Goal: Task Accomplishment & Management: Manage account settings

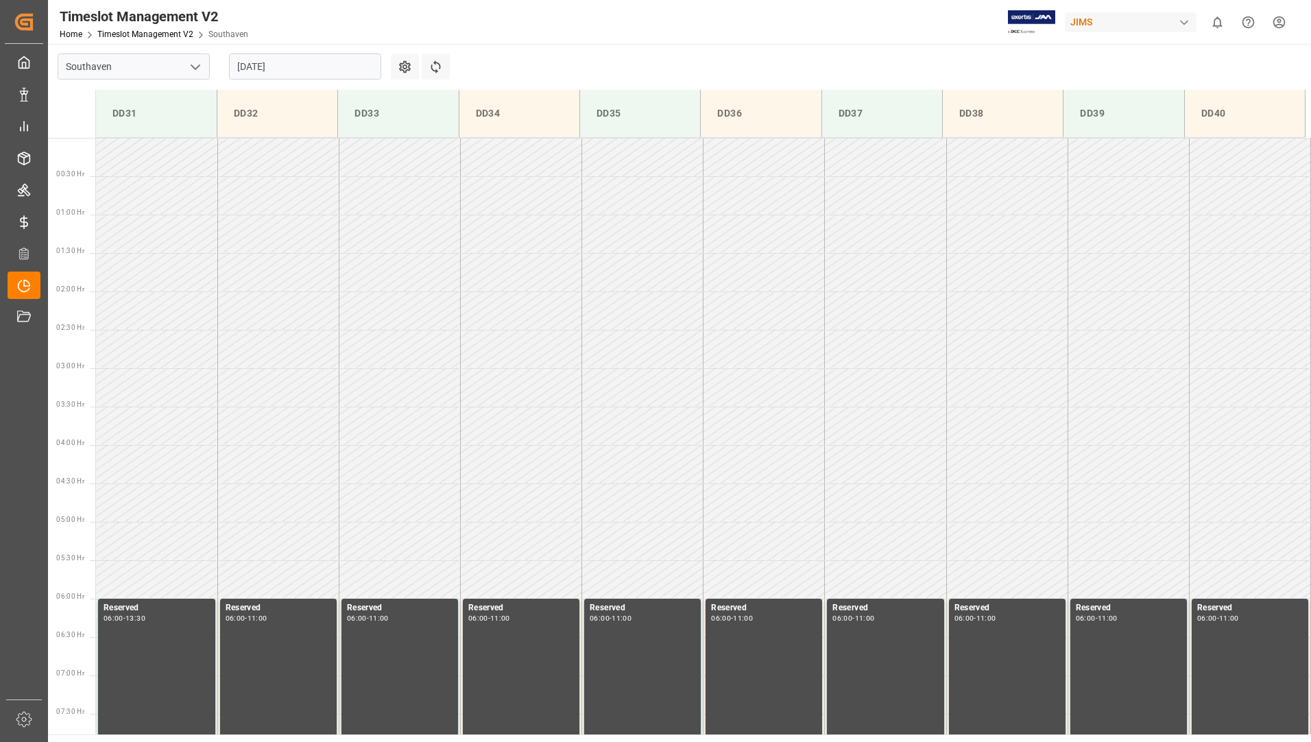
scroll to position [529, 0]
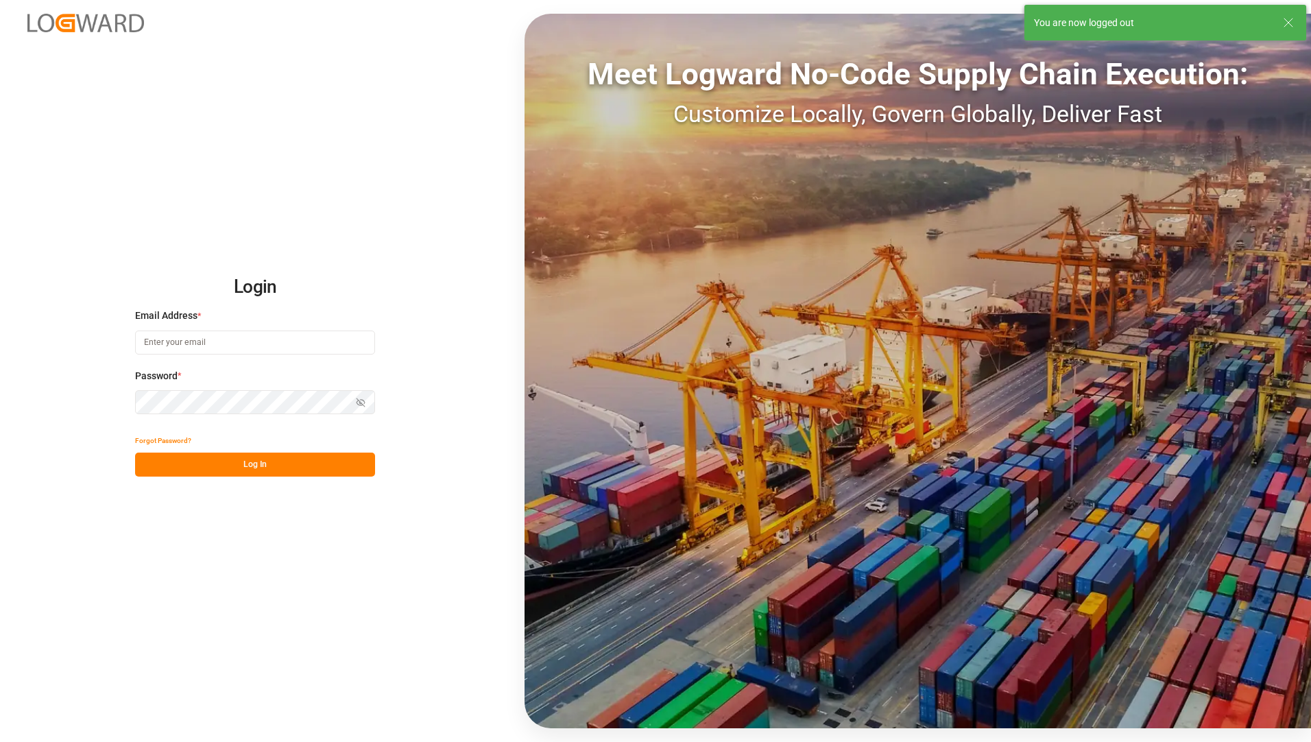
click at [226, 337] on input at bounding box center [255, 342] width 240 height 24
type input "[EMAIL_ADDRESS][PERSON_NAME][DOMAIN_NAME]"
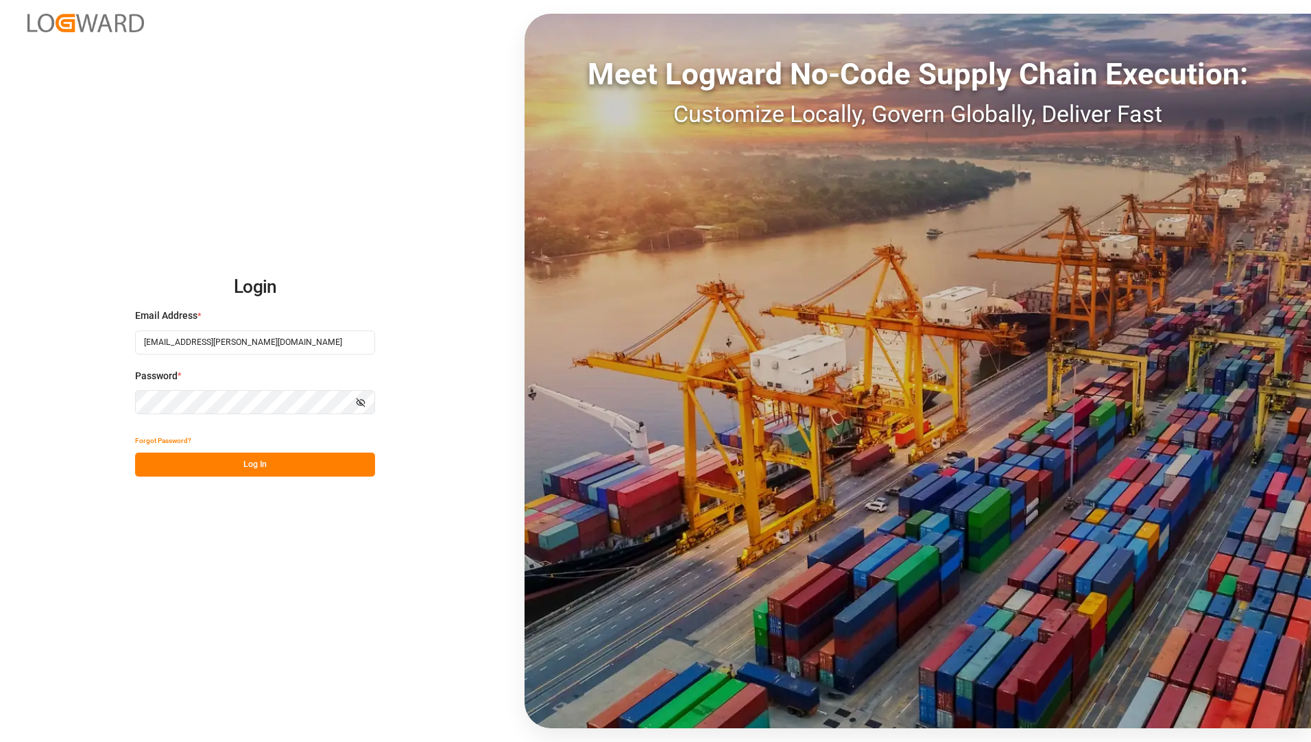
click at [148, 550] on div "Login Email Address * [EMAIL_ADDRESS][PERSON_NAME][DOMAIN_NAME] Password * Show…" at bounding box center [655, 371] width 1311 height 742
click at [165, 469] on button "Log In" at bounding box center [255, 464] width 240 height 24
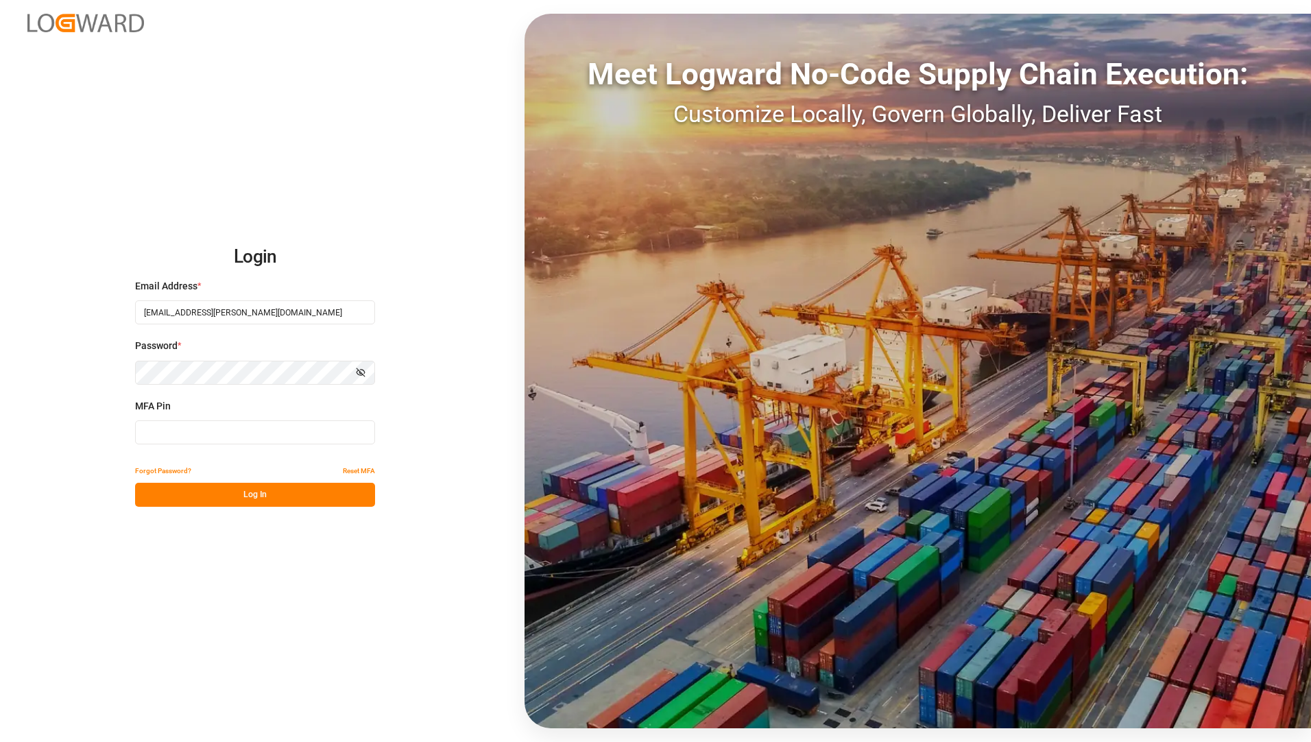
click at [186, 414] on div "MFA Pin" at bounding box center [255, 429] width 240 height 60
click at [185, 428] on input at bounding box center [255, 432] width 240 height 24
type input "237341"
click at [267, 500] on button "Log In" at bounding box center [255, 495] width 240 height 24
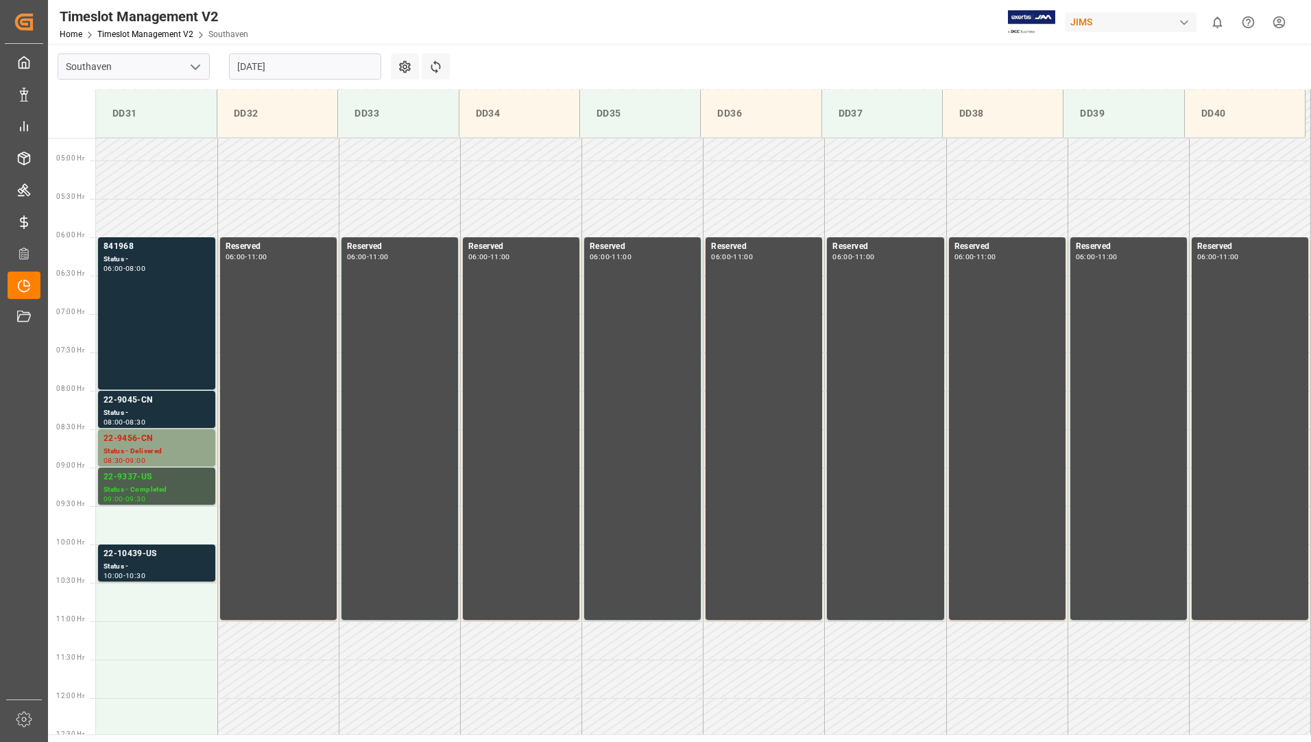
scroll to position [274, 0]
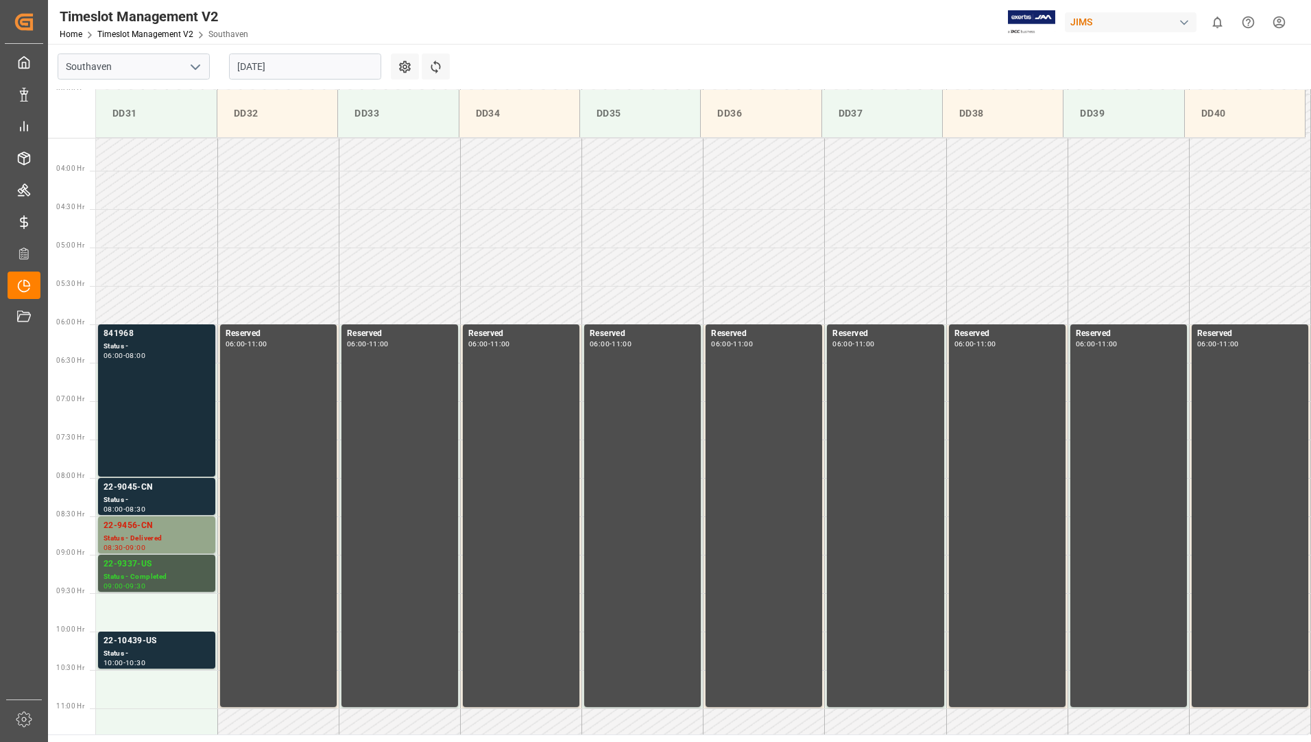
click at [158, 441] on div "841968 Status - 06:00 - 08:00" at bounding box center [157, 400] width 106 height 147
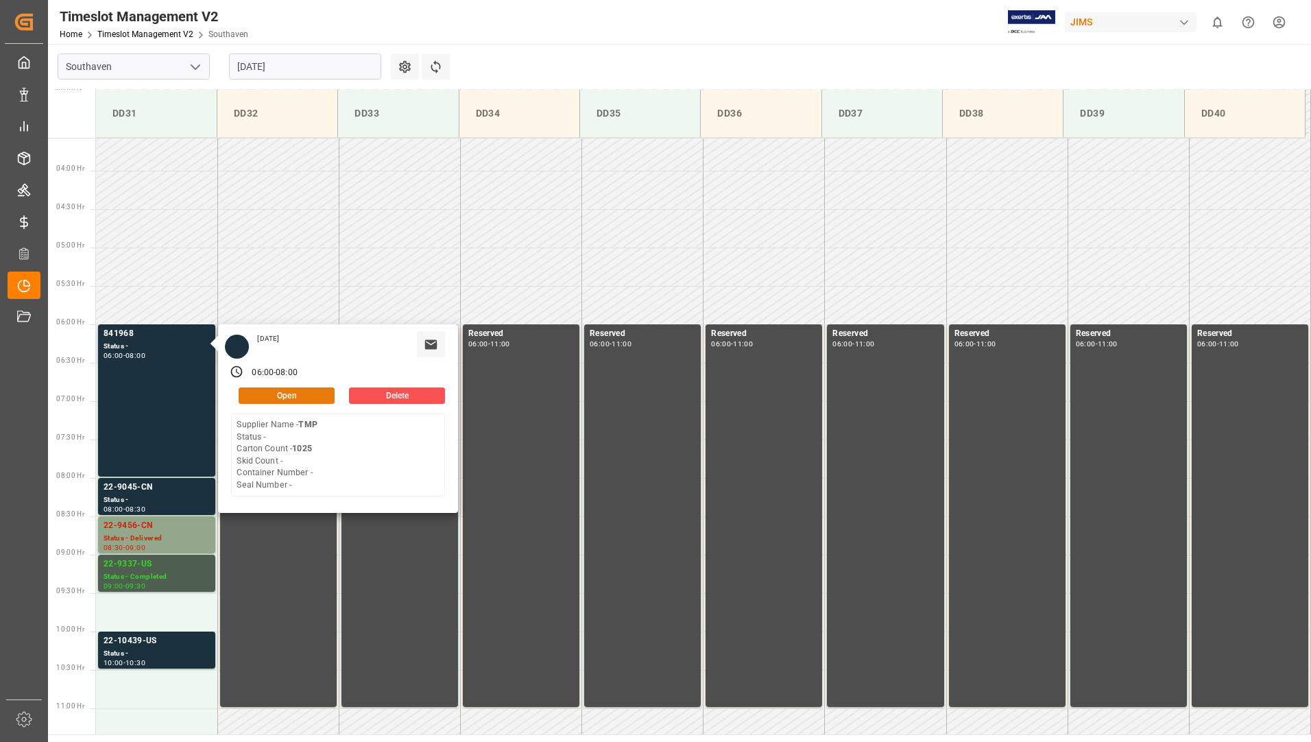
click at [262, 401] on button "Open" at bounding box center [287, 395] width 96 height 16
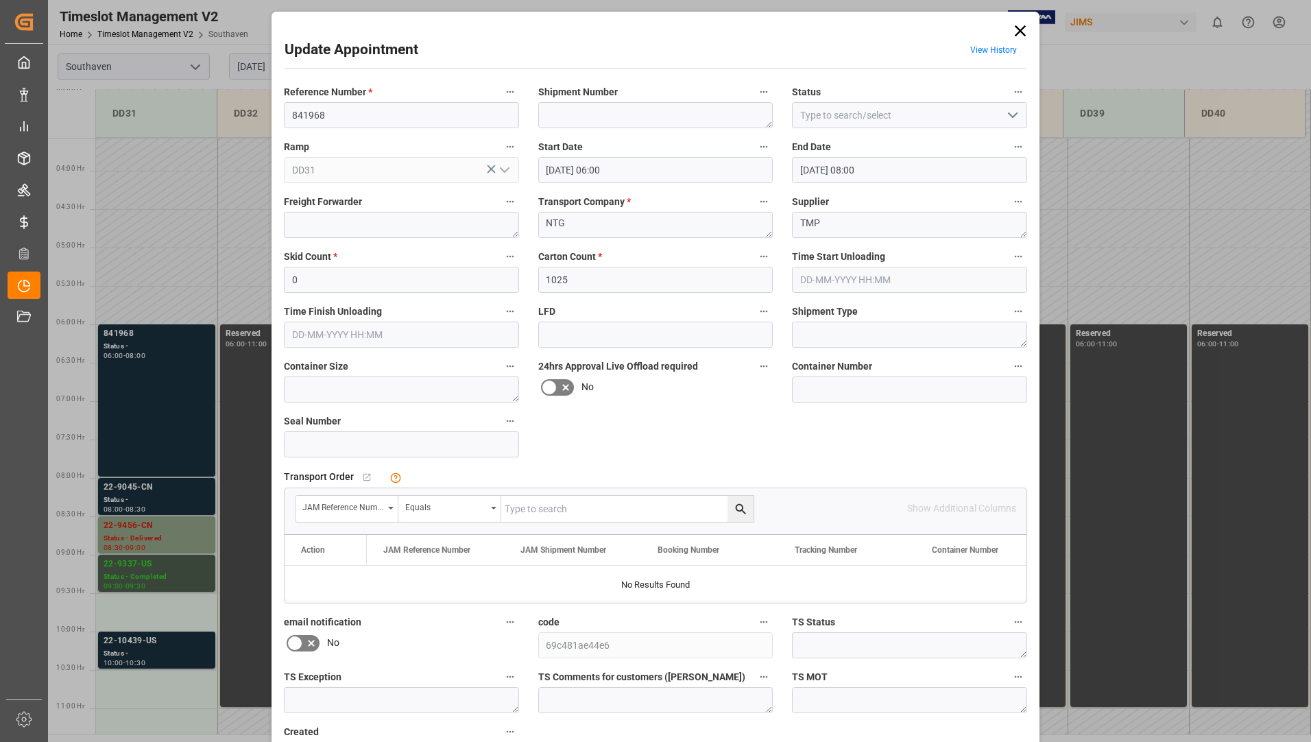
click at [1015, 119] on icon "open menu" at bounding box center [1012, 115] width 16 height 16
click at [965, 143] on div "Delivered" at bounding box center [909, 145] width 234 height 31
type input "Delivered"
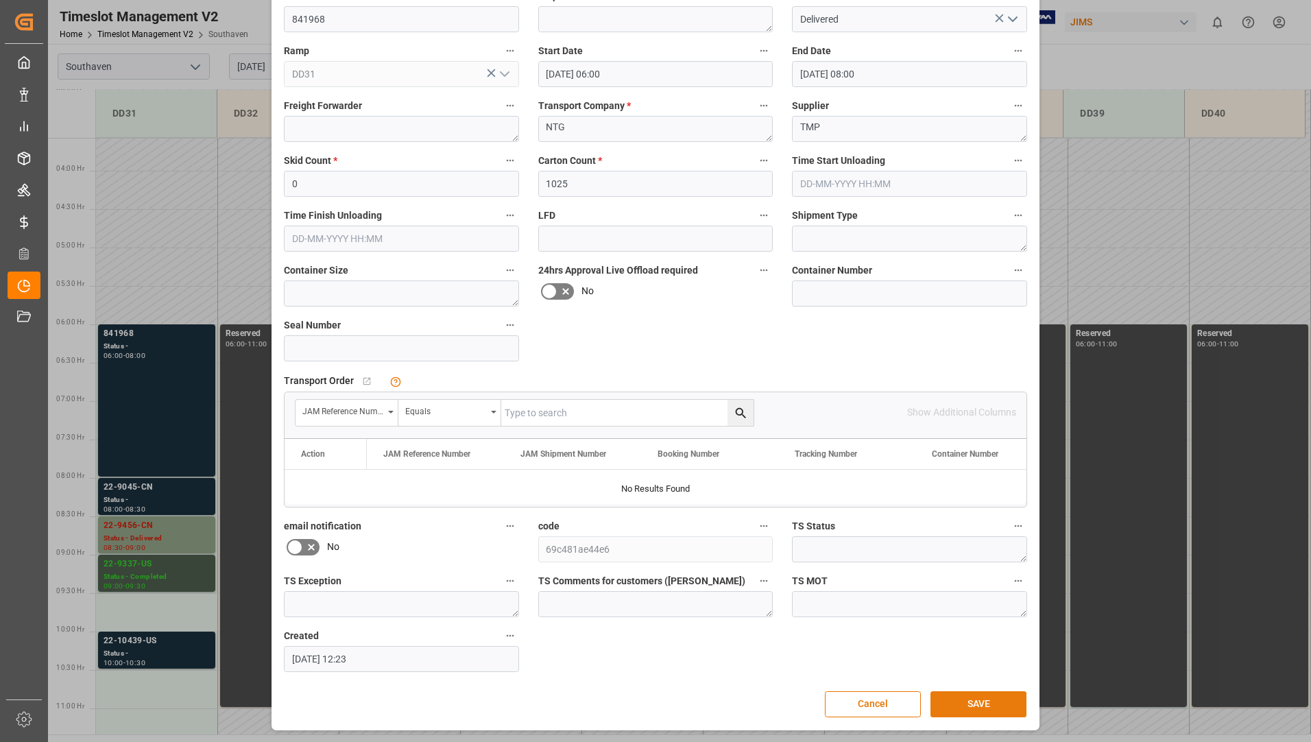
click at [945, 698] on button "SAVE" at bounding box center [978, 704] width 96 height 26
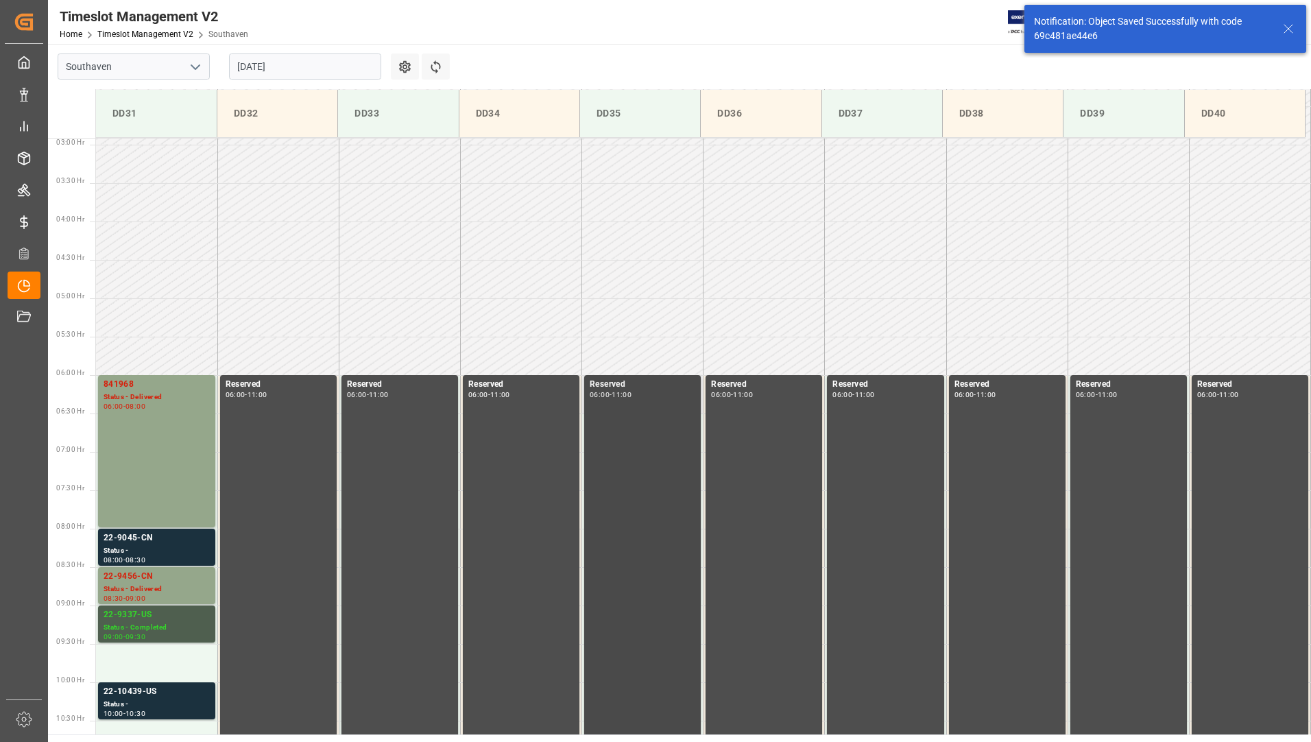
scroll to position [375, 0]
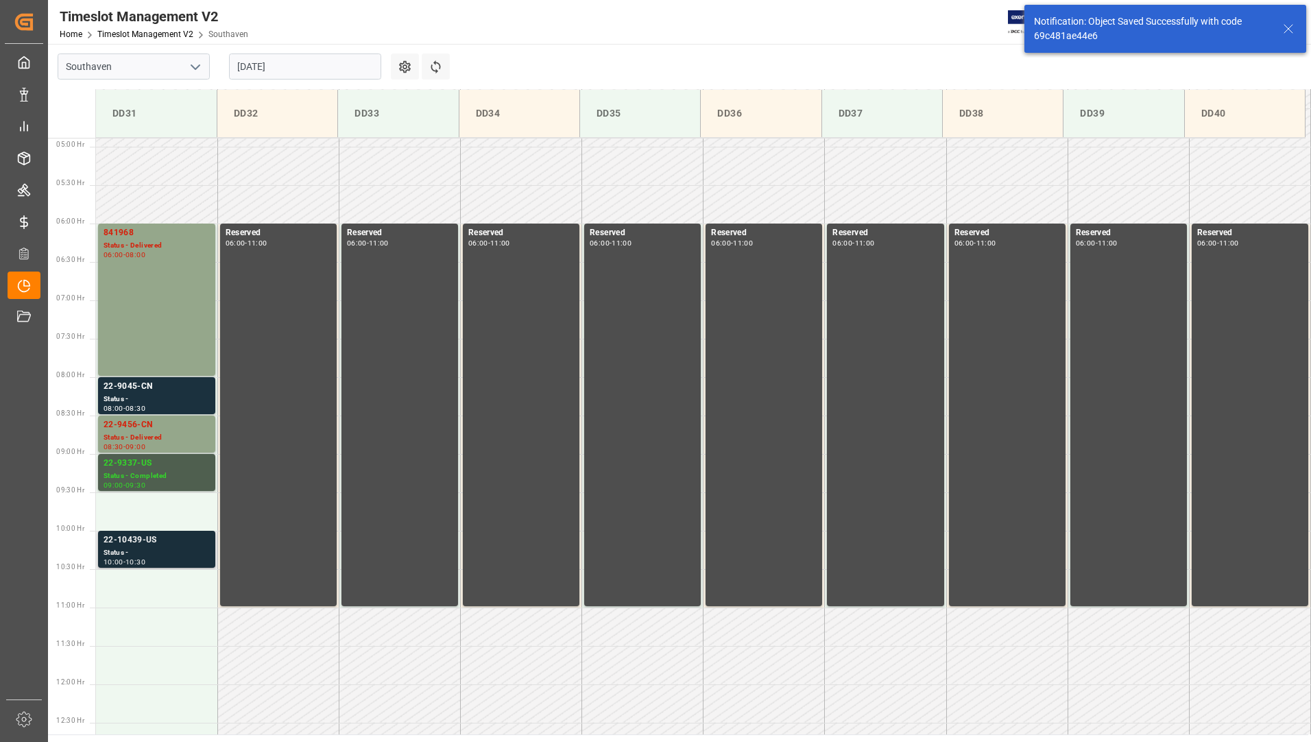
click at [143, 549] on div "Status -" at bounding box center [157, 553] width 106 height 12
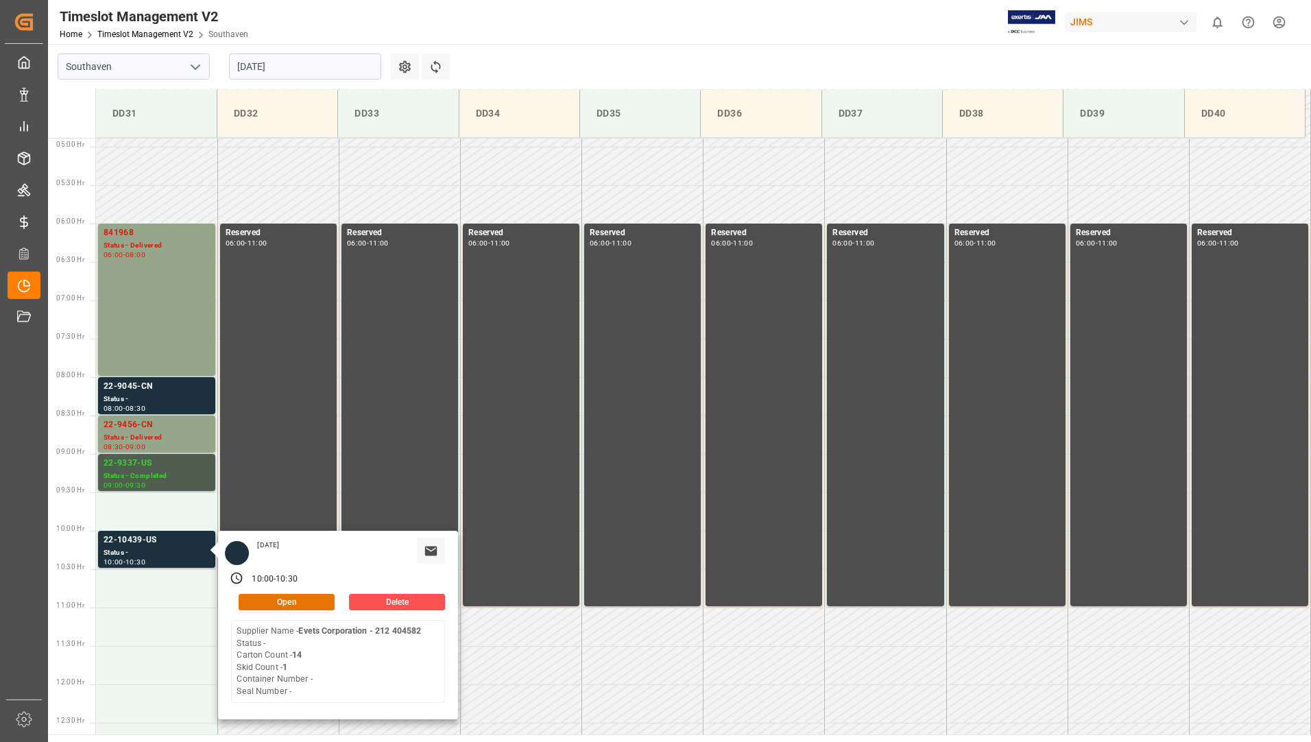
click at [312, 63] on input "[DATE]" at bounding box center [305, 66] width 152 height 26
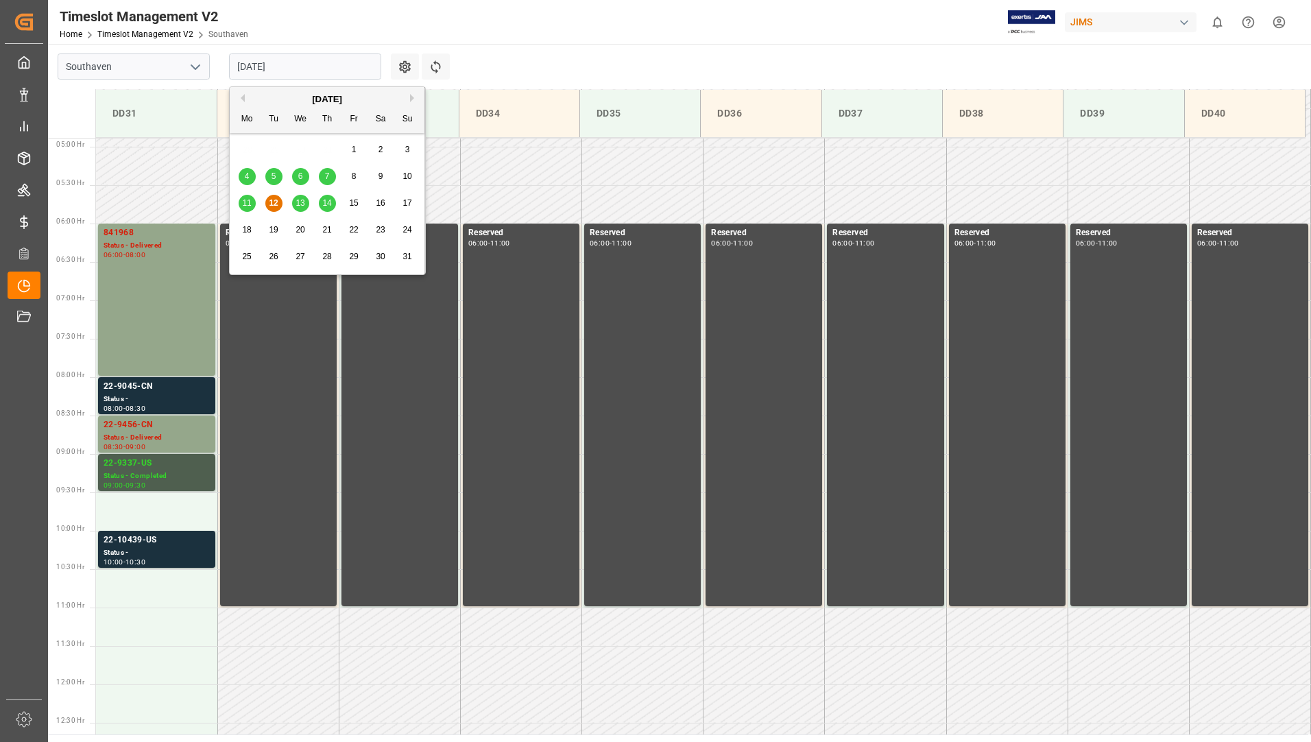
click at [299, 200] on span "13" at bounding box center [299, 203] width 9 height 10
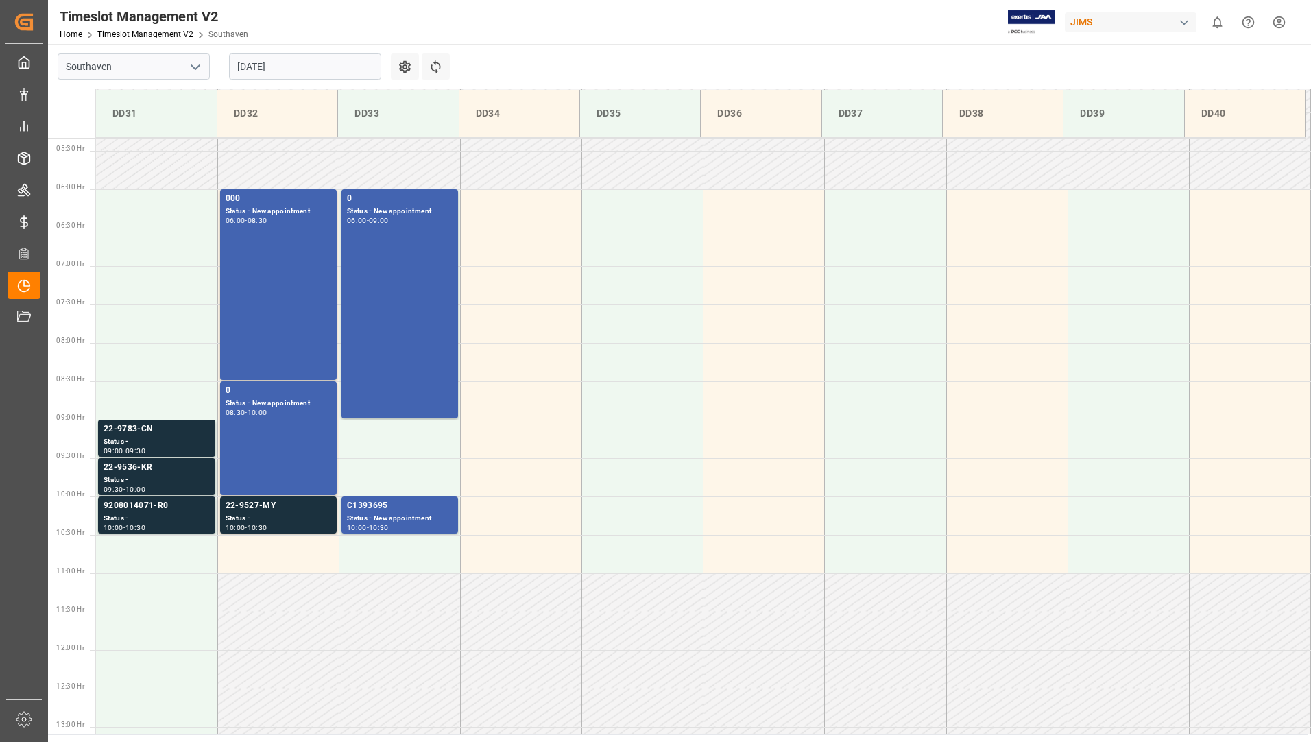
scroll to position [408, 0]
click at [424, 528] on div "10:00 - 10:30" at bounding box center [400, 530] width 106 height 8
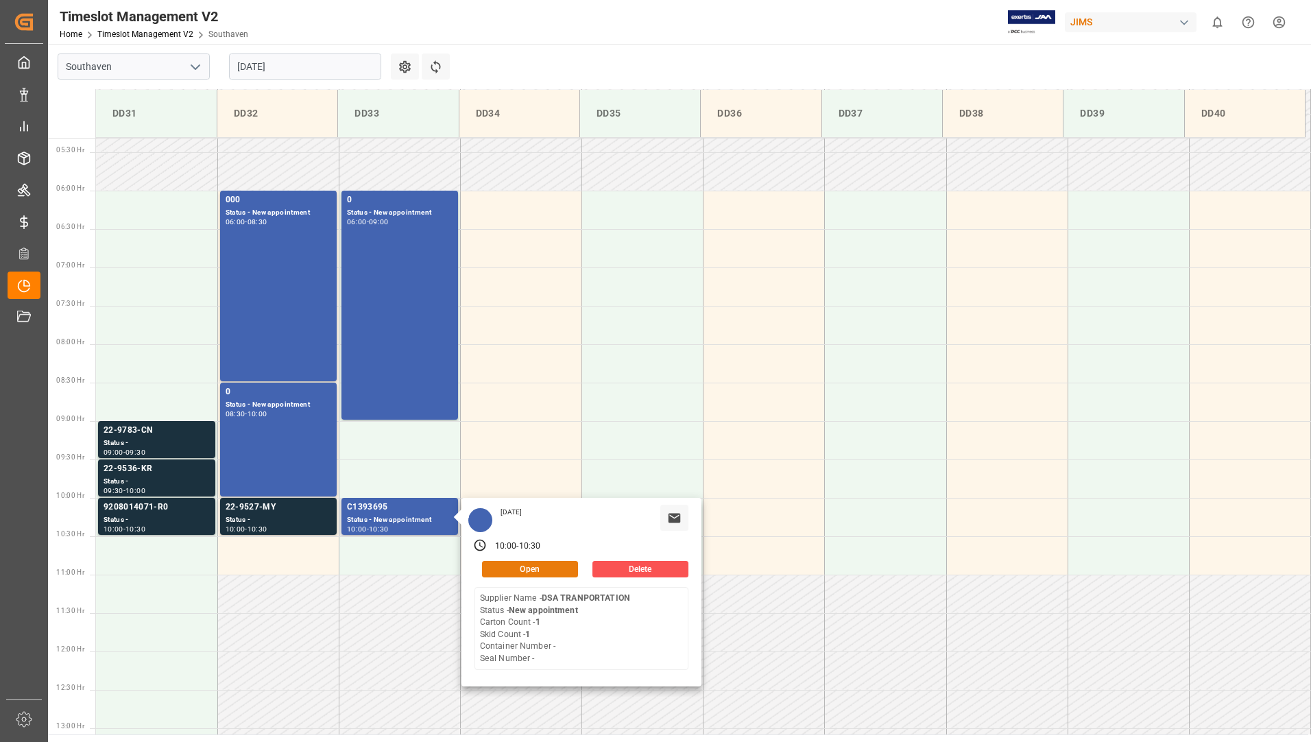
click at [503, 572] on button "Open" at bounding box center [530, 569] width 96 height 16
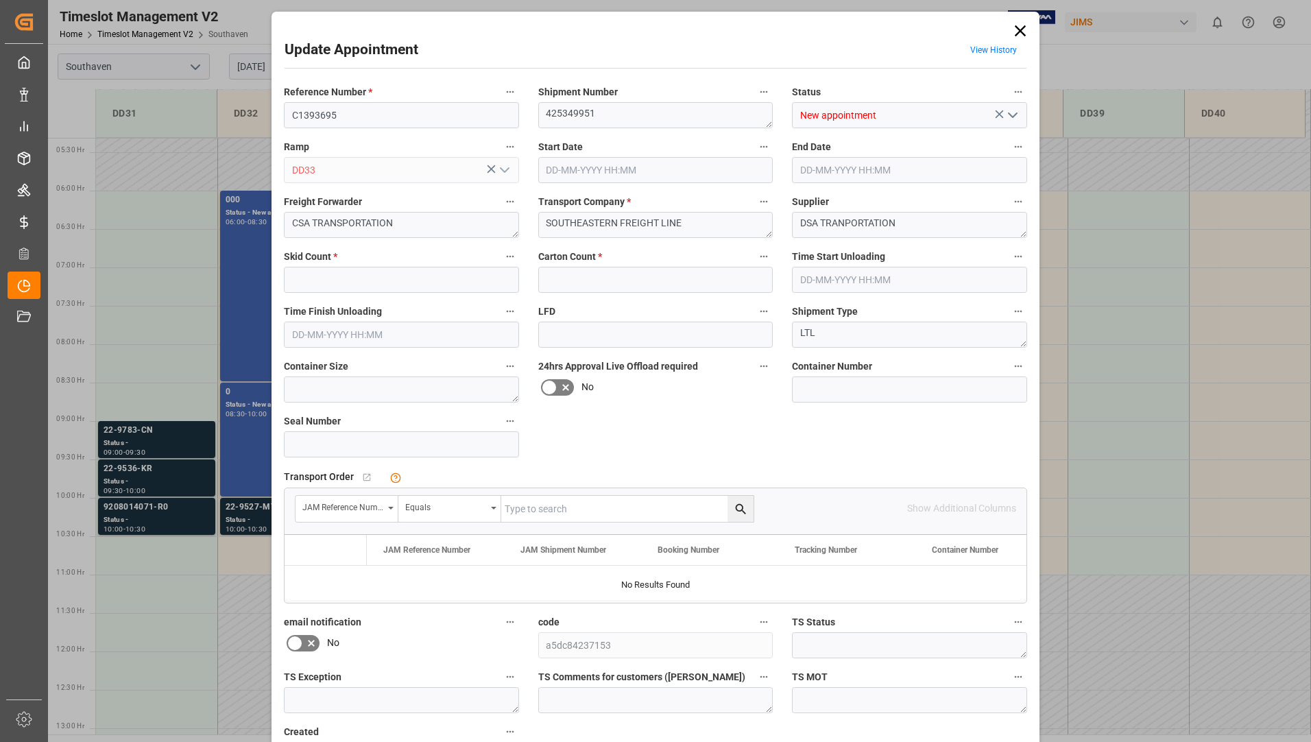
type input "1"
type input "[DATE] 10:00"
type input "[DATE] 10:30"
type input "[DATE] 14:27"
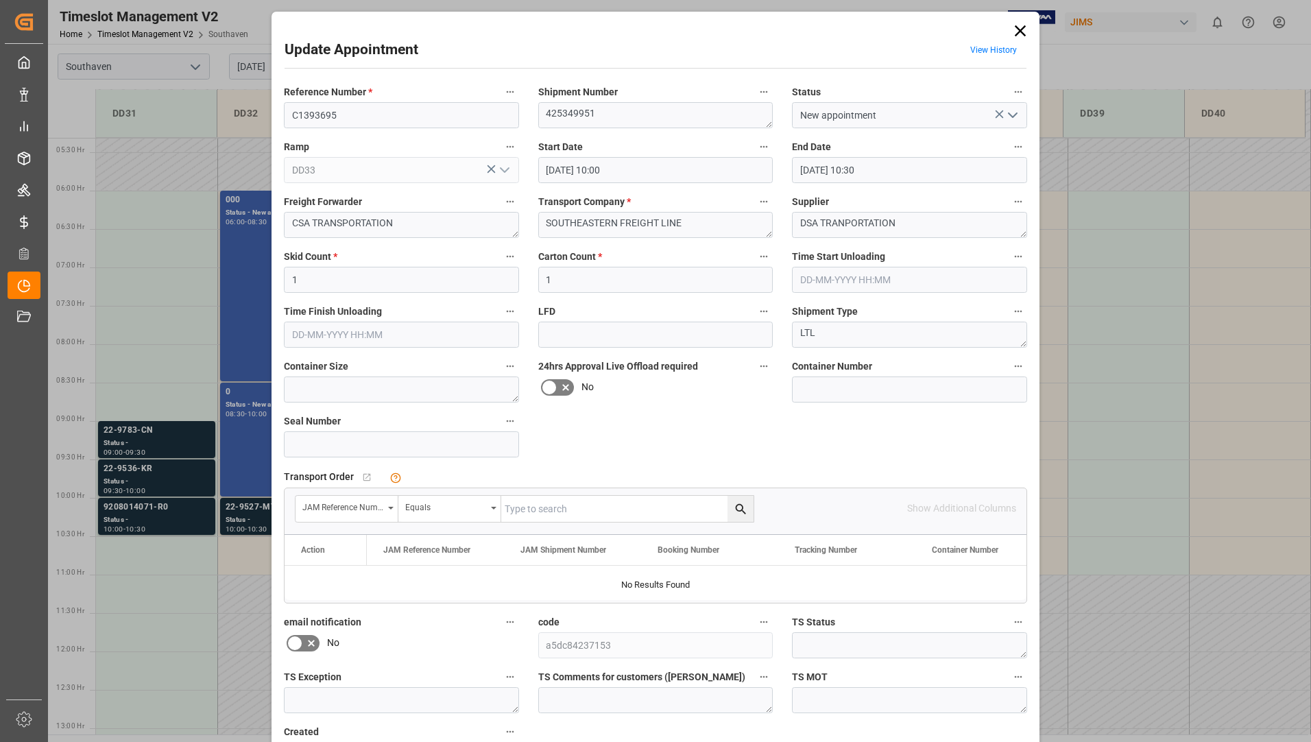
click at [1015, 30] on icon at bounding box center [1019, 30] width 19 height 19
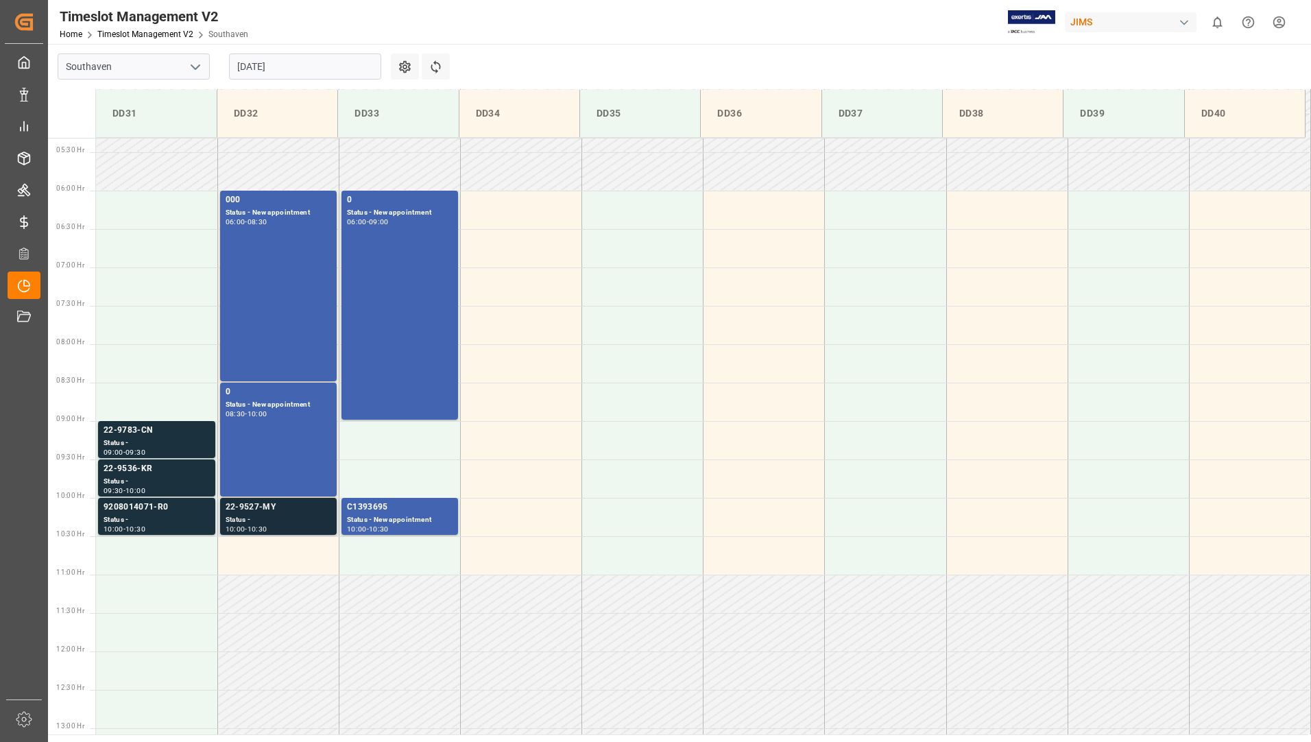
click at [237, 518] on div "Status -" at bounding box center [279, 520] width 106 height 12
click at [139, 444] on div "Status -" at bounding box center [157, 443] width 106 height 12
click at [140, 477] on div "Status -" at bounding box center [157, 482] width 106 height 12
click at [138, 505] on div "9208014071-R0" at bounding box center [157, 507] width 106 height 14
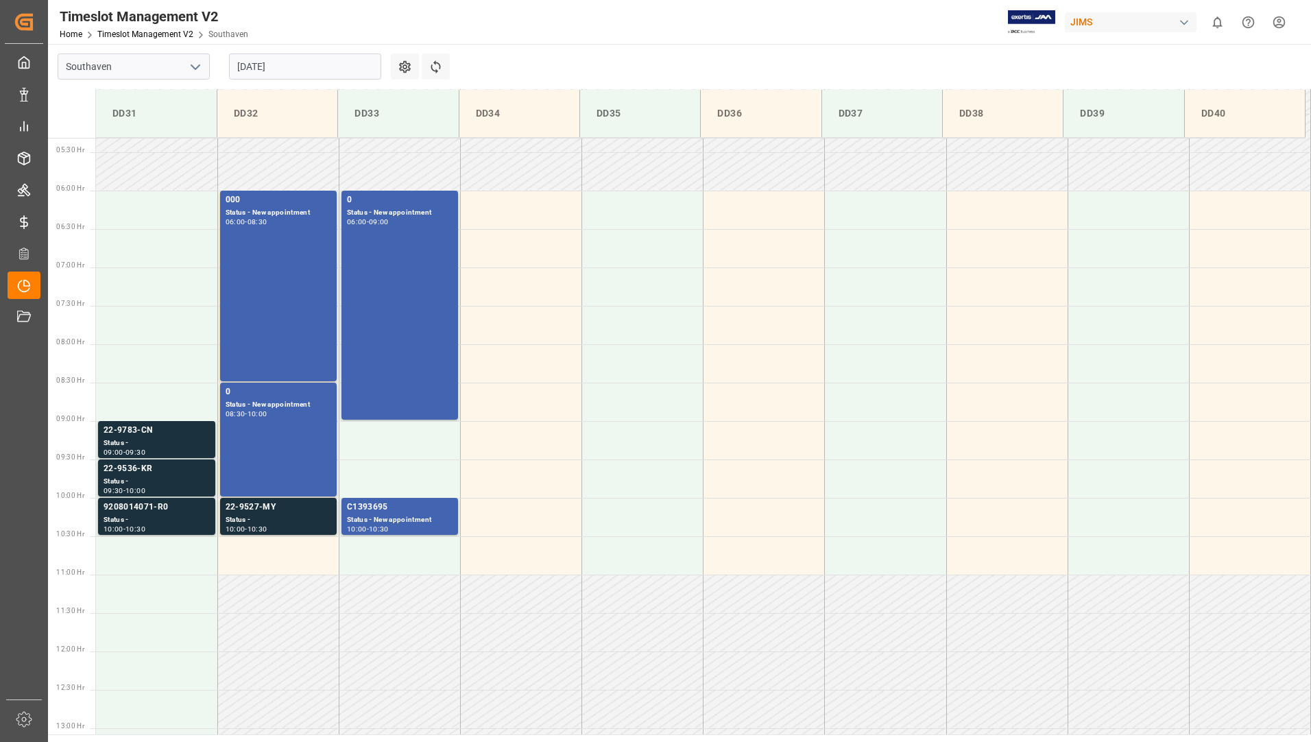
click at [138, 505] on div "9208014071-R0" at bounding box center [157, 507] width 106 height 14
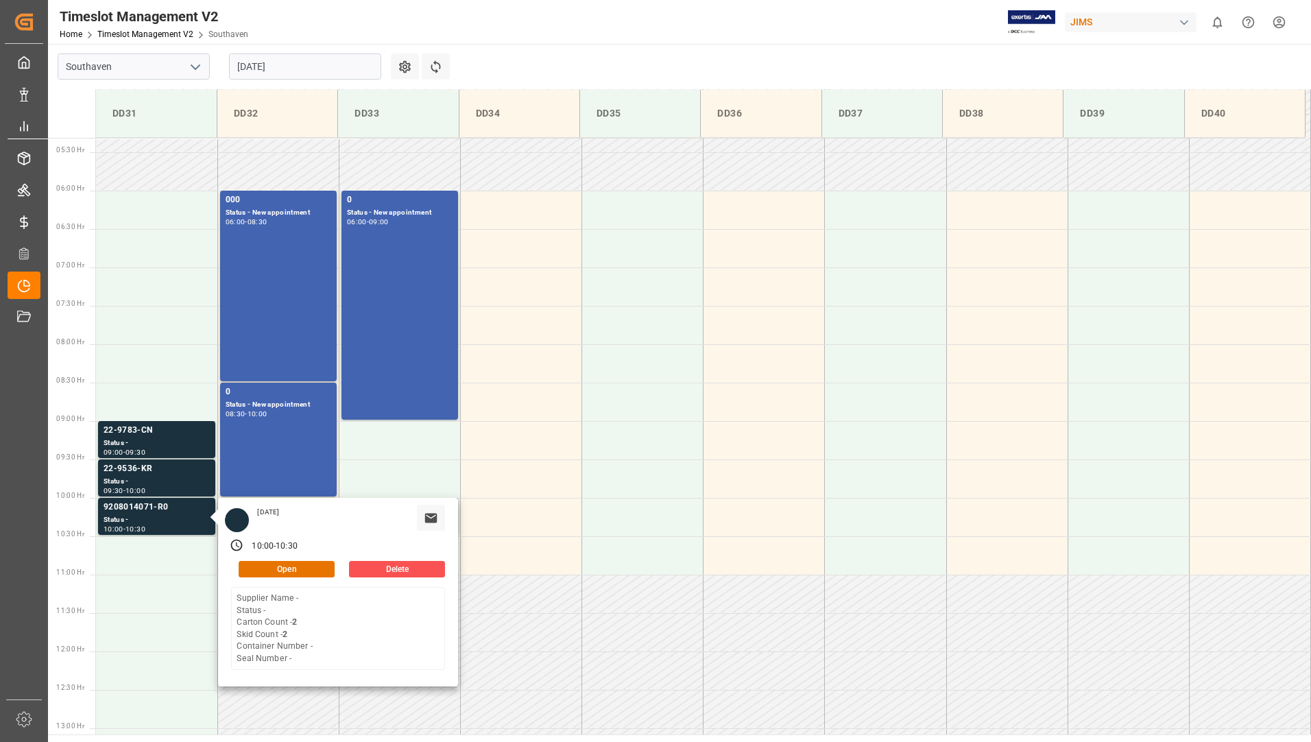
click at [365, 70] on input "[DATE]" at bounding box center [305, 66] width 152 height 26
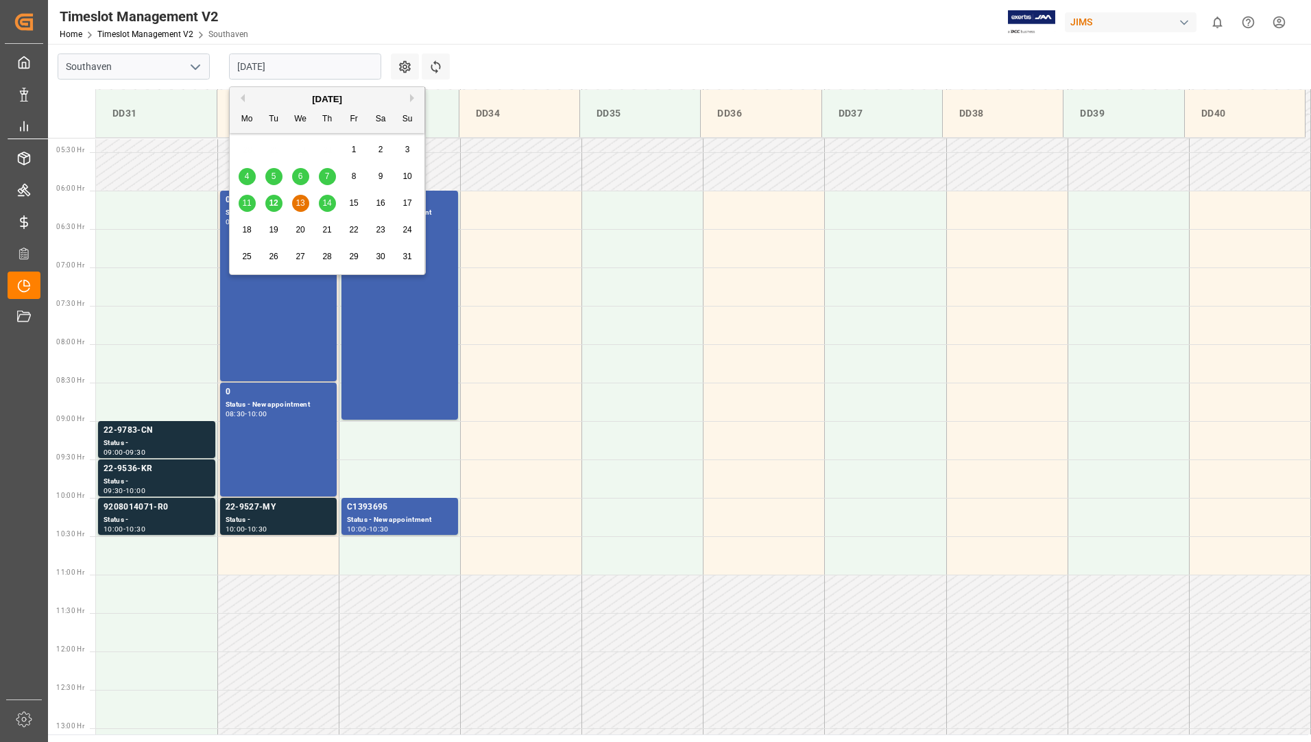
click at [328, 206] on span "14" at bounding box center [326, 203] width 9 height 10
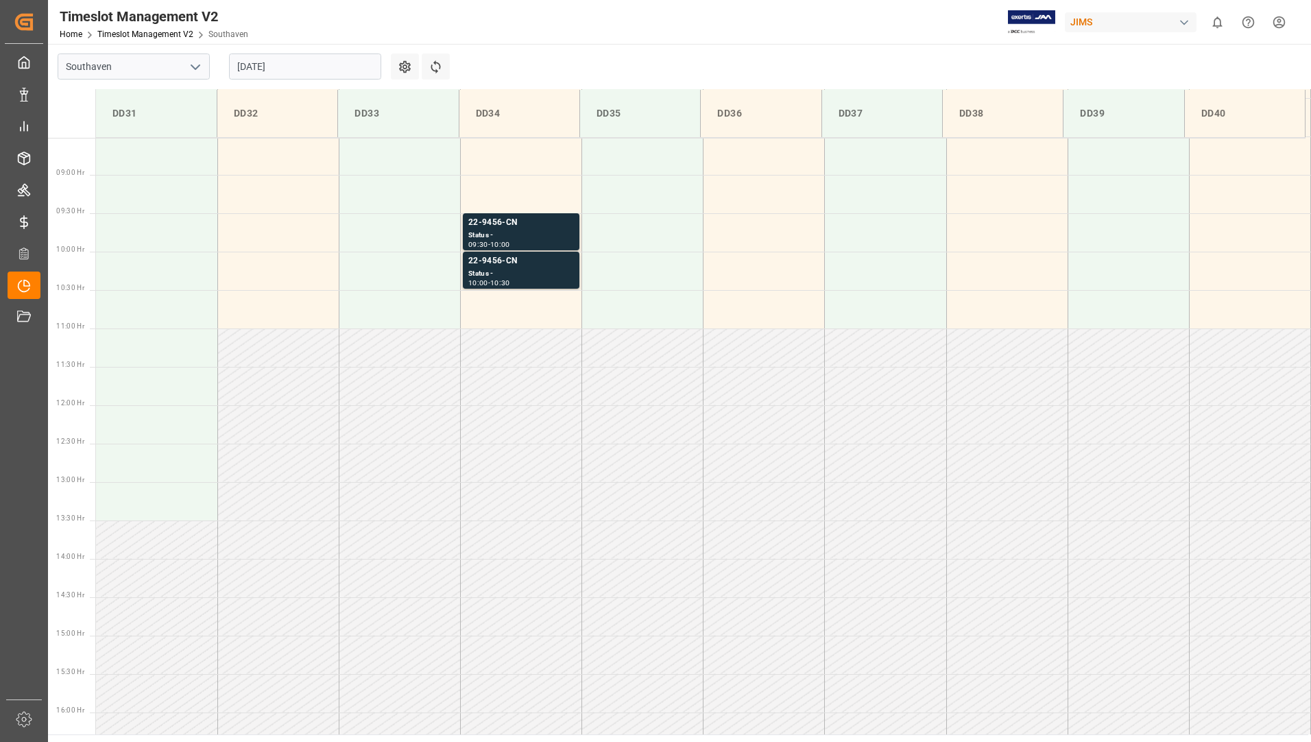
scroll to position [682, 0]
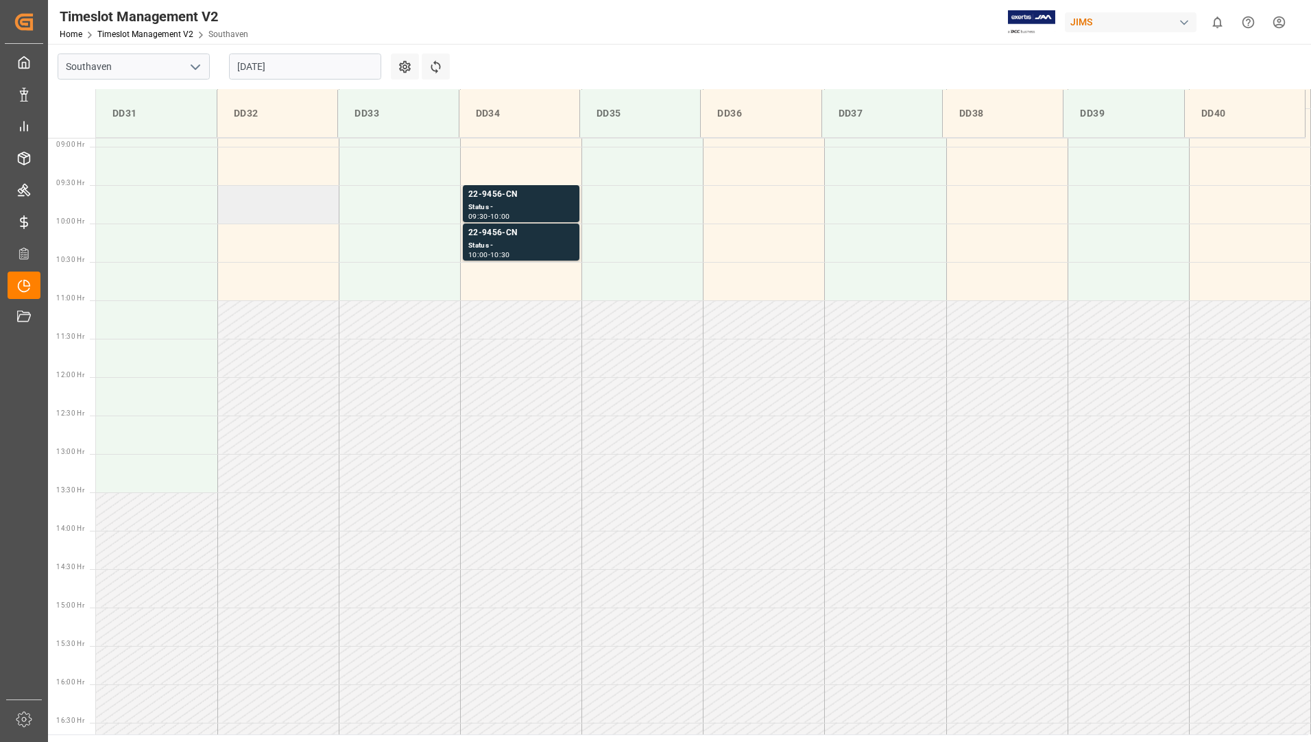
click at [283, 207] on td at bounding box center [277, 204] width 121 height 38
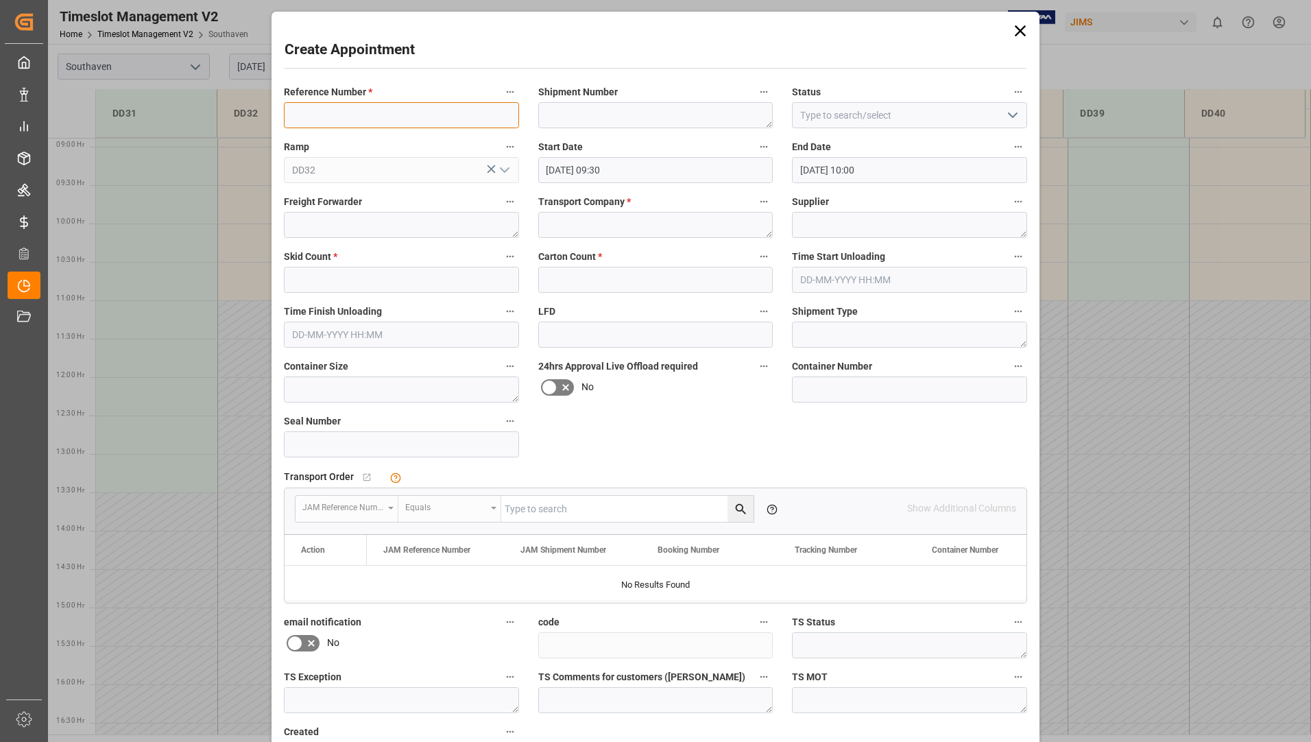
click at [358, 116] on input at bounding box center [401, 115] width 235 height 26
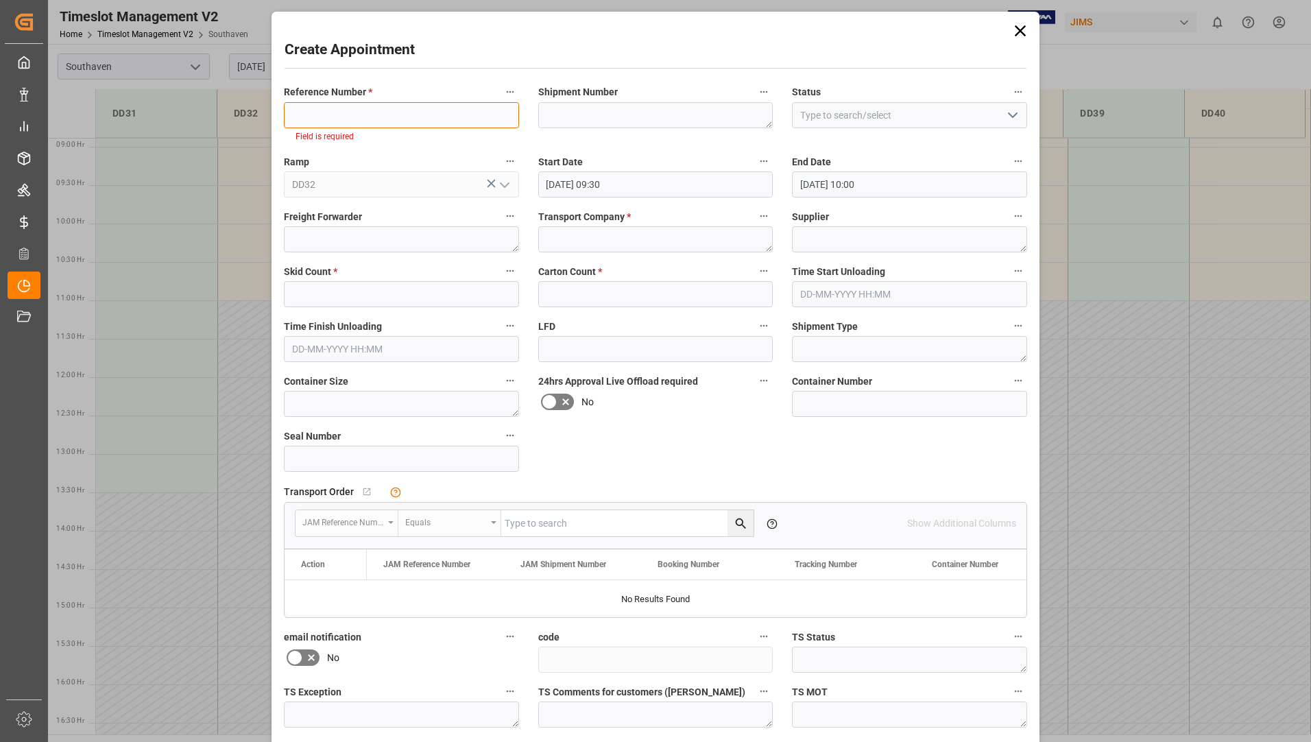
click at [367, 122] on input at bounding box center [401, 115] width 235 height 26
paste input "22-7539-SE"
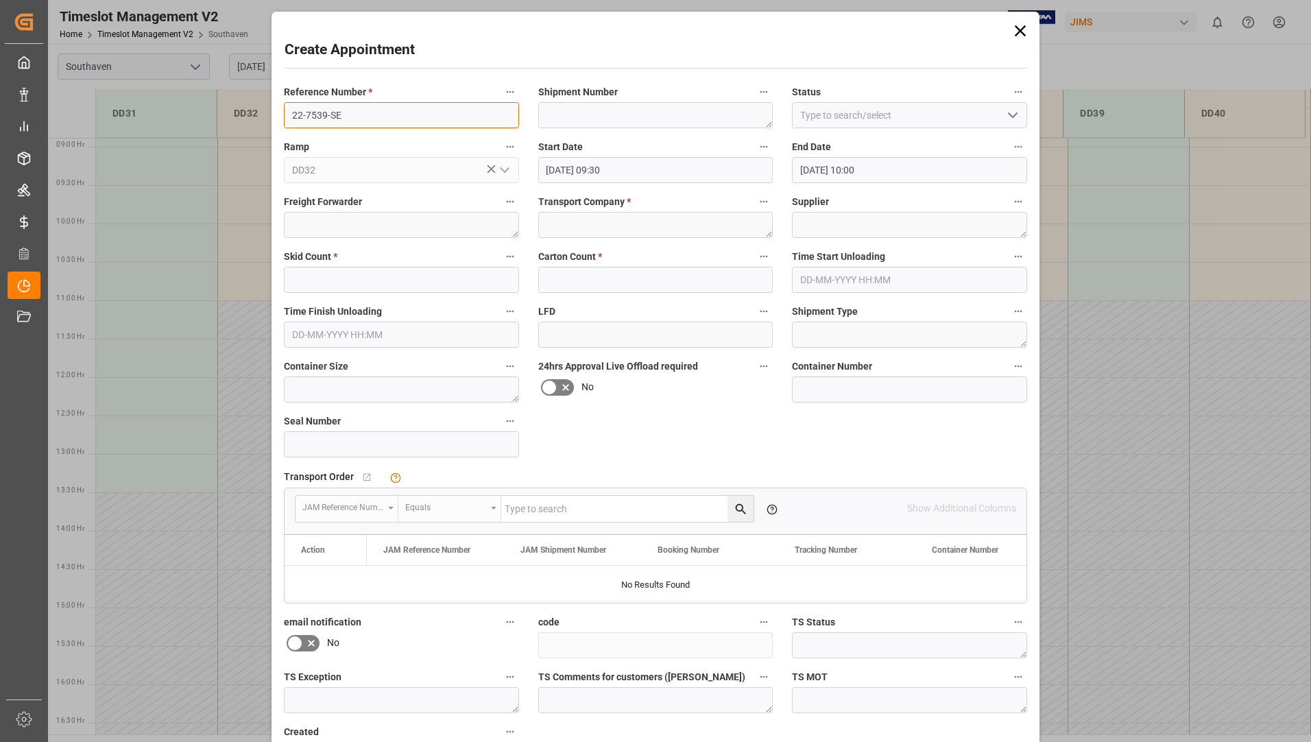
type input "22-7539-SE"
click at [833, 224] on textarea at bounding box center [909, 225] width 235 height 26
type textarea "Clavia"
click at [677, 224] on textarea at bounding box center [655, 225] width 235 height 26
type textarea "Geodis"
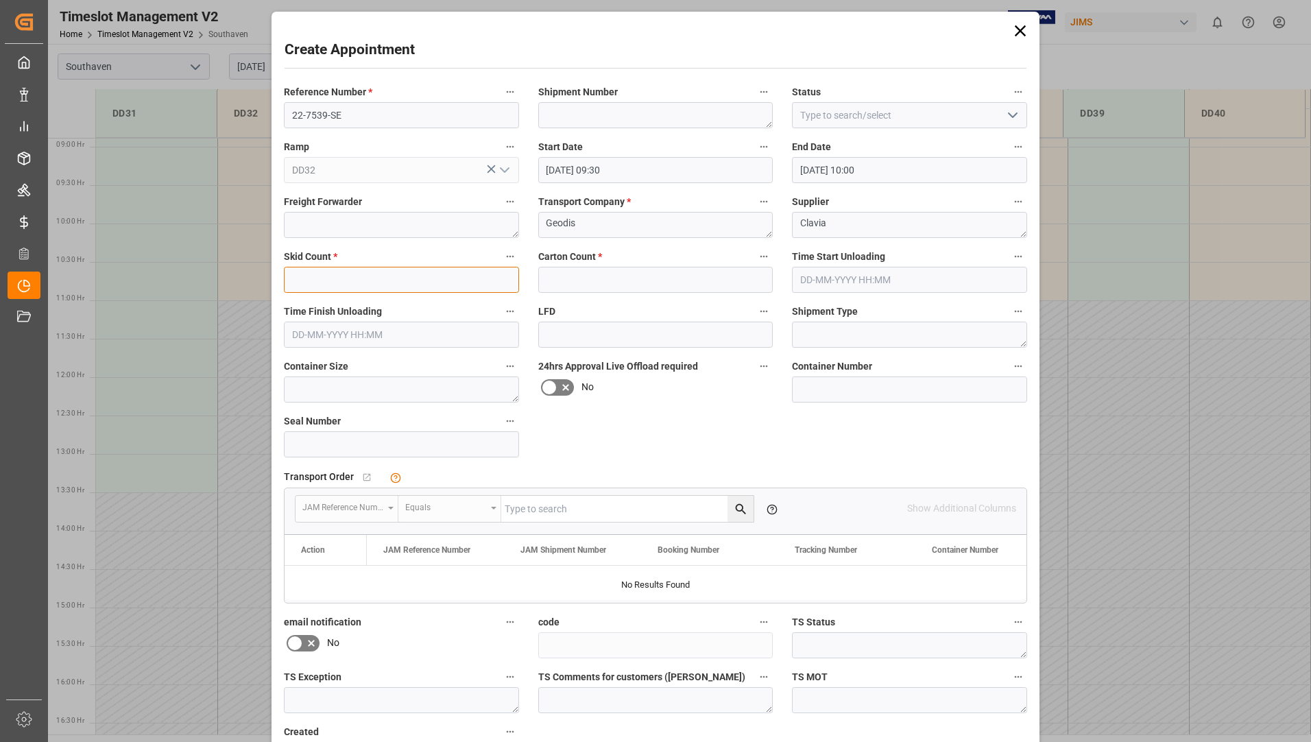
click at [488, 283] on input "text" at bounding box center [401, 280] width 235 height 26
type input "0"
click at [566, 278] on input "text" at bounding box center [655, 280] width 235 height 26
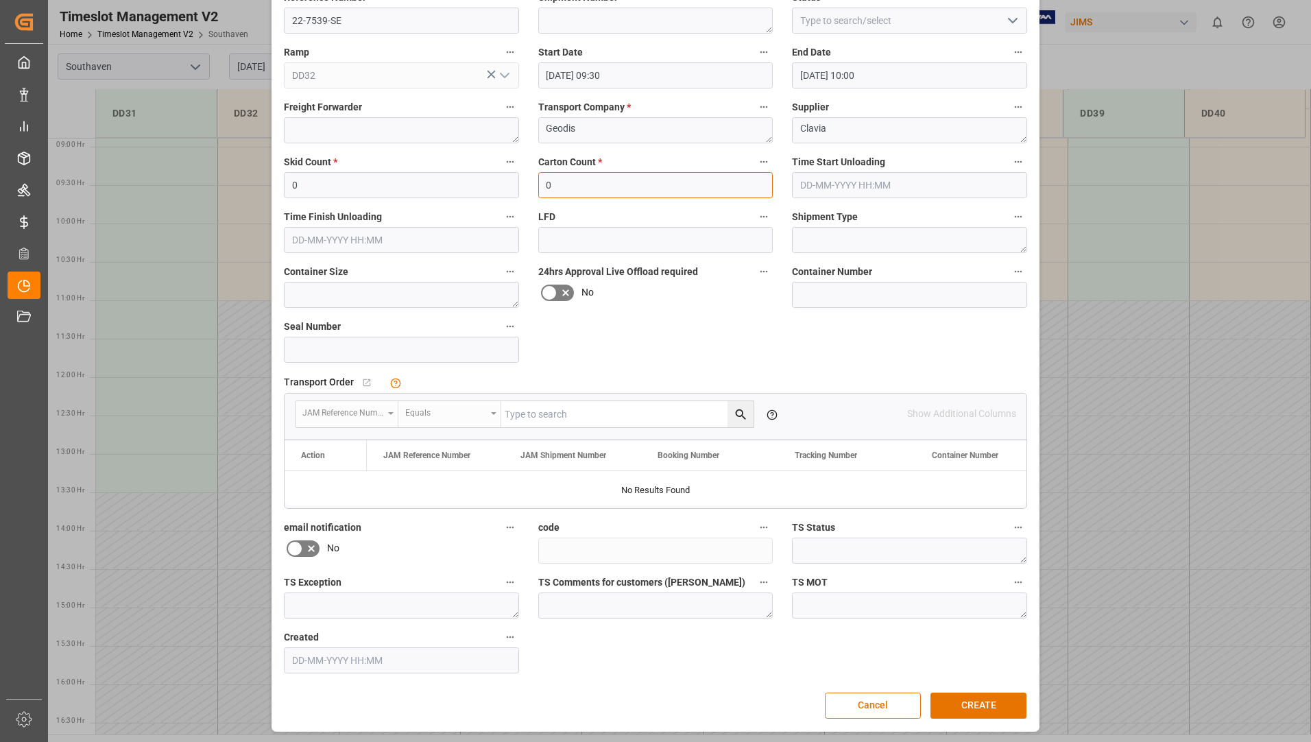
scroll to position [96, 0]
type input "0"
click at [954, 693] on button "CREATE" at bounding box center [978, 704] width 96 height 26
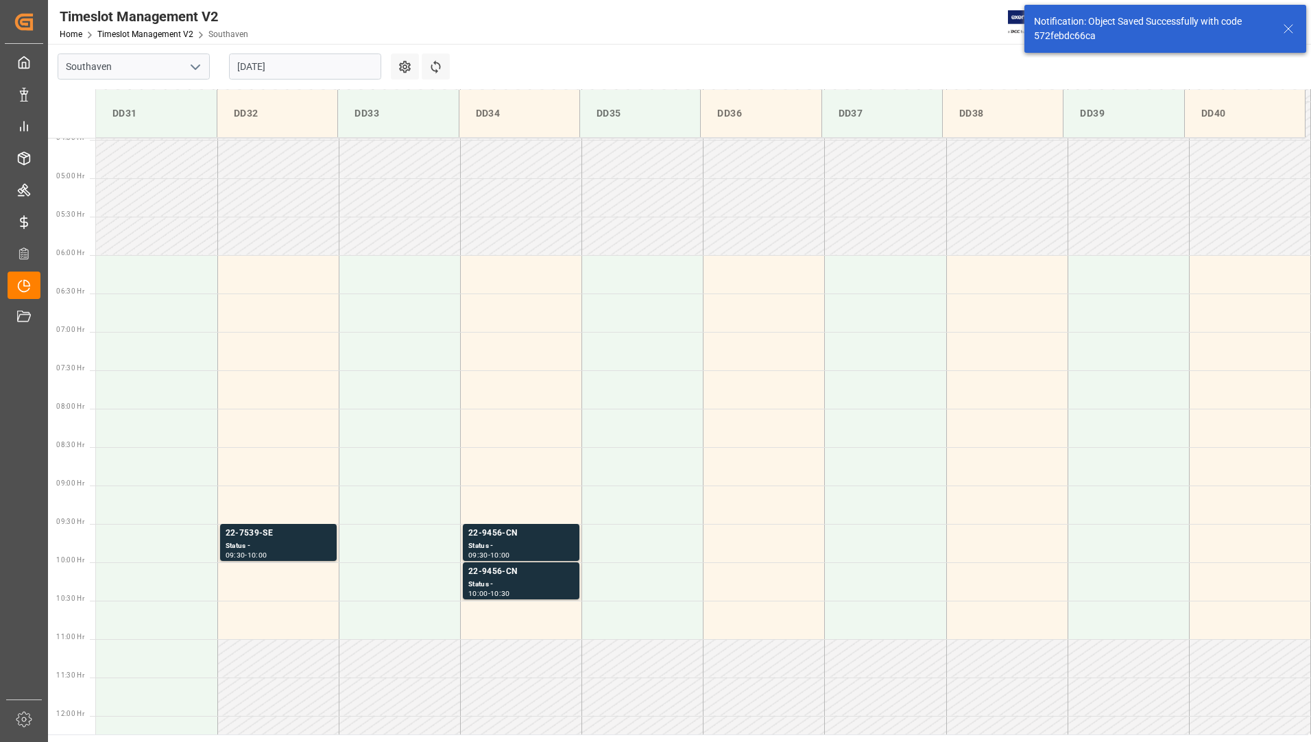
scroll to position [605, 0]
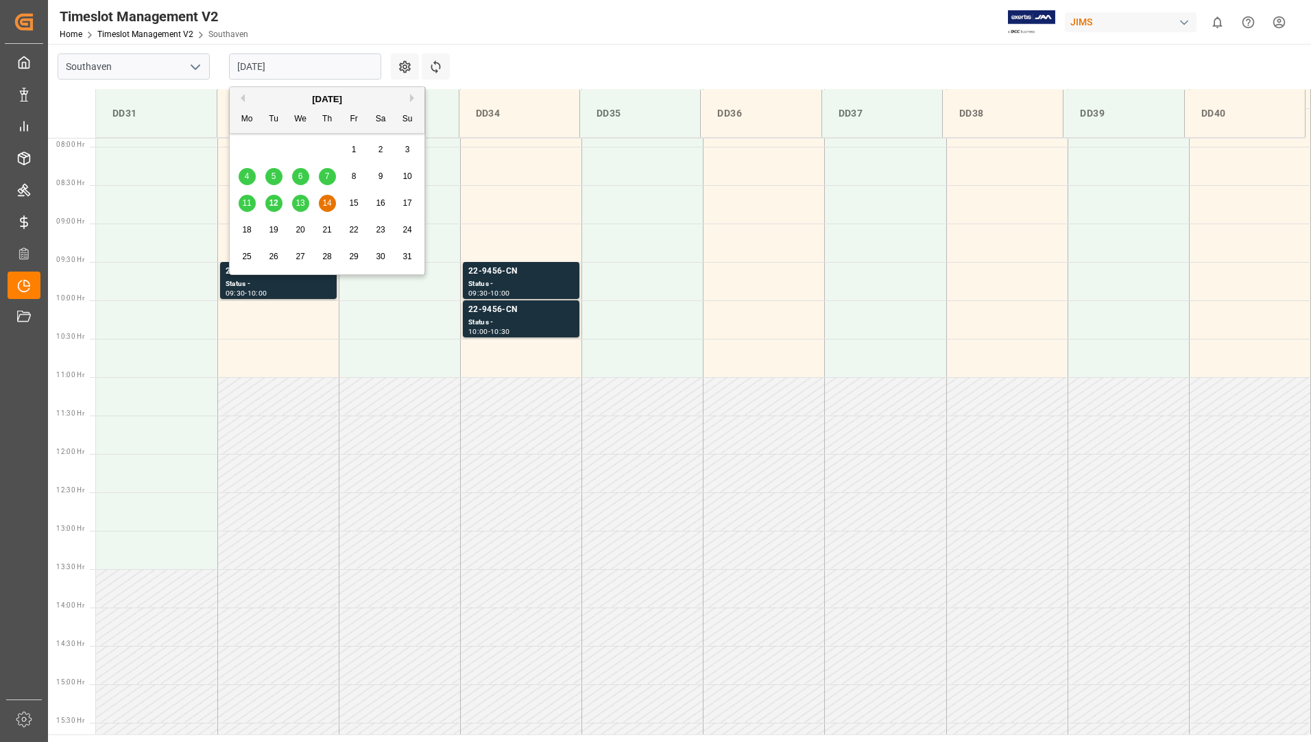
click at [341, 67] on input "[DATE]" at bounding box center [305, 66] width 152 height 26
click at [296, 204] on span "13" at bounding box center [299, 203] width 9 height 10
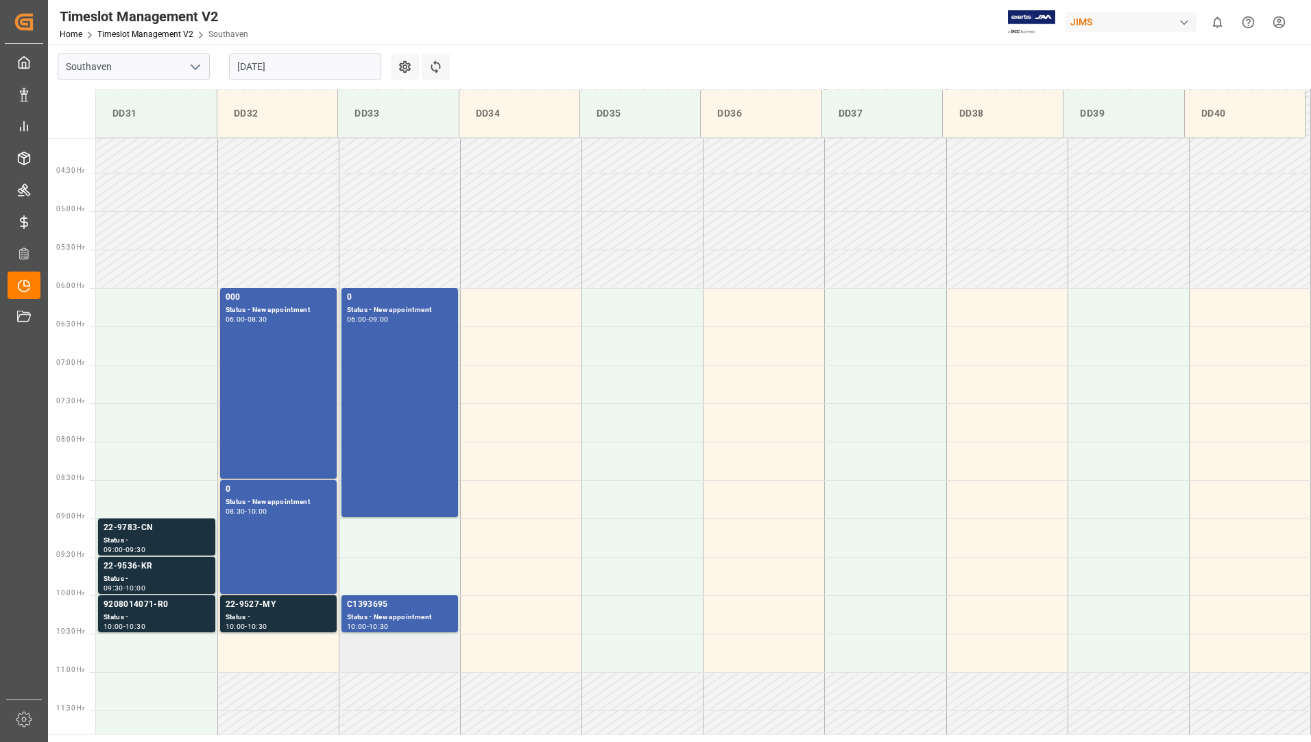
scroll to position [271, 0]
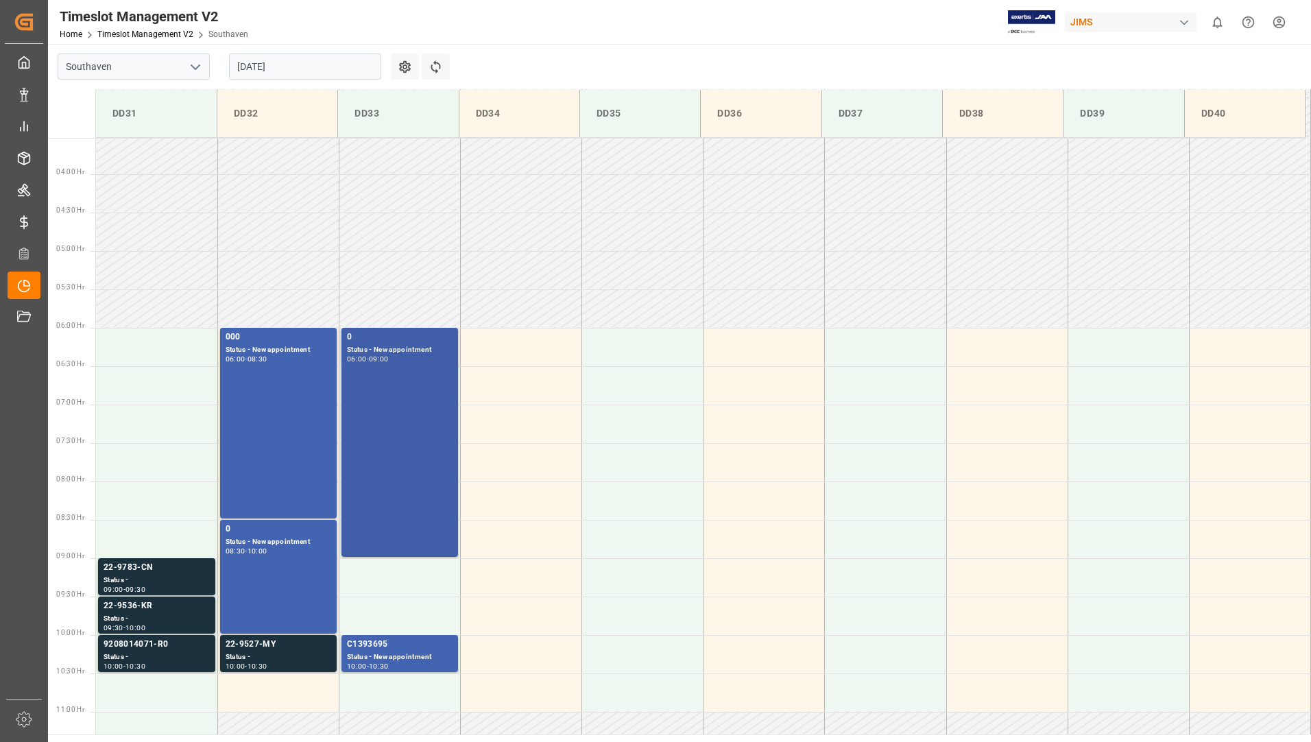
click at [387, 387] on div "0 Status - New appointment 06:00 - 09:00" at bounding box center [400, 441] width 106 height 223
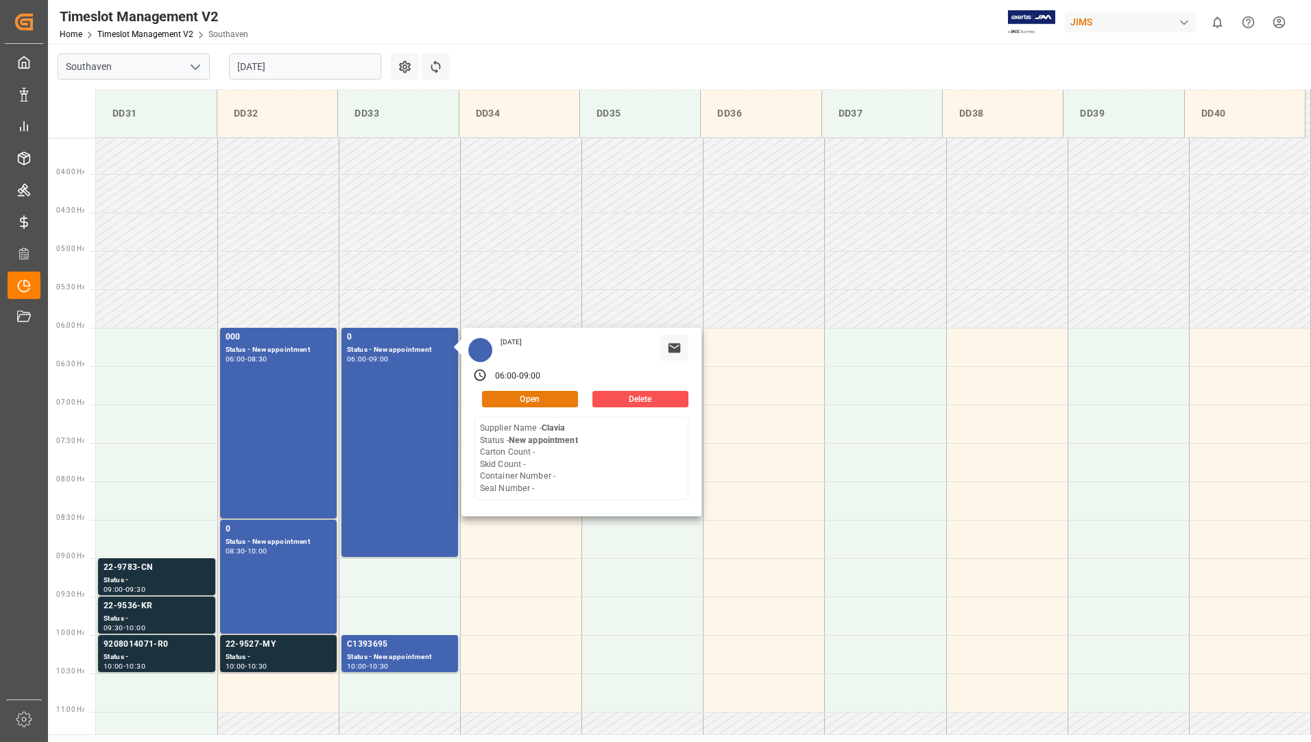
click at [506, 398] on button "Open" at bounding box center [530, 399] width 96 height 16
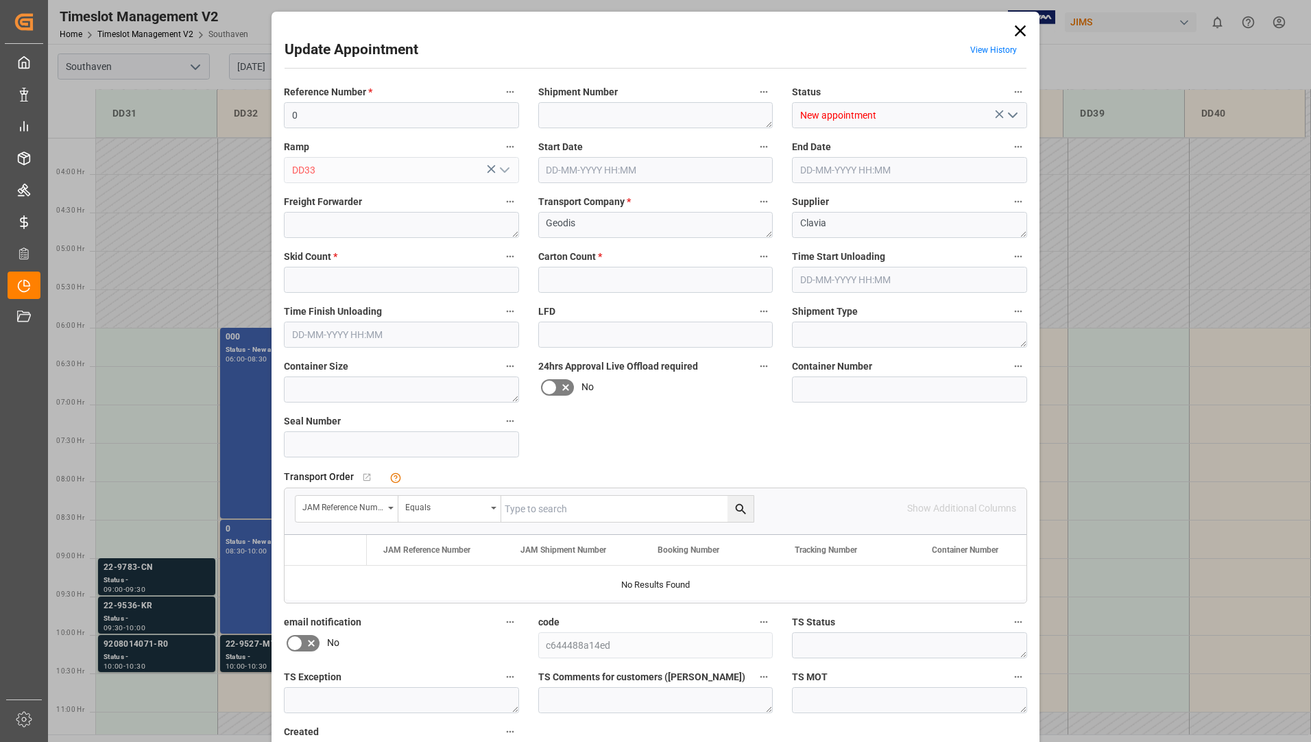
type input "0"
type input "[DATE] 06:00"
type input "[DATE] 09:00"
type input "[DATE] 11:23"
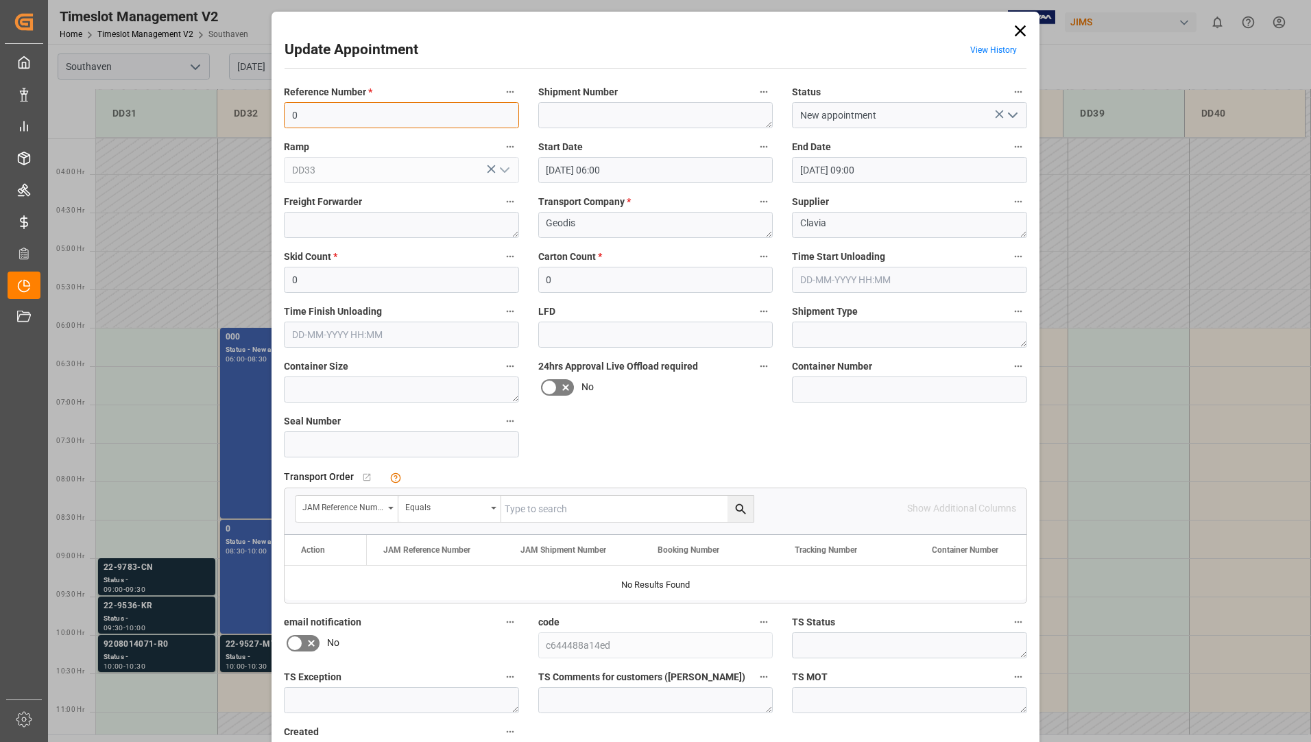
click at [326, 122] on input "0" at bounding box center [401, 115] width 235 height 26
paste input "22-7539-SE"
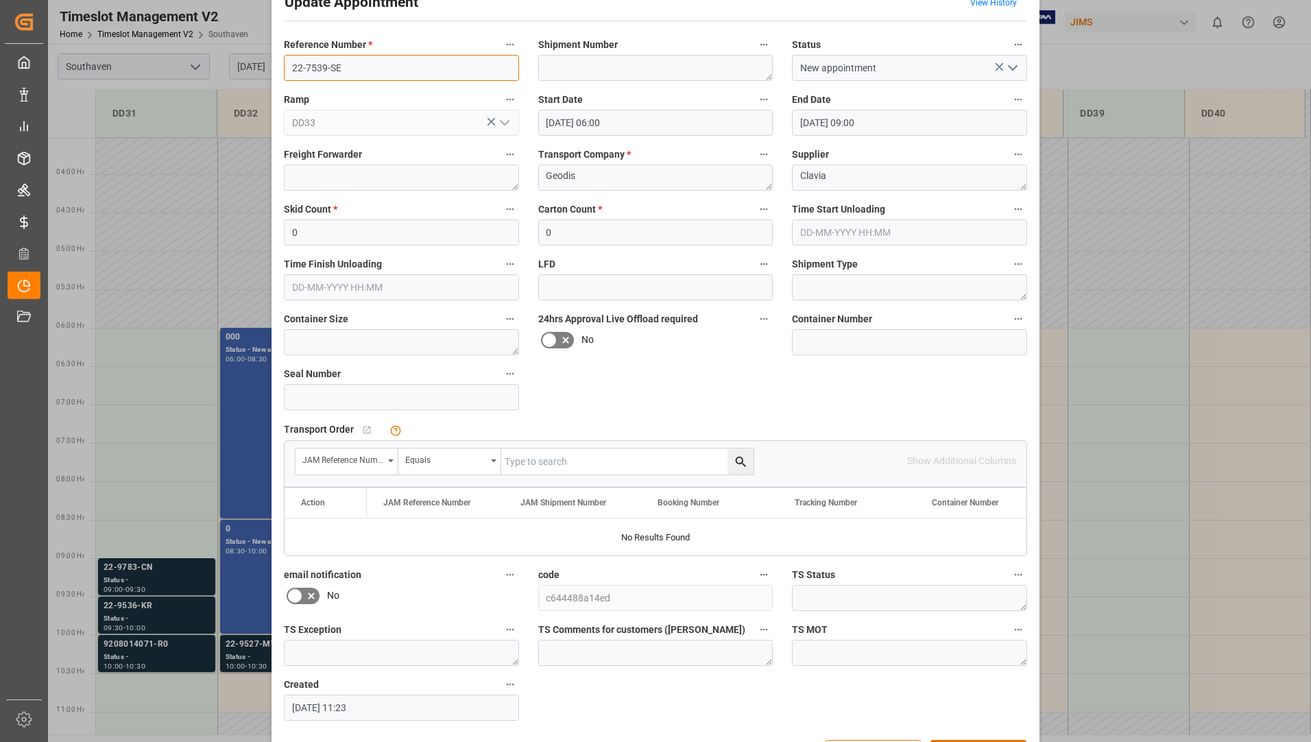
scroll to position [96, 0]
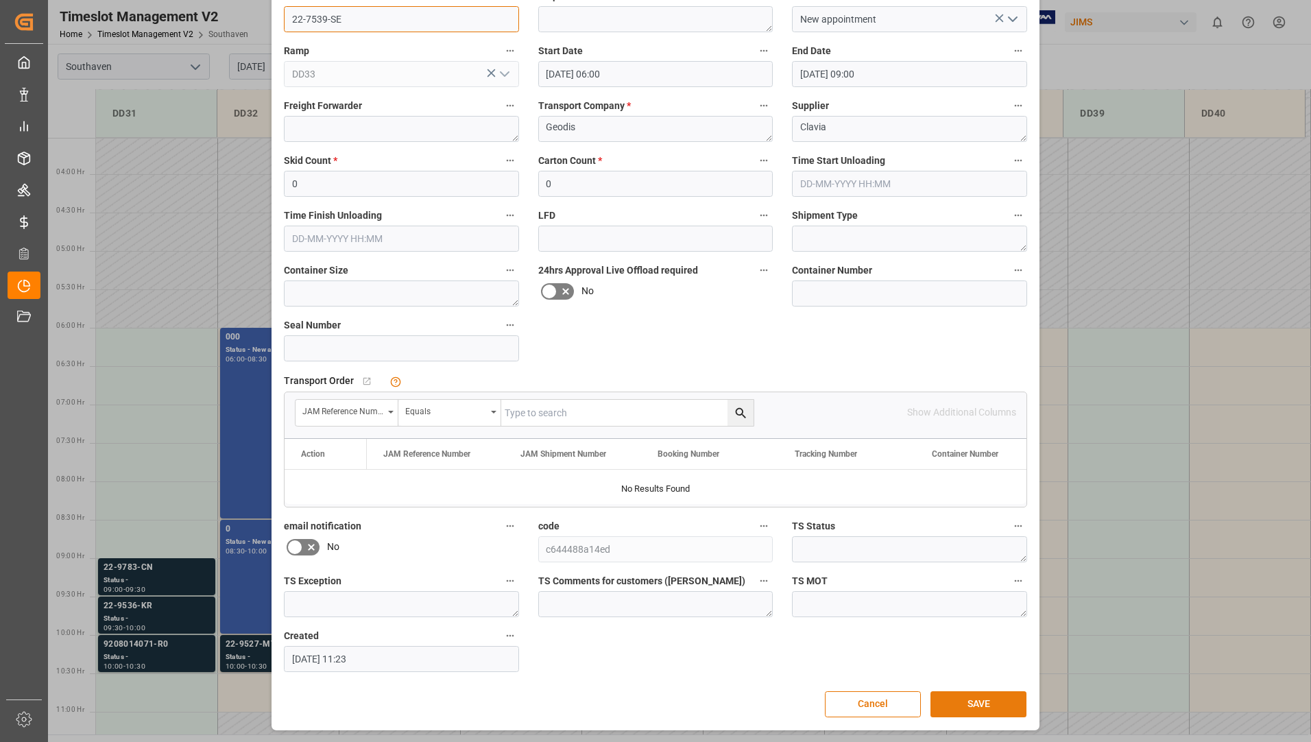
type input "22-7539-SE"
click at [943, 706] on button "SAVE" at bounding box center [978, 704] width 96 height 26
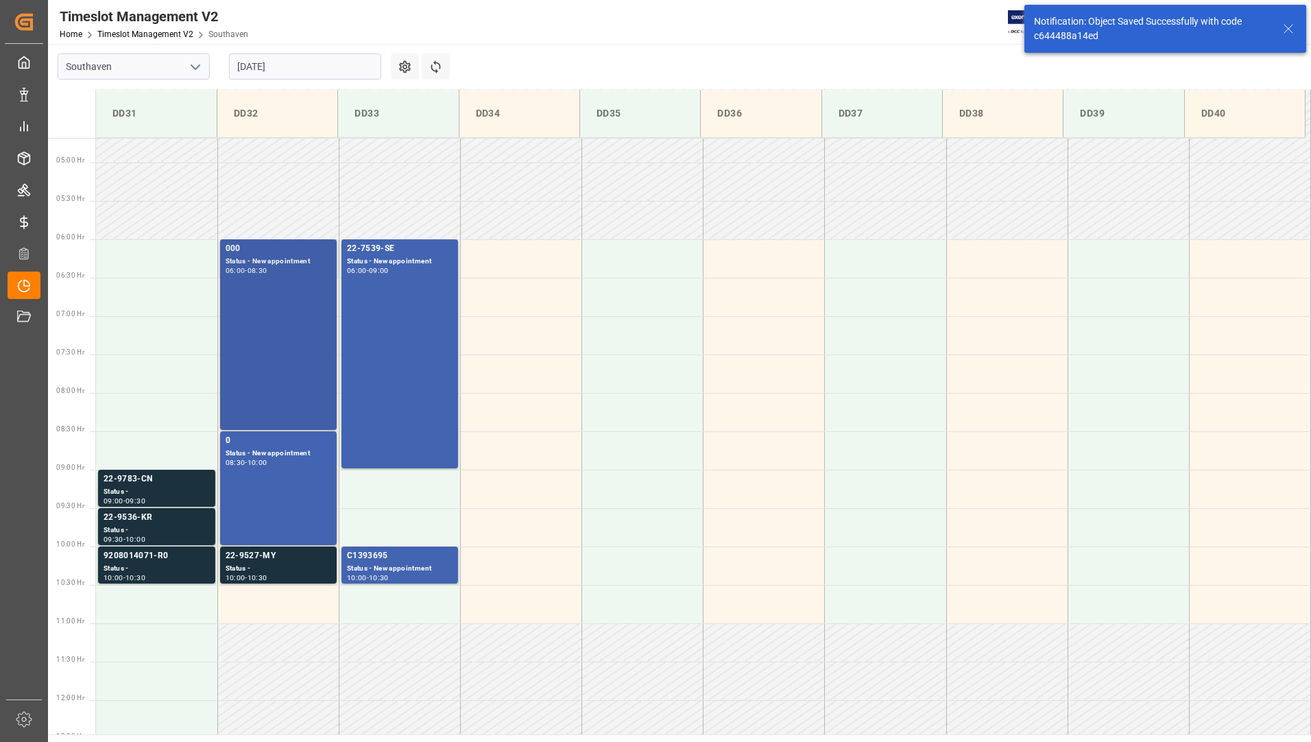
scroll to position [375, 0]
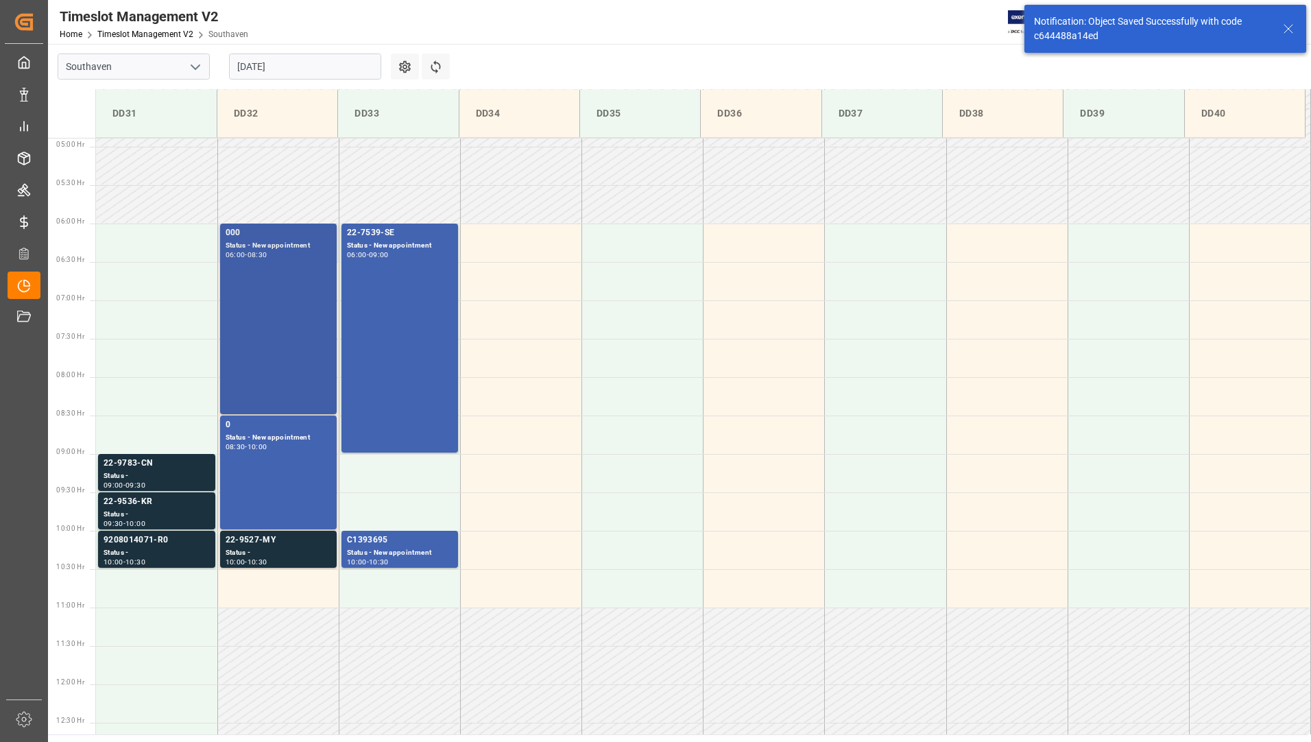
click at [267, 305] on div "000 Status - New appointment 06:00 - 08:30" at bounding box center [279, 318] width 106 height 185
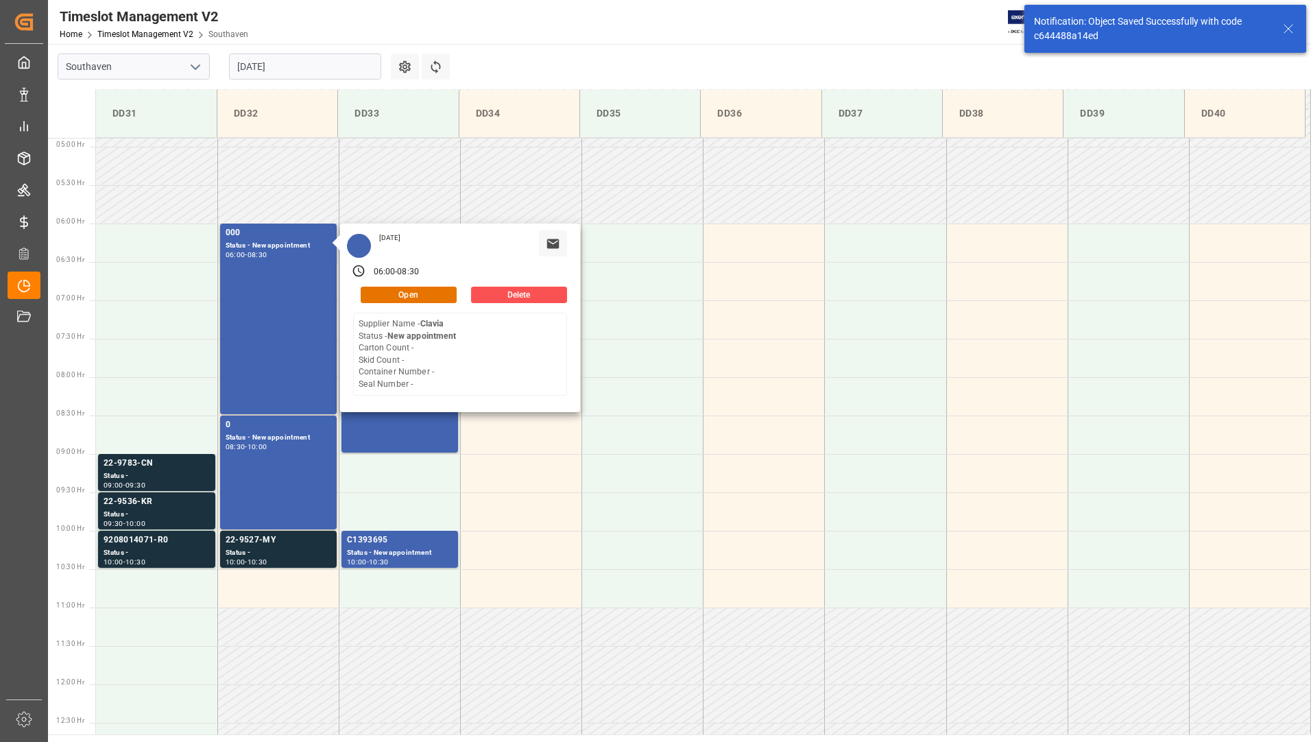
click at [420, 283] on div "[DATE] 06:00 - 08:30 Open Delete Supplier Name - Clavia Status - New appointmen…" at bounding box center [460, 317] width 240 height 189
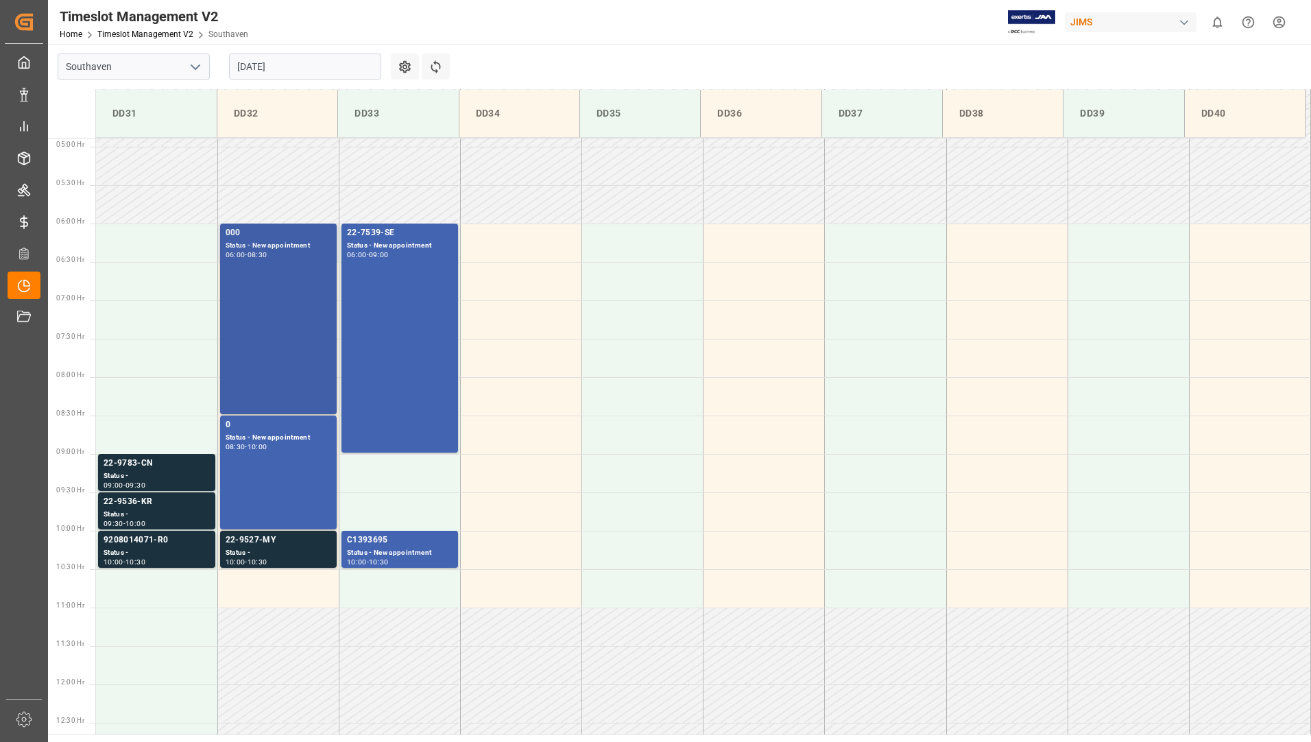
click at [237, 277] on div "000 Status - New appointment 06:00 - 08:30" at bounding box center [279, 318] width 106 height 185
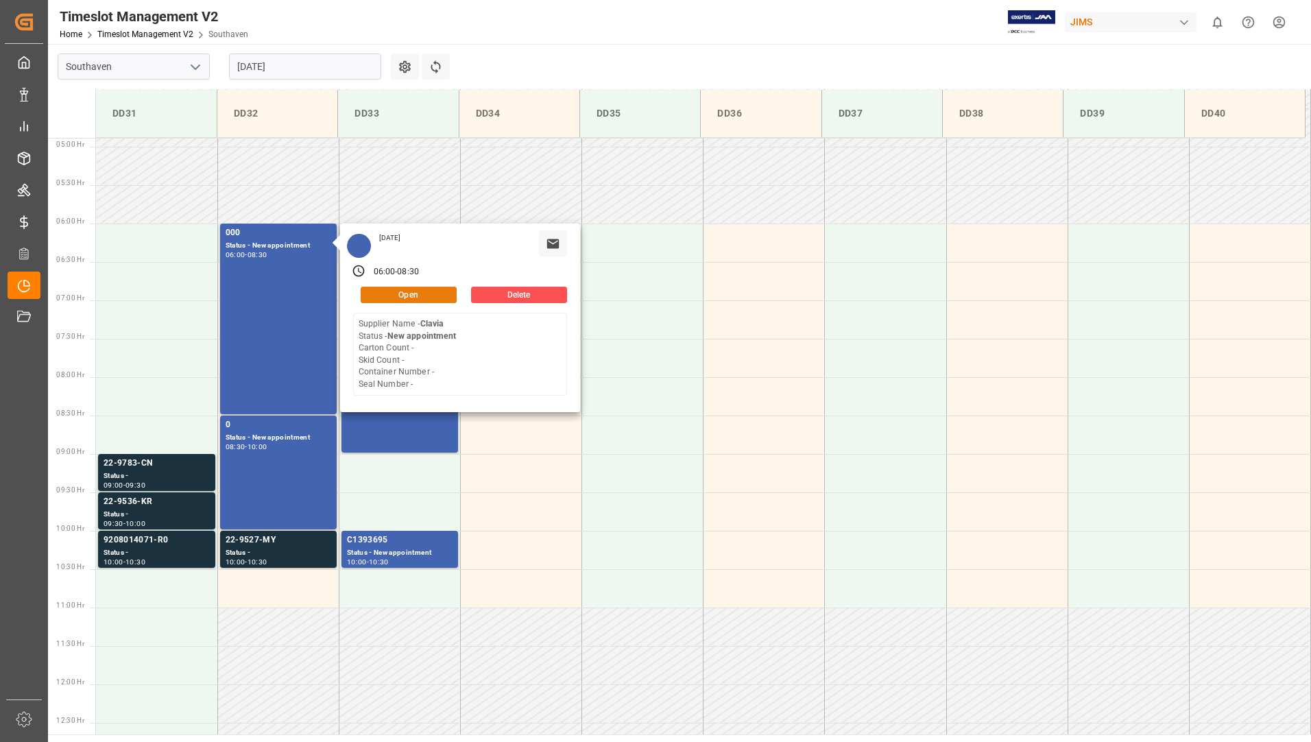
click at [407, 293] on button "Open" at bounding box center [409, 295] width 96 height 16
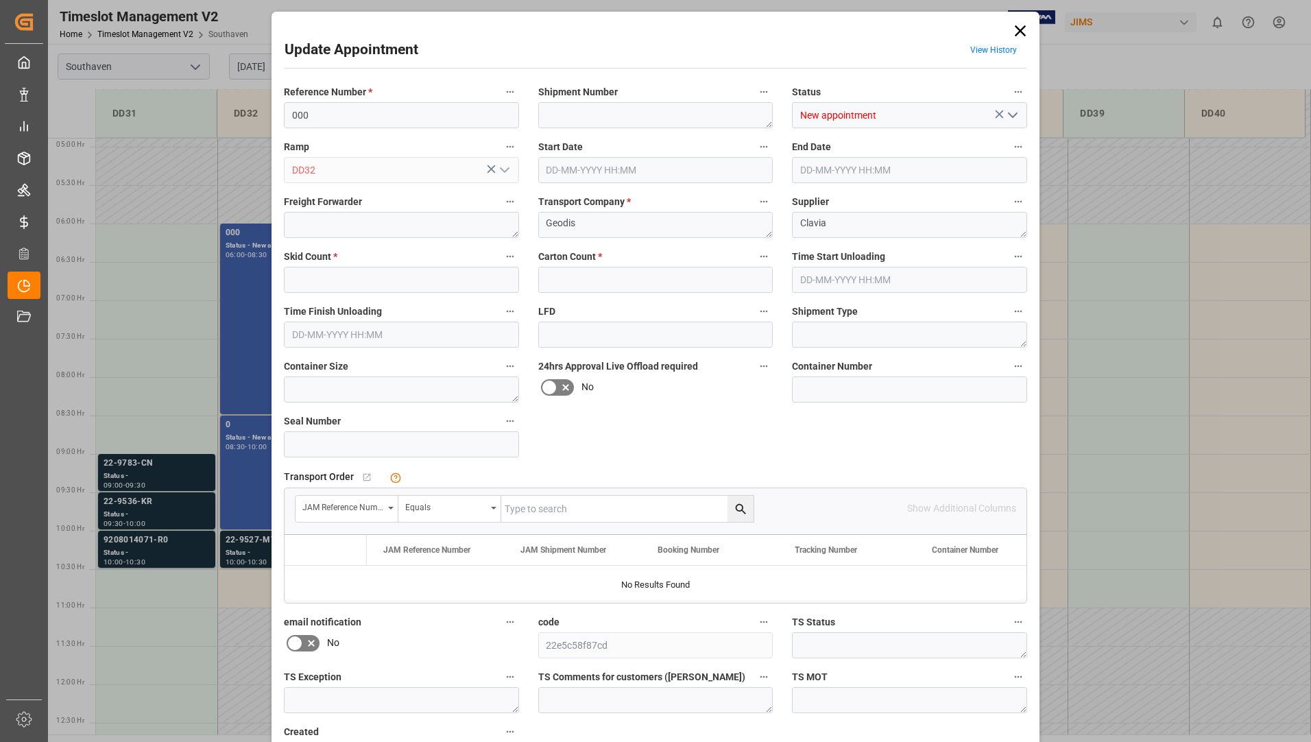
type input "0"
type input "[DATE] 06:00"
type input "[DATE] 08:30"
type input "[DATE] 11:22"
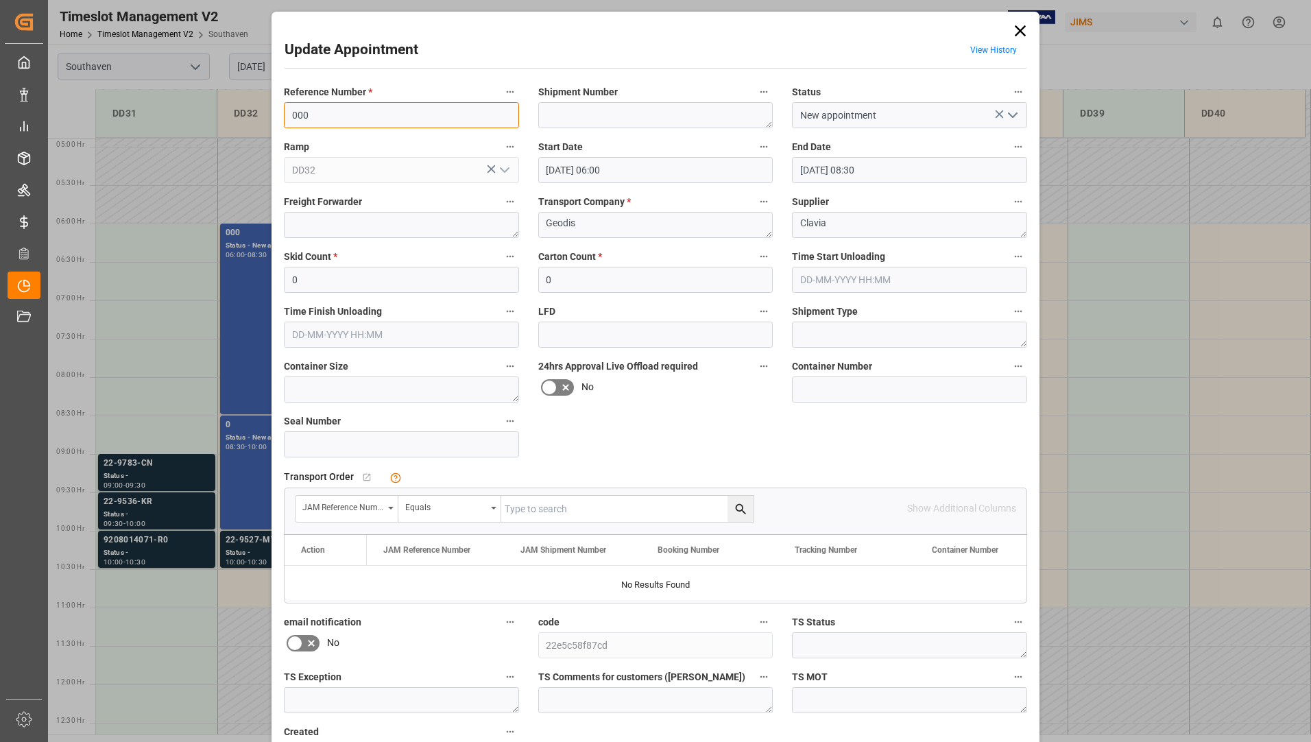
click at [356, 121] on input "000" at bounding box center [401, 115] width 235 height 26
type input "0"
paste input "22-7539-SE"
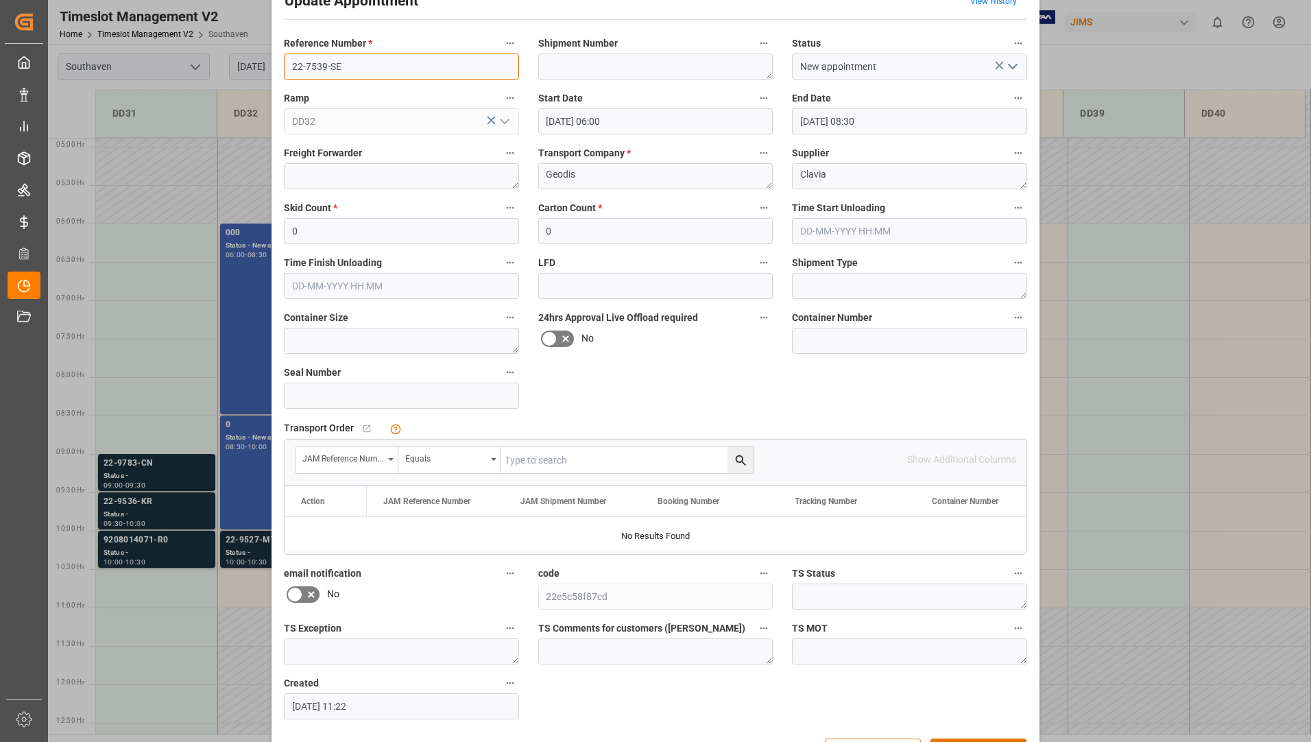
scroll to position [96, 0]
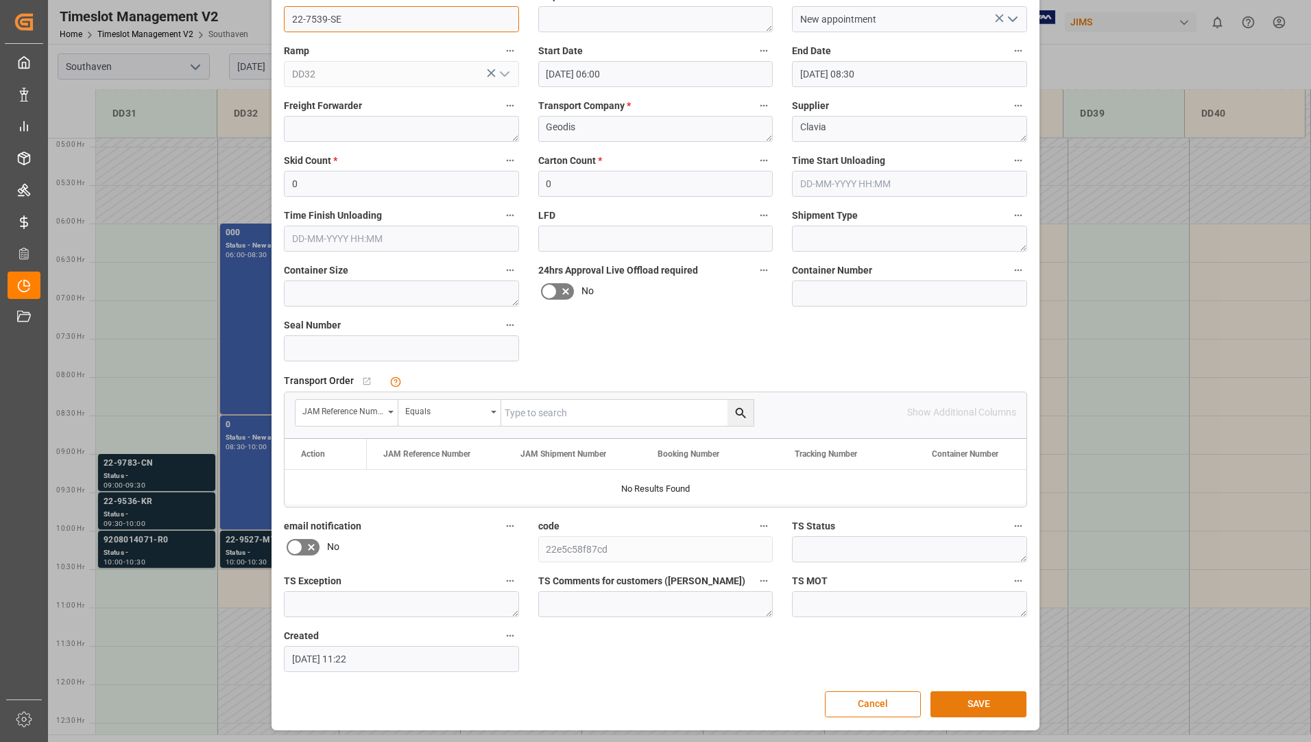
type input "22-7539-SE"
click at [974, 706] on button "SAVE" at bounding box center [978, 704] width 96 height 26
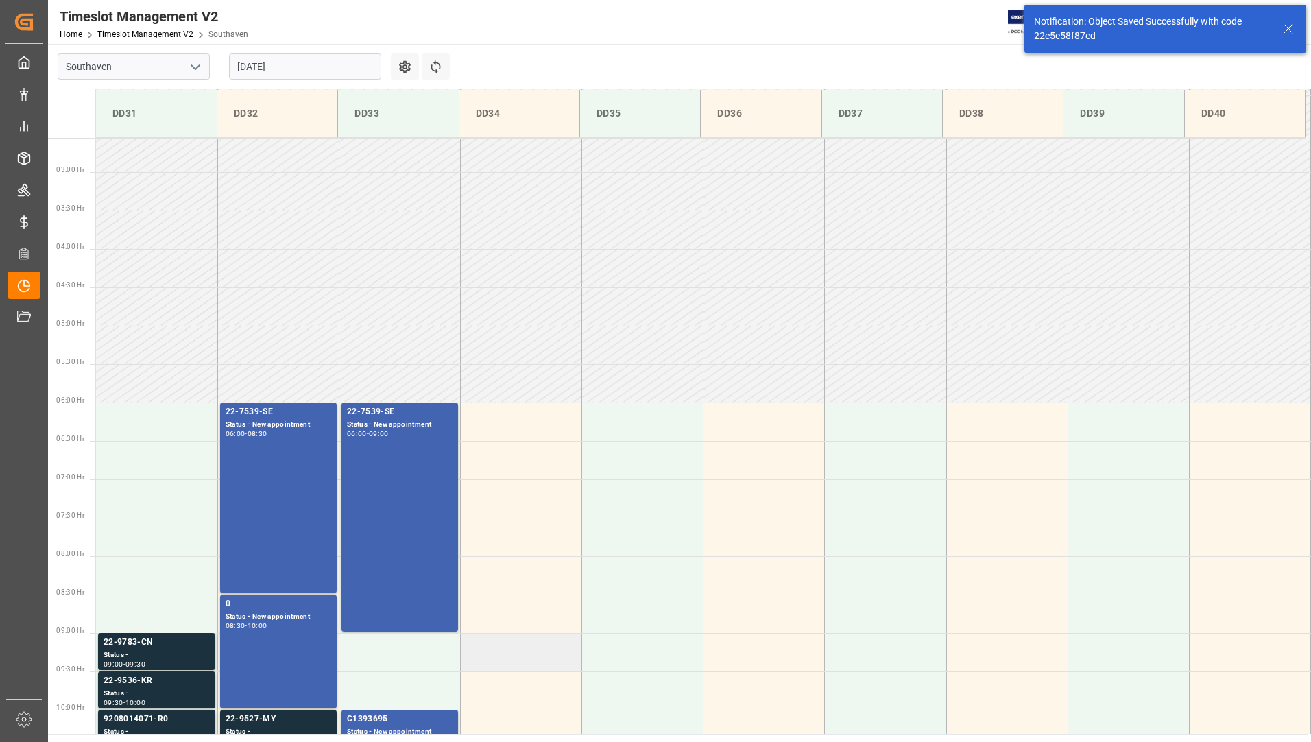
scroll to position [375, 0]
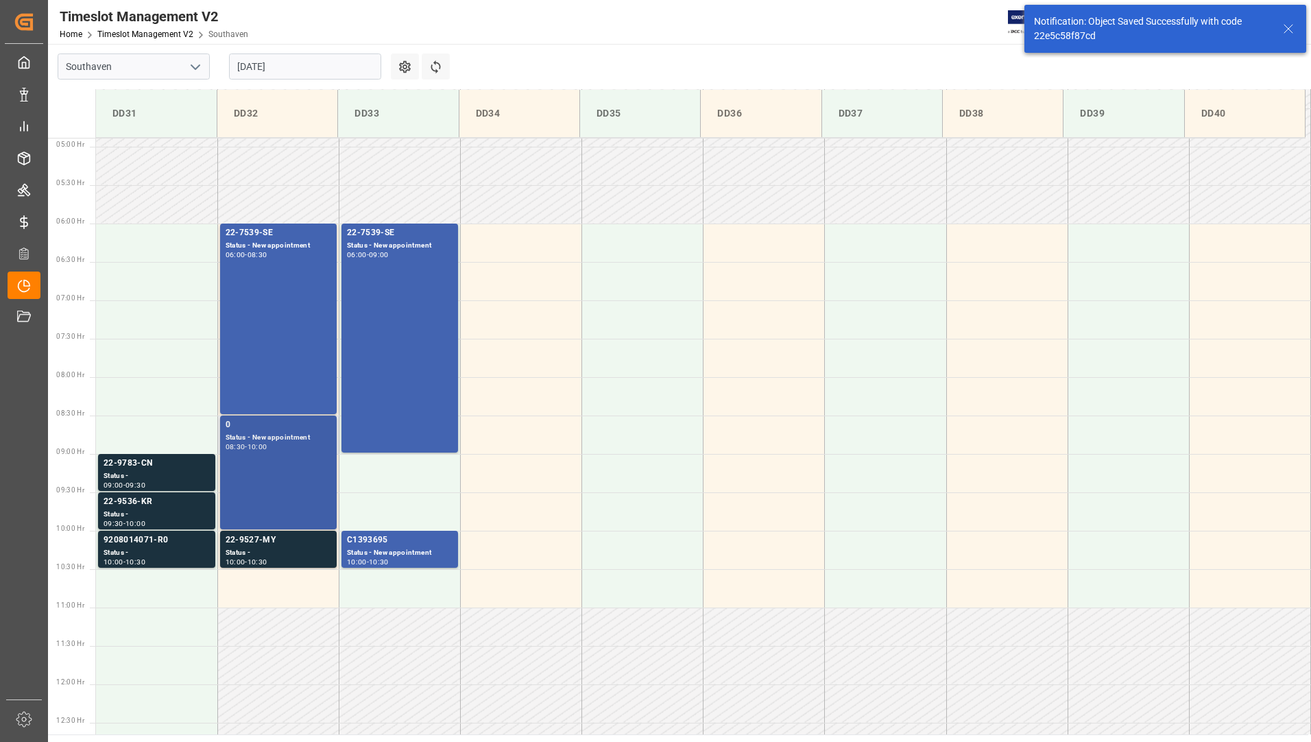
click at [277, 457] on div "0 Status - New appointment 08:30 - 10:00" at bounding box center [279, 472] width 106 height 108
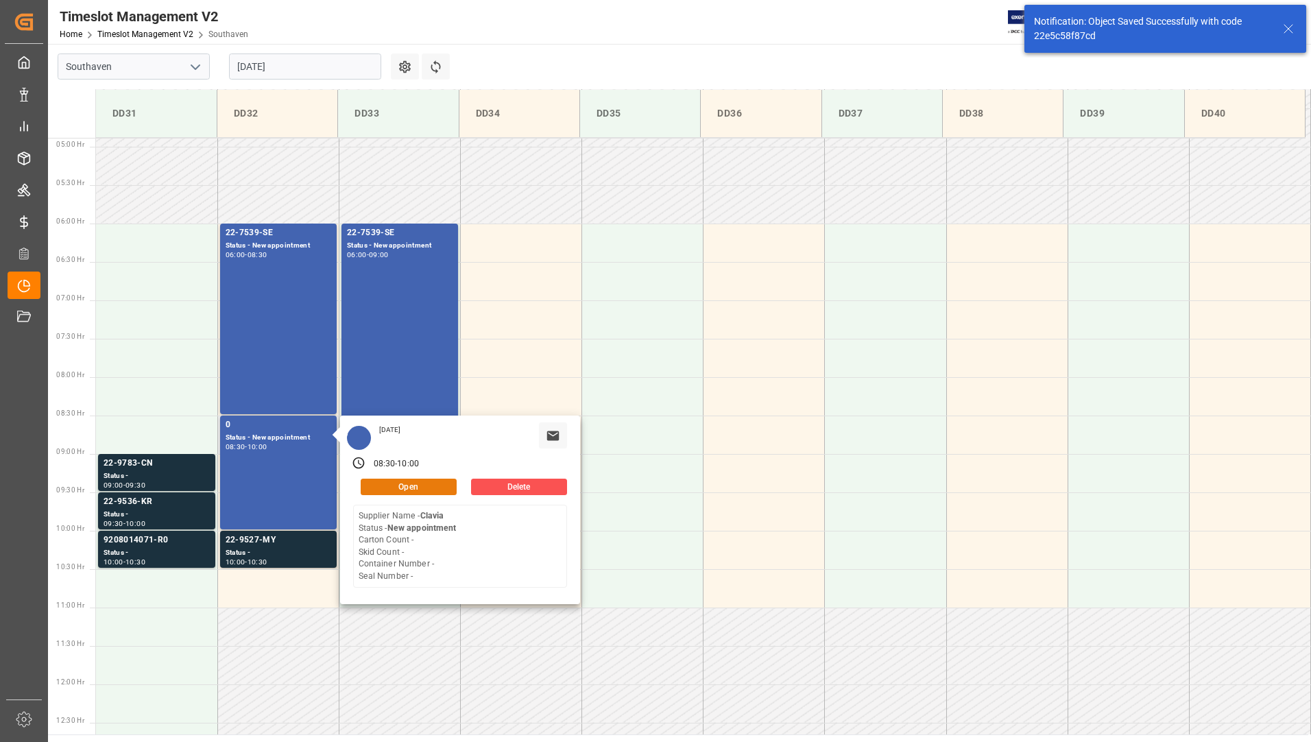
click at [418, 482] on button "Open" at bounding box center [409, 486] width 96 height 16
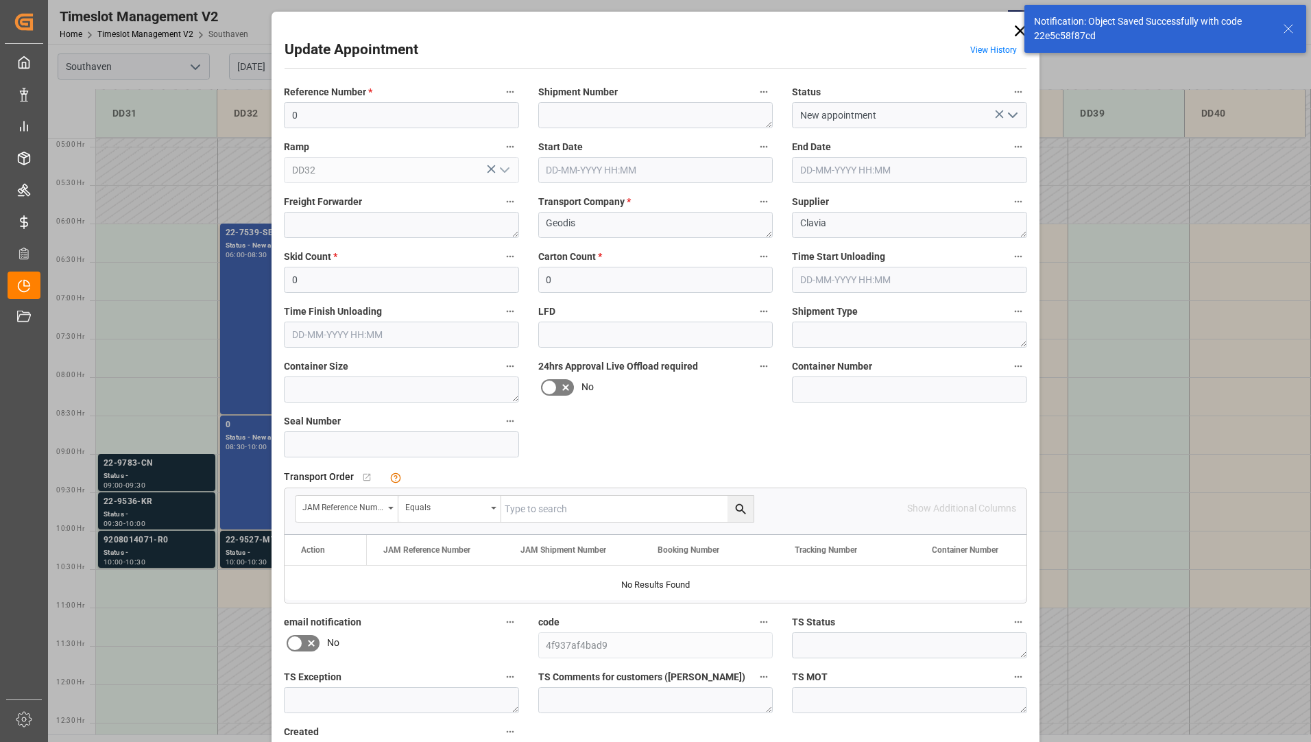
type input "[DATE] 08:30"
type input "[DATE] 10:00"
type input "[DATE] 11:22"
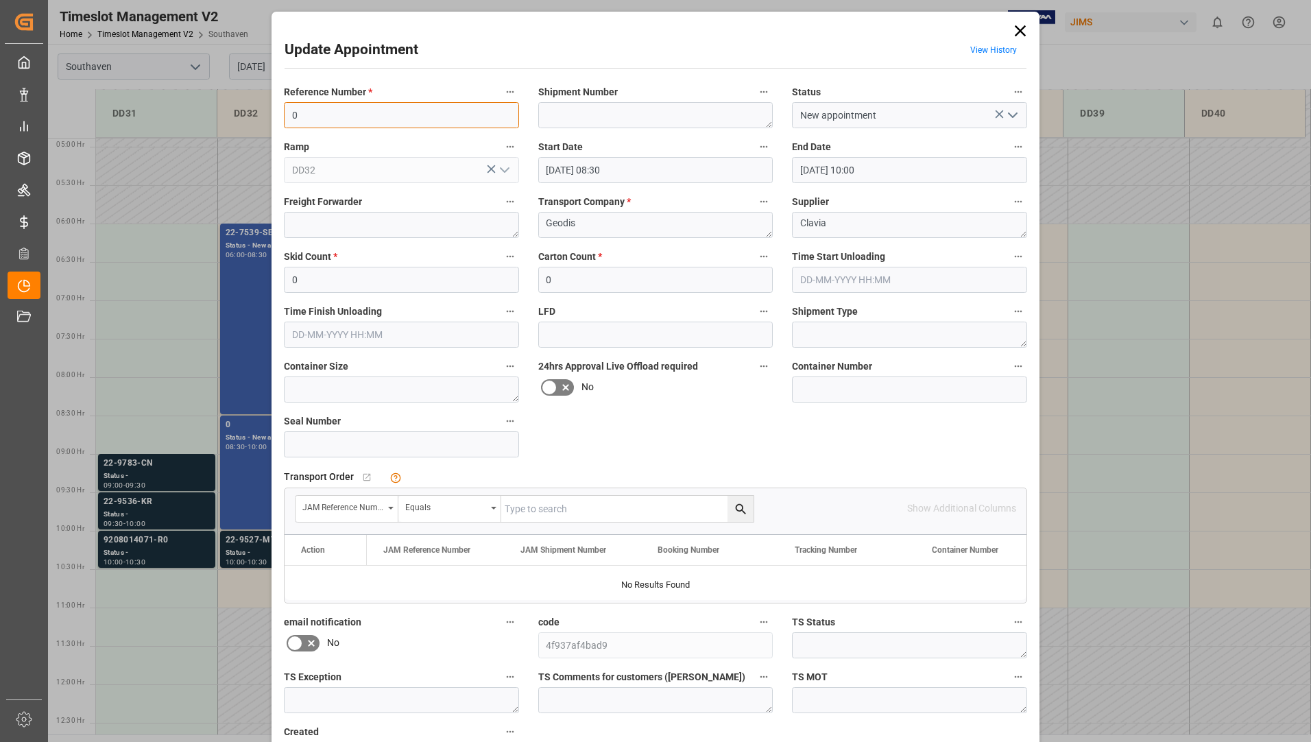
click at [413, 122] on input "0" at bounding box center [401, 115] width 235 height 26
paste input "22-7539-SE"
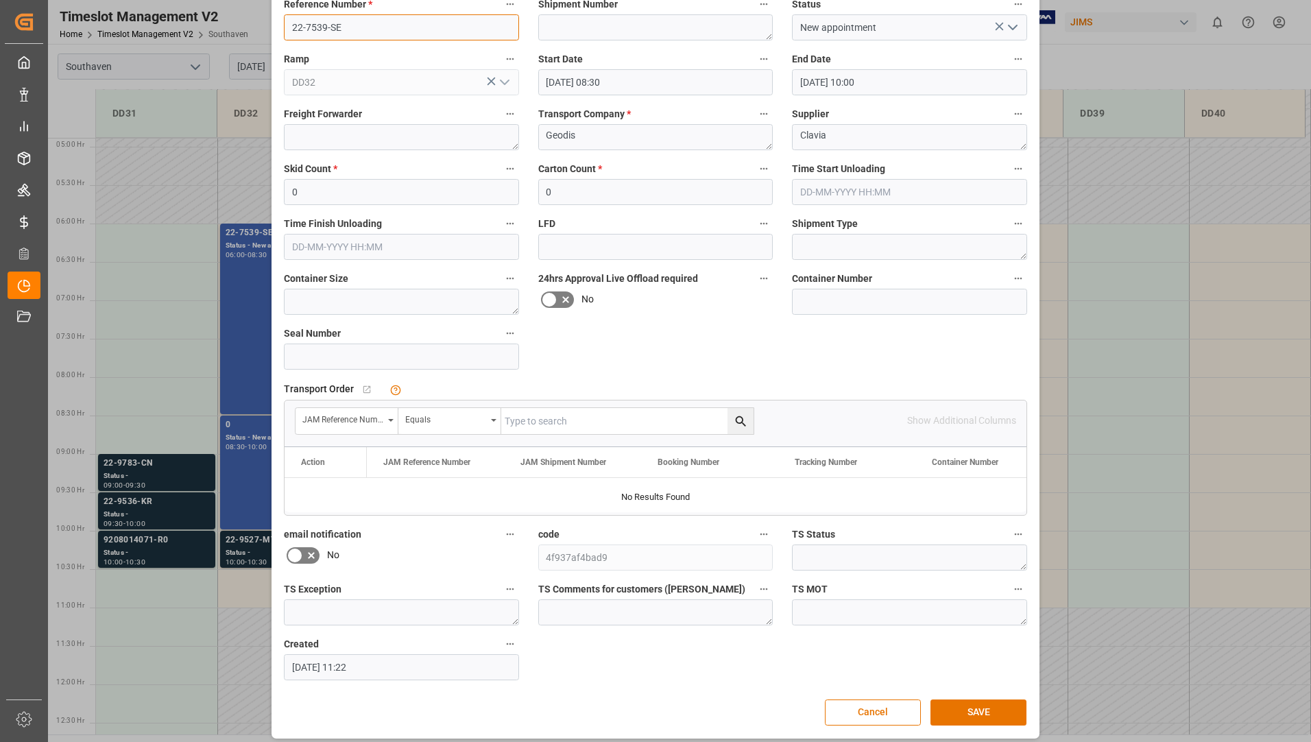
scroll to position [96, 0]
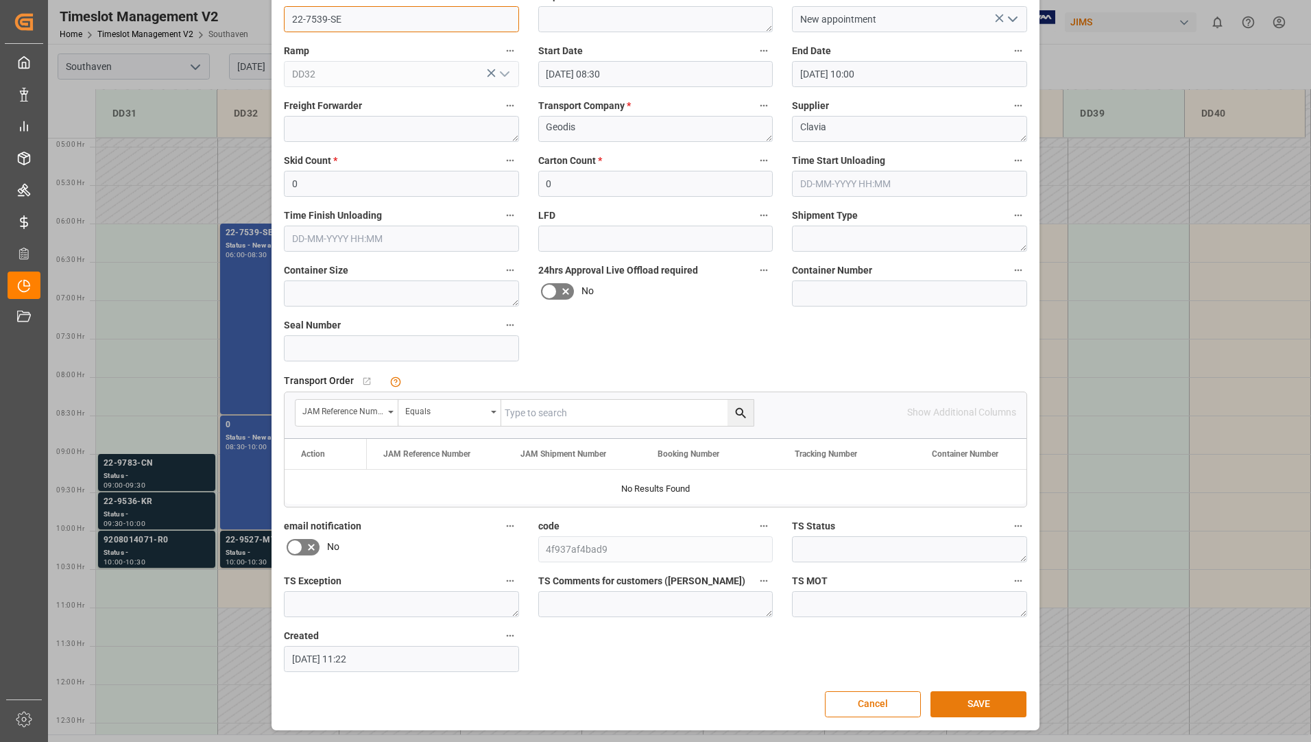
type input "22-7539-SE"
click at [975, 700] on button "SAVE" at bounding box center [978, 704] width 96 height 26
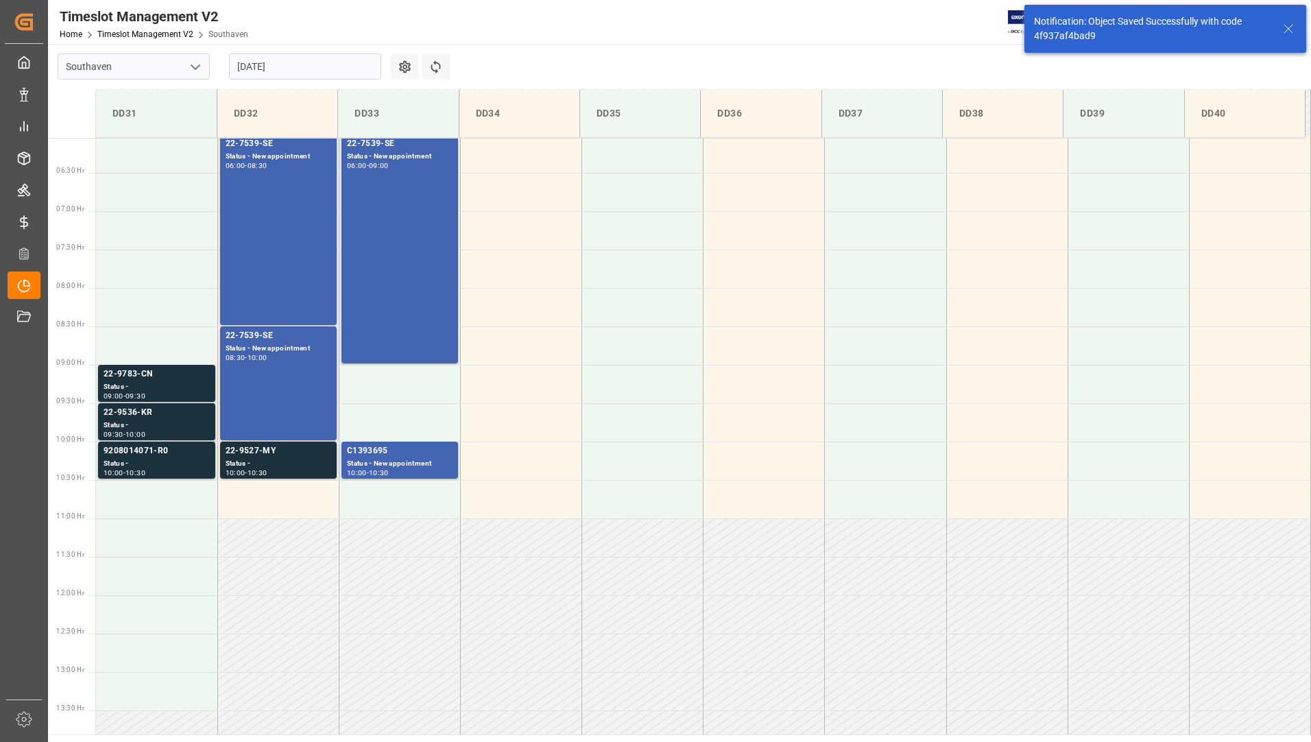
scroll to position [529, 0]
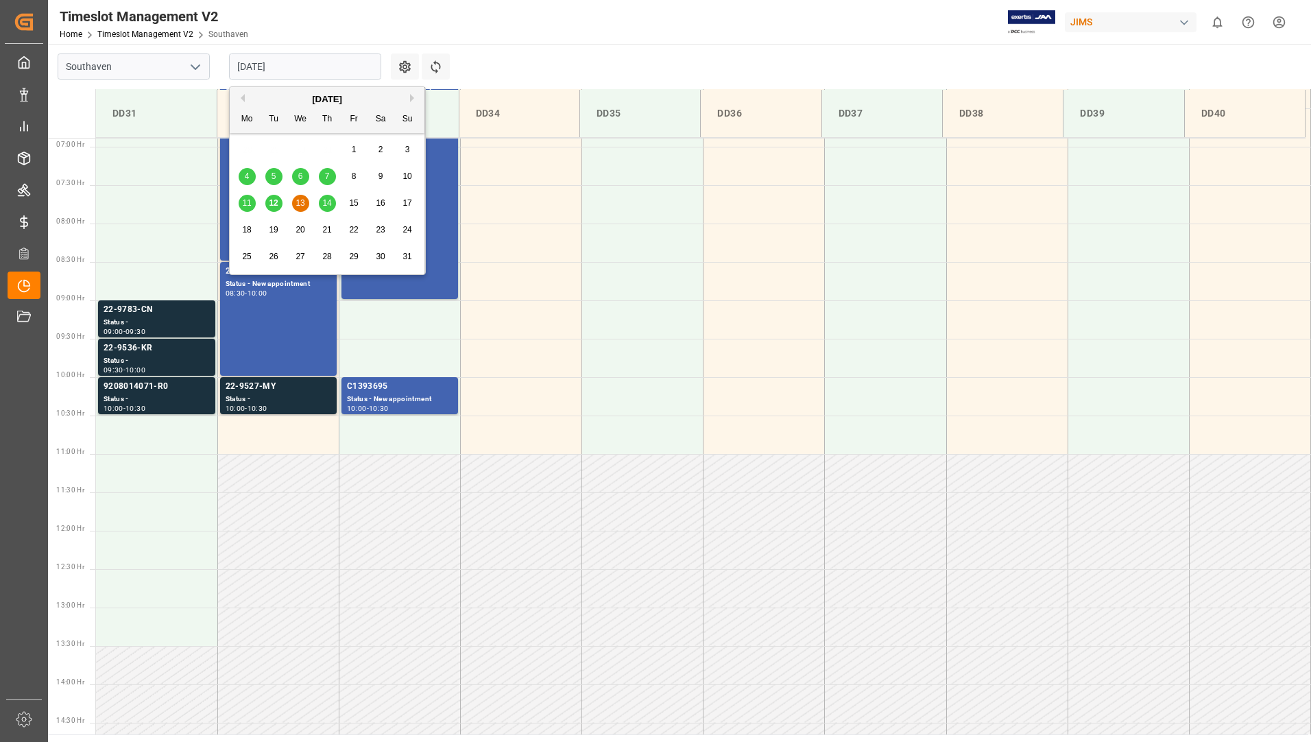
click at [309, 69] on input "[DATE]" at bounding box center [305, 66] width 152 height 26
click at [322, 204] on span "14" at bounding box center [326, 203] width 9 height 10
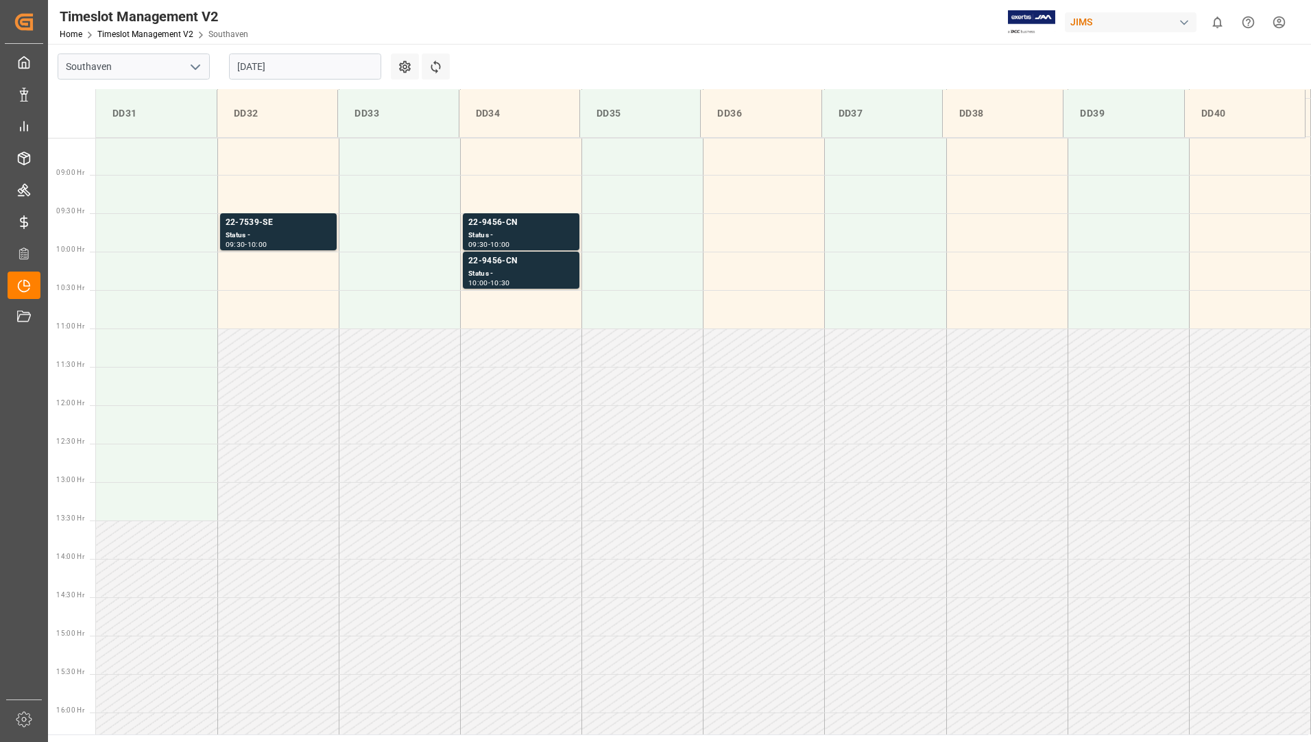
scroll to position [682, 0]
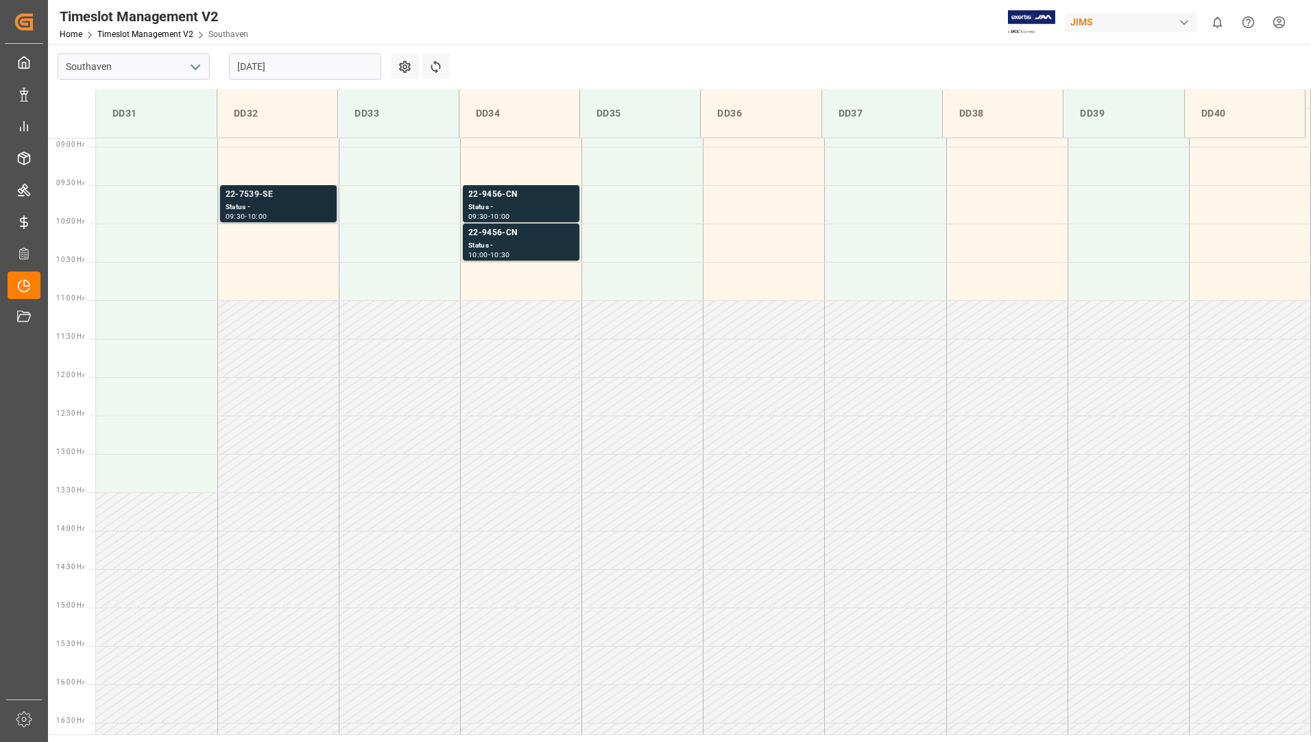
click at [296, 202] on div "Status -" at bounding box center [279, 208] width 106 height 12
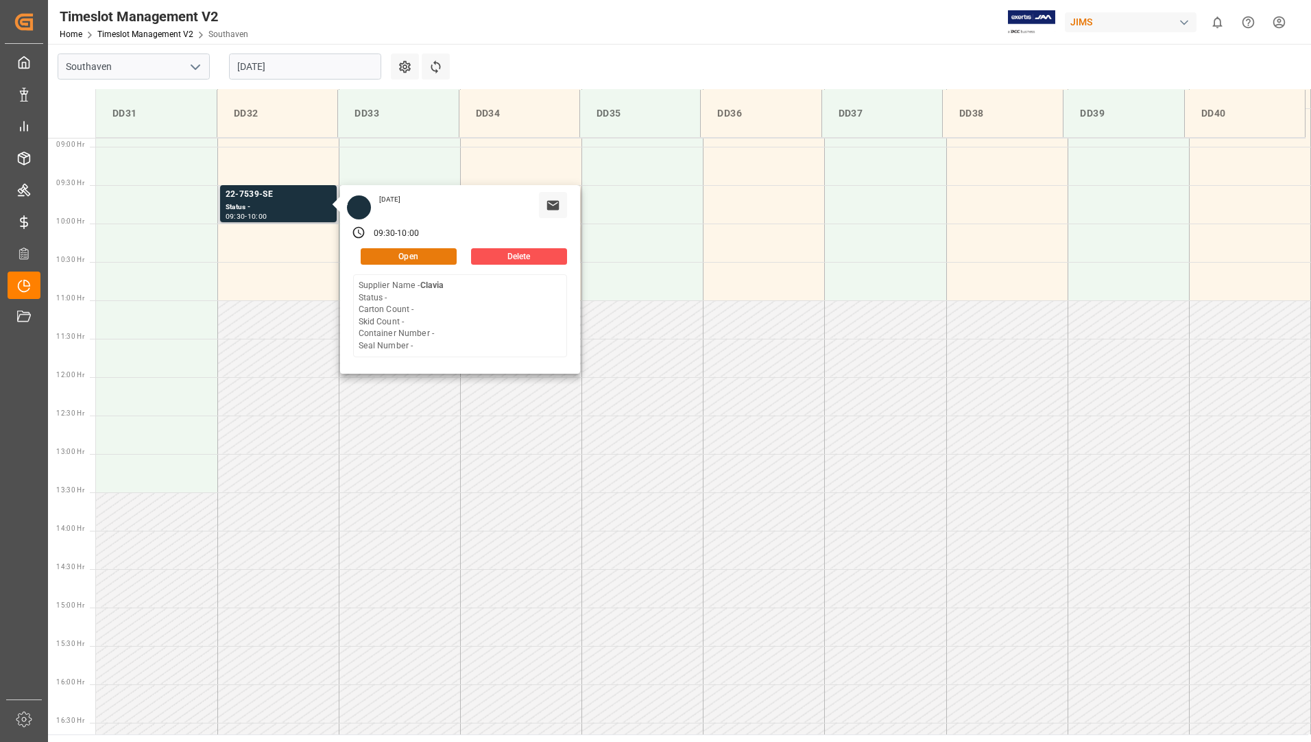
click at [441, 253] on button "Open" at bounding box center [409, 256] width 96 height 16
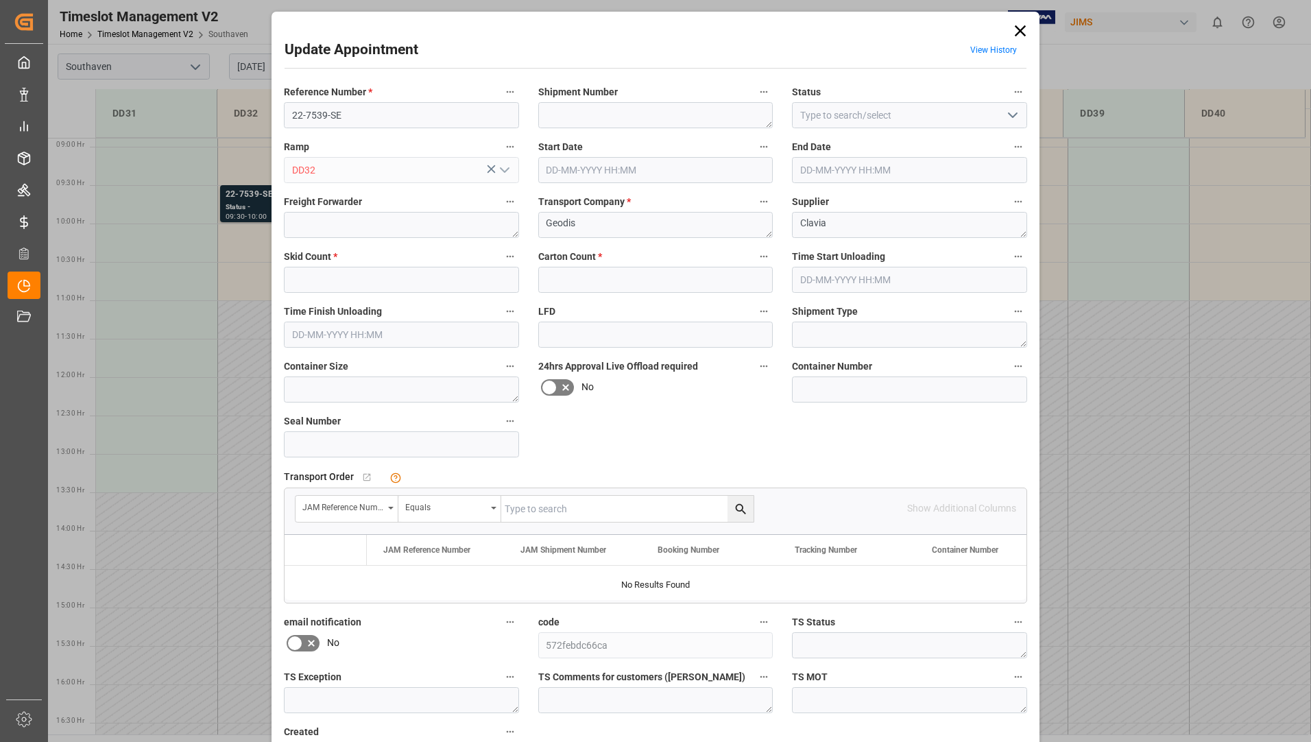
type input "0"
type input "[DATE] 09:30"
type input "[DATE] 10:00"
type input "[DATE] 14:45"
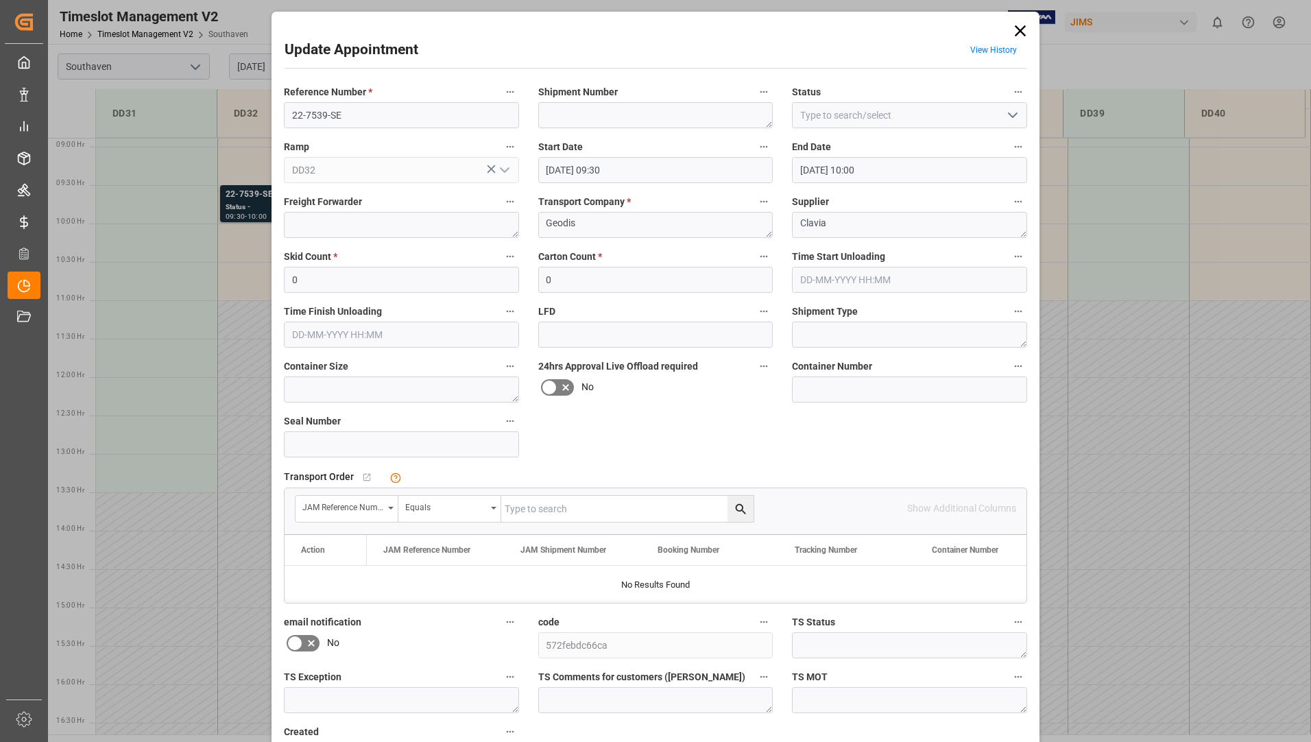
click at [1004, 172] on input "[DATE] 10:00" at bounding box center [909, 170] width 235 height 26
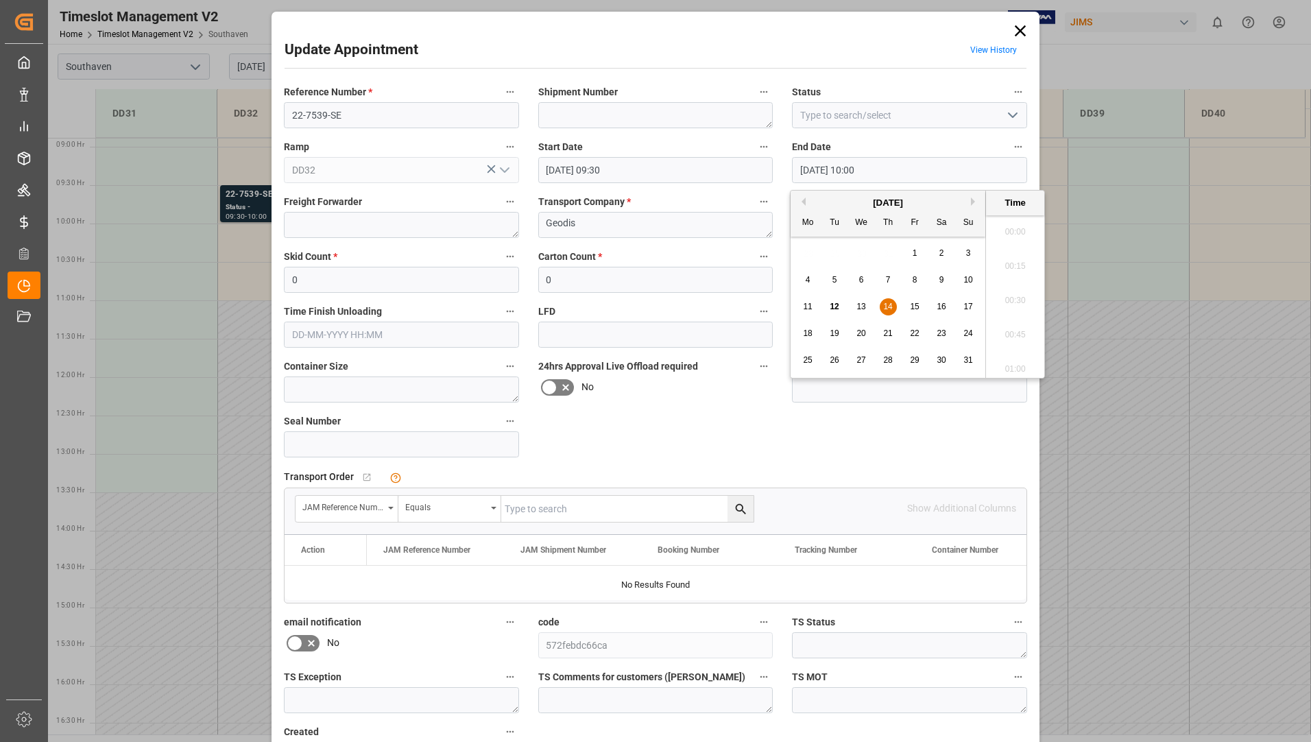
scroll to position [1307, 0]
click at [889, 302] on span "14" at bounding box center [887, 307] width 9 height 10
click at [1004, 226] on li "13:00" at bounding box center [1015, 227] width 58 height 34
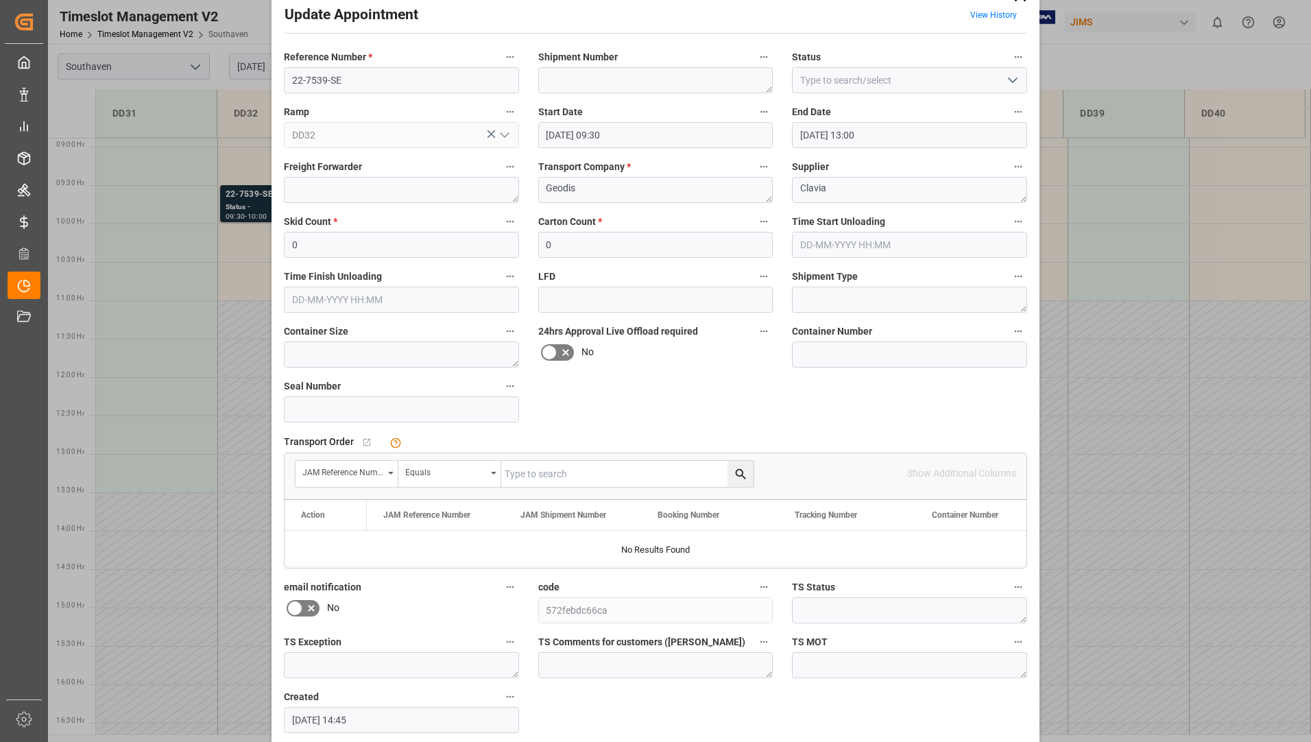
scroll to position [96, 0]
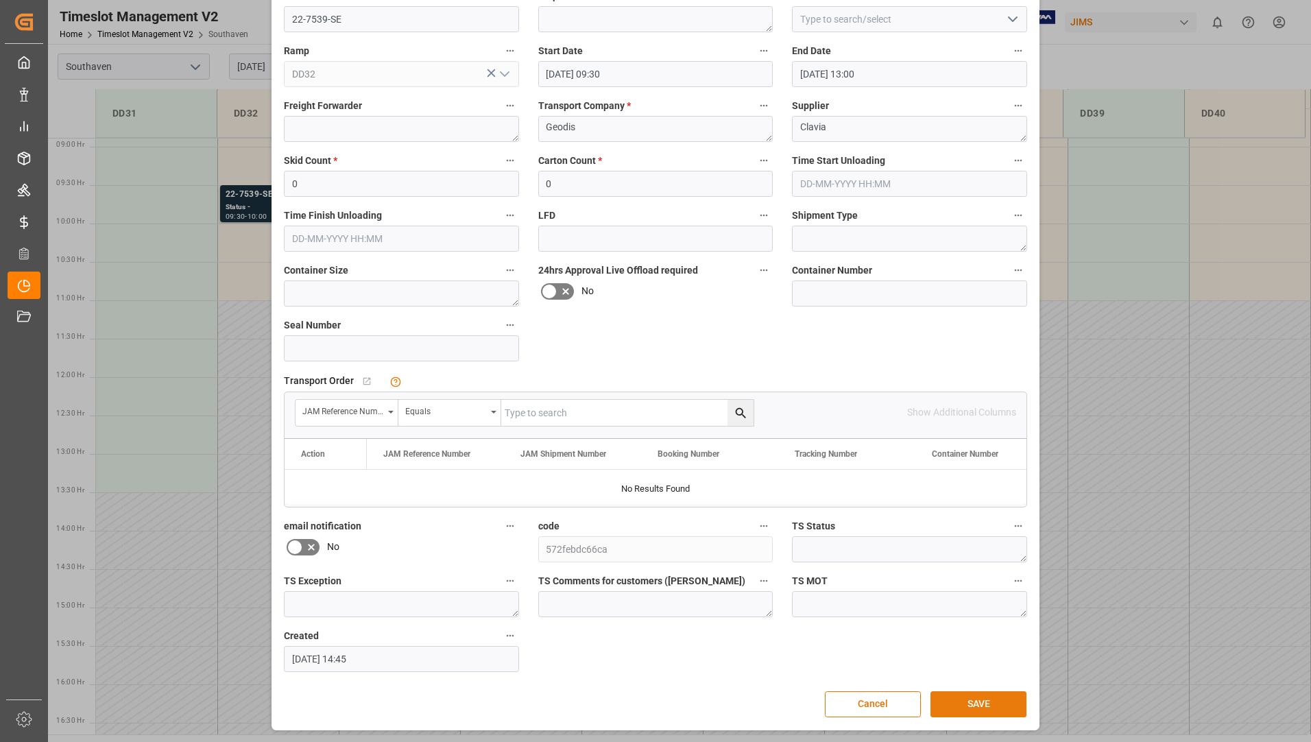
click at [938, 696] on button "SAVE" at bounding box center [978, 704] width 96 height 26
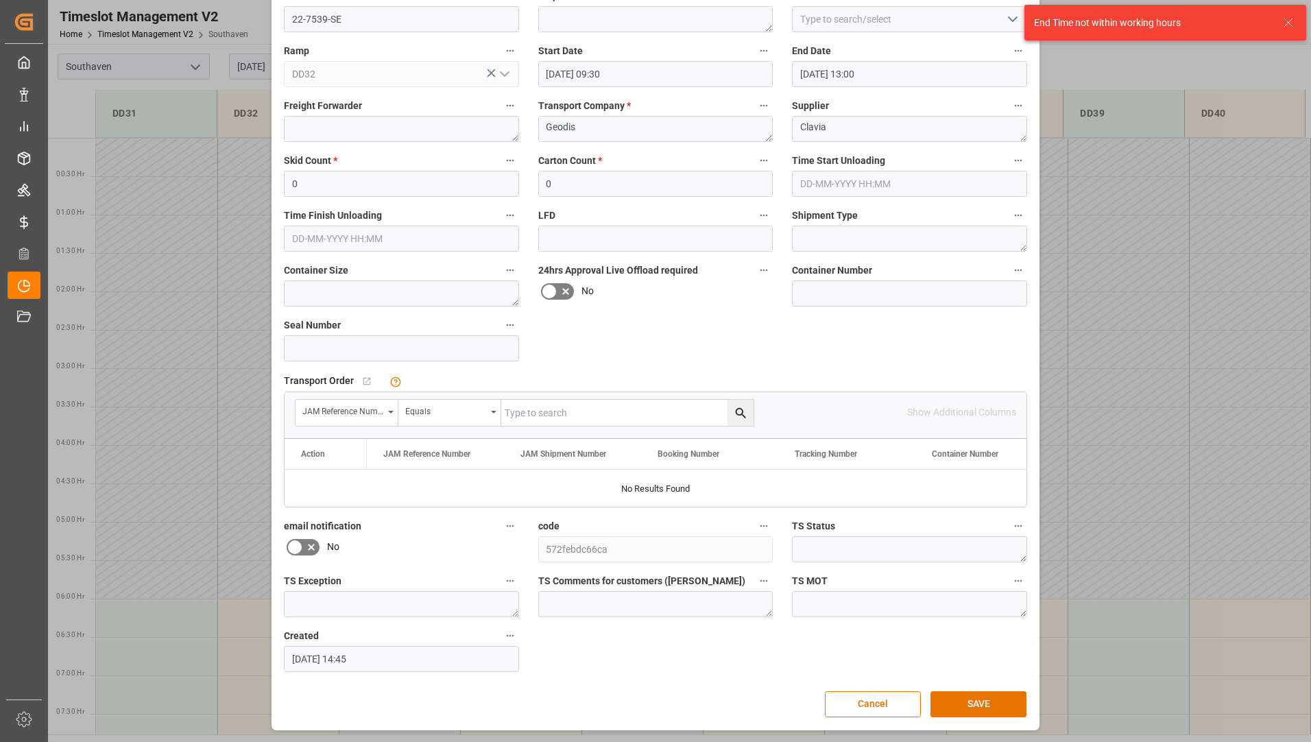
click at [920, 73] on input "[DATE] 13:00" at bounding box center [909, 74] width 235 height 26
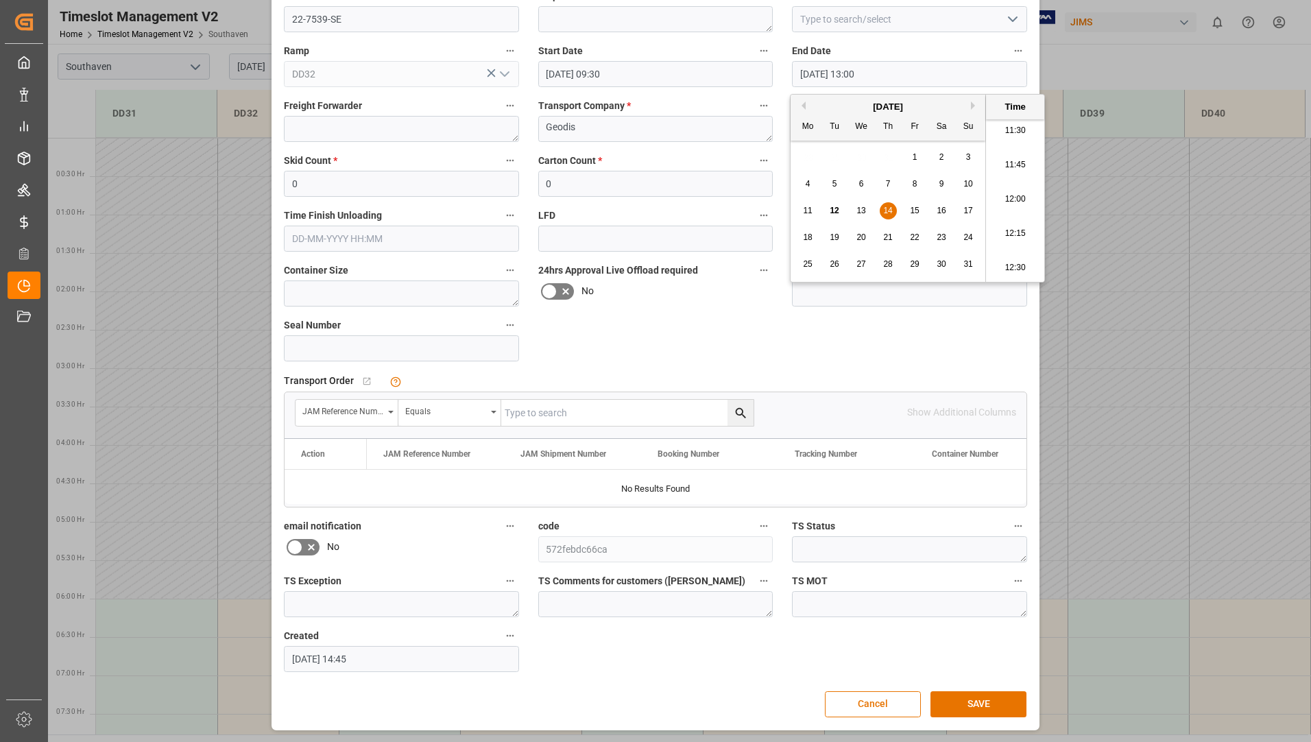
scroll to position [1581, 0]
click at [1011, 202] on li "12:00" at bounding box center [1015, 200] width 58 height 34
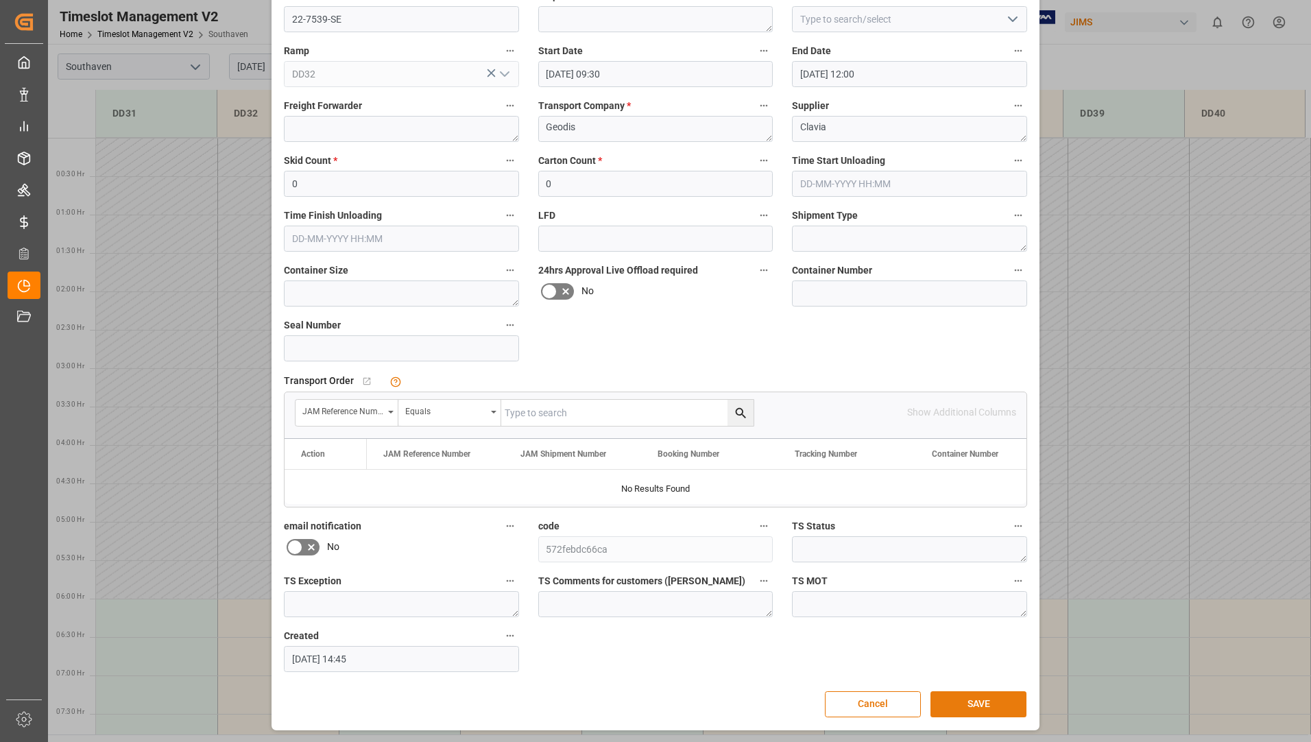
click at [948, 703] on button "SAVE" at bounding box center [978, 704] width 96 height 26
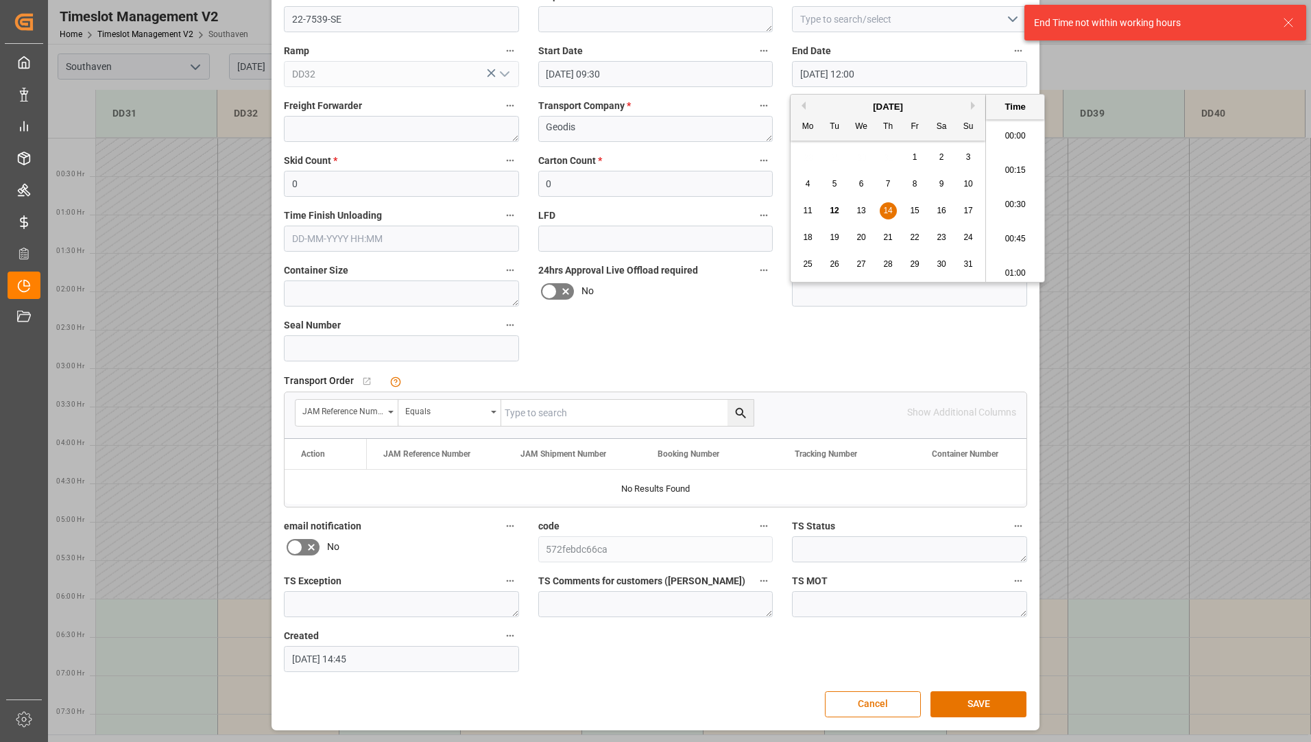
click at [936, 81] on input "[DATE] 12:00" at bounding box center [909, 74] width 235 height 26
click at [1009, 162] on li "11:45" at bounding box center [1015, 166] width 58 height 34
type input "[DATE] 11:45"
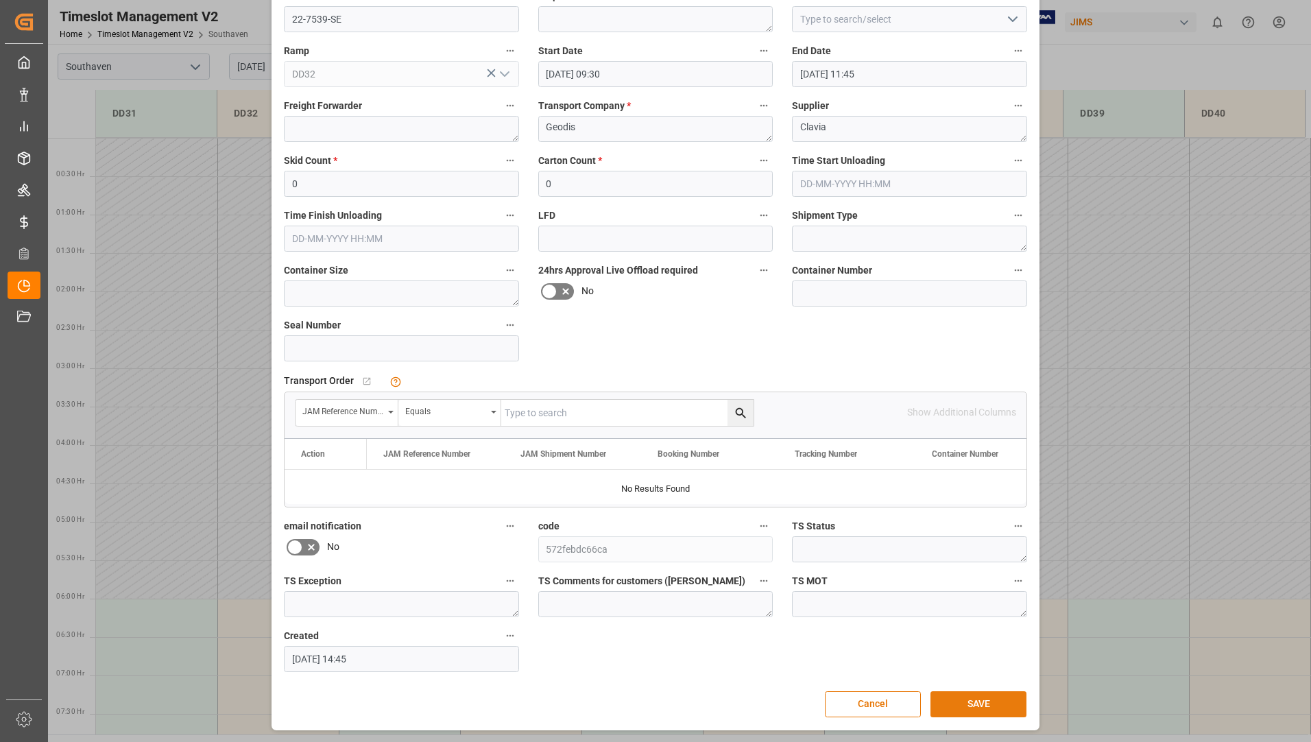
click at [958, 707] on button "SAVE" at bounding box center [978, 704] width 96 height 26
click at [1012, 16] on icon "open menu" at bounding box center [1012, 19] width 16 height 16
click at [1127, 198] on div "Update Appointment View History Reference Number * 22-7539-SE Shipment Number S…" at bounding box center [655, 371] width 1311 height 742
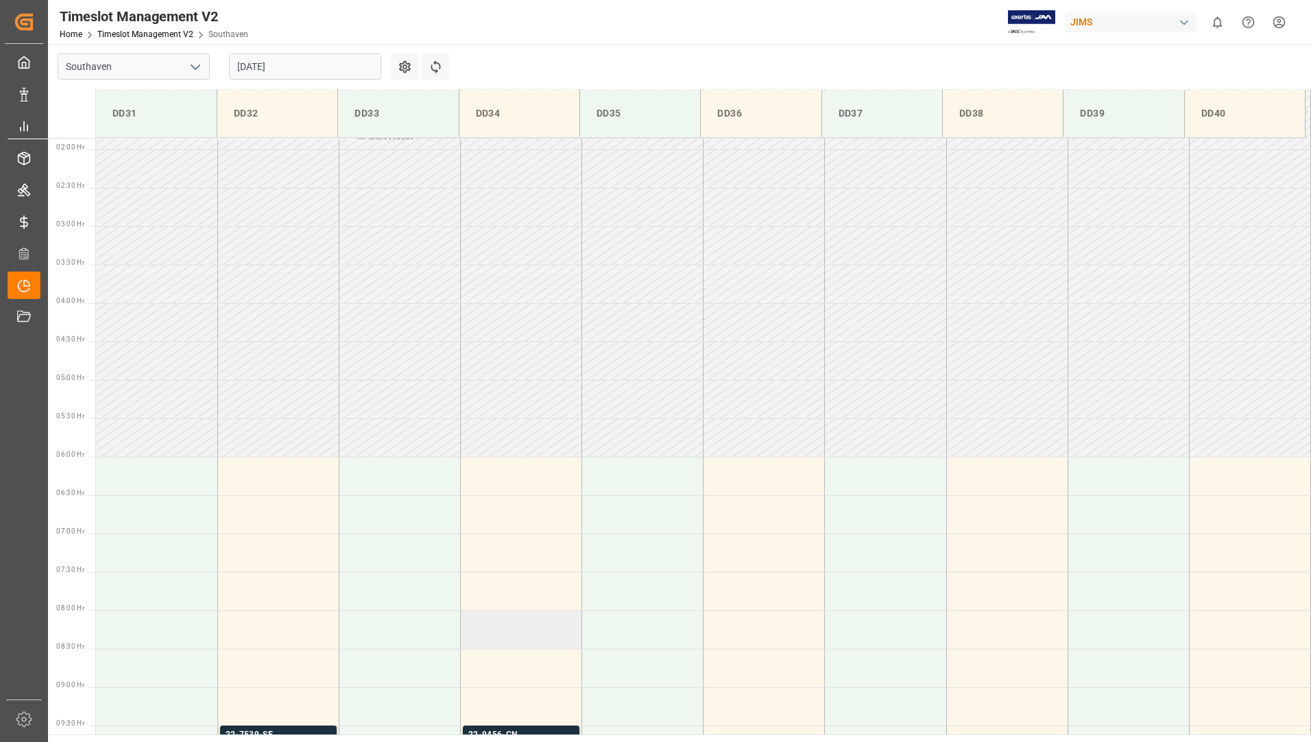
scroll to position [343, 0]
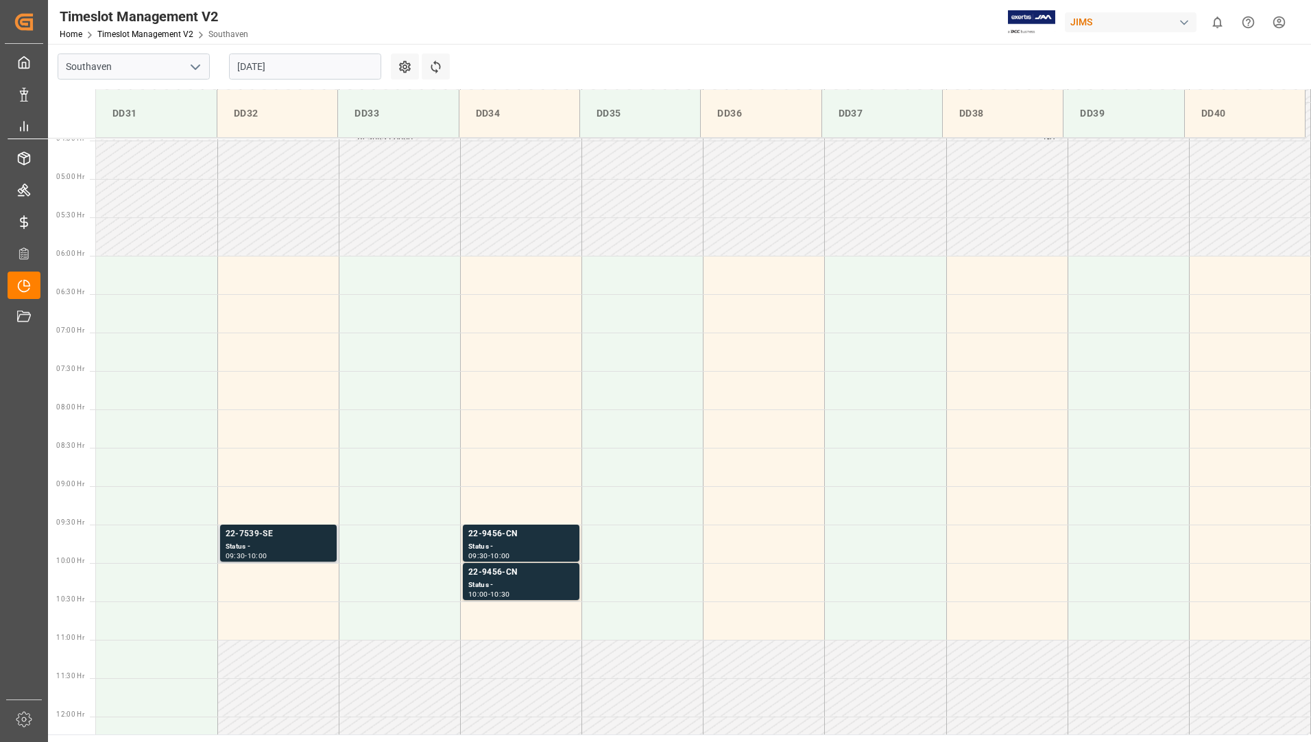
click at [293, 544] on div "Status -" at bounding box center [279, 547] width 106 height 12
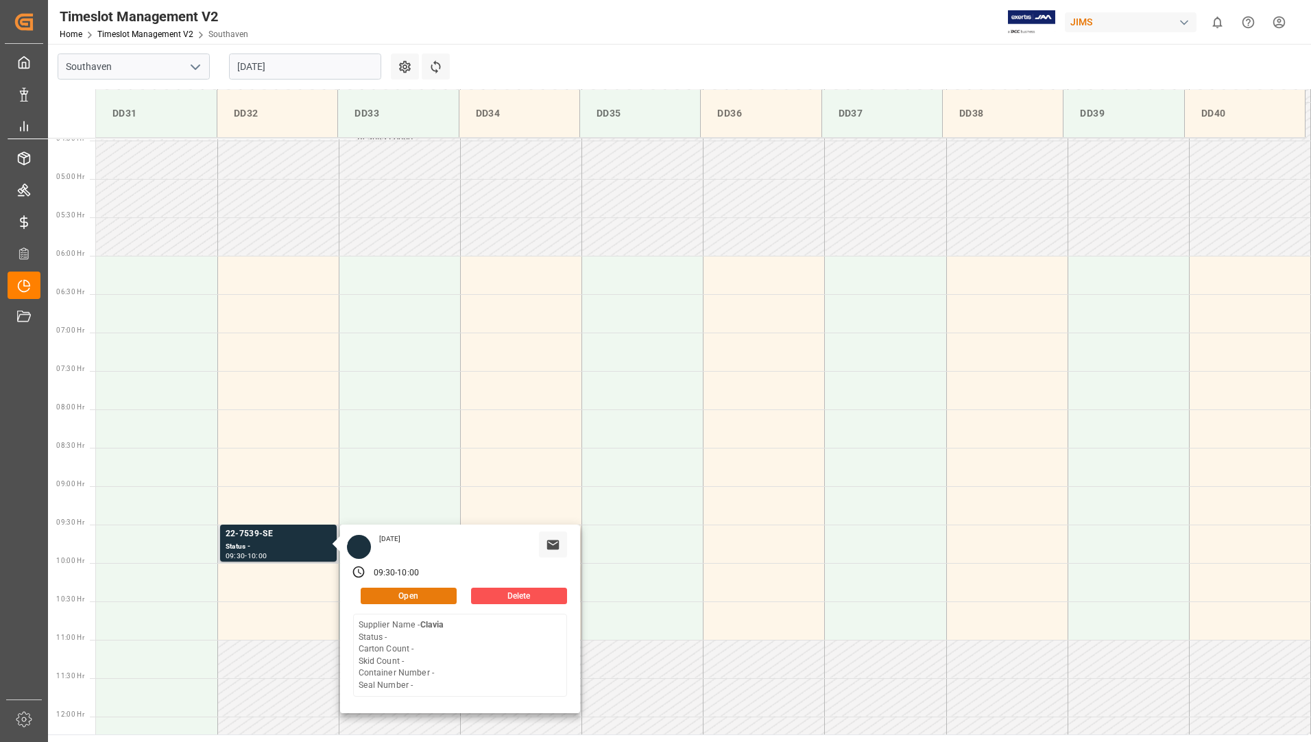
click at [434, 594] on button "Open" at bounding box center [409, 595] width 96 height 16
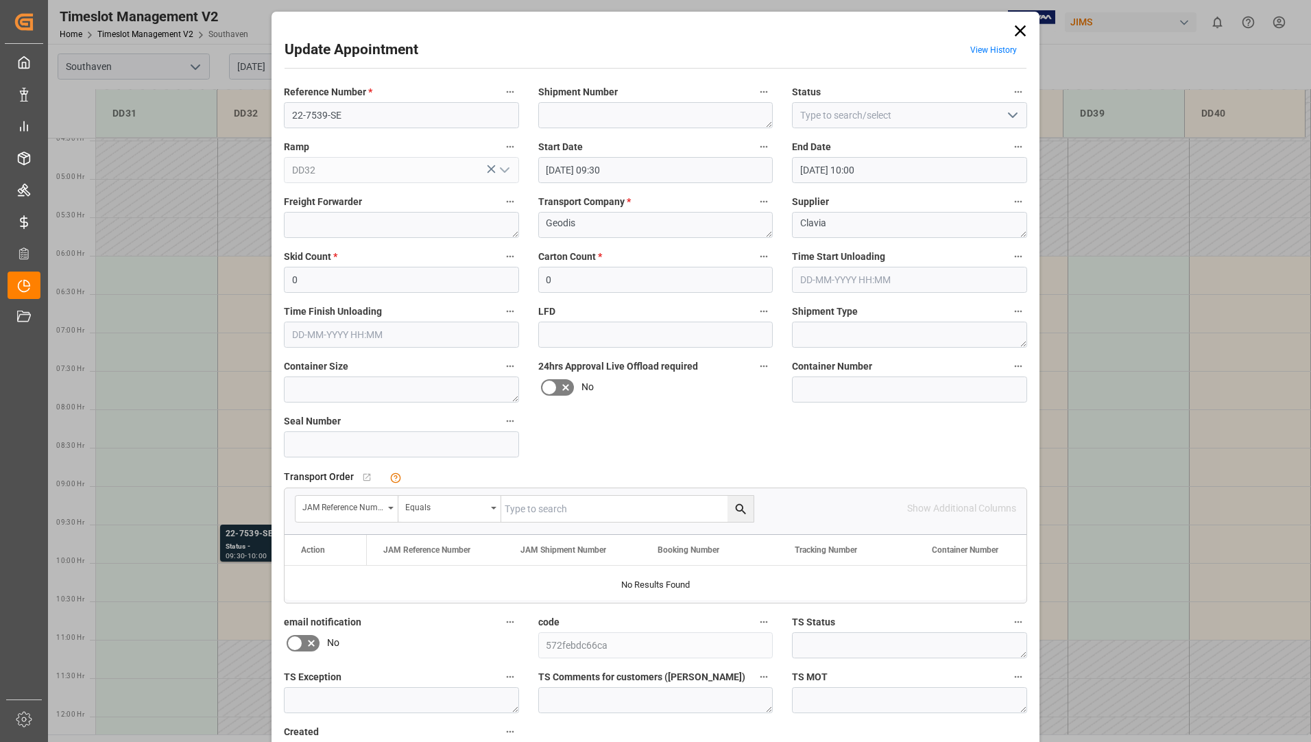
click at [1014, 167] on input "[DATE] 10:00" at bounding box center [909, 170] width 235 height 26
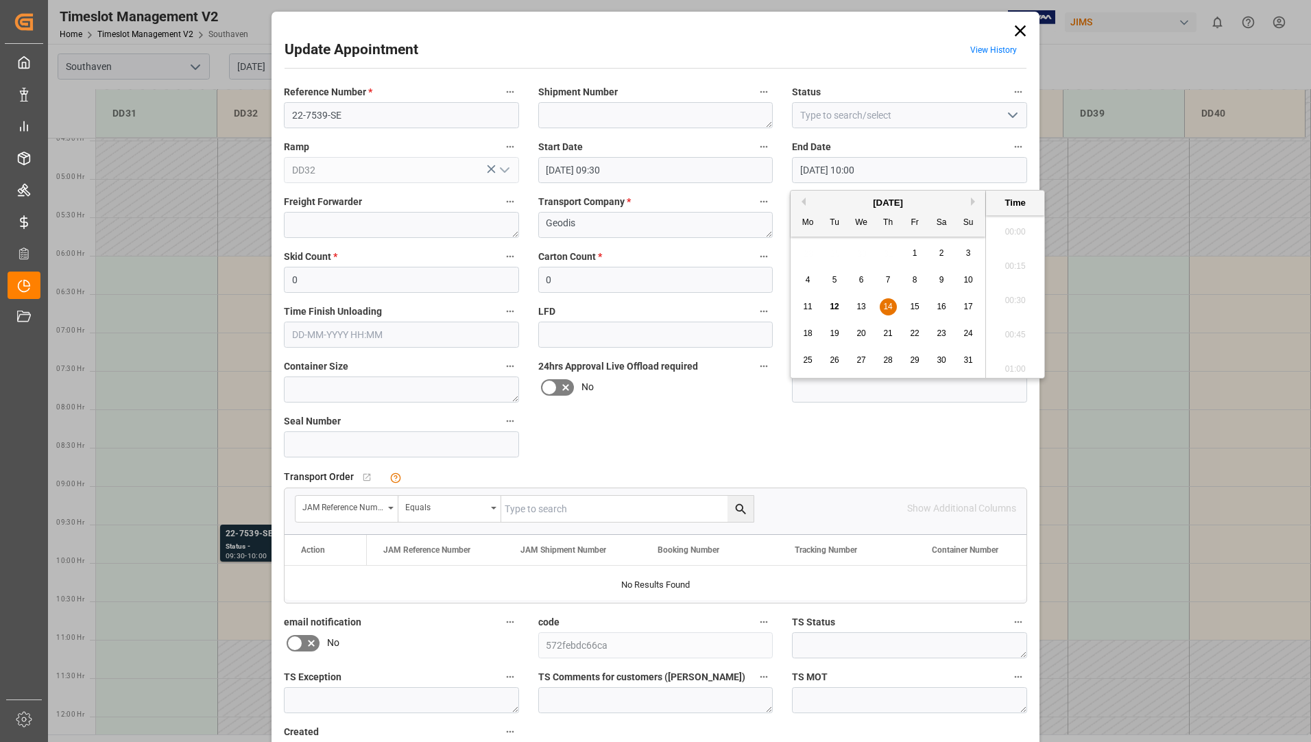
scroll to position [1307, 0]
click at [882, 308] on div "14" at bounding box center [888, 307] width 17 height 16
click at [1020, 287] on li "11:00" at bounding box center [1015, 296] width 58 height 34
type input "[DATE] 11:00"
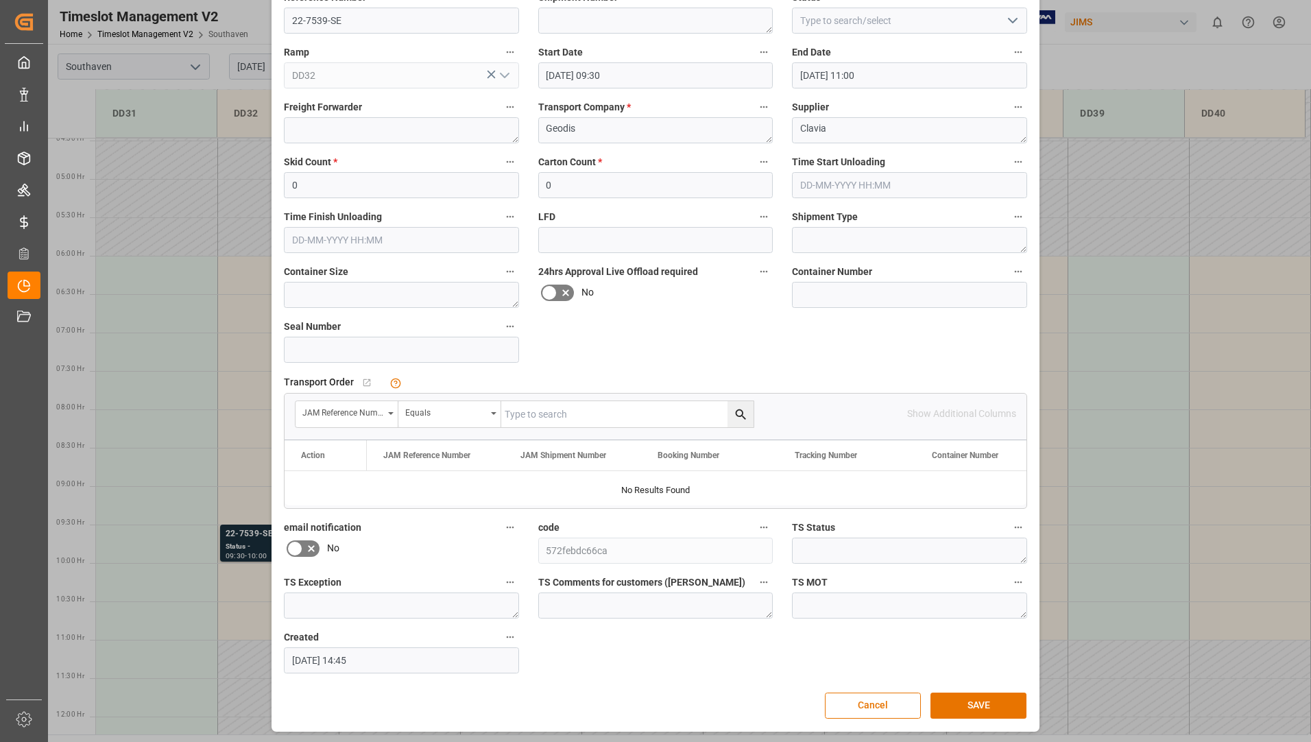
scroll to position [96, 0]
click at [943, 699] on button "SAVE" at bounding box center [978, 704] width 96 height 26
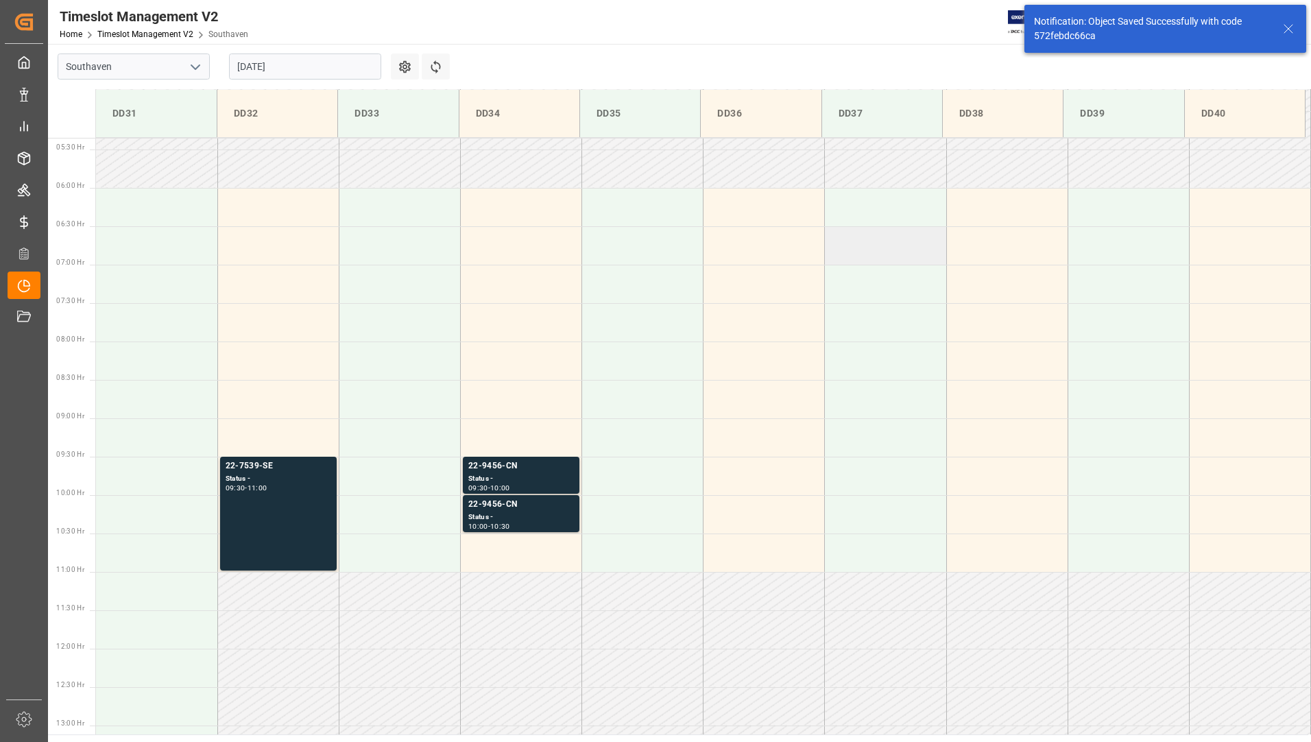
scroll to position [605, 0]
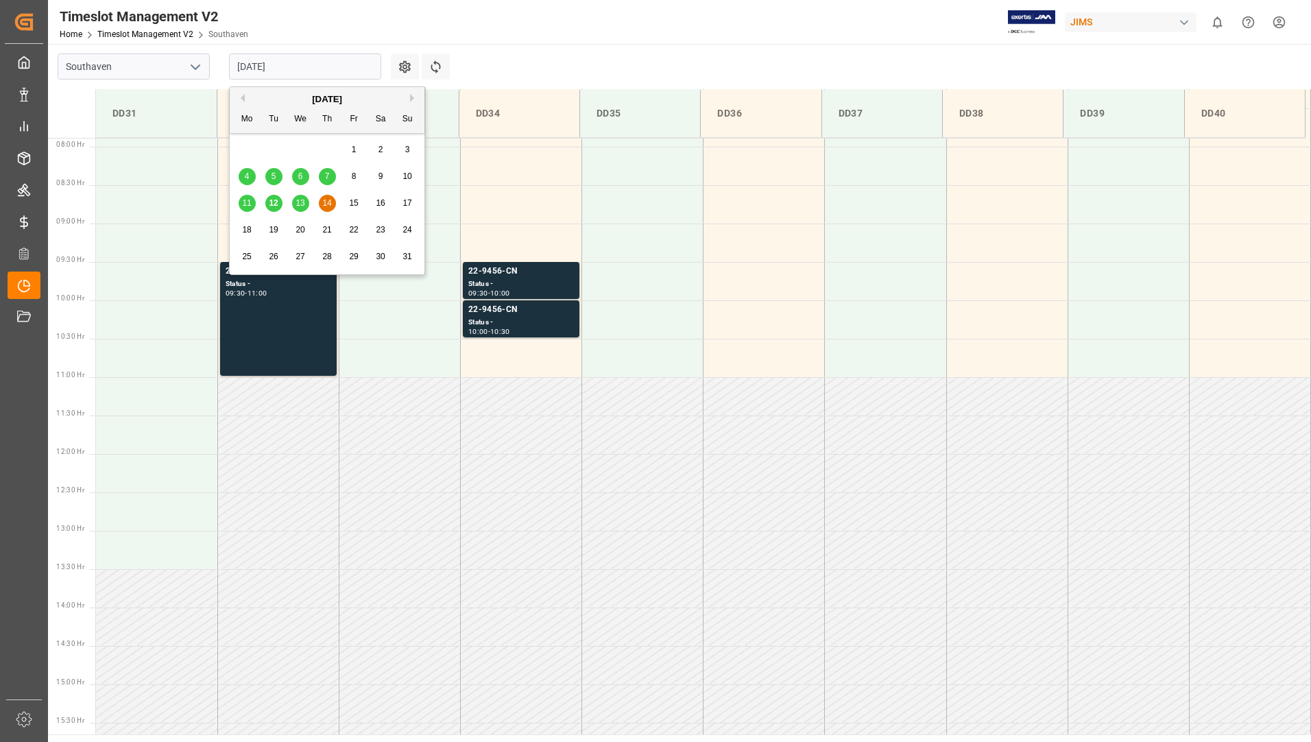
click at [312, 66] on input "[DATE]" at bounding box center [305, 66] width 152 height 26
click at [278, 204] on span "12" at bounding box center [273, 203] width 9 height 10
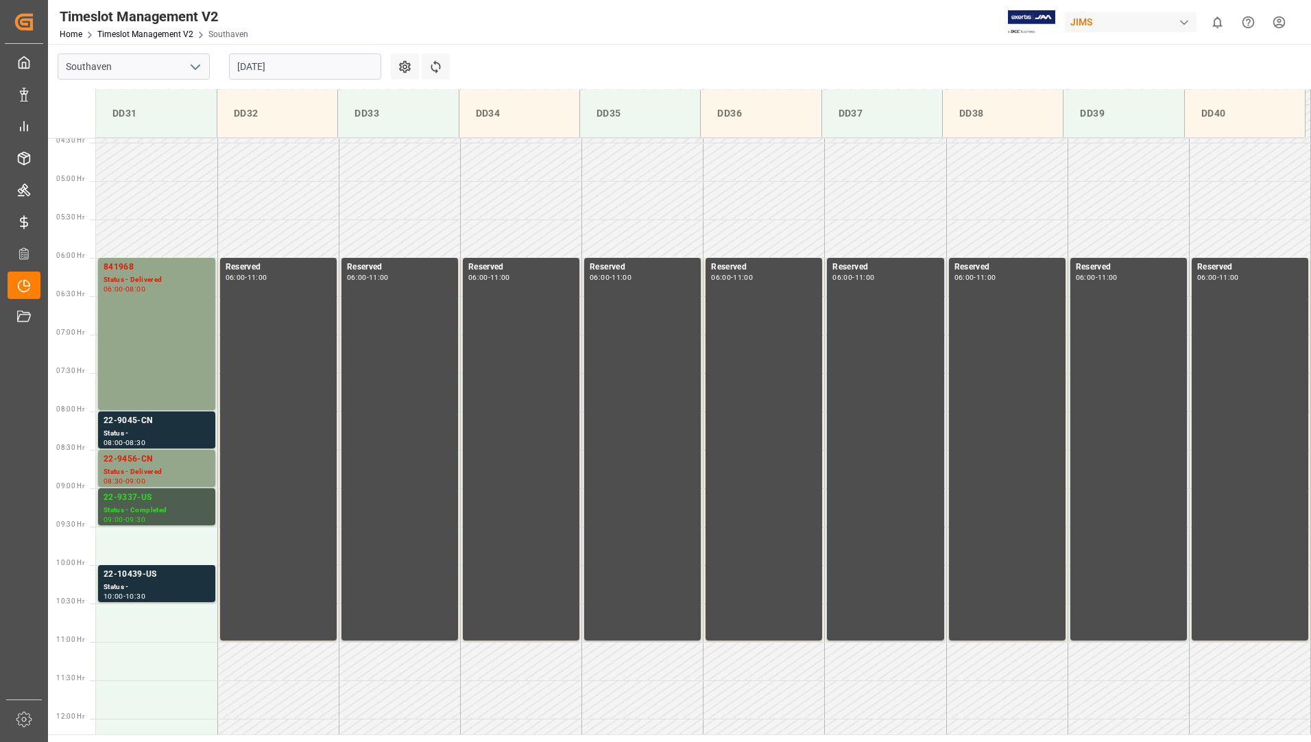
scroll to position [339, 0]
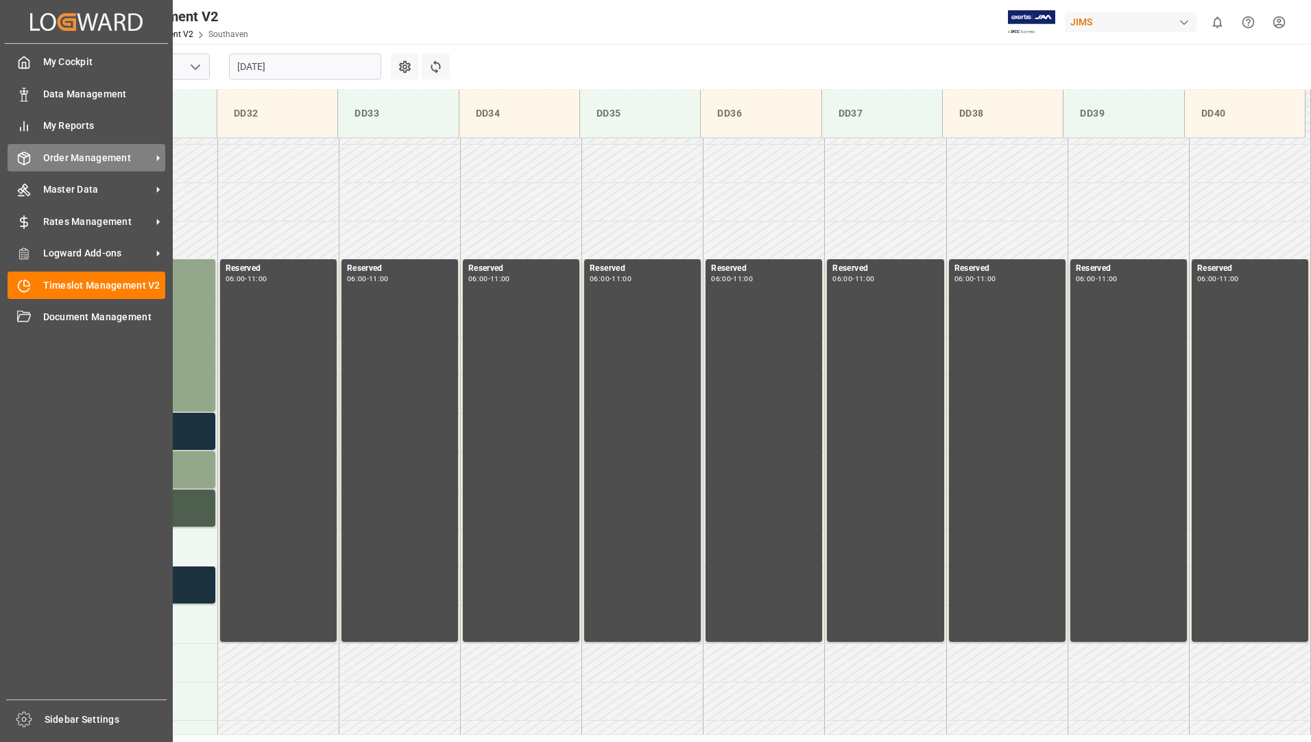
click at [83, 157] on span "Order Management" at bounding box center [97, 158] width 108 height 14
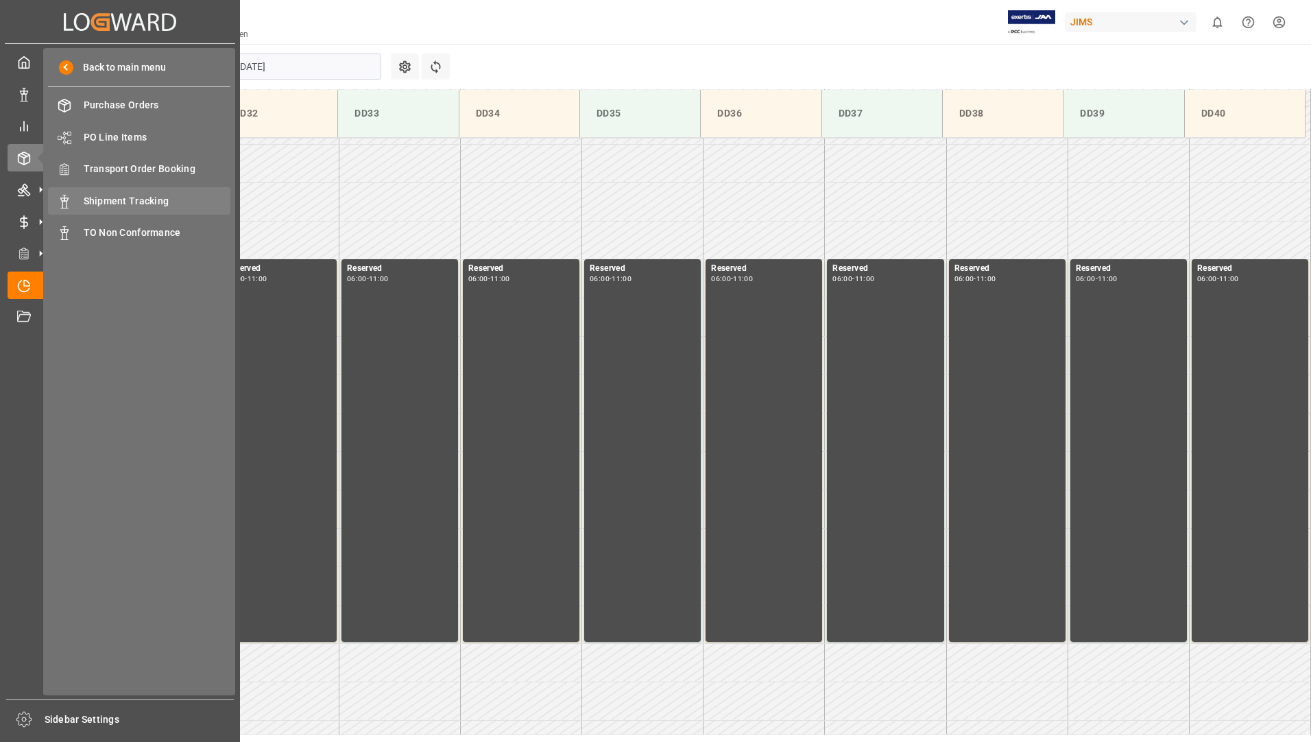
click at [162, 200] on span "Shipment Tracking" at bounding box center [157, 201] width 147 height 14
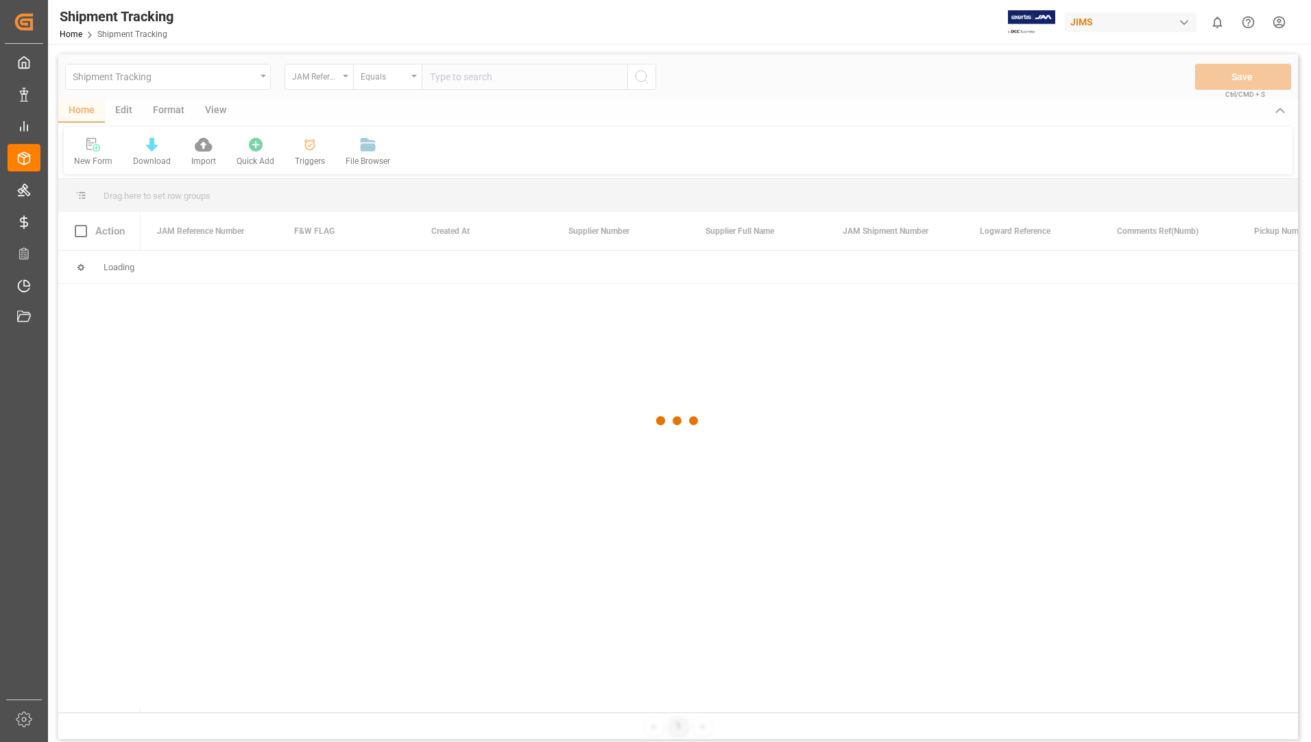
click at [340, 78] on div at bounding box center [677, 420] width 1239 height 733
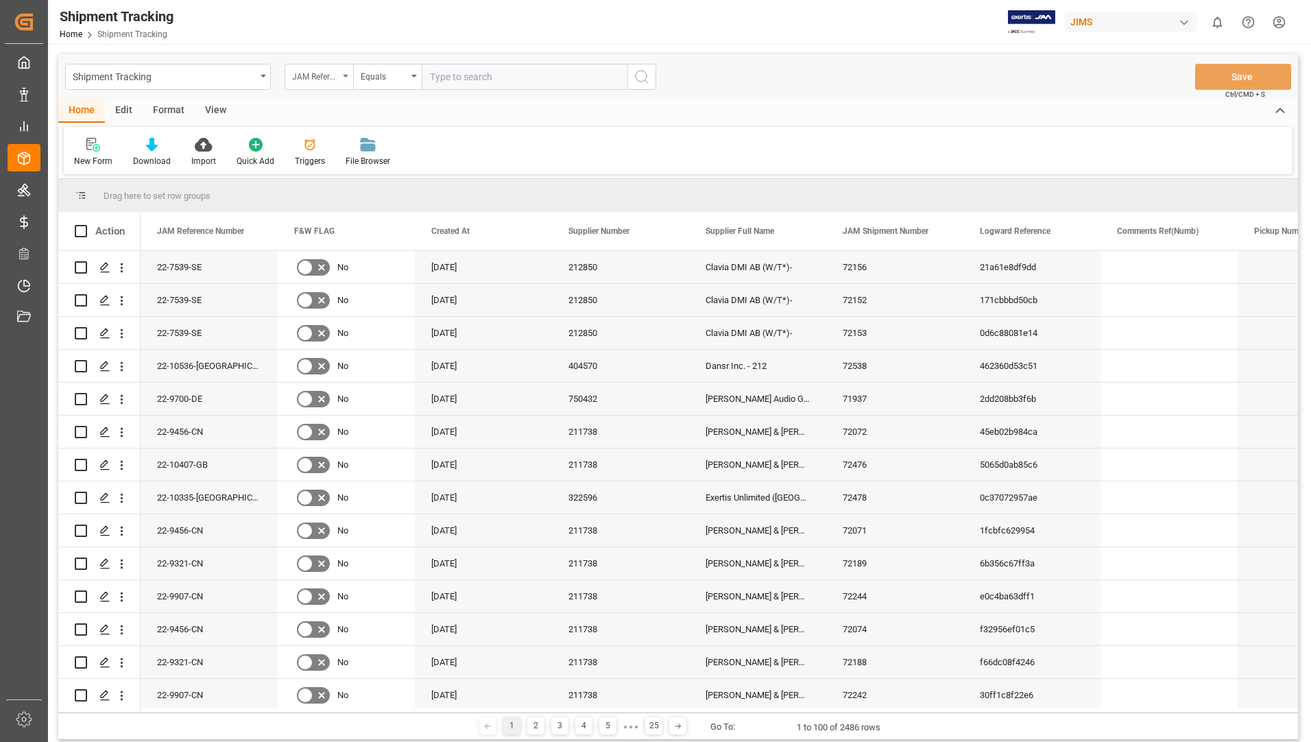
click at [348, 76] on icon "open menu" at bounding box center [345, 76] width 5 height 3
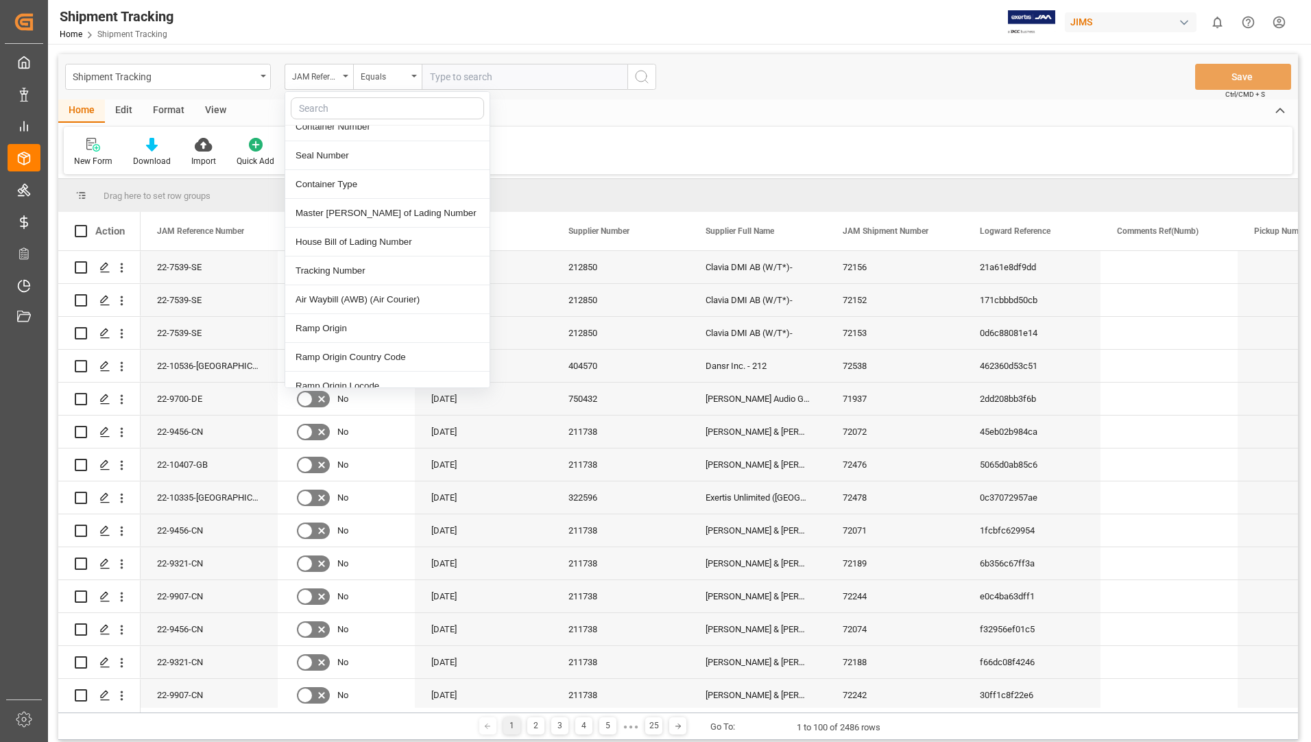
scroll to position [548, 0]
click at [372, 234] on div "House Bill of Lading Number" at bounding box center [387, 239] width 204 height 29
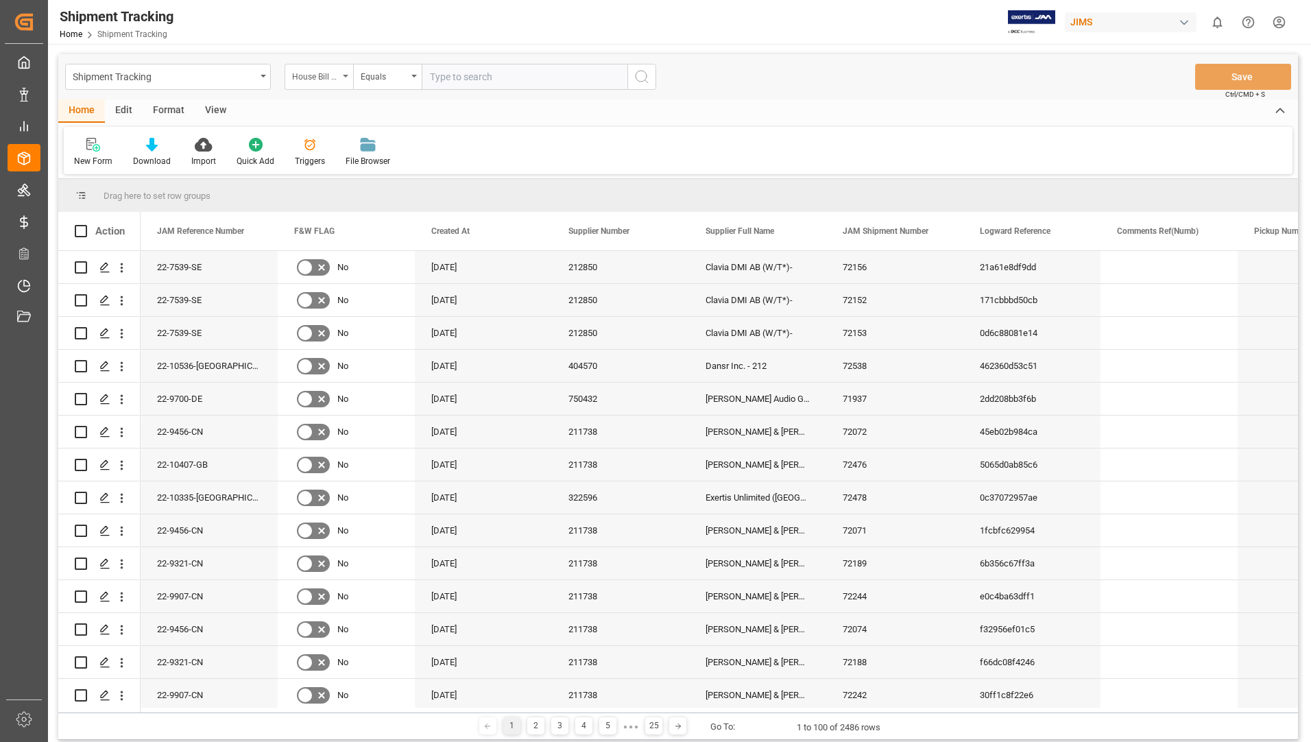
click at [329, 69] on div "House Bill of Lading Number" at bounding box center [315, 75] width 47 height 16
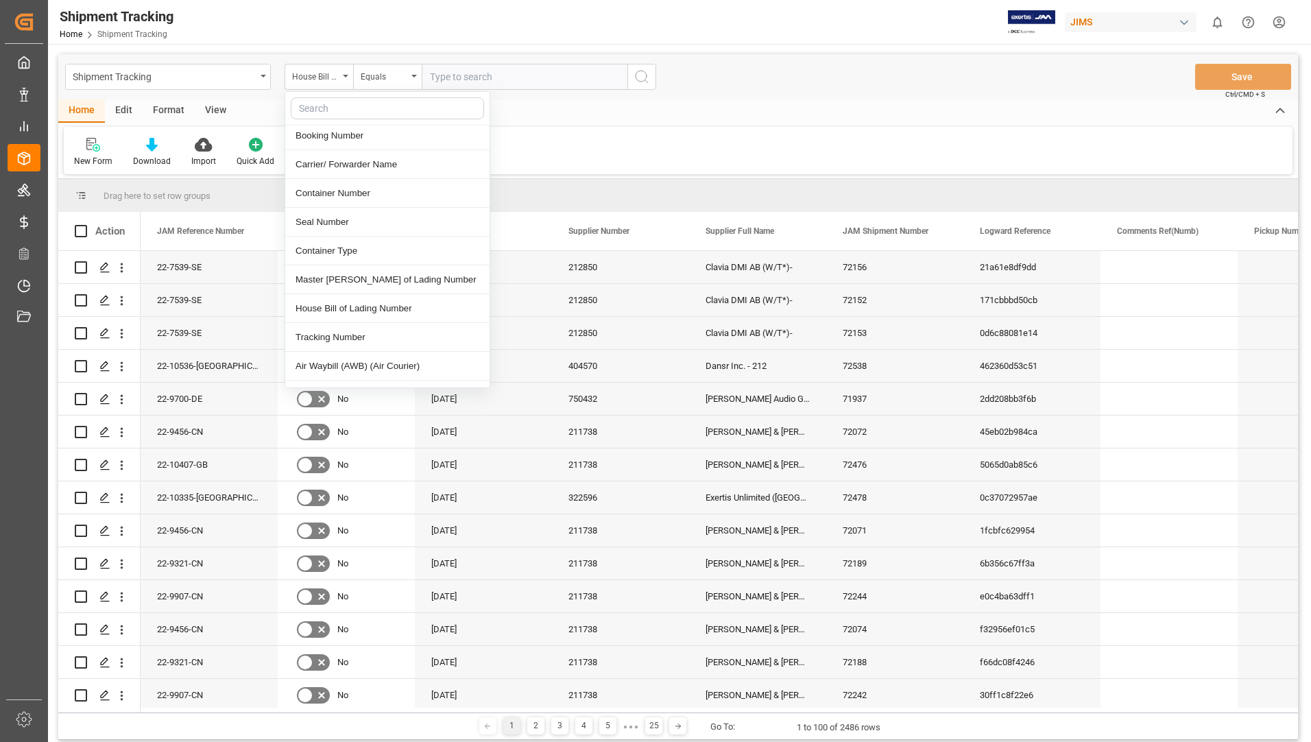
scroll to position [480, 0]
click at [343, 322] on div "Tracking Number" at bounding box center [387, 336] width 204 height 29
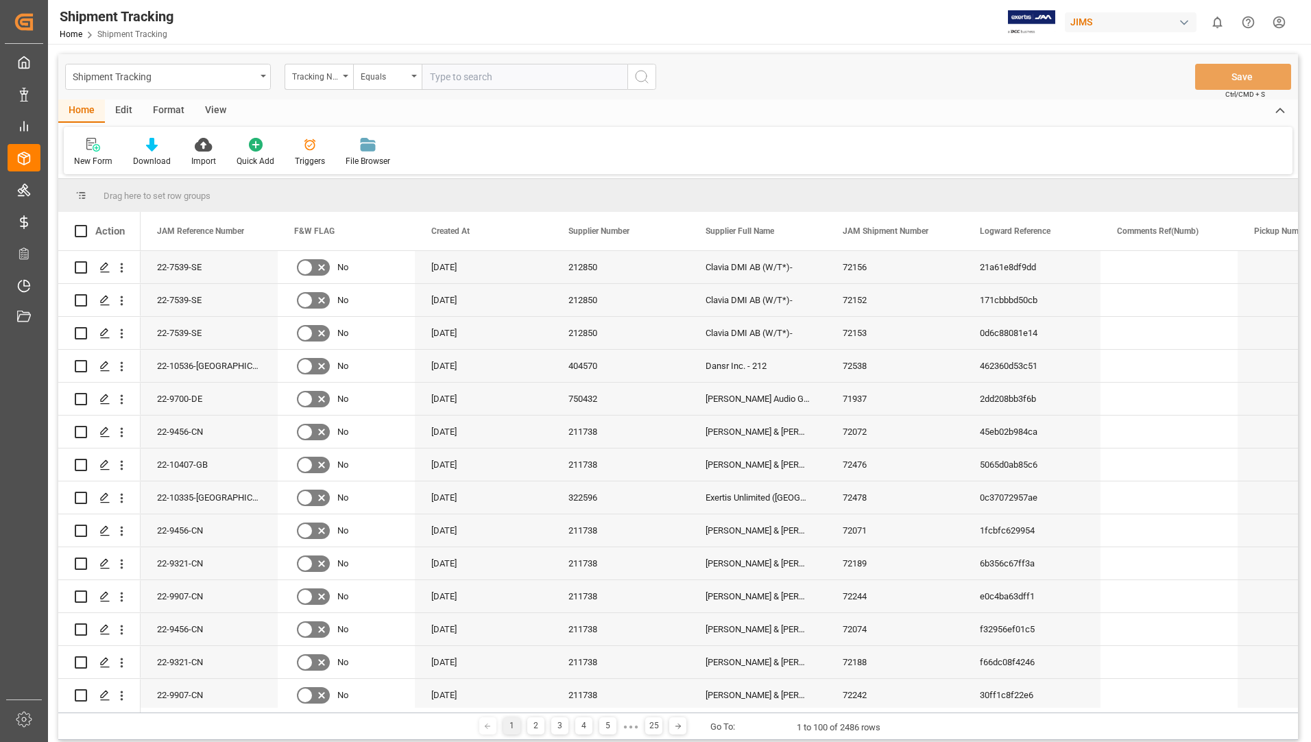
click at [486, 73] on input "text" at bounding box center [525, 77] width 206 height 26
type input "883286609974"
click at [636, 75] on icon "search button" at bounding box center [641, 77] width 16 height 16
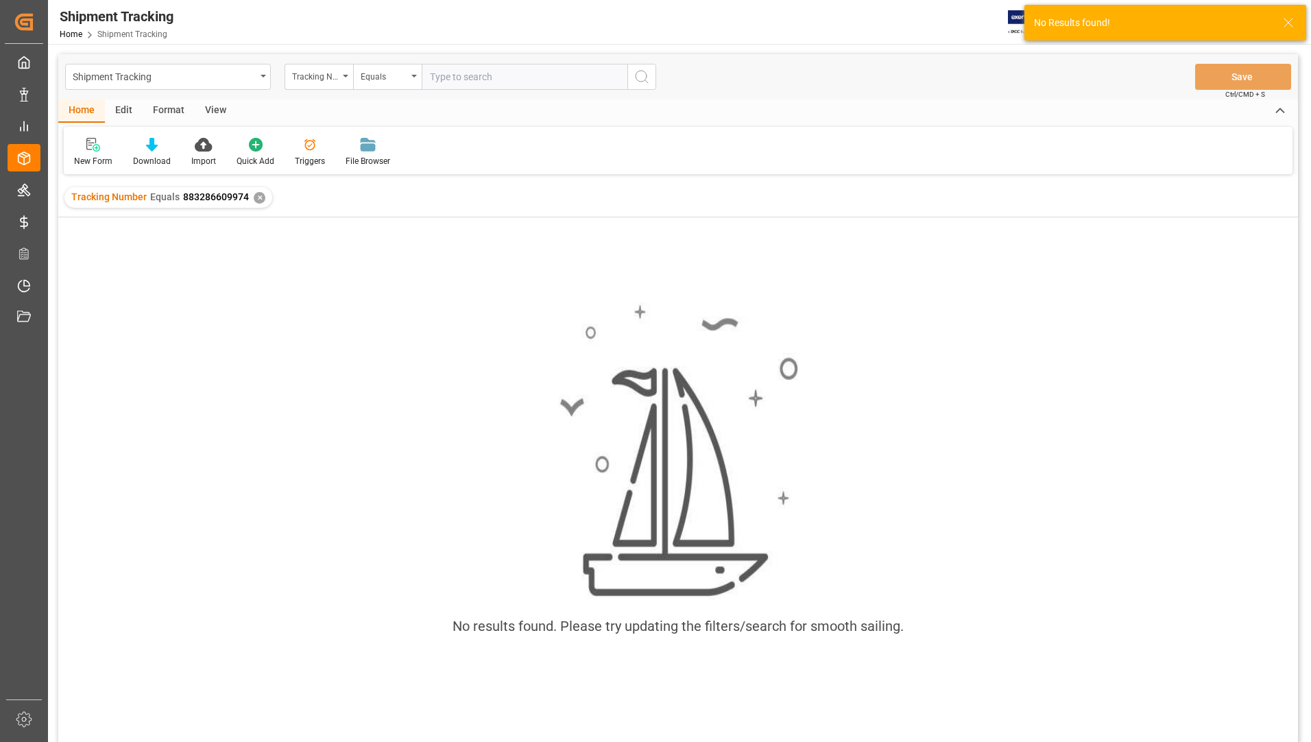
click at [259, 198] on div "✕" at bounding box center [260, 198] width 12 height 12
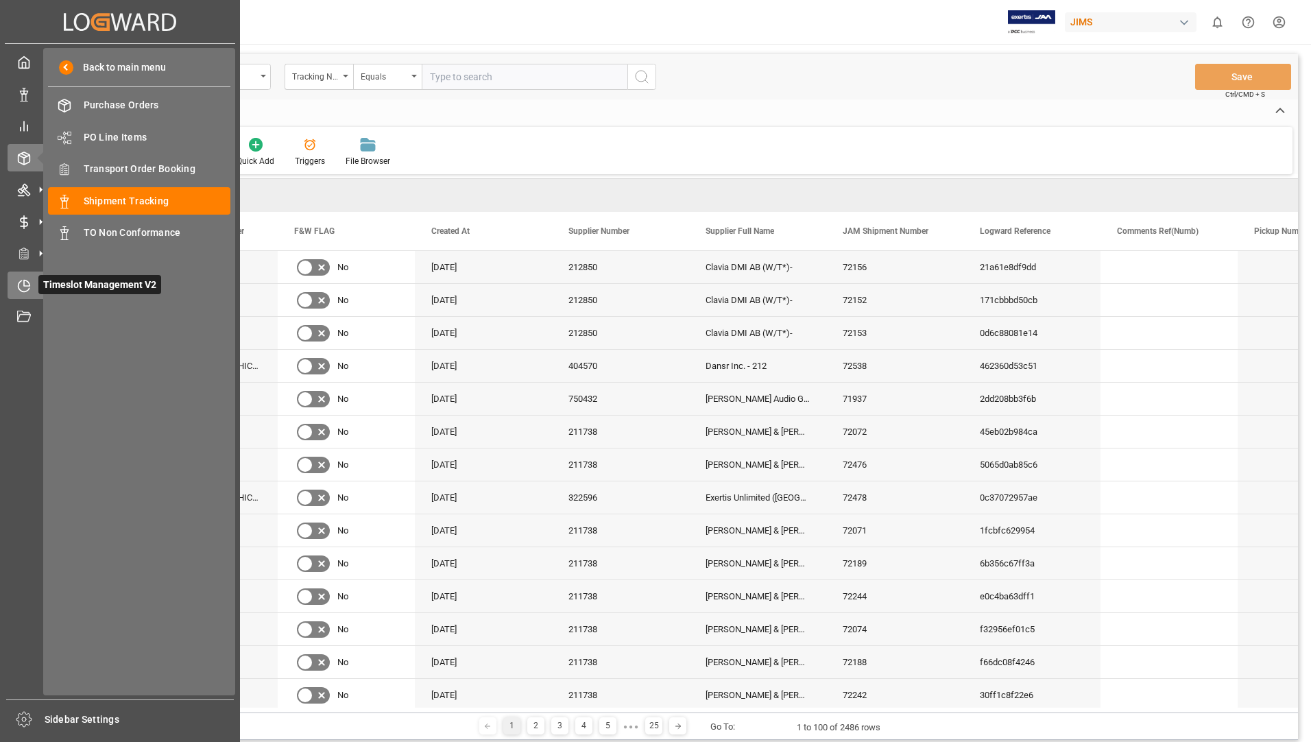
click at [69, 282] on span "Timeslot Management V2" at bounding box center [99, 284] width 123 height 19
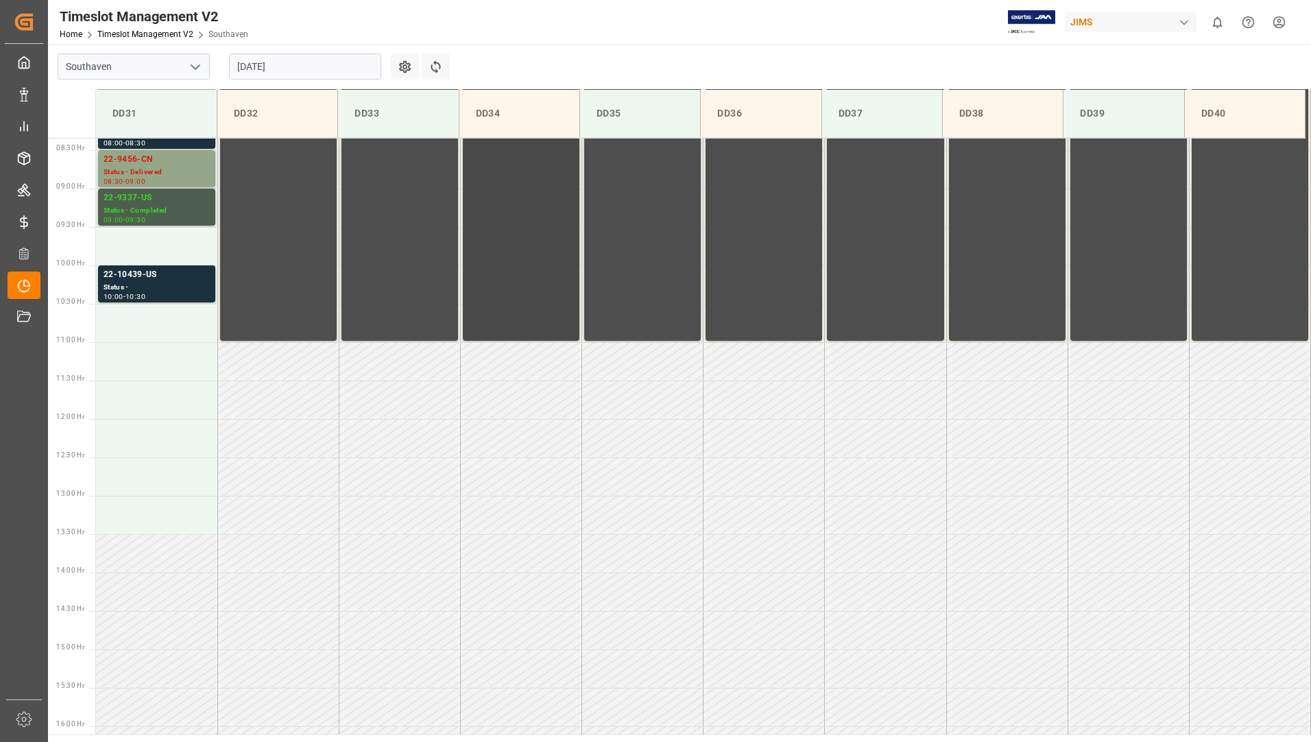
scroll to position [682, 0]
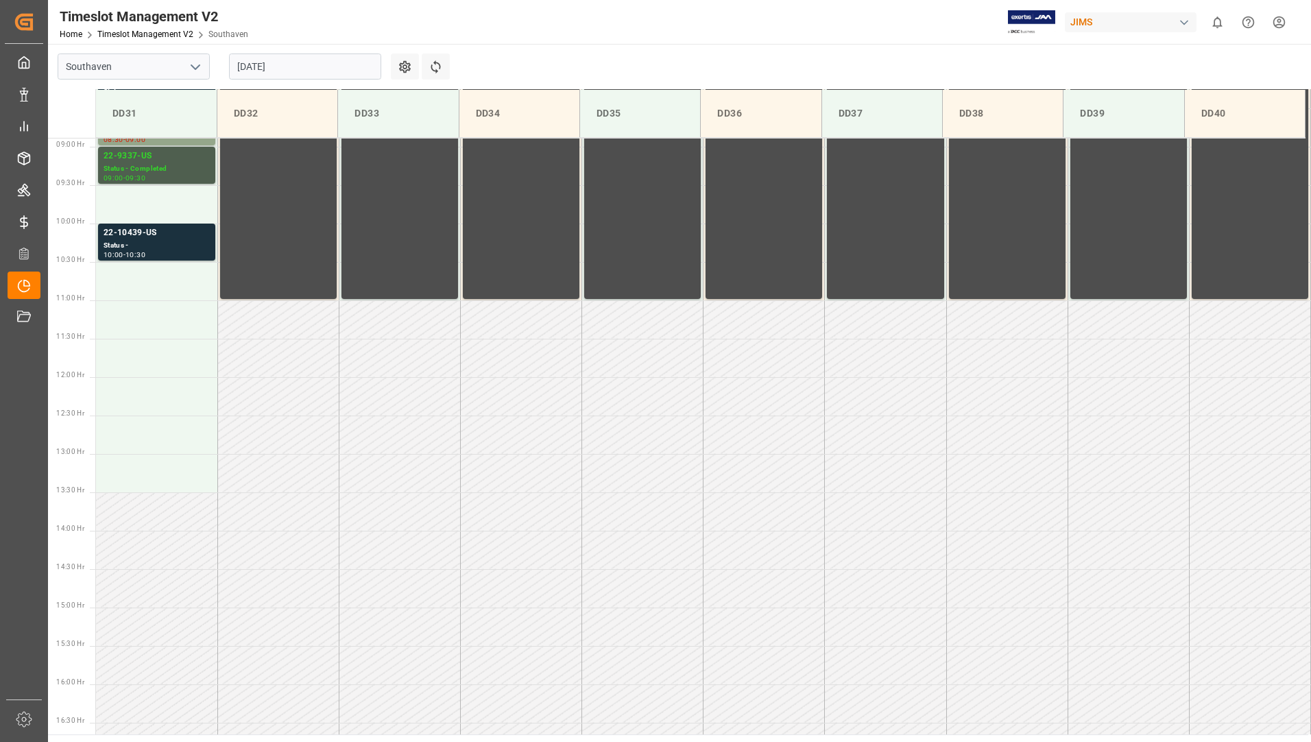
click at [311, 52] on div "[DATE]" at bounding box center [304, 66] width 171 height 45
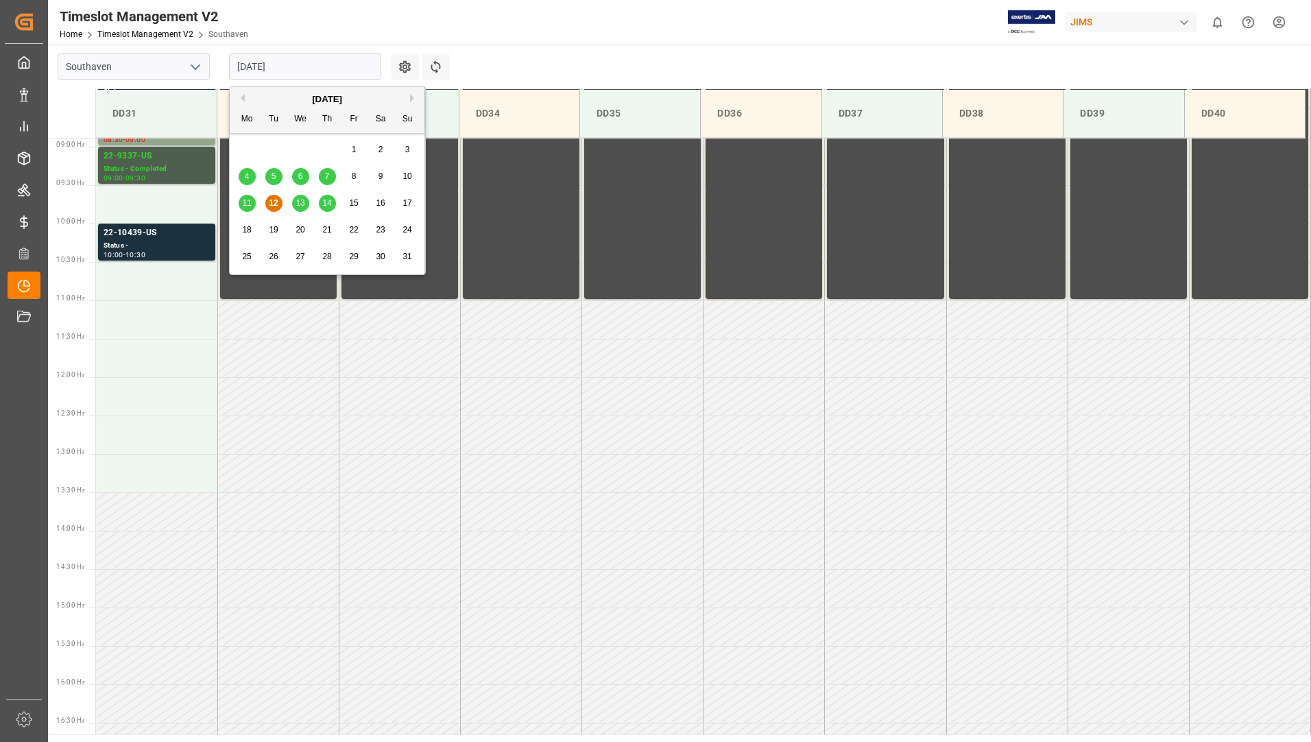
click at [308, 62] on input "[DATE]" at bounding box center [305, 66] width 152 height 26
click at [298, 202] on span "13" at bounding box center [299, 203] width 9 height 10
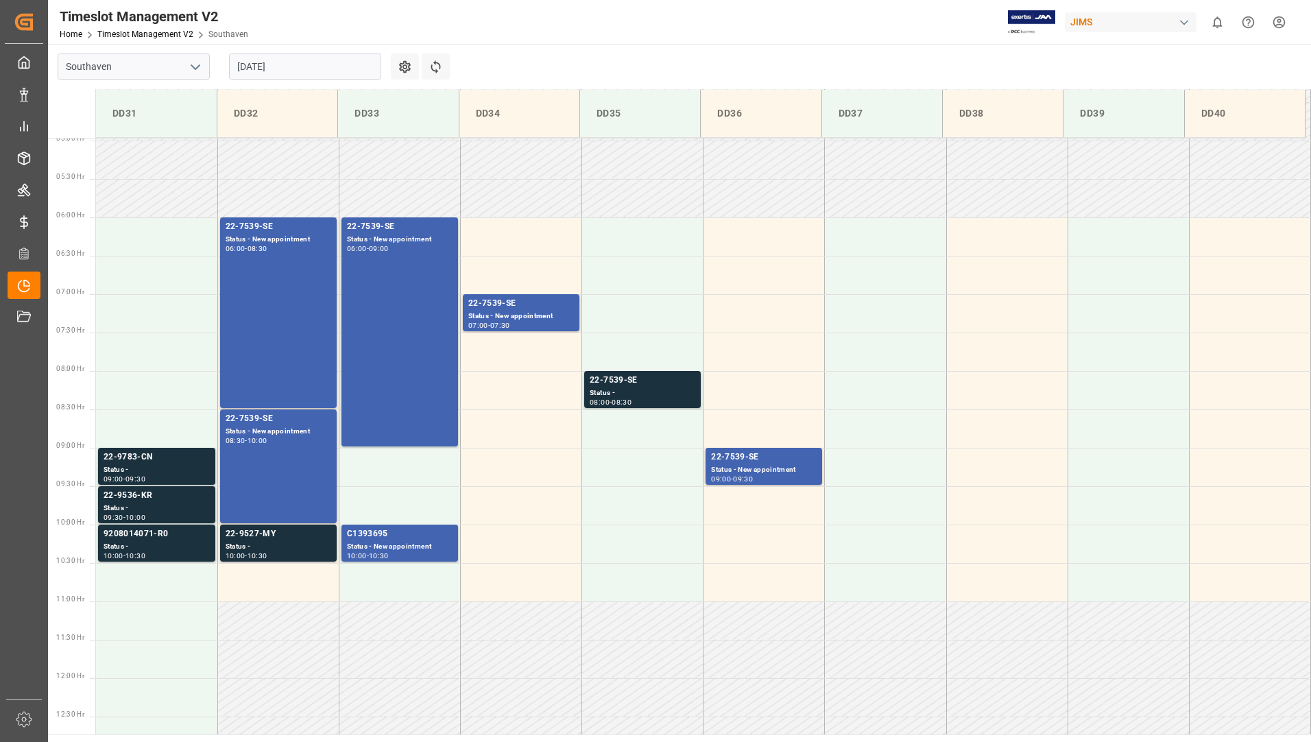
scroll to position [339, 0]
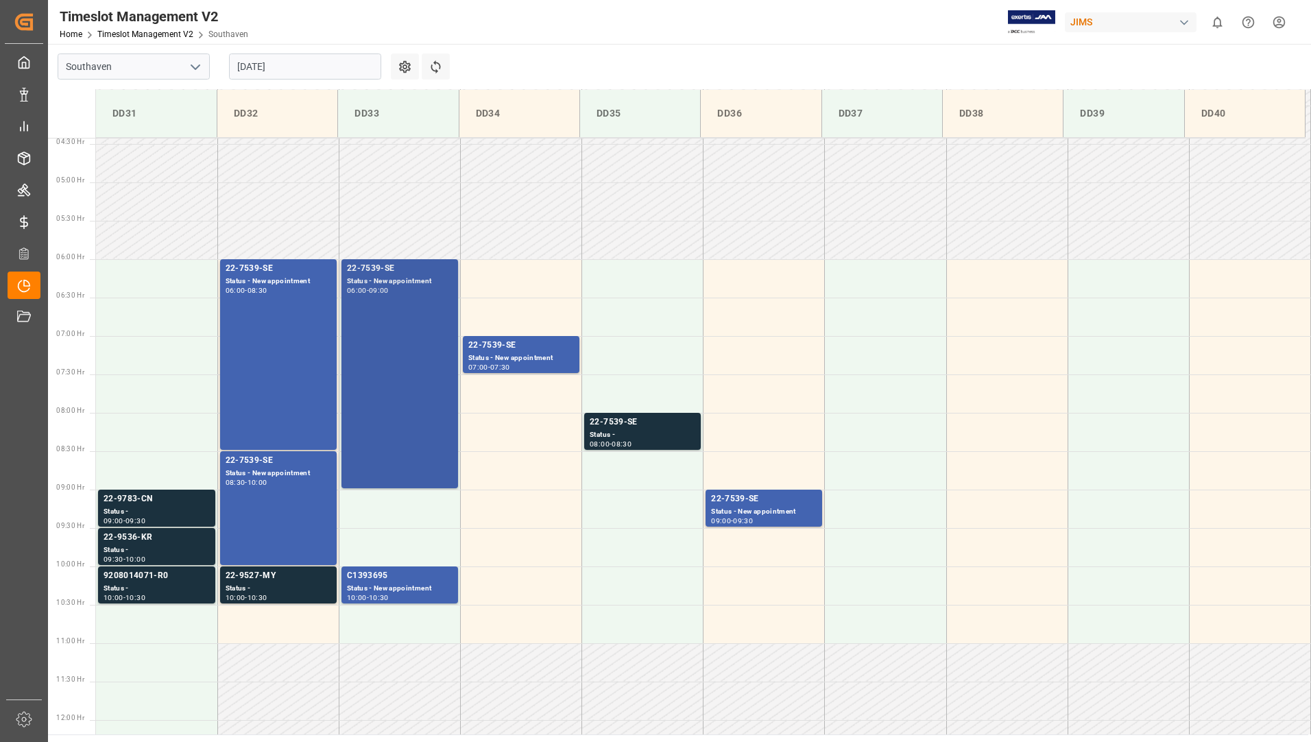
click at [389, 365] on div "22-7539-SE Status - New appointment 06:00 - 09:00" at bounding box center [400, 373] width 106 height 223
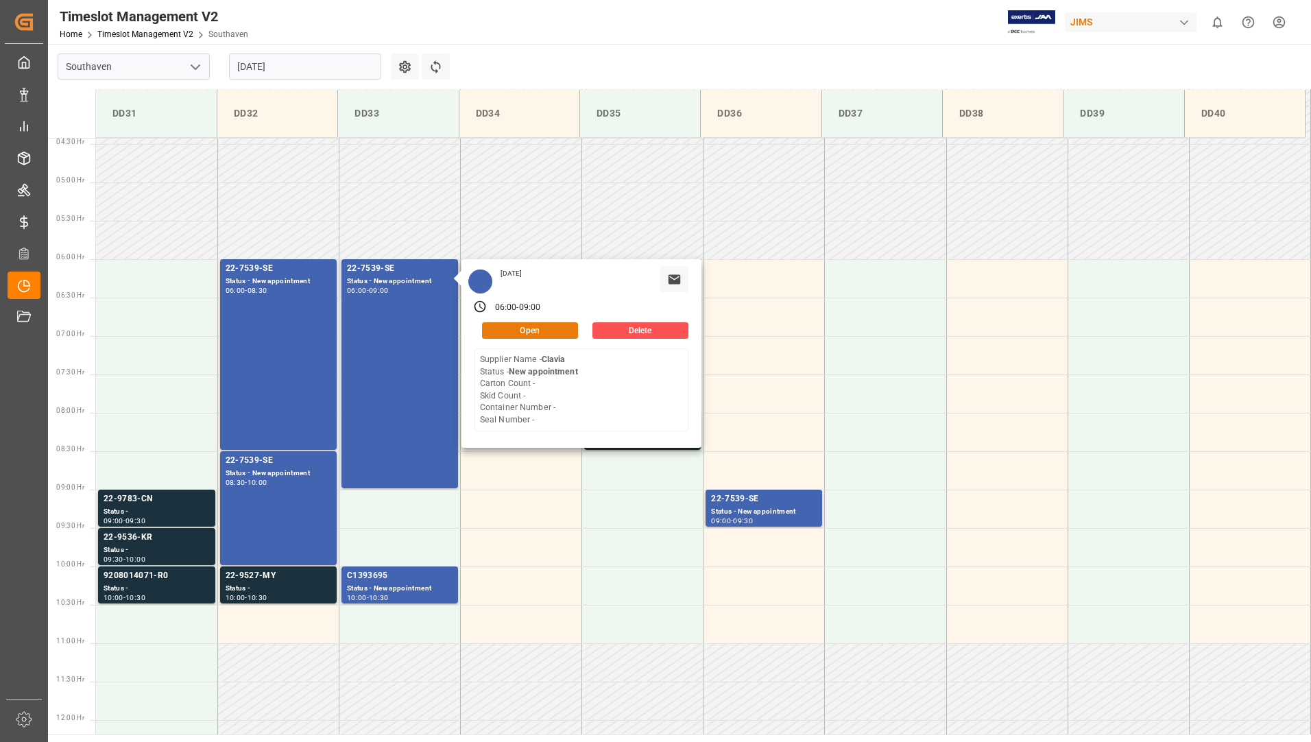
click at [573, 326] on button "Open" at bounding box center [530, 330] width 96 height 16
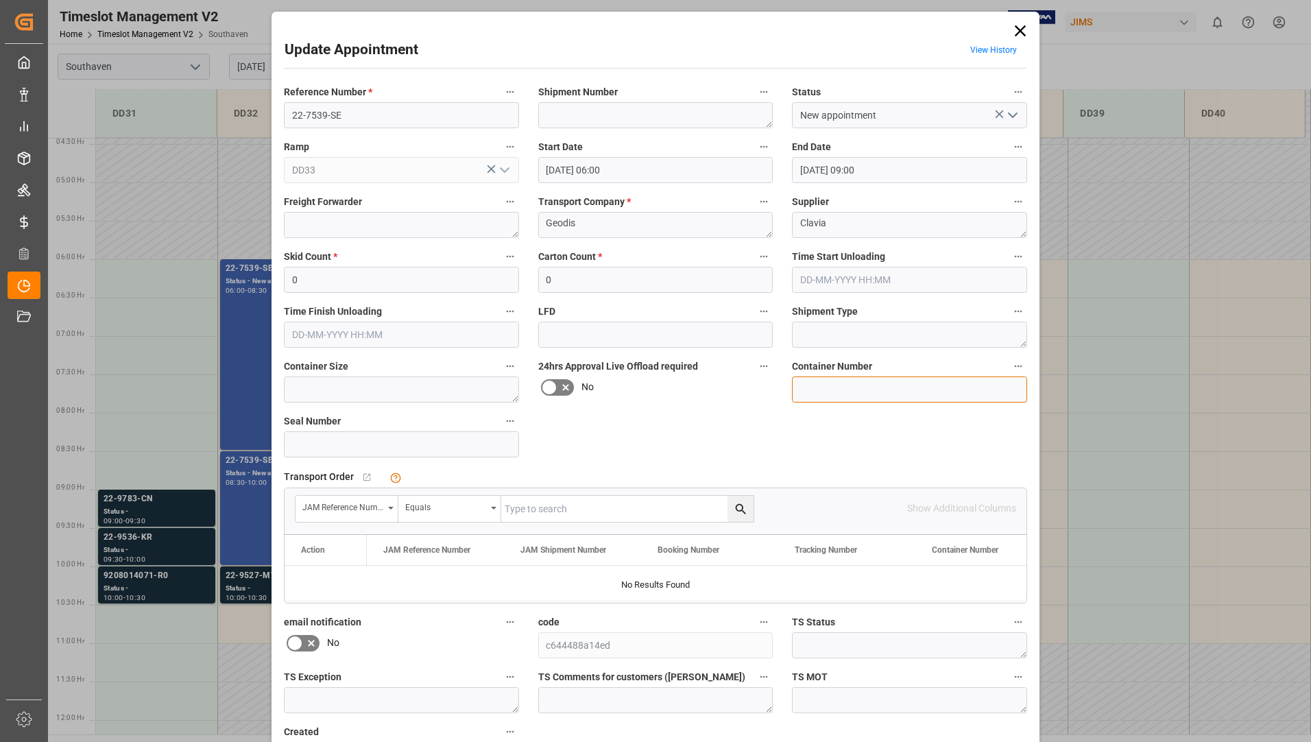
click at [836, 381] on input at bounding box center [909, 389] width 235 height 26
paste input "ONEU0437018"
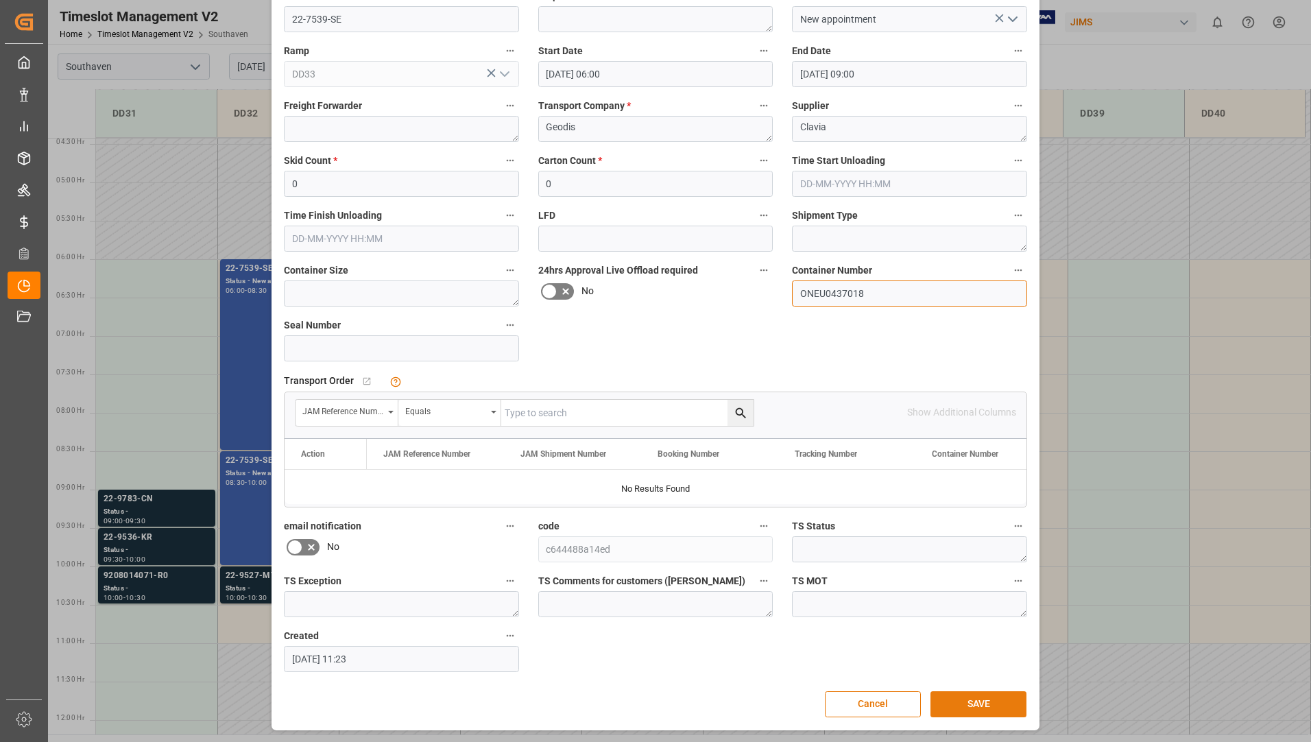
type input "ONEU0437018"
click at [943, 699] on button "SAVE" at bounding box center [978, 704] width 96 height 26
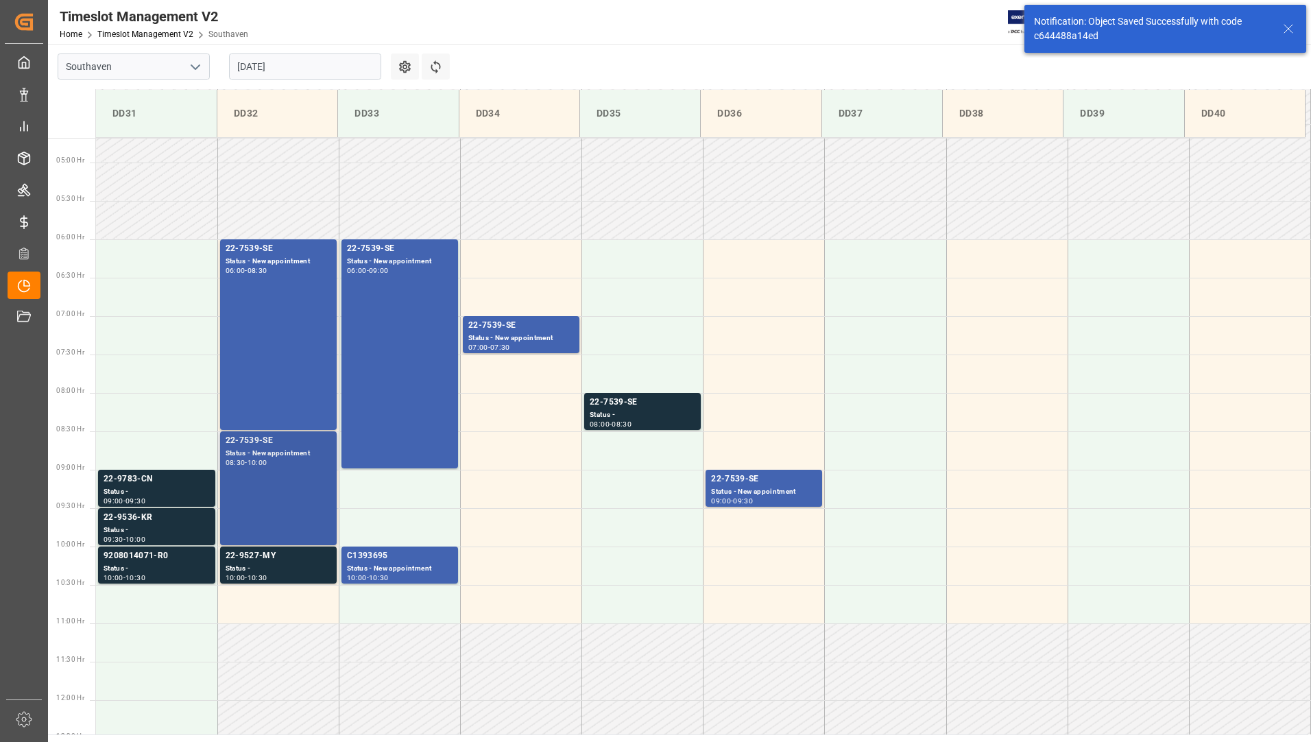
scroll to position [375, 0]
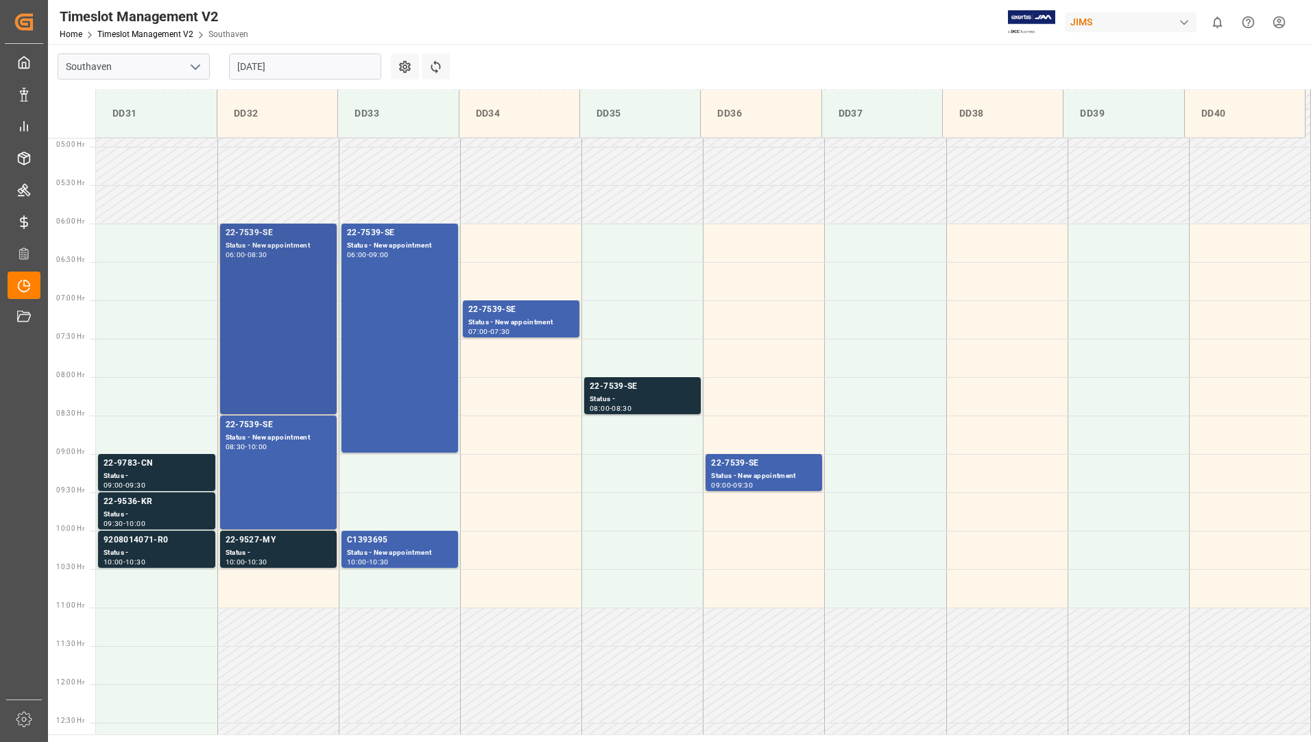
click at [285, 350] on div "22-7539-SE Status - New appointment 06:00 - 08:30" at bounding box center [279, 318] width 106 height 185
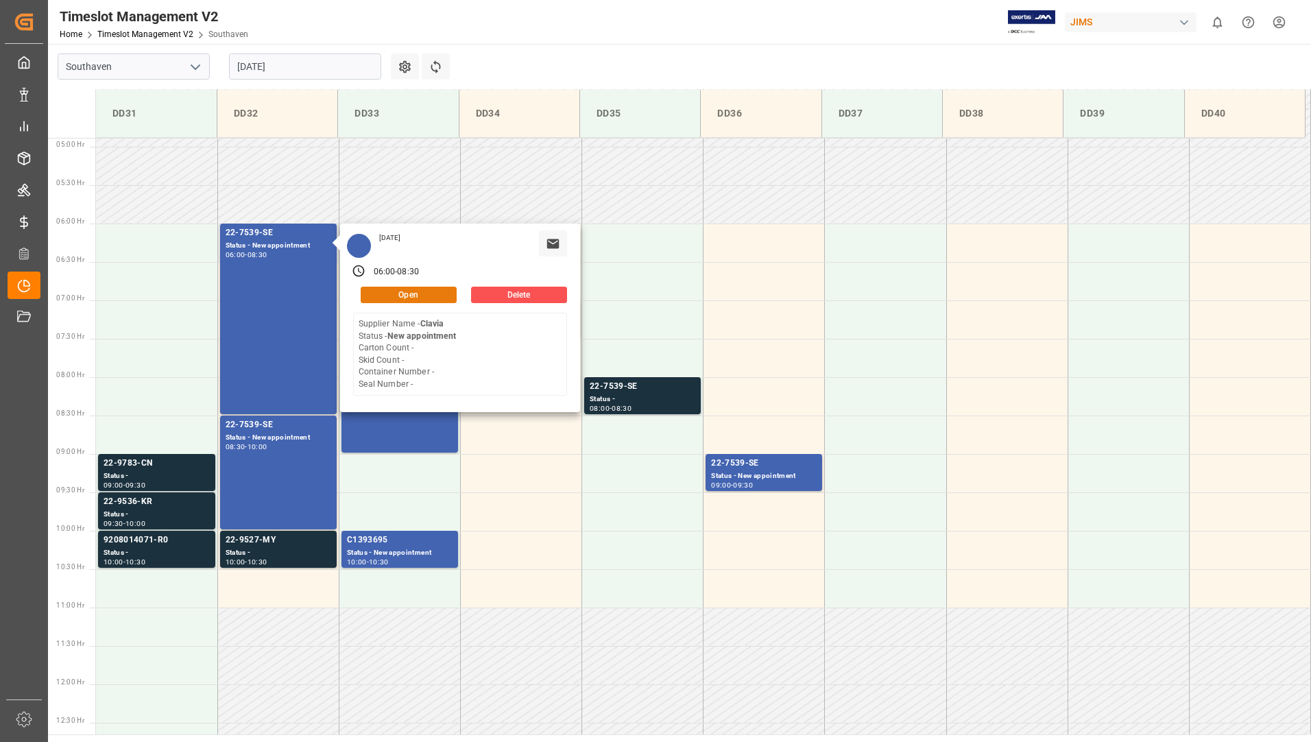
click at [420, 299] on button "Open" at bounding box center [409, 295] width 96 height 16
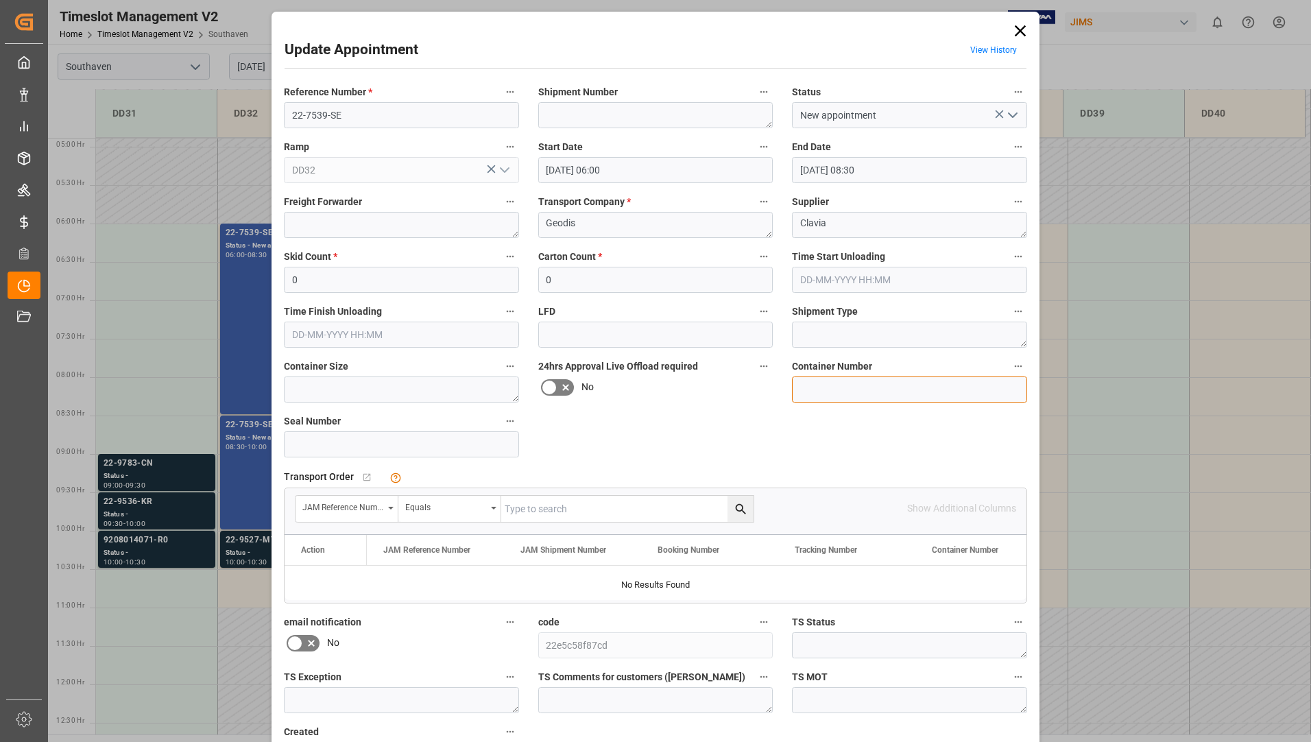
click at [860, 387] on input at bounding box center [909, 389] width 235 height 26
paste input "FFAU6801150"
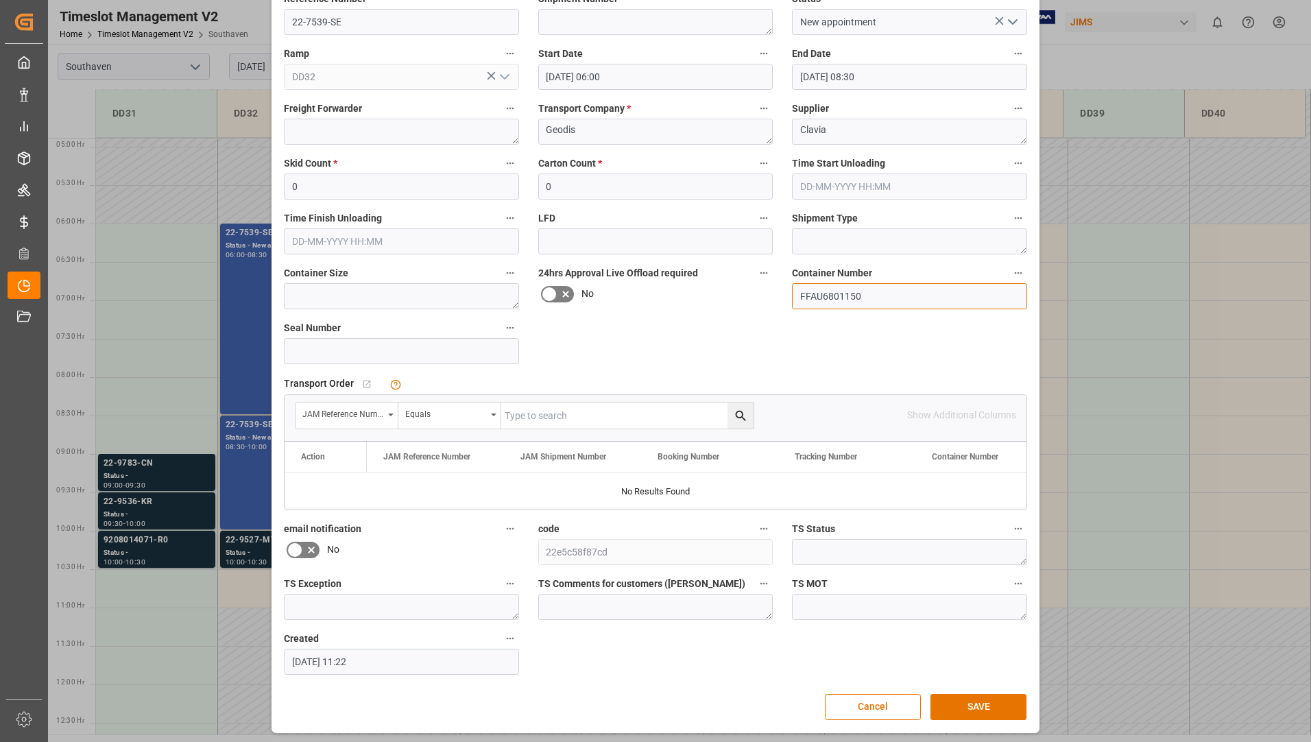
scroll to position [96, 0]
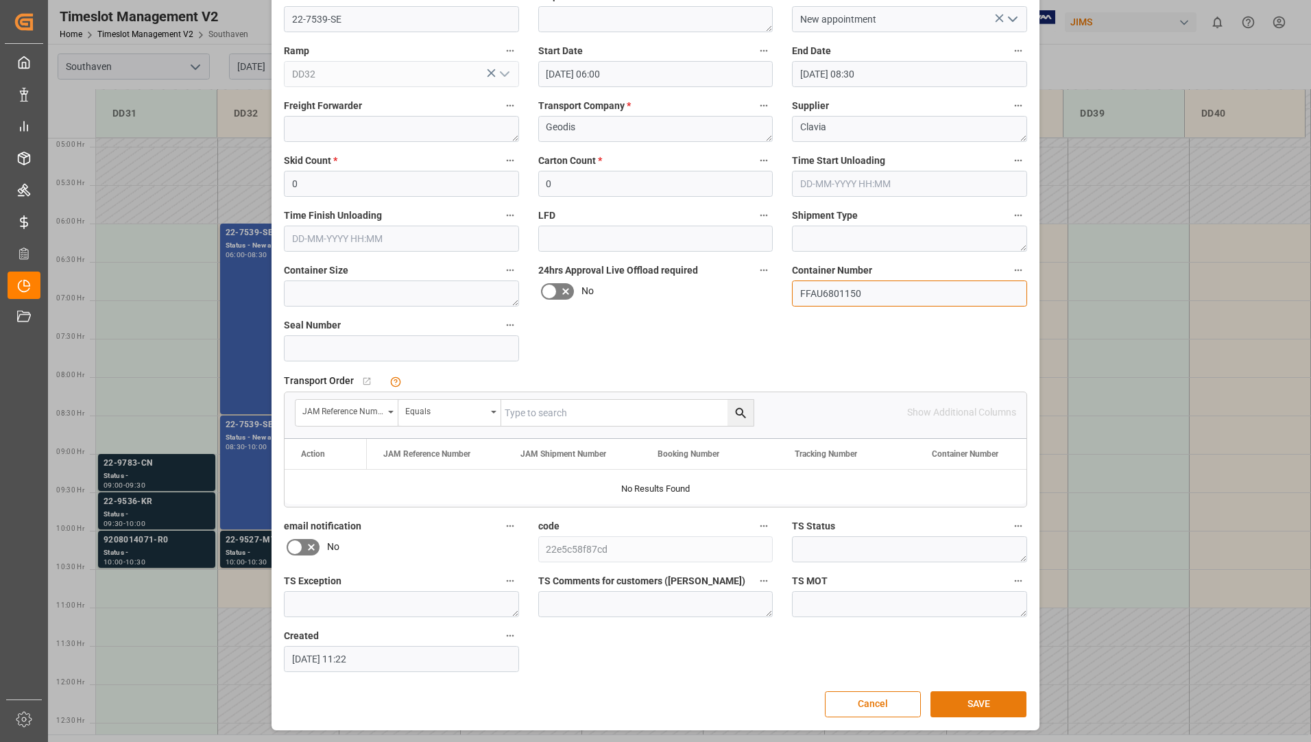
type input "FFAU6801150"
click at [960, 707] on button "SAVE" at bounding box center [978, 704] width 96 height 26
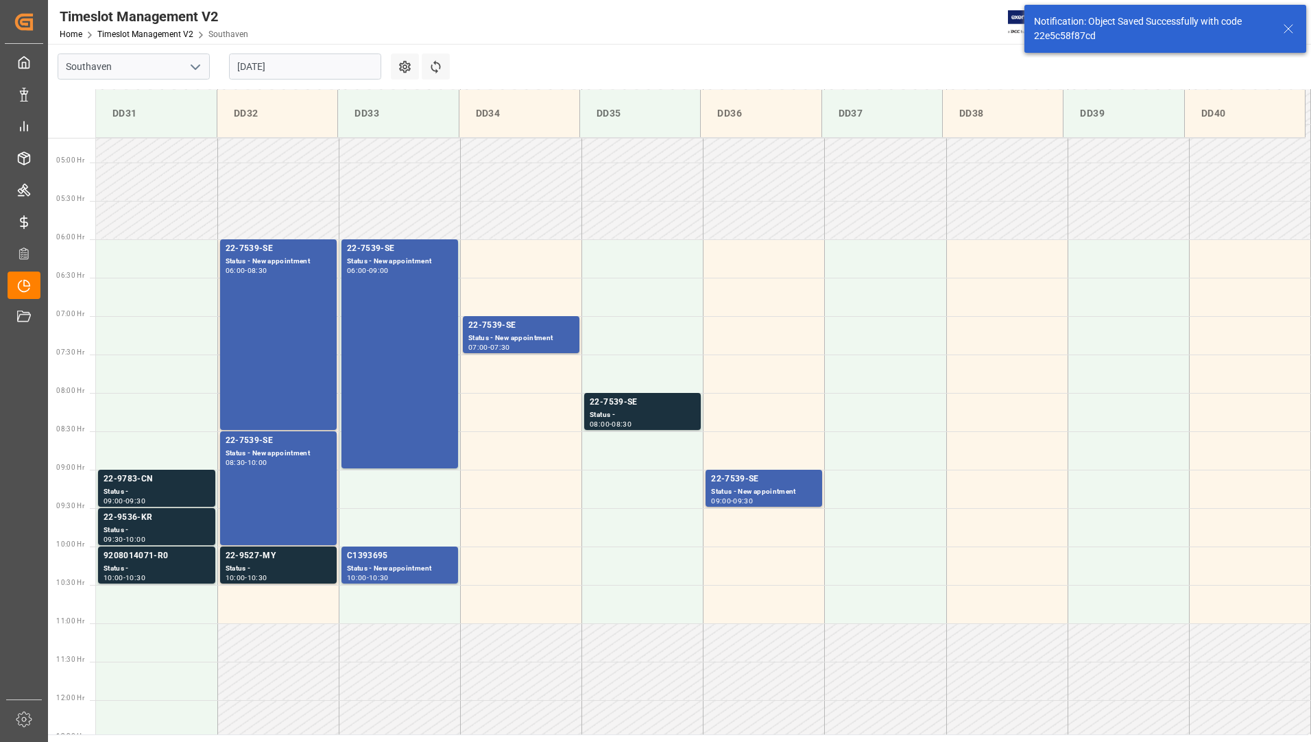
scroll to position [375, 0]
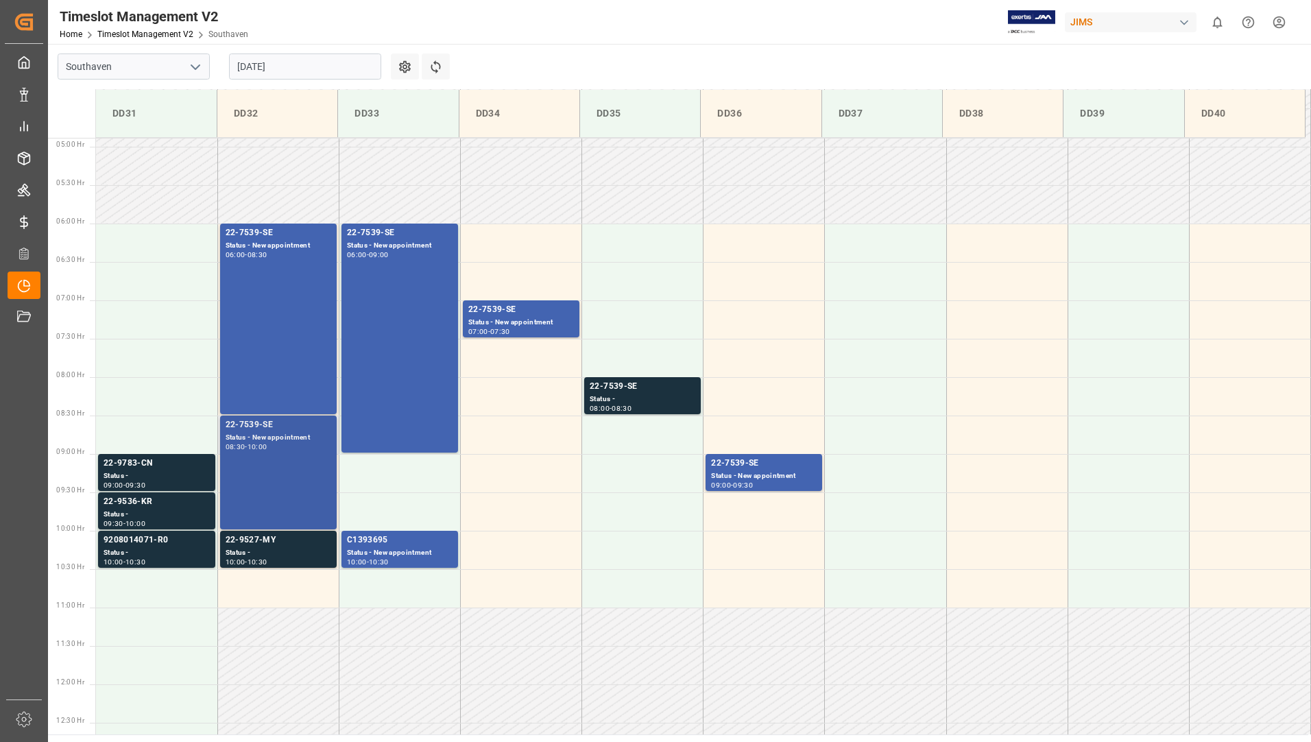
click at [297, 500] on div "22-7539-SE Status - New appointment 08:30 - 10:00" at bounding box center [279, 472] width 106 height 108
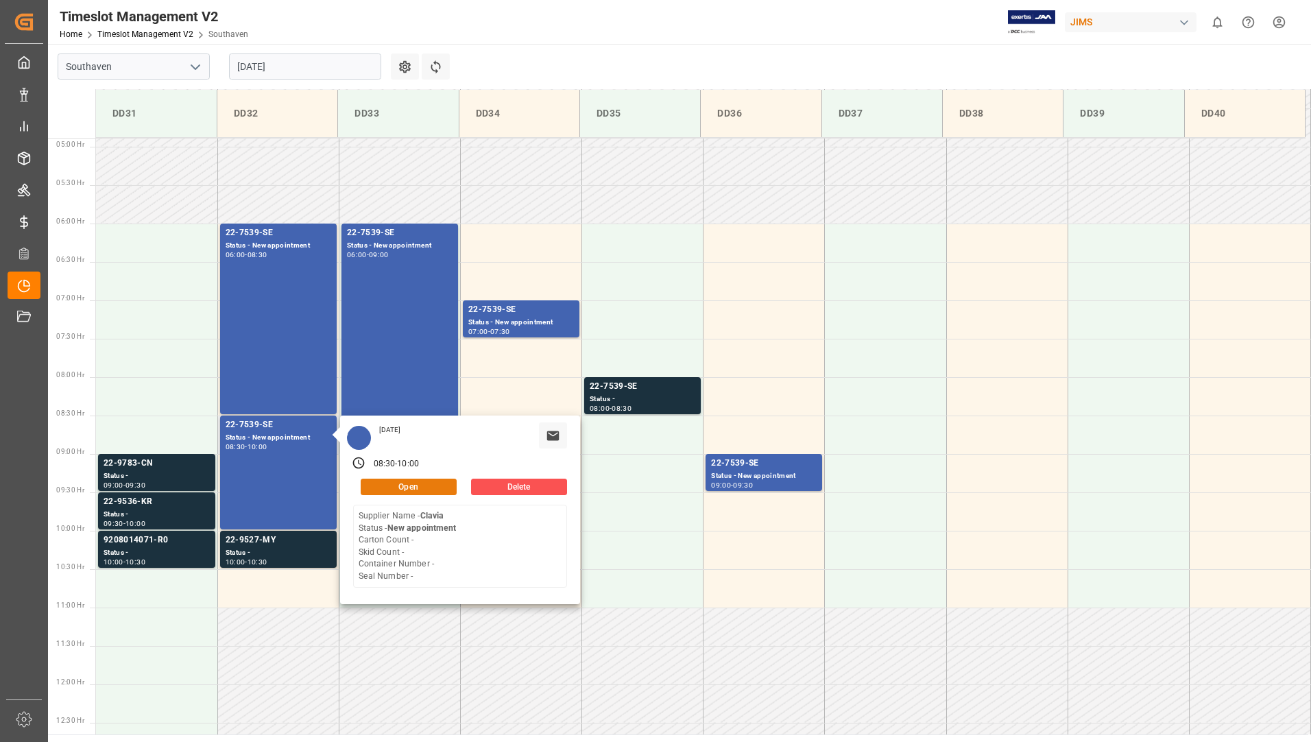
click at [424, 488] on button "Open" at bounding box center [409, 486] width 96 height 16
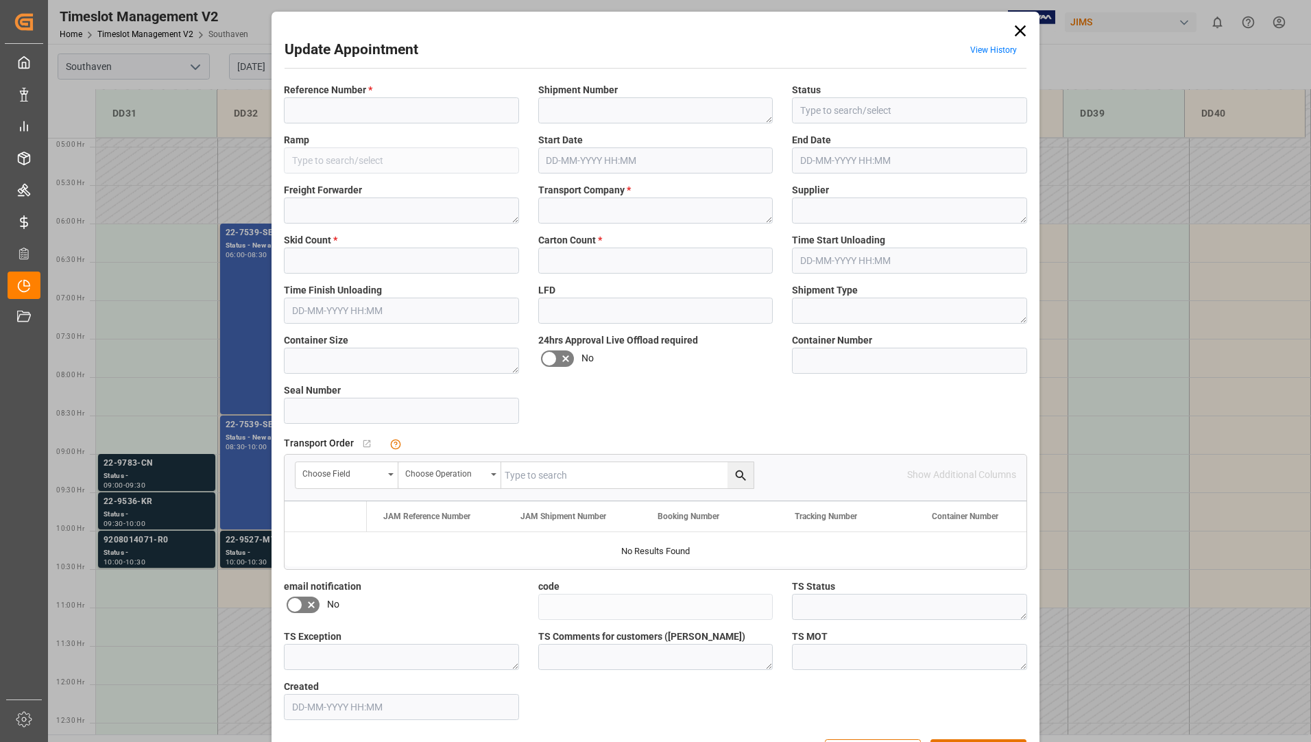
type input "22-7539-SE"
type input "New appointment"
type input "DD32"
type textarea "Geodis"
type textarea "Clavia"
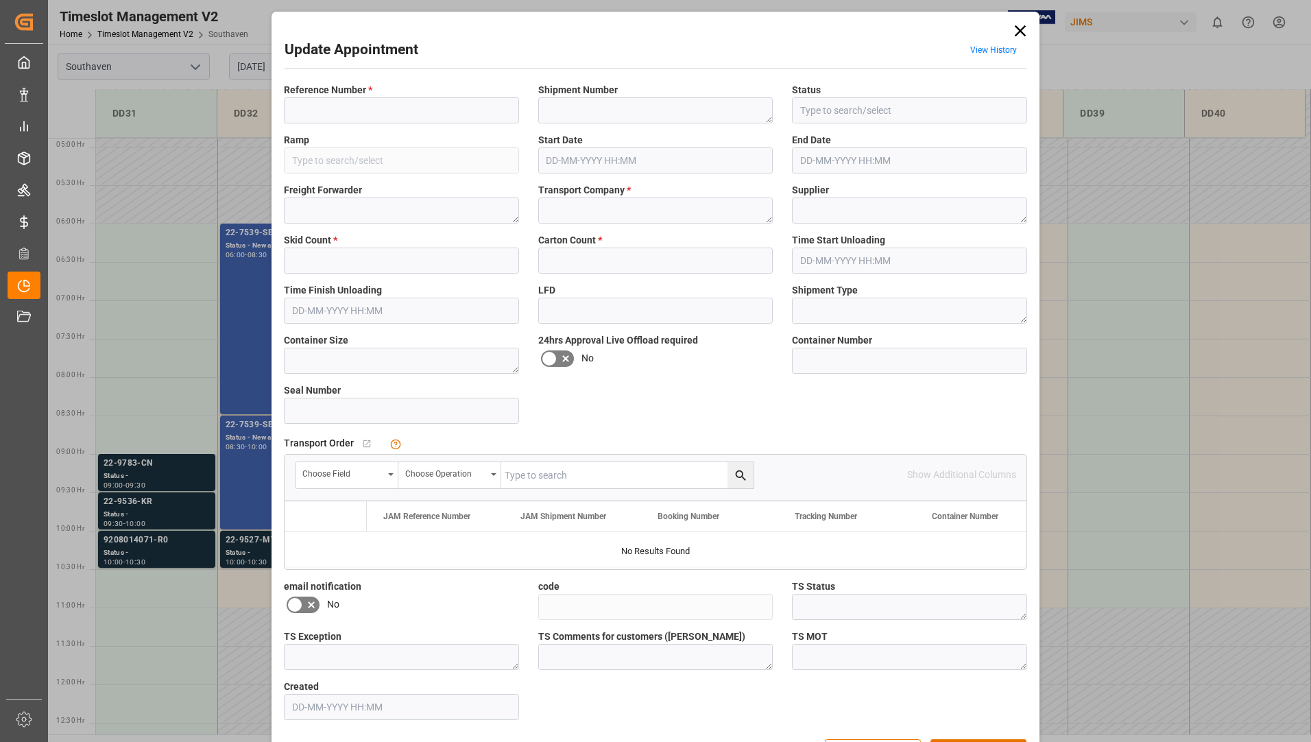
type input "4f937af4bad9"
type input "0"
type input "[DATE] 08:30"
type input "[DATE] 10:00"
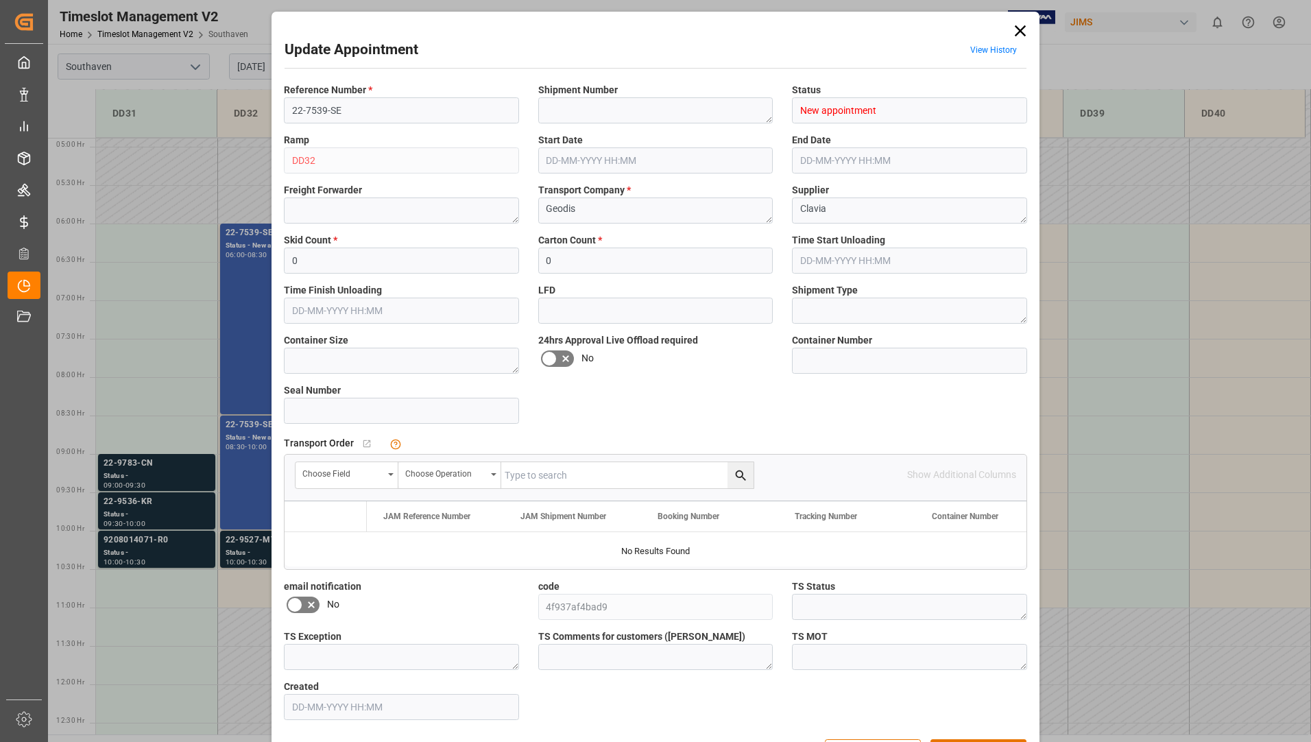
type input "[DATE] 11:22"
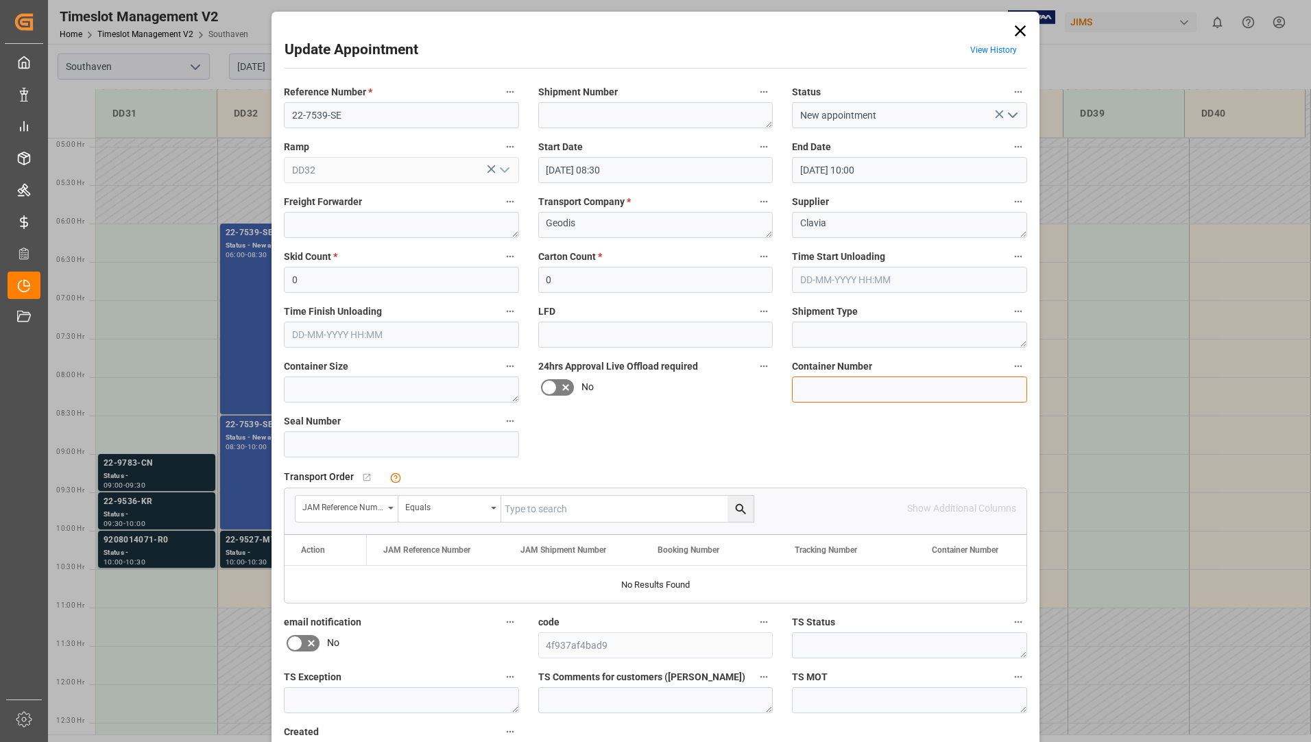
click at [873, 391] on input at bounding box center [909, 389] width 235 height 26
paste input "ONEU0437018"
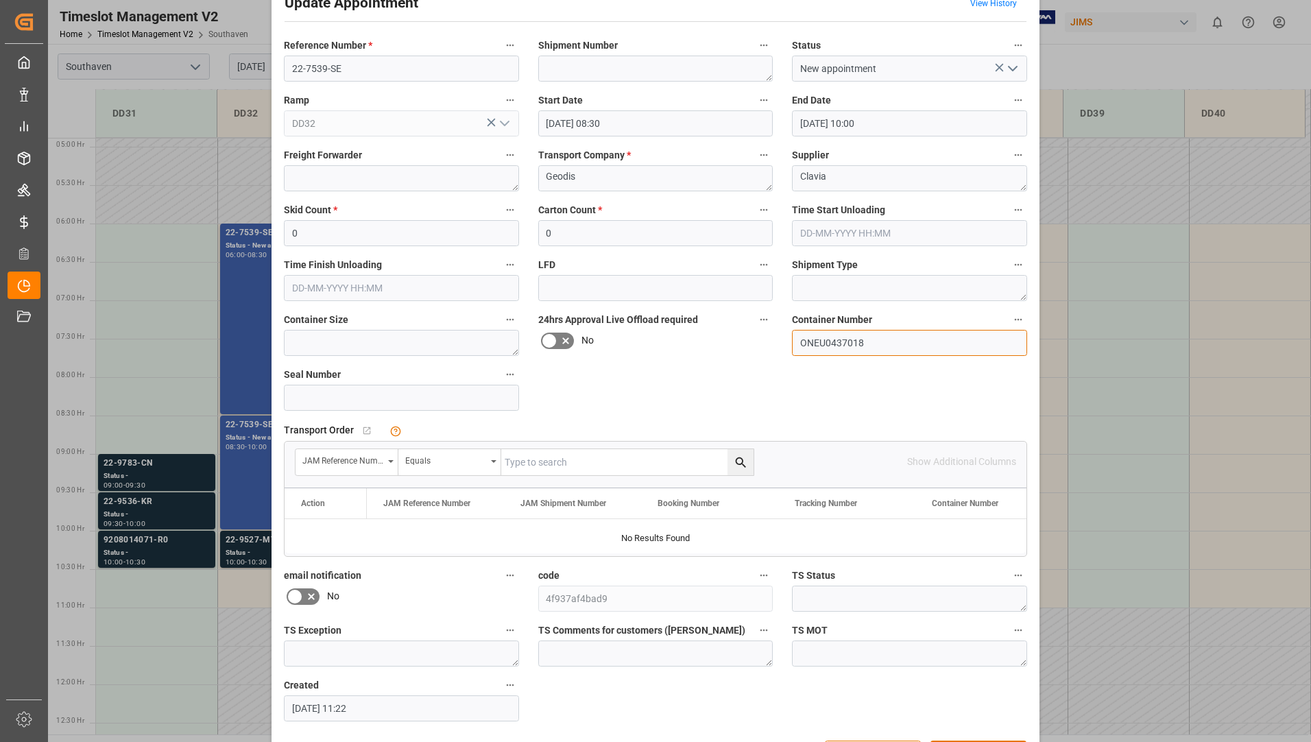
scroll to position [96, 0]
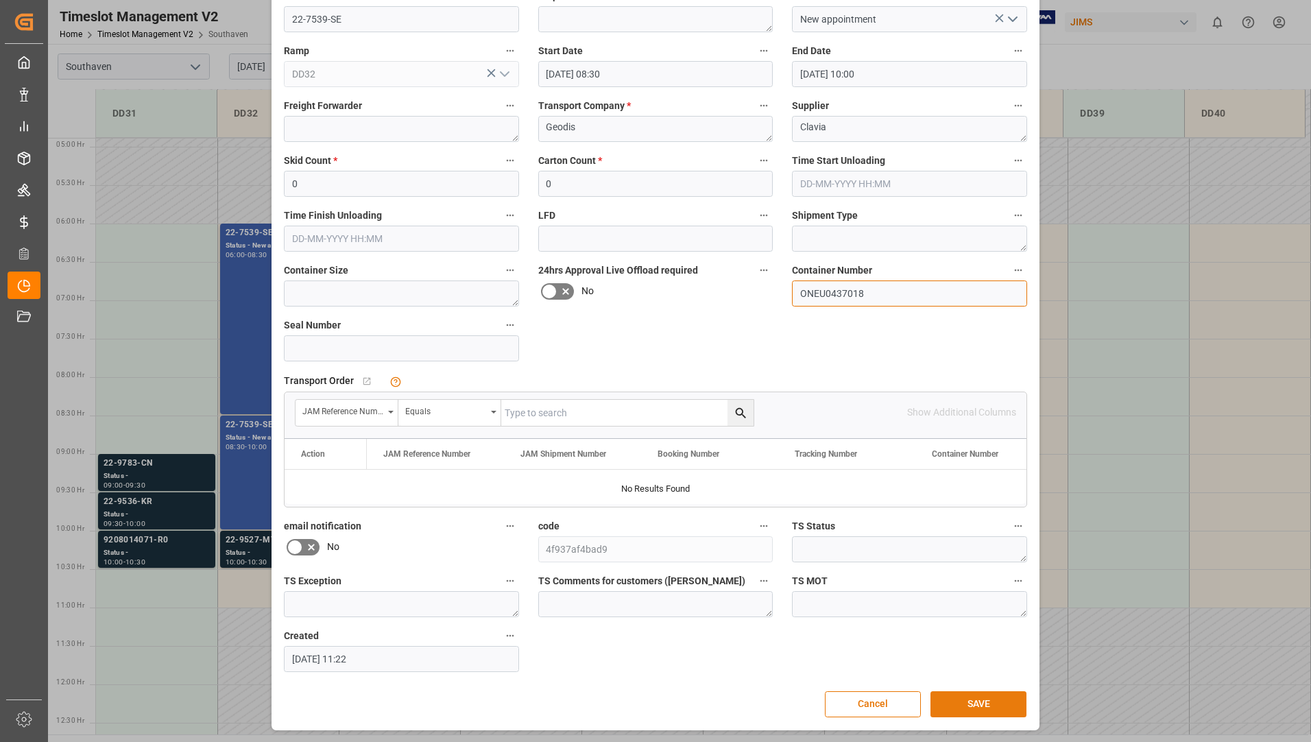
type input "ONEU0437018"
click at [952, 708] on button "SAVE" at bounding box center [978, 704] width 96 height 26
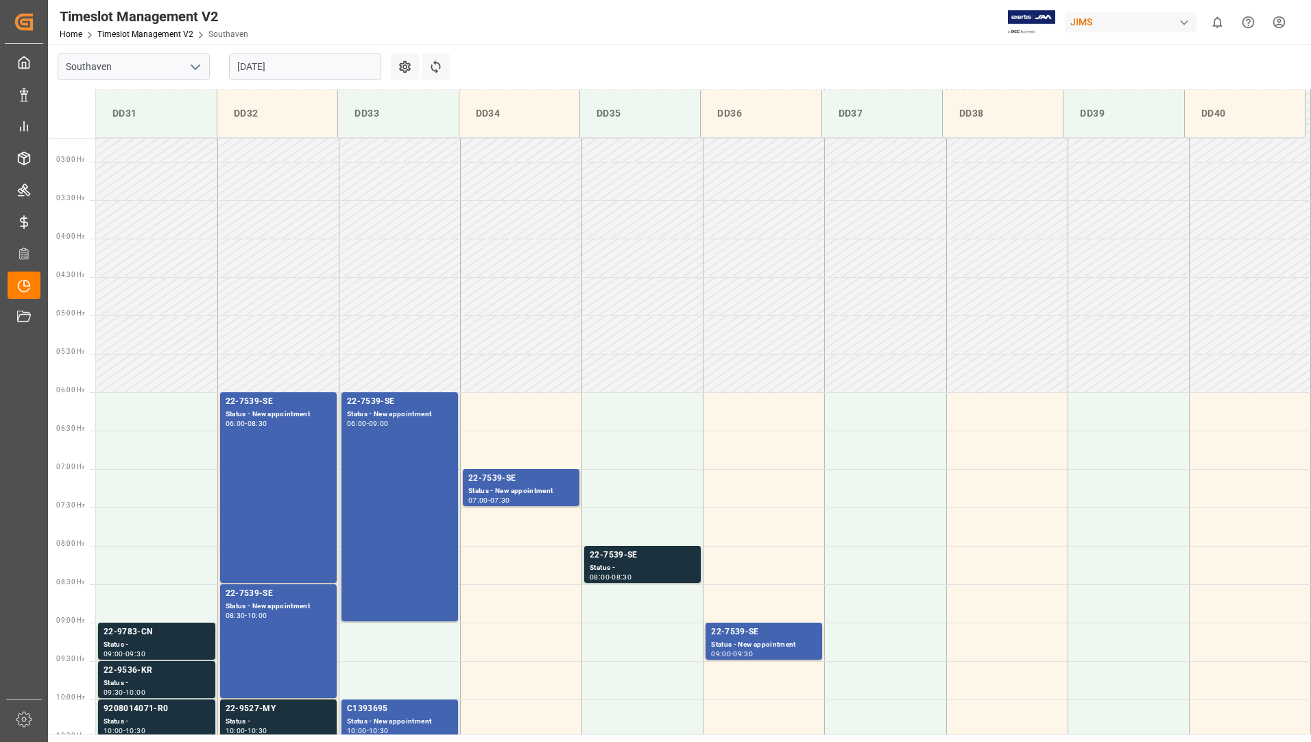
scroll to position [275, 0]
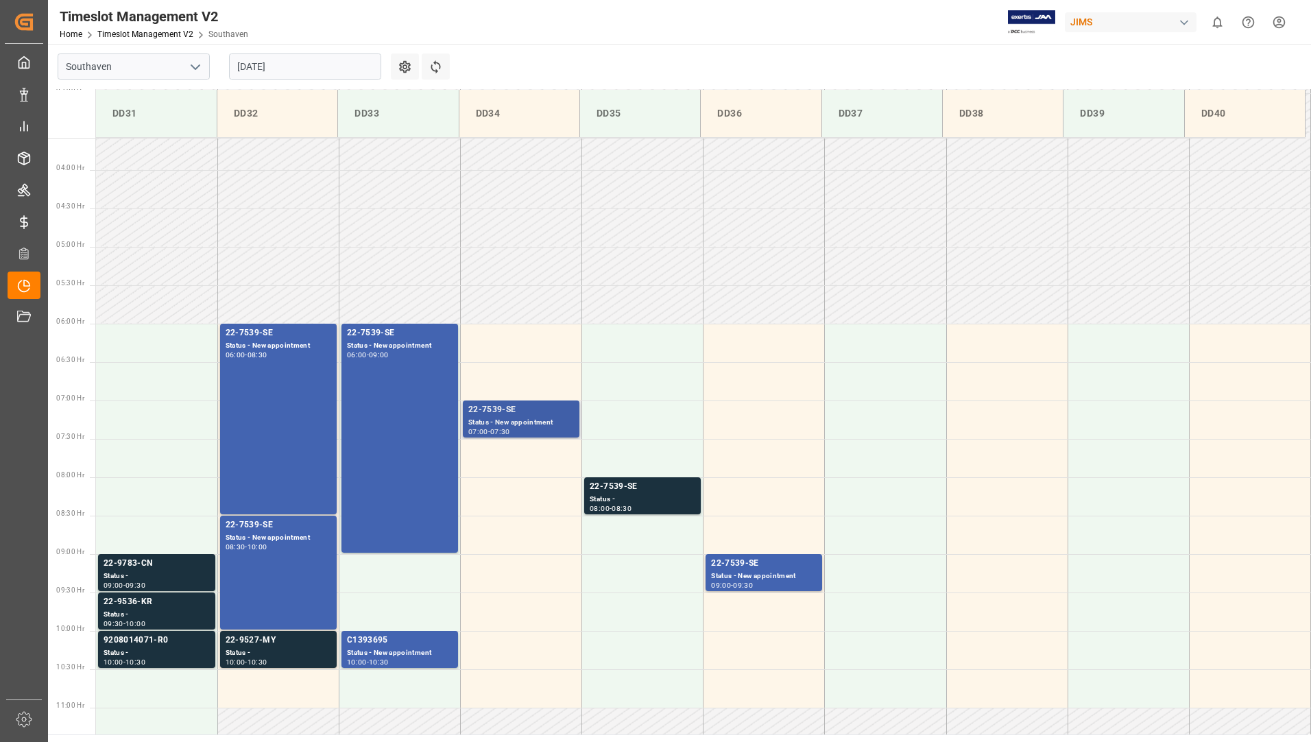
click at [533, 420] on div "Status - New appointment" at bounding box center [521, 423] width 106 height 12
click at [747, 574] on div "Status - New appointment" at bounding box center [764, 576] width 106 height 12
click at [414, 649] on div "Status - New appointment" at bounding box center [400, 653] width 106 height 12
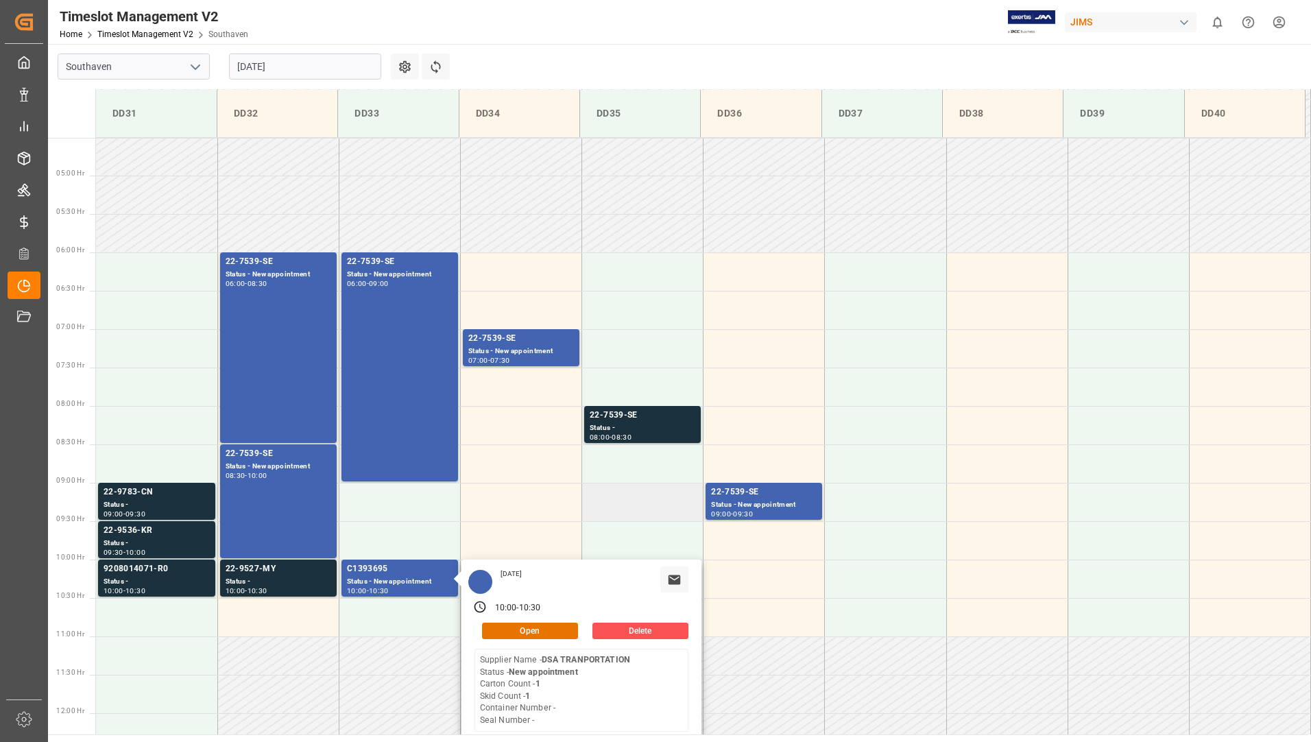
scroll to position [481, 0]
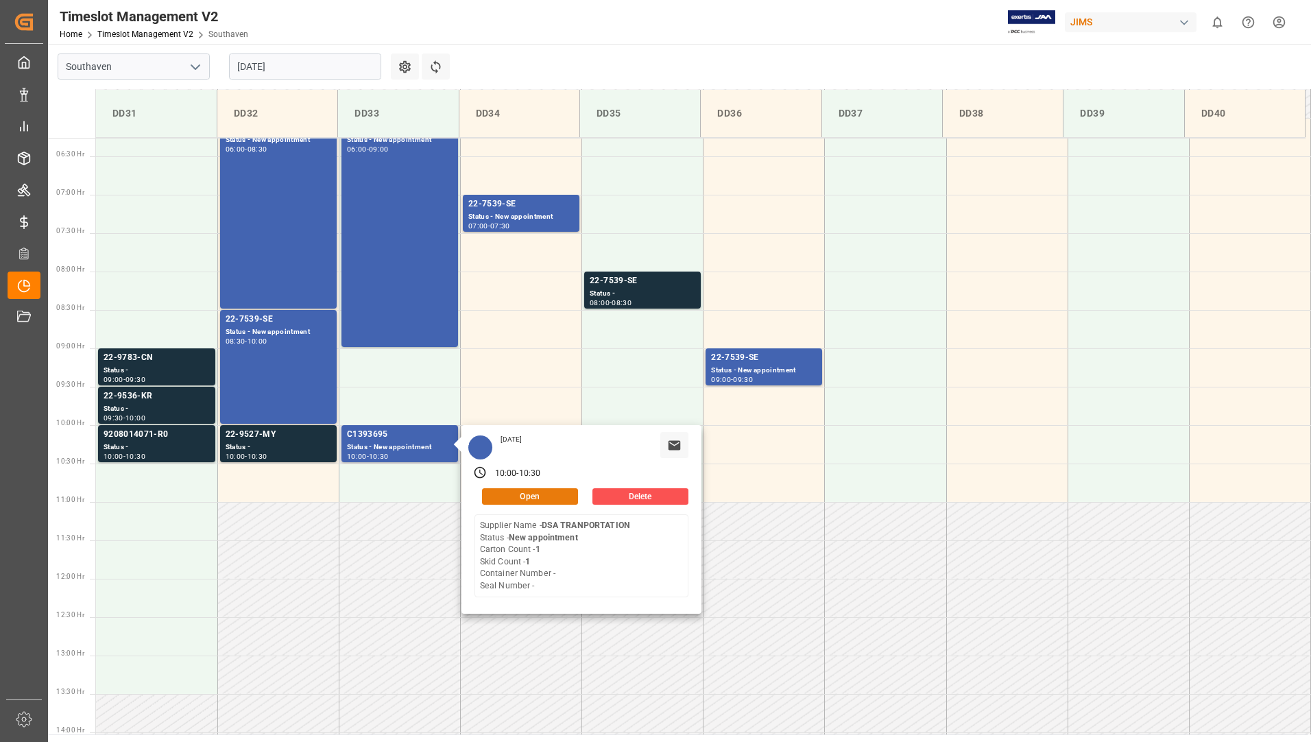
click at [511, 494] on button "Open" at bounding box center [530, 496] width 96 height 16
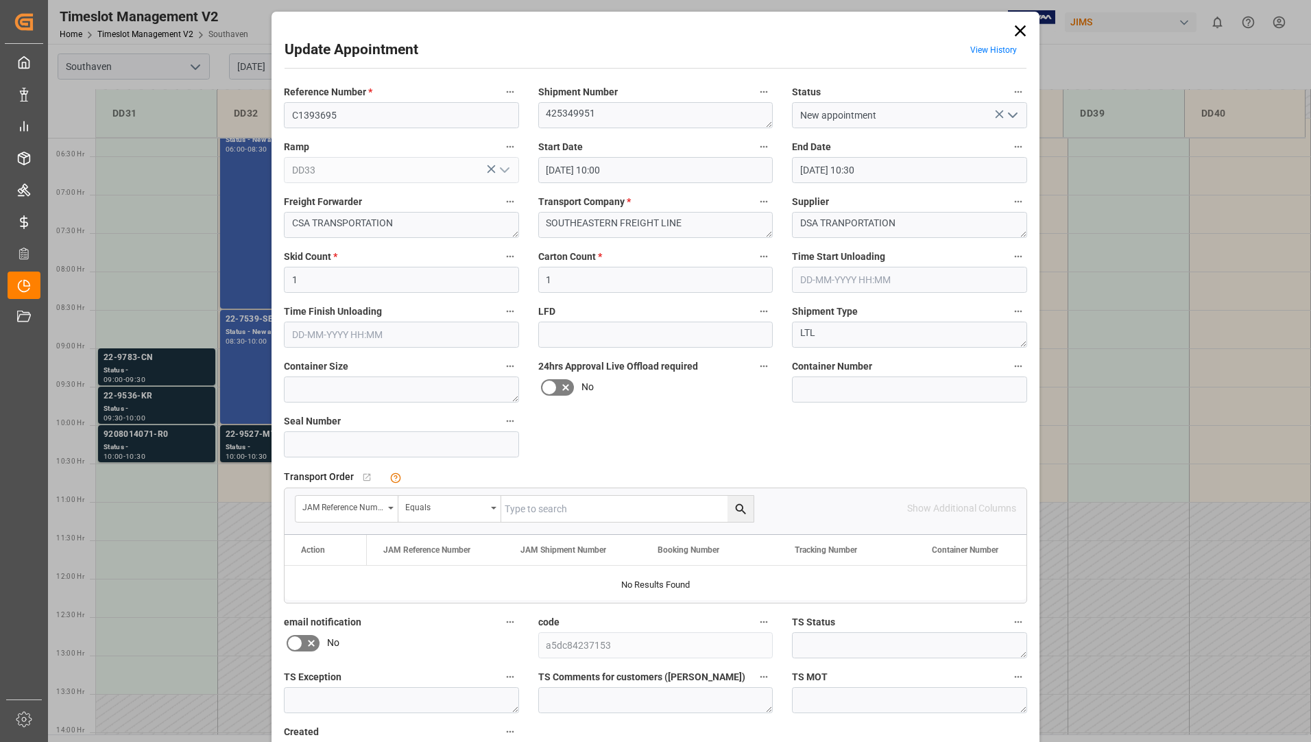
click at [1015, 29] on icon at bounding box center [1019, 30] width 19 height 19
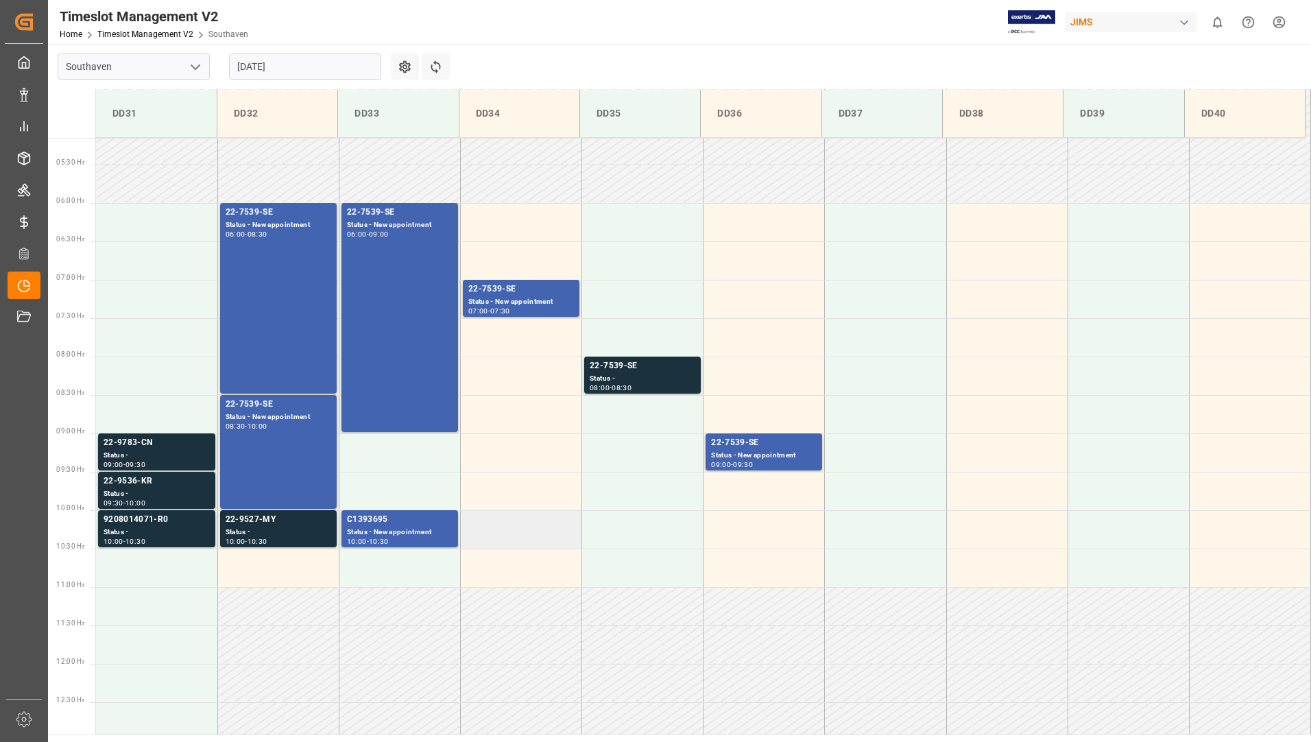
scroll to position [275, 0]
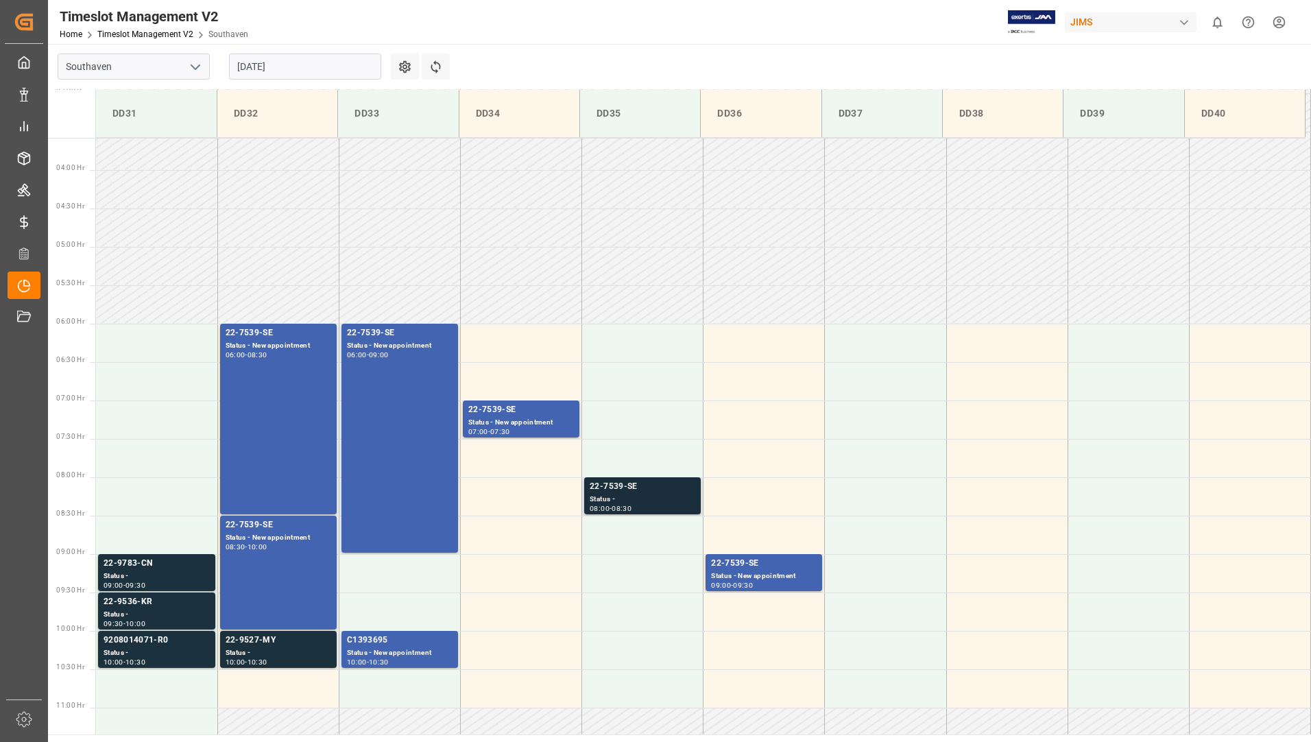
click at [647, 494] on div "Status -" at bounding box center [643, 500] width 106 height 12
click at [624, 495] on div "Status -" at bounding box center [643, 500] width 106 height 12
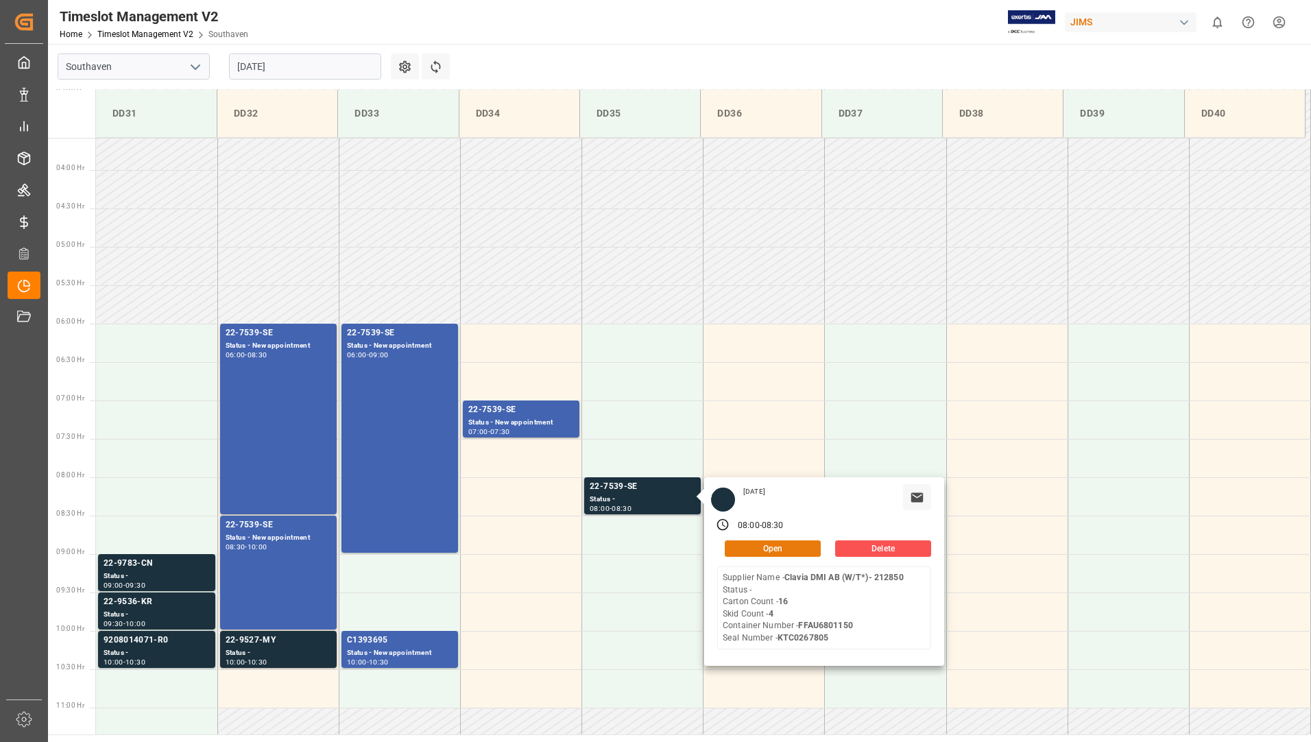
click at [733, 548] on button "Open" at bounding box center [773, 548] width 96 height 16
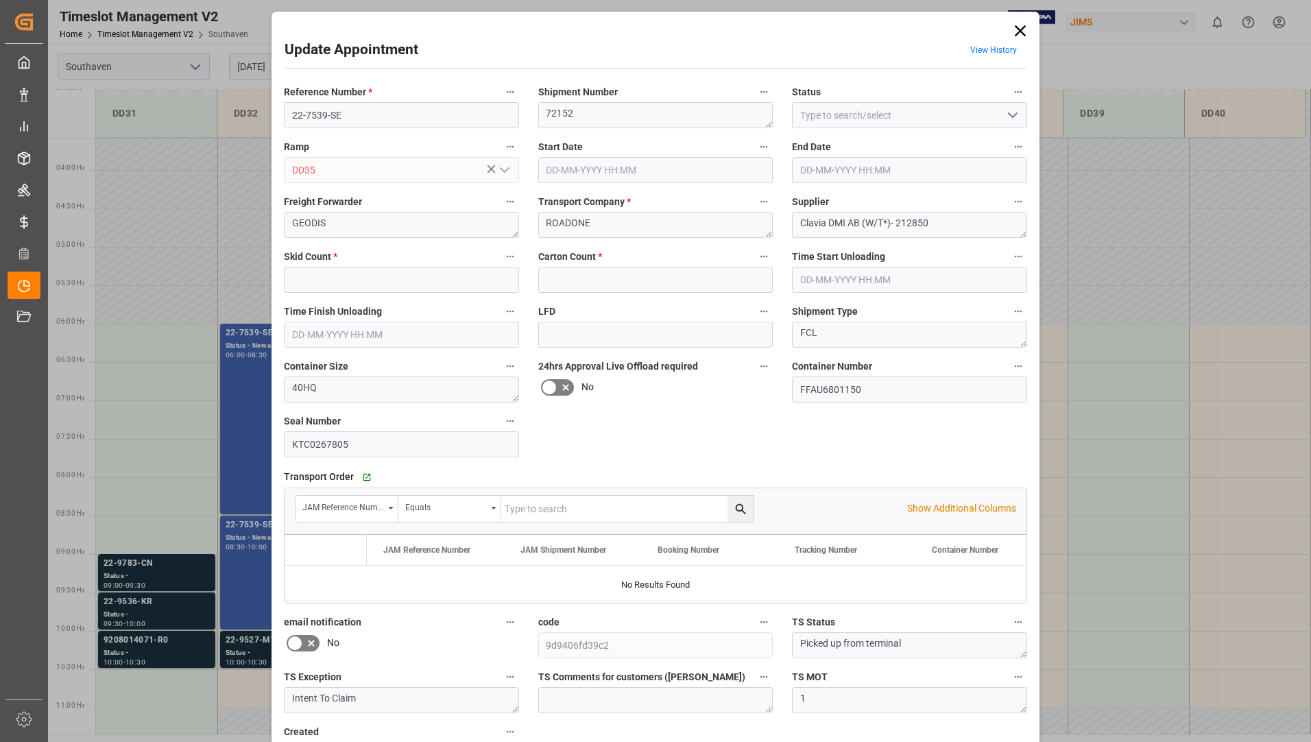
type input "4"
type input "16"
type input "[DATE] 08:00"
type input "[DATE] 08:30"
type input "[DATE] 14:51"
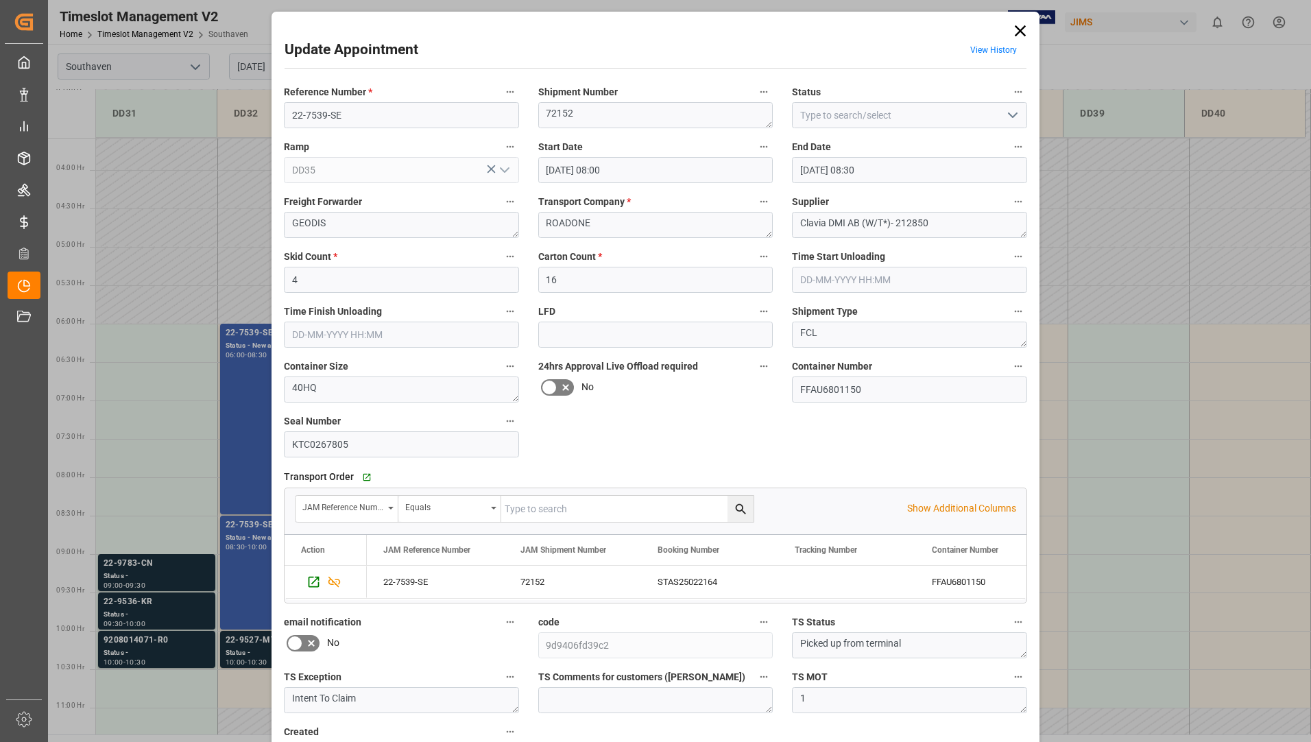
click at [1007, 112] on icon "open menu" at bounding box center [1012, 115] width 16 height 16
click at [841, 239] on div "New appointment" at bounding box center [909, 238] width 234 height 31
type input "New appointment"
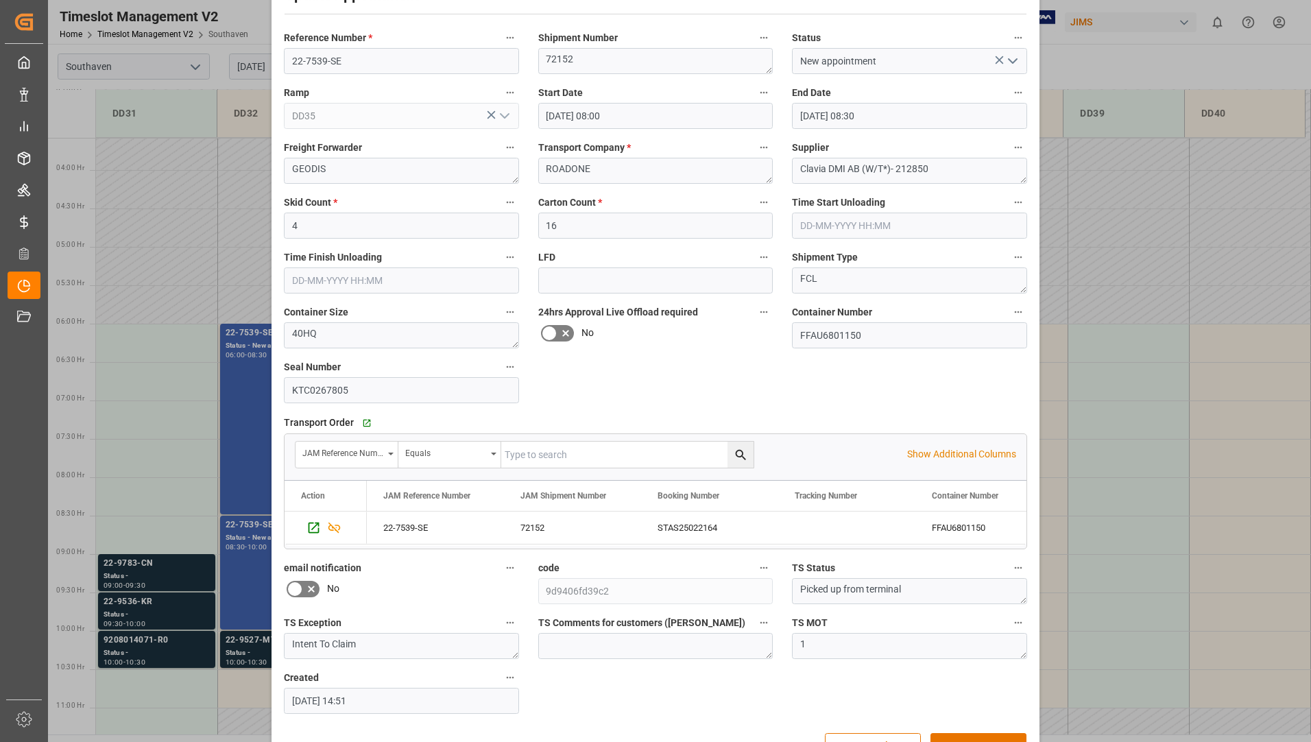
scroll to position [96, 0]
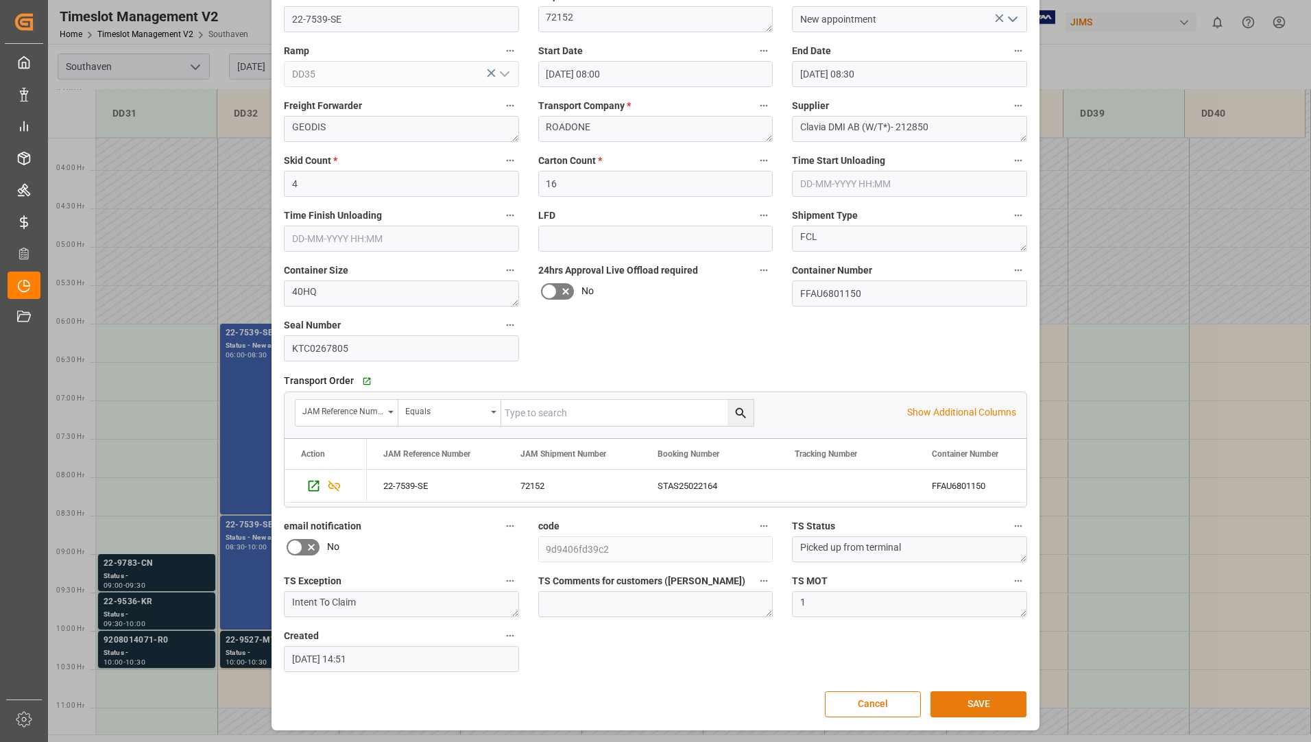
click at [946, 699] on button "SAVE" at bounding box center [978, 704] width 96 height 26
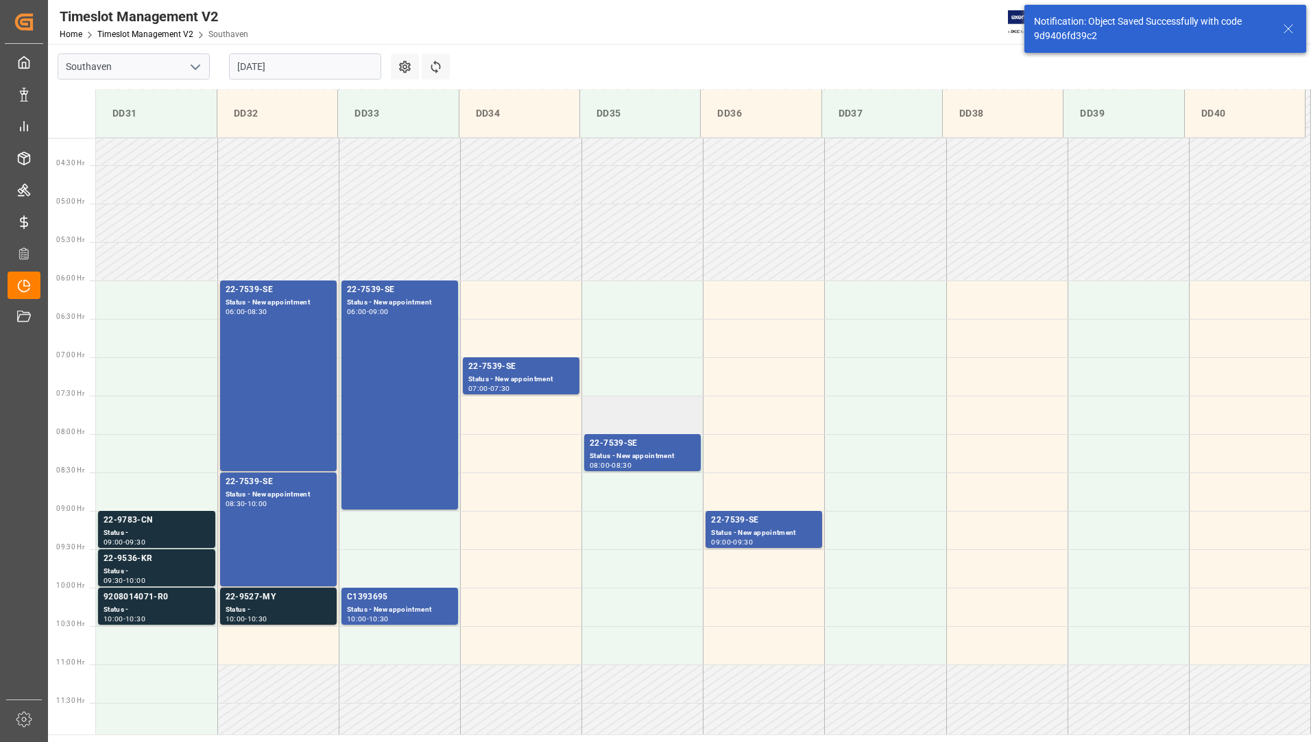
scroll to position [323, 0]
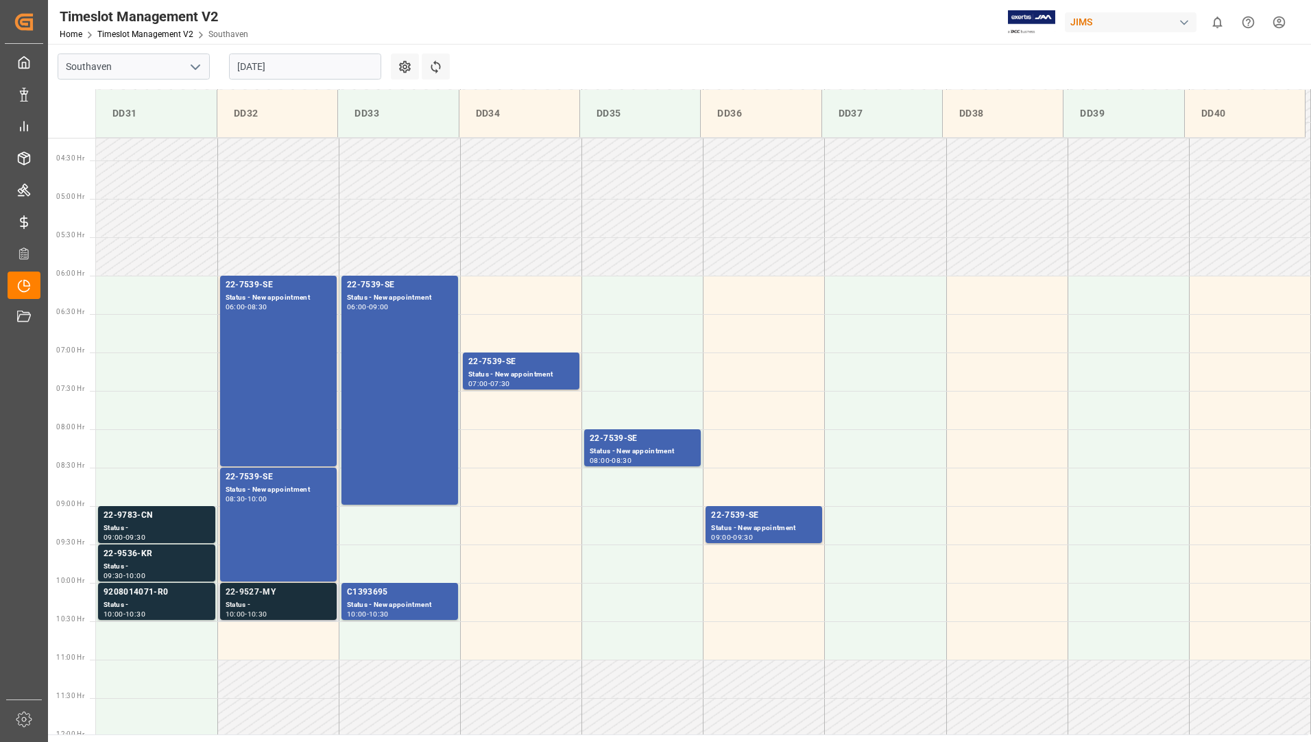
click at [286, 608] on div "Status -" at bounding box center [279, 605] width 106 height 12
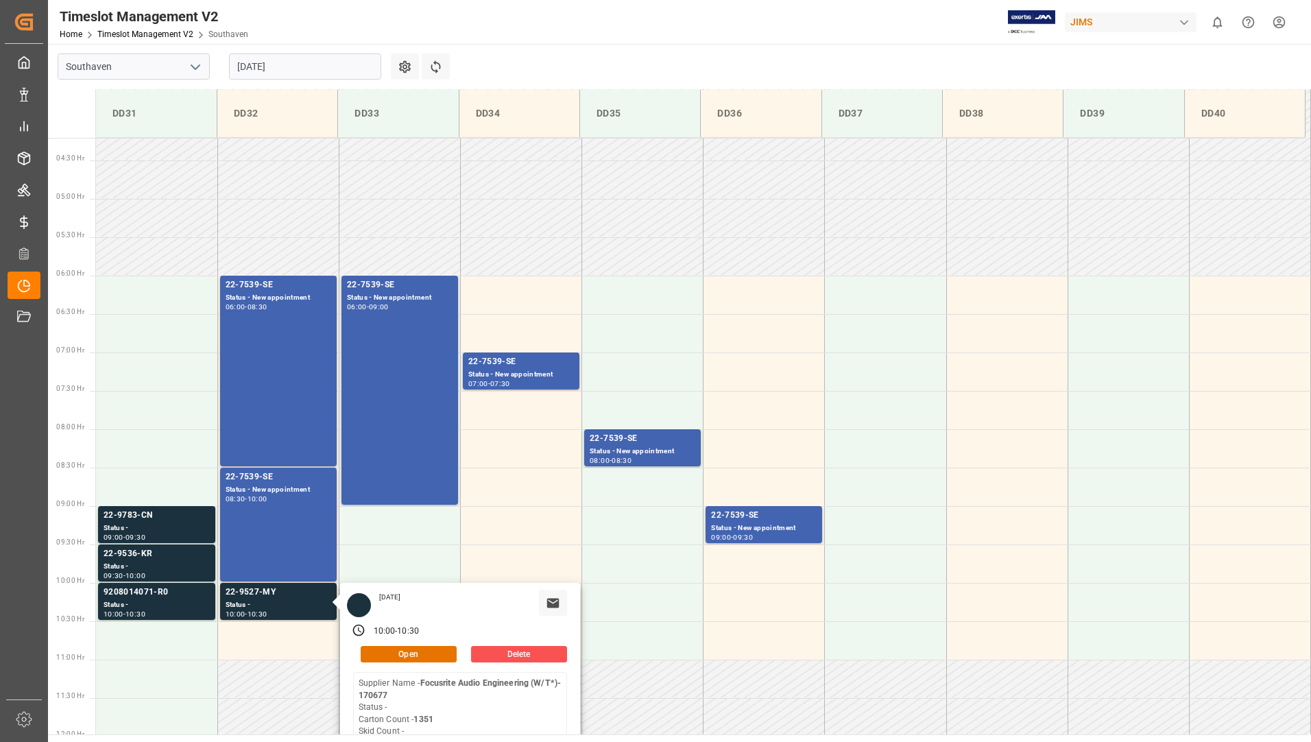
click at [289, 58] on input "[DATE]" at bounding box center [305, 66] width 152 height 26
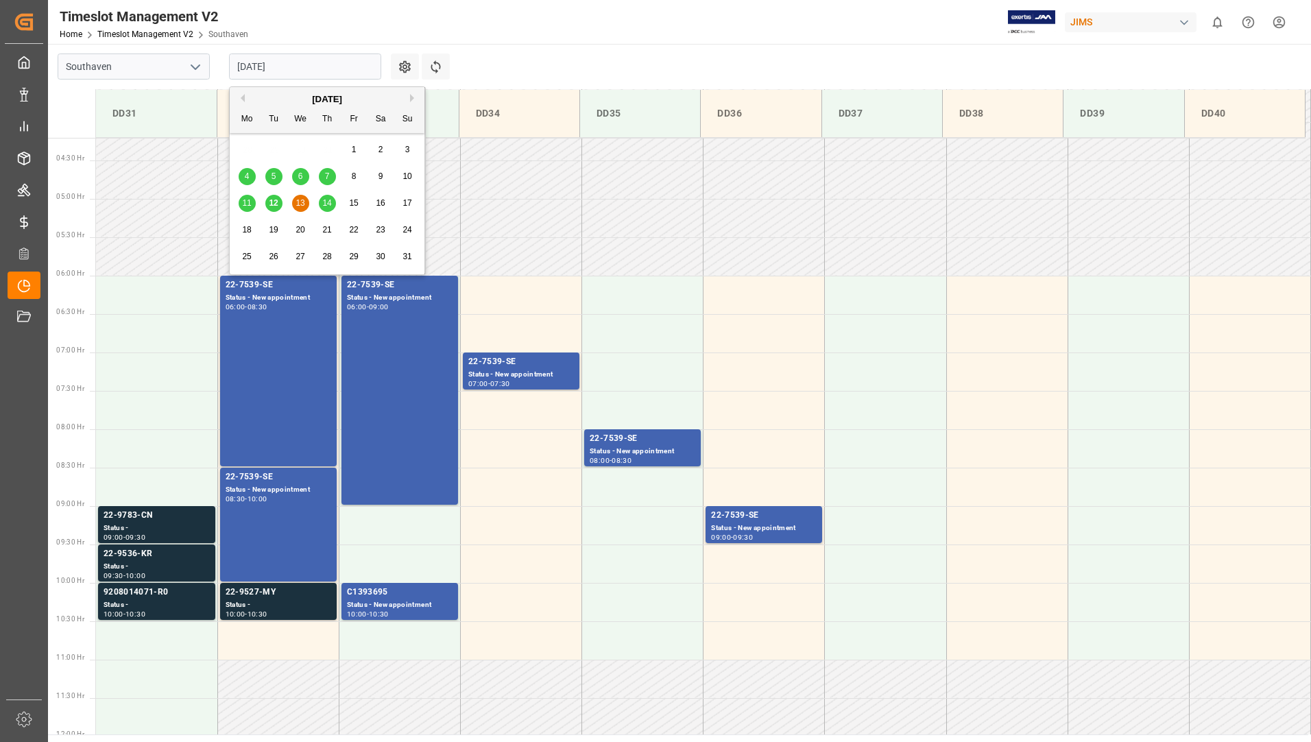
click at [327, 199] on span "14" at bounding box center [326, 203] width 9 height 10
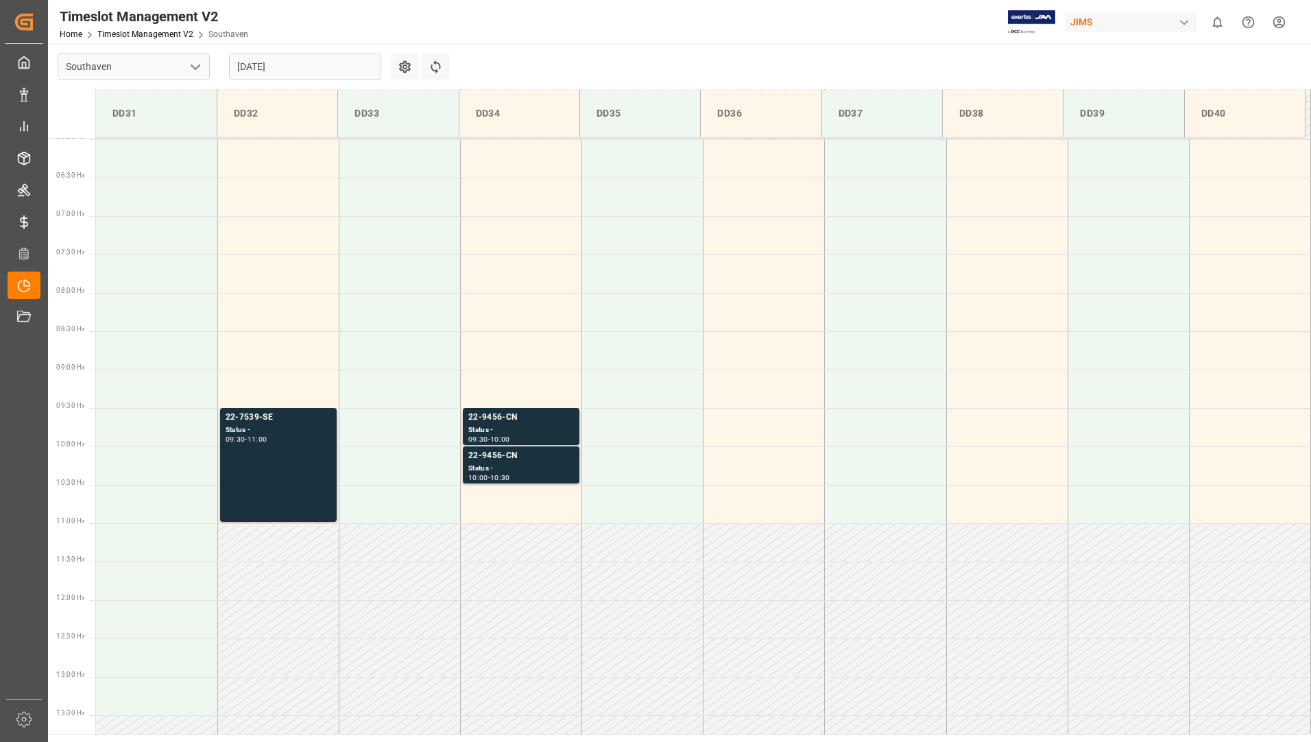
scroll to position [682, 0]
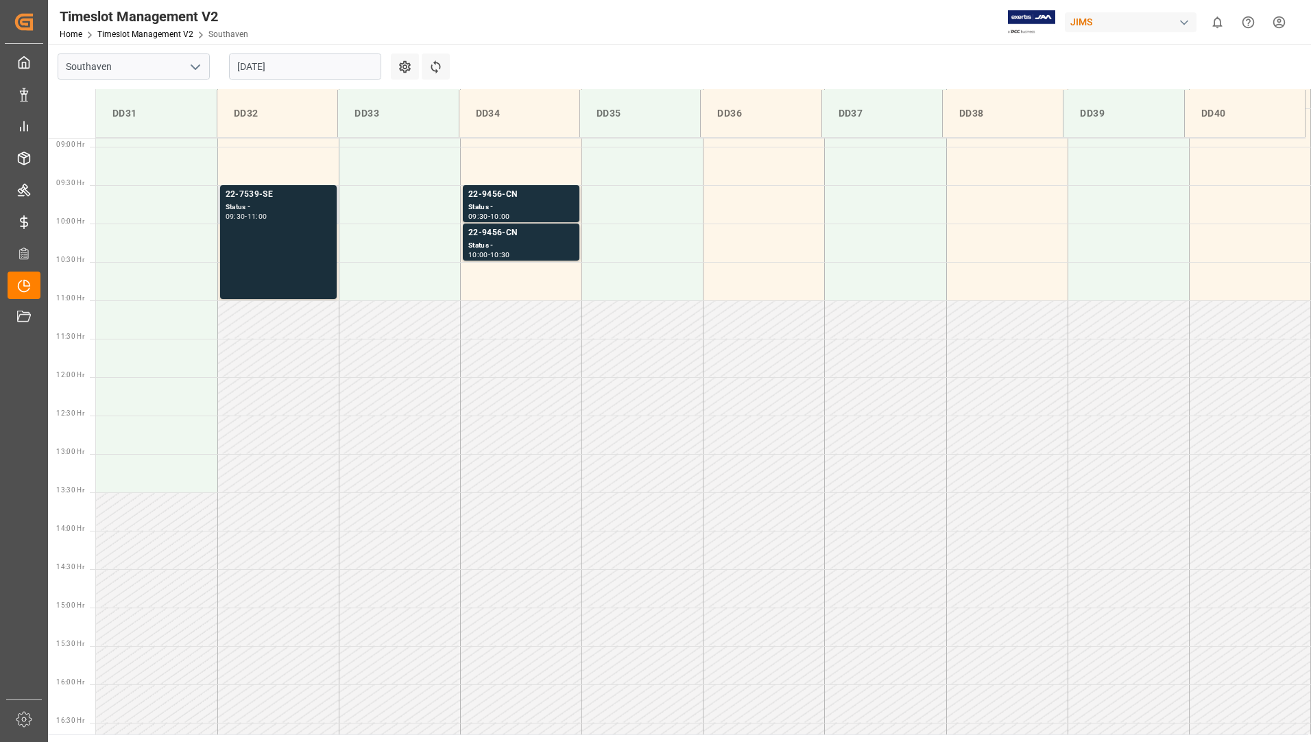
click at [324, 252] on div "22-7539-SE Status - 09:30 - 11:00" at bounding box center [279, 242] width 106 height 108
click at [248, 212] on div "Status -" at bounding box center [279, 208] width 106 height 12
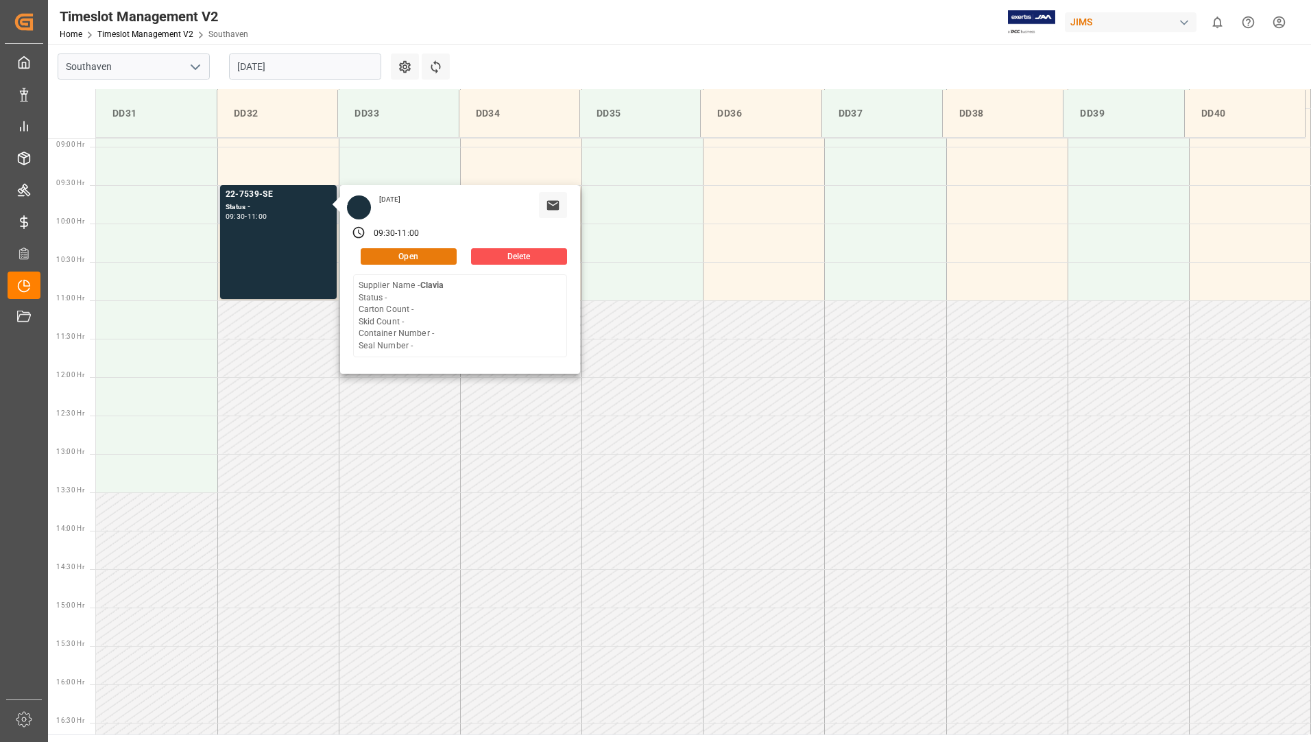
click at [379, 253] on button "Open" at bounding box center [409, 256] width 96 height 16
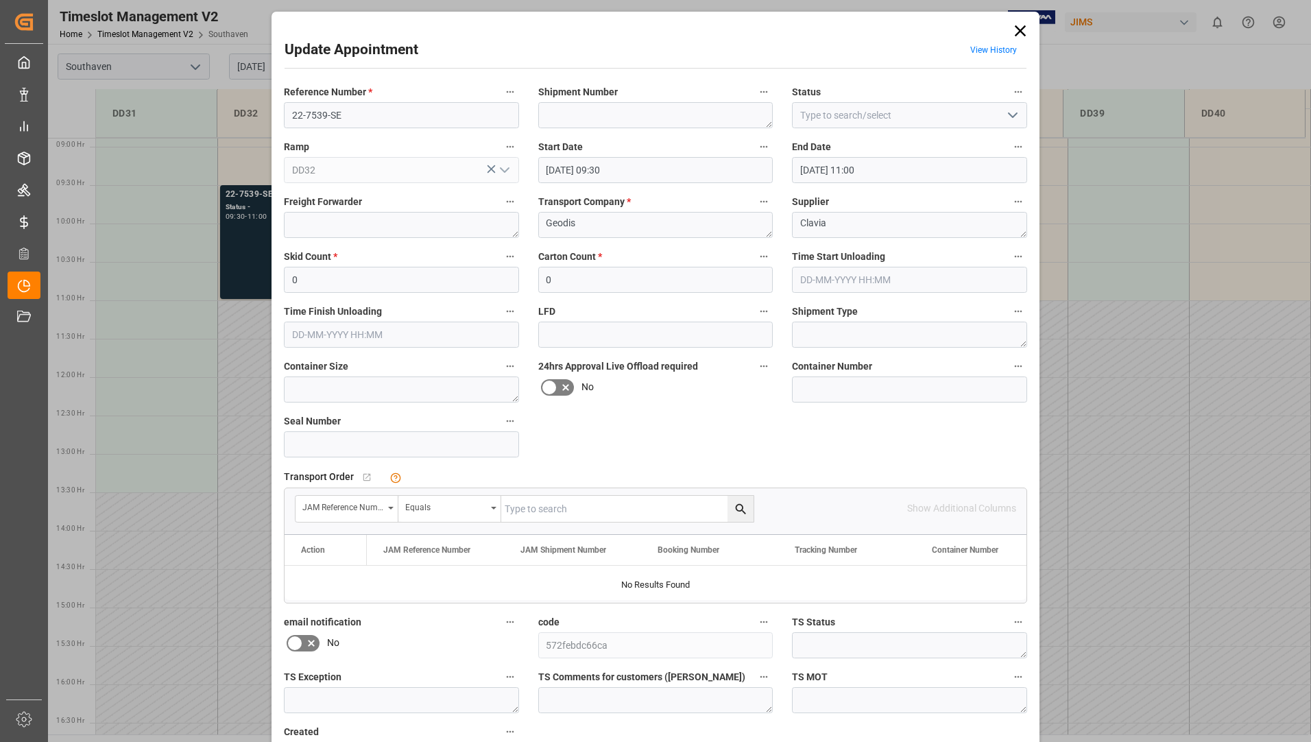
click at [1020, 30] on icon at bounding box center [1019, 30] width 19 height 19
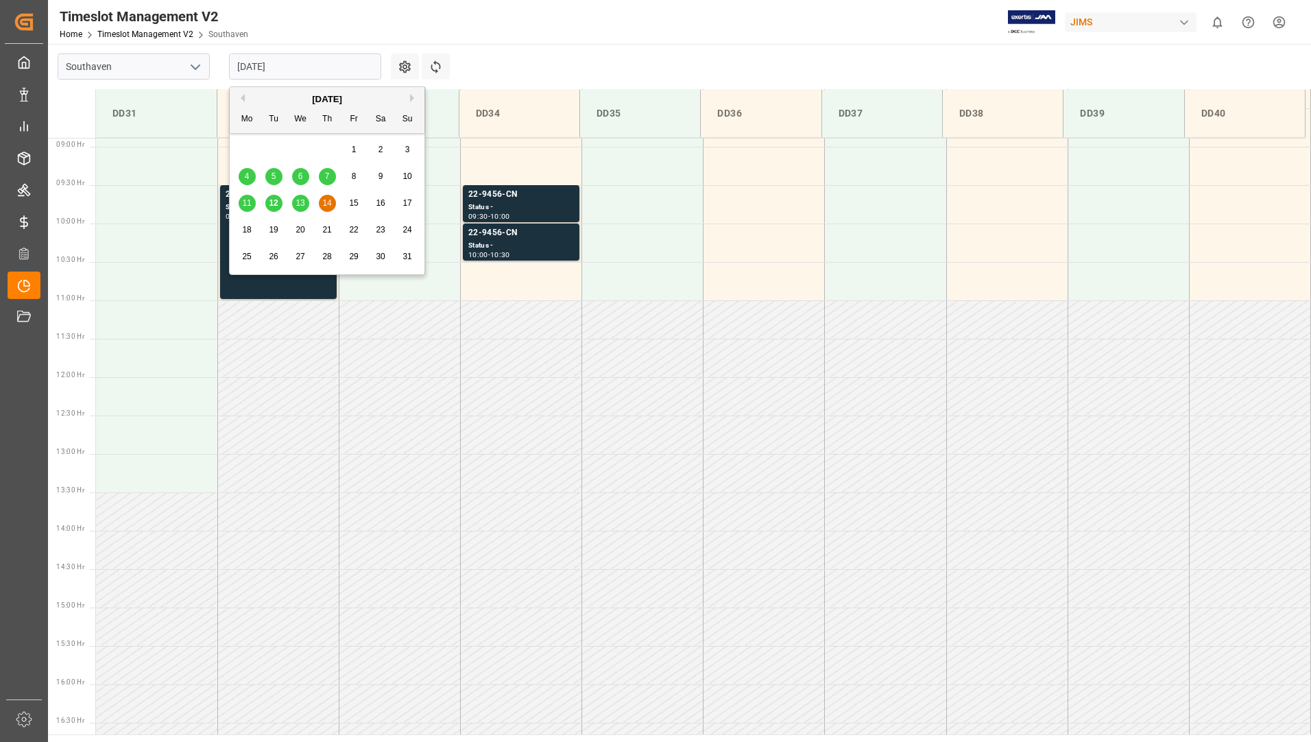
click at [330, 69] on input "[DATE]" at bounding box center [305, 66] width 152 height 26
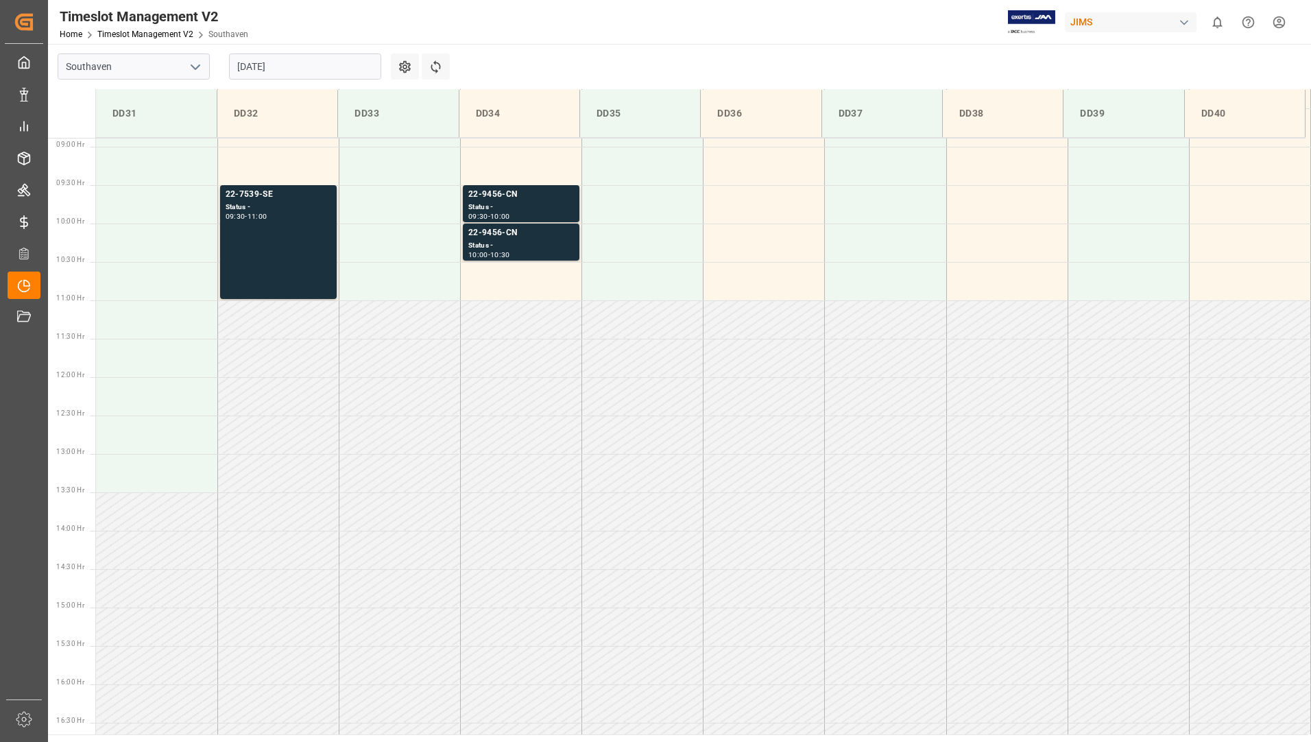
click at [374, 446] on td at bounding box center [399, 434] width 121 height 38
click at [276, 237] on div "22-7539-SE Status - 09:30 - 11:00" at bounding box center [279, 242] width 106 height 108
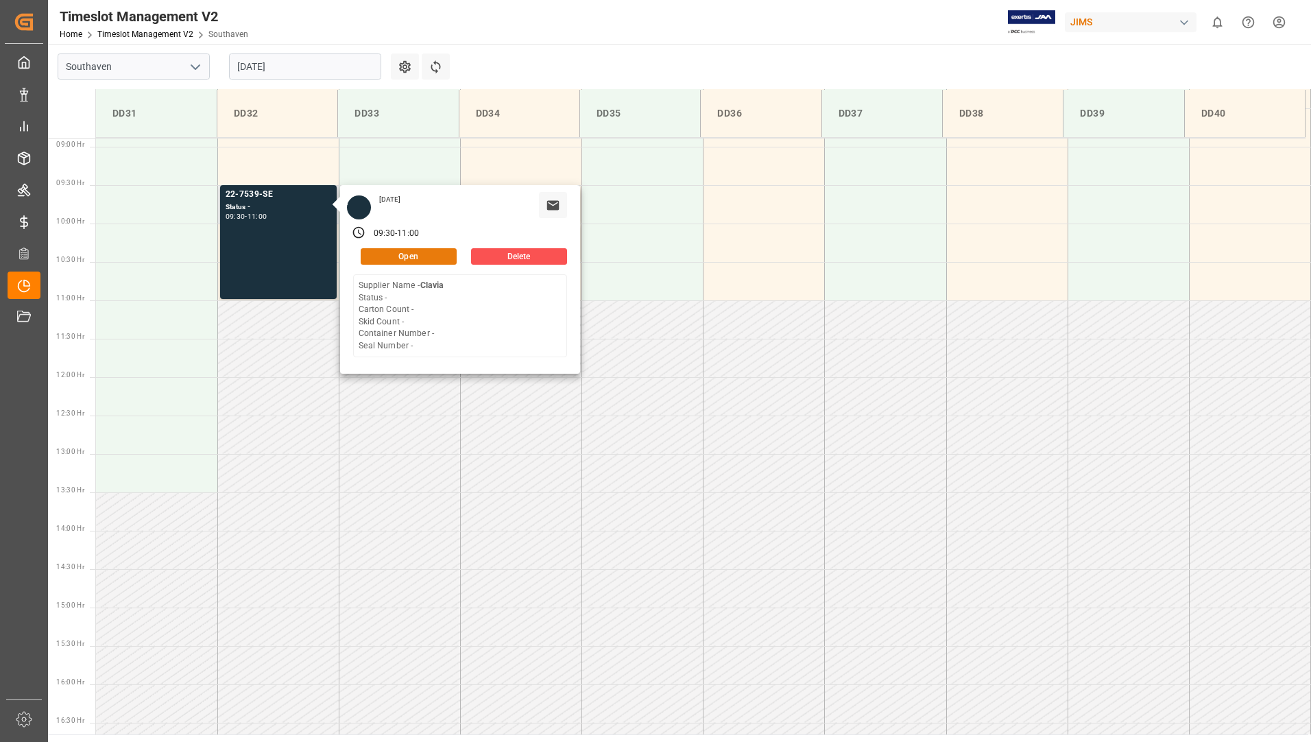
click at [395, 258] on button "Open" at bounding box center [409, 256] width 96 height 16
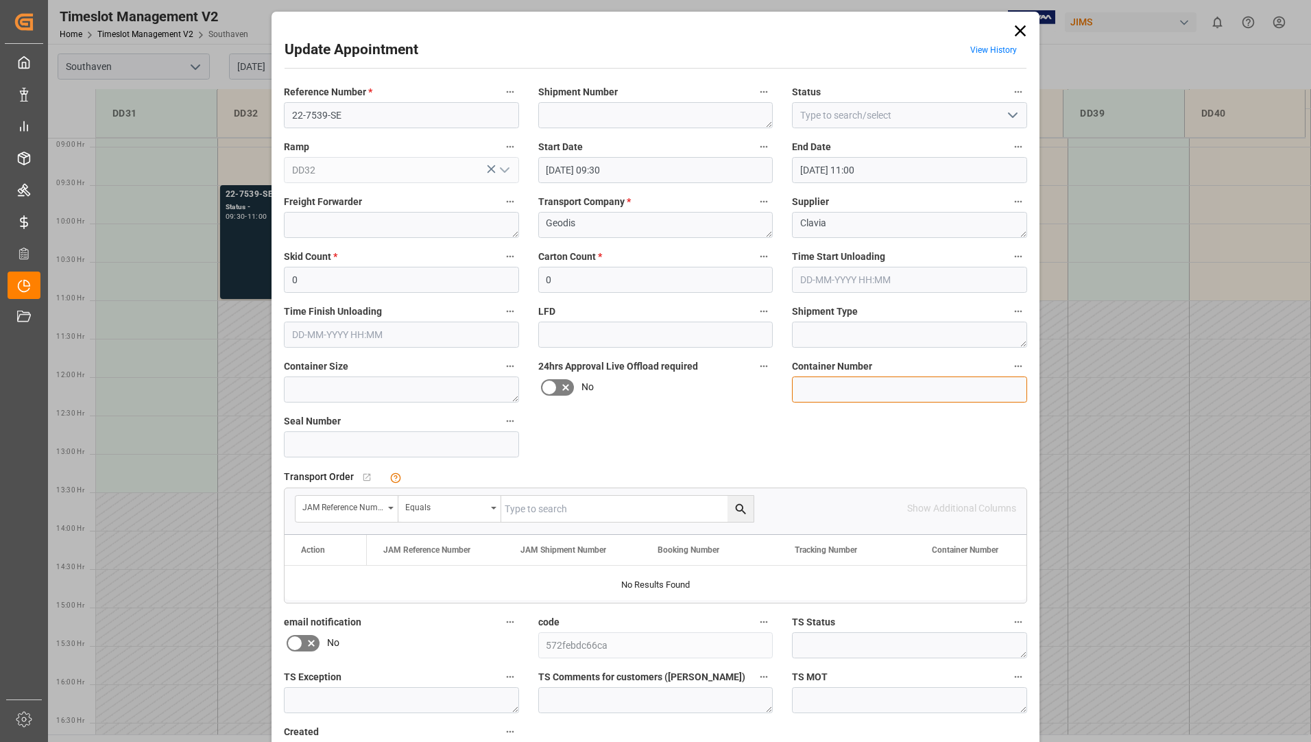
click at [819, 389] on input at bounding box center [909, 389] width 235 height 26
paste input "ONEU5958425"
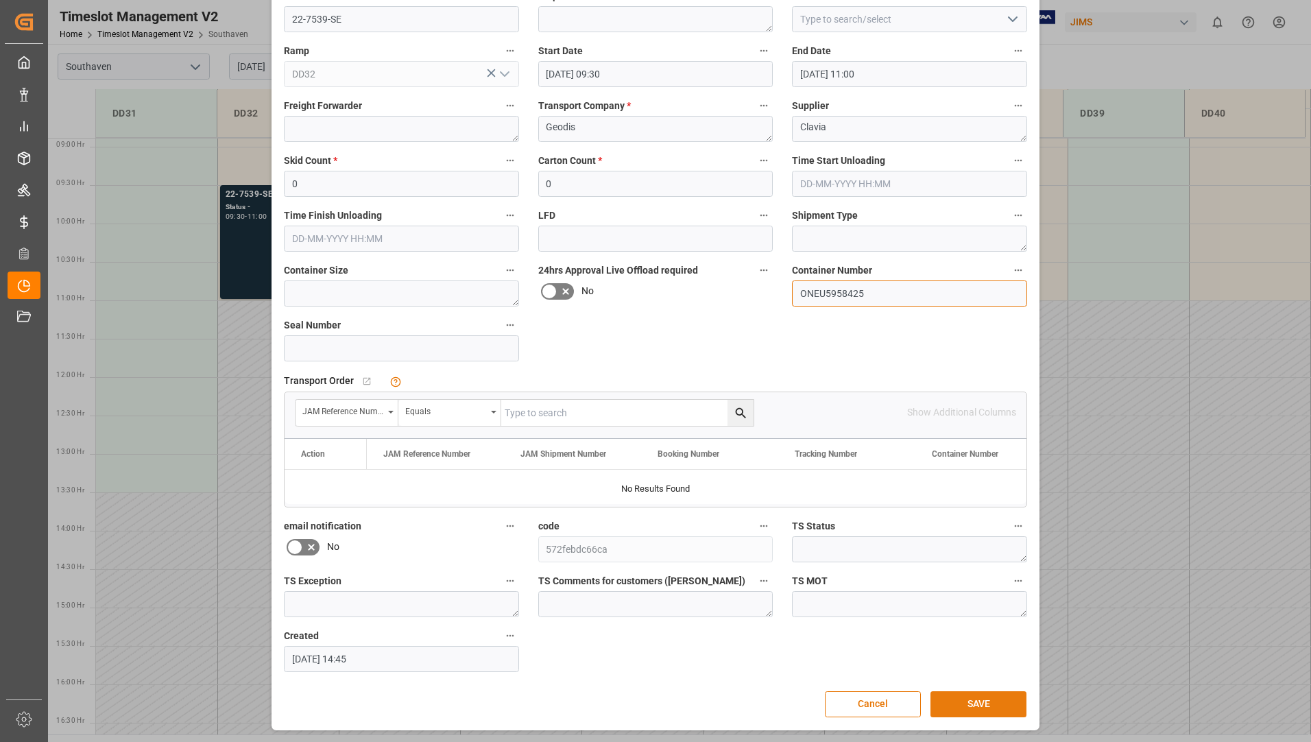
type input "ONEU5958425"
click at [954, 696] on button "SAVE" at bounding box center [978, 704] width 96 height 26
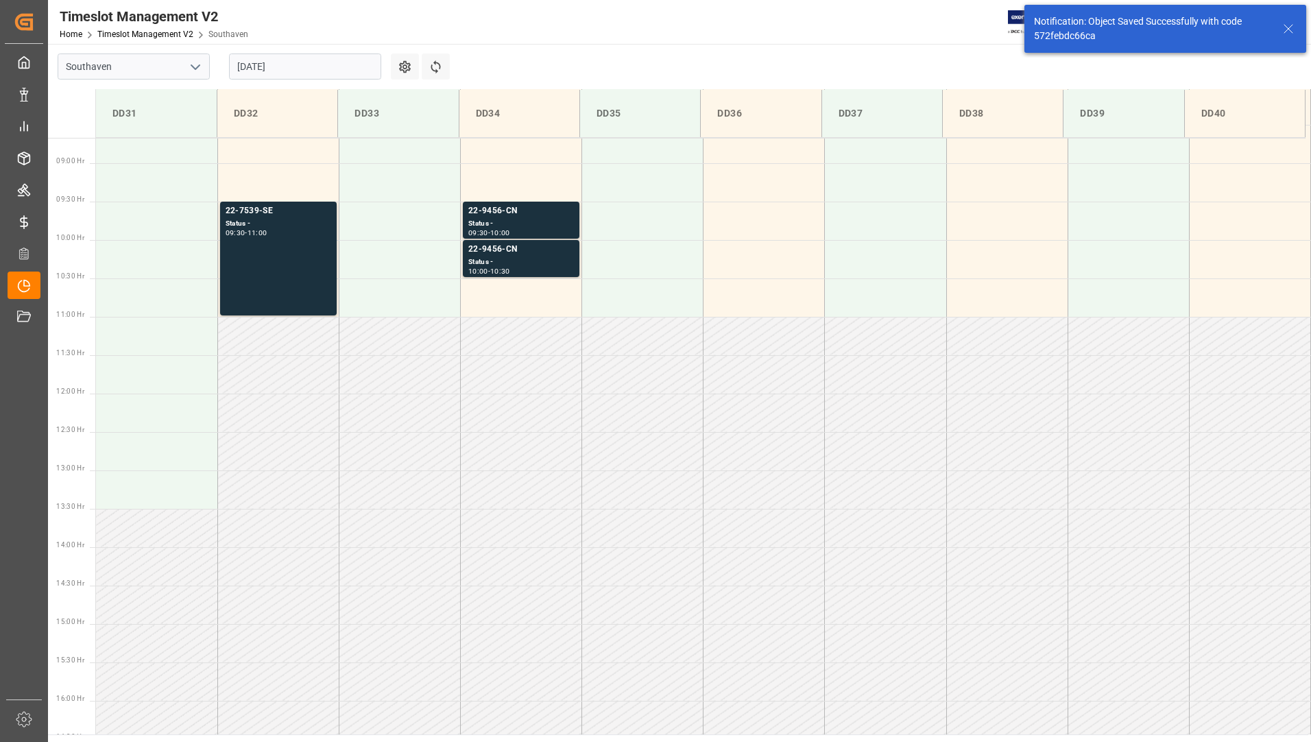
scroll to position [682, 0]
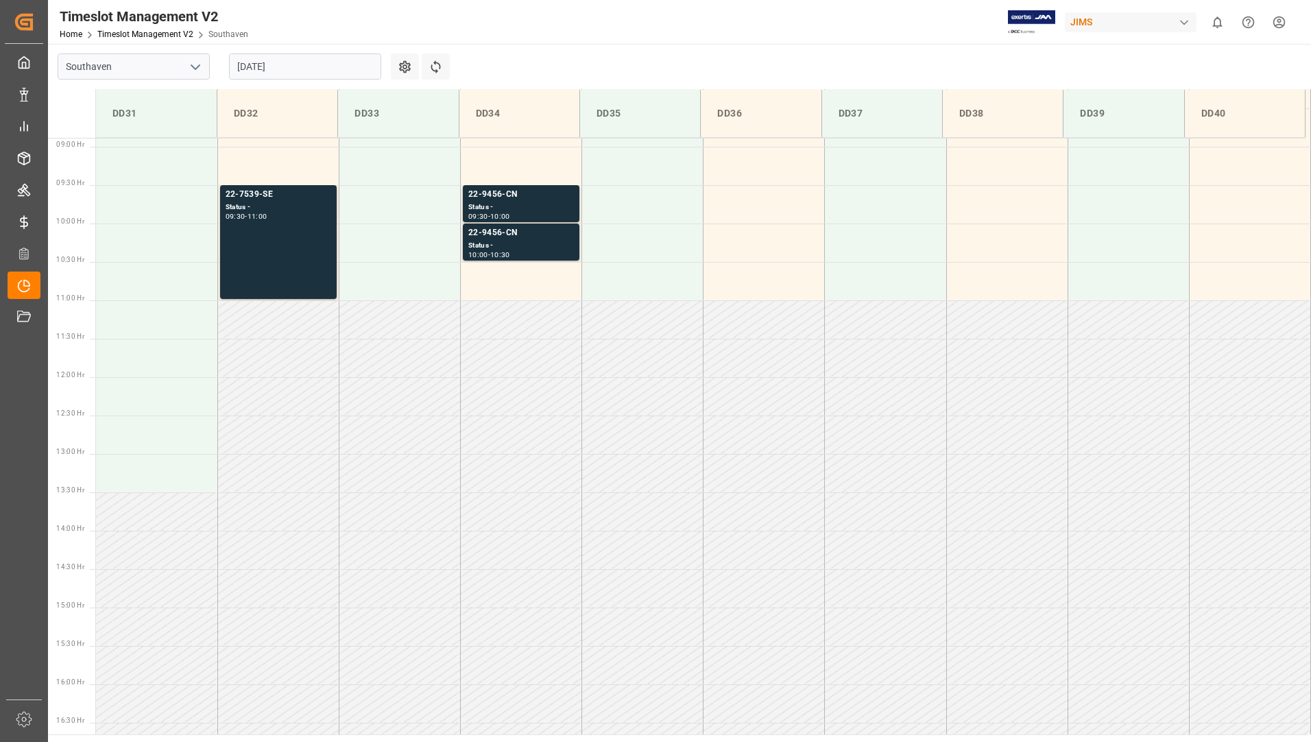
click at [352, 50] on div "[DATE]" at bounding box center [304, 66] width 171 height 45
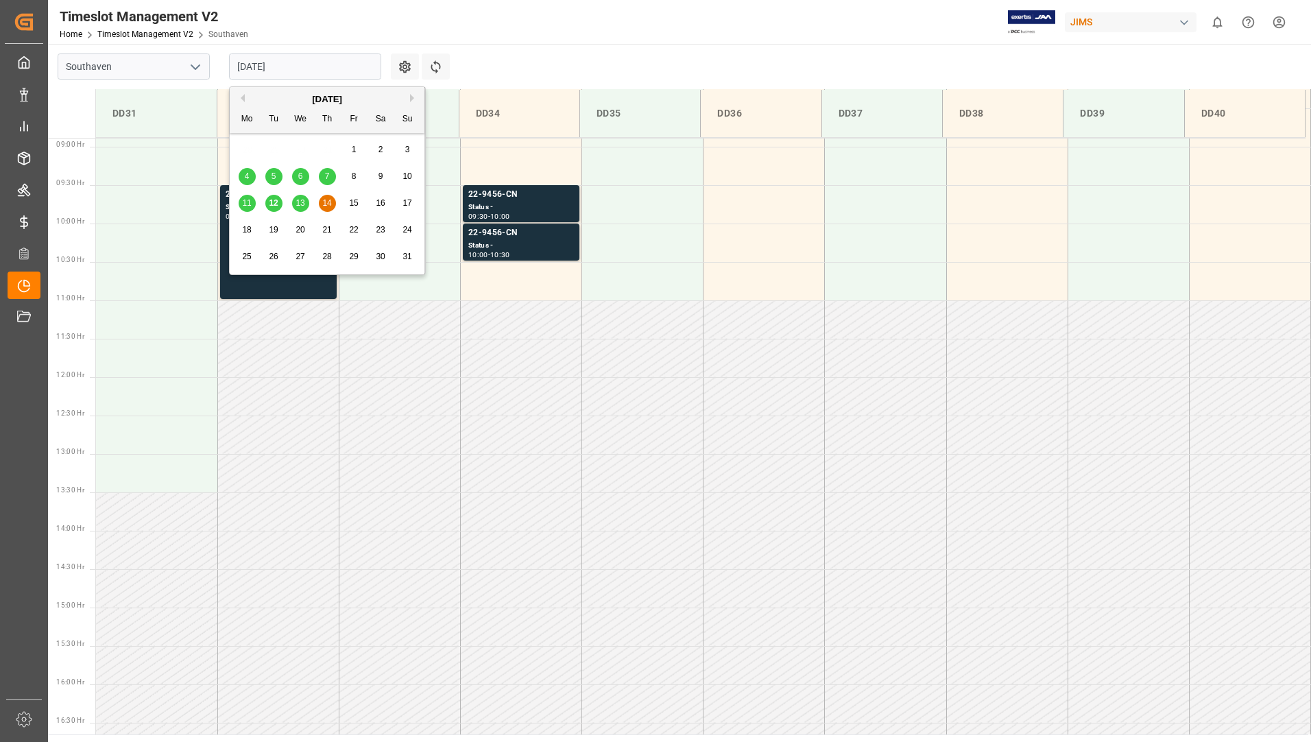
click at [349, 63] on input "[DATE]" at bounding box center [305, 66] width 152 height 26
click at [301, 202] on span "13" at bounding box center [299, 203] width 9 height 10
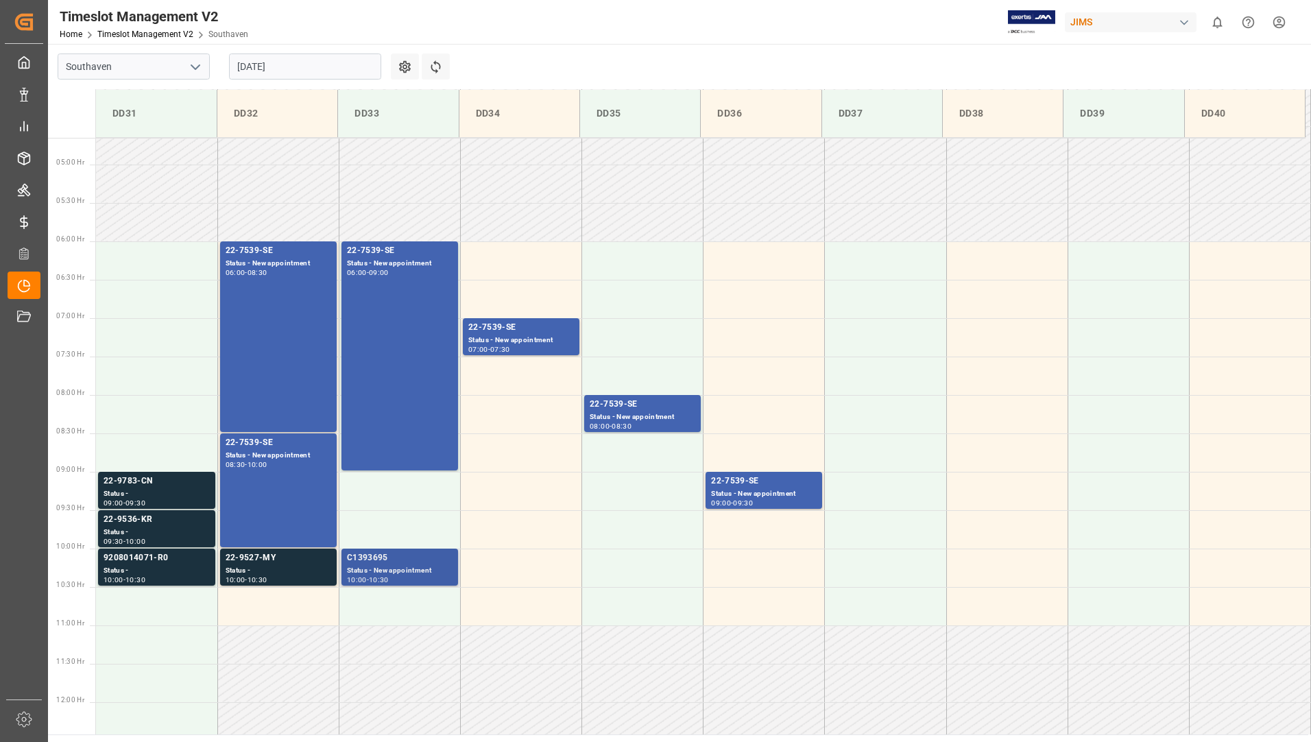
scroll to position [339, 0]
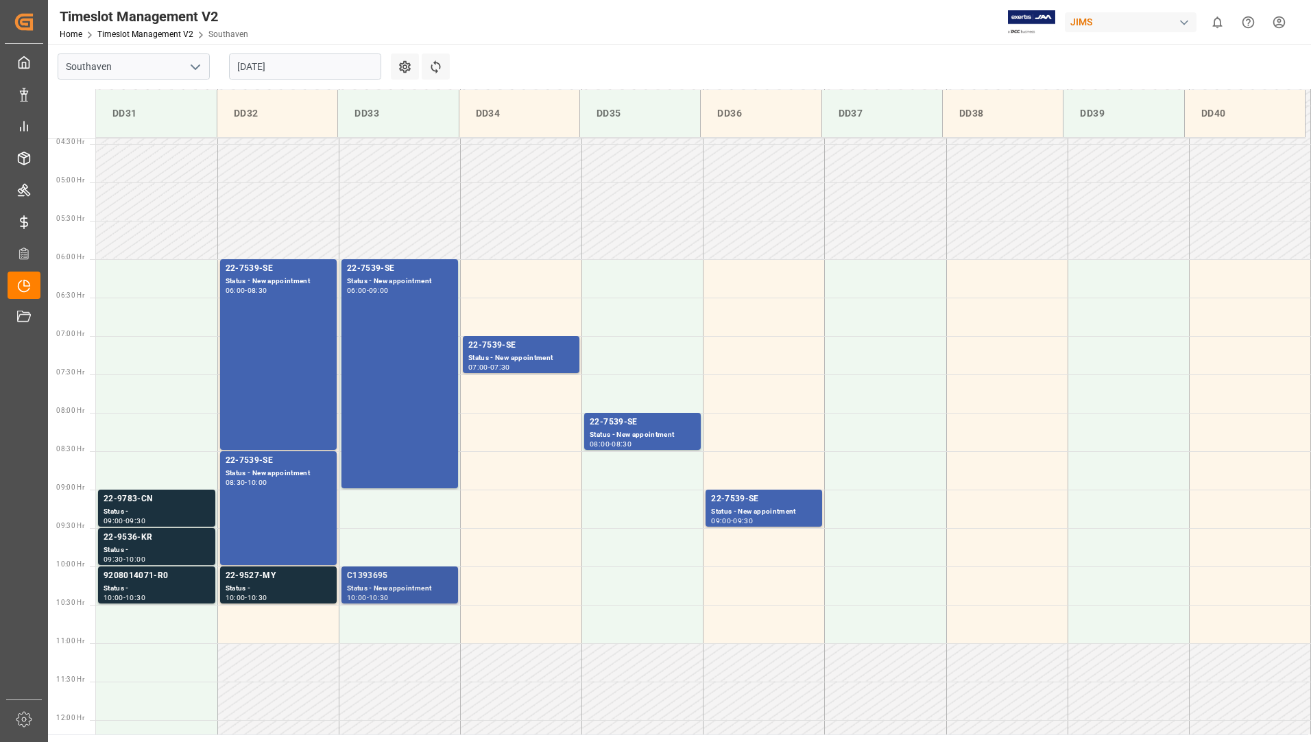
click at [417, 595] on div "10:00 - 10:30" at bounding box center [400, 598] width 106 height 8
click at [326, 65] on input "[DATE]" at bounding box center [305, 66] width 152 height 26
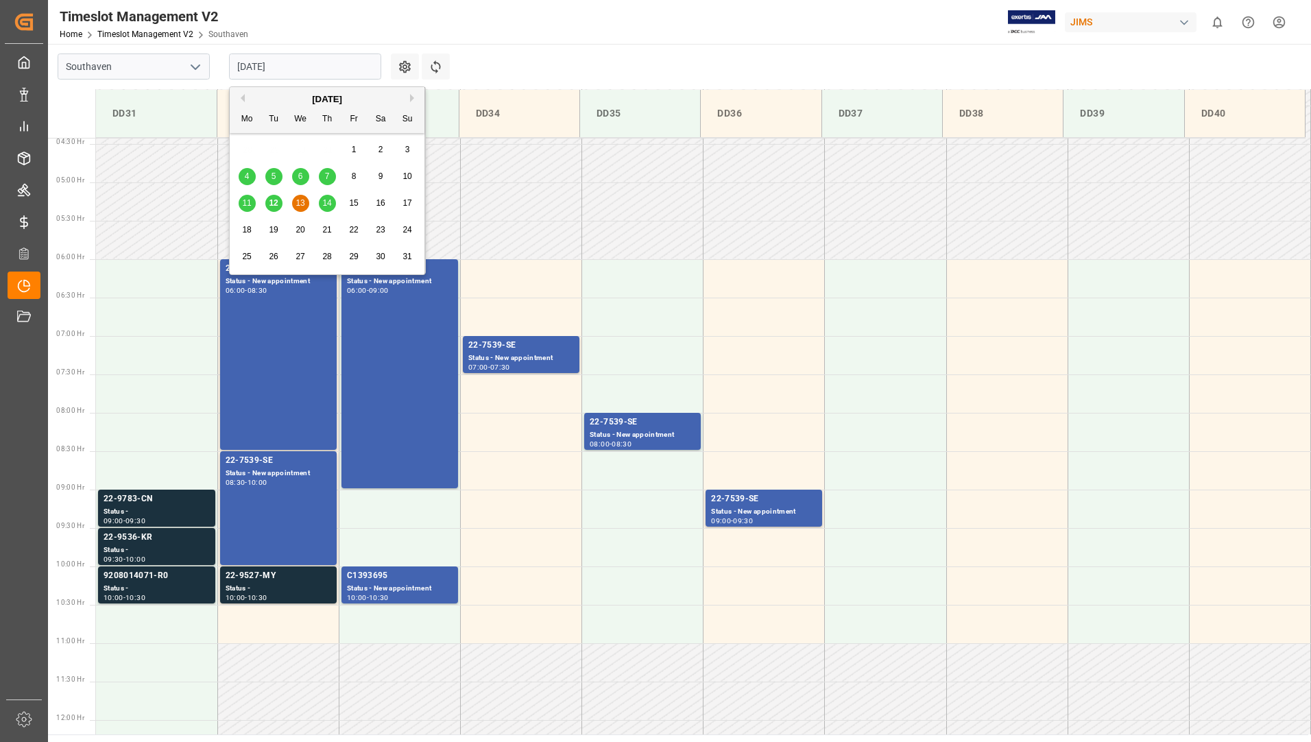
click at [276, 204] on span "12" at bounding box center [273, 203] width 9 height 10
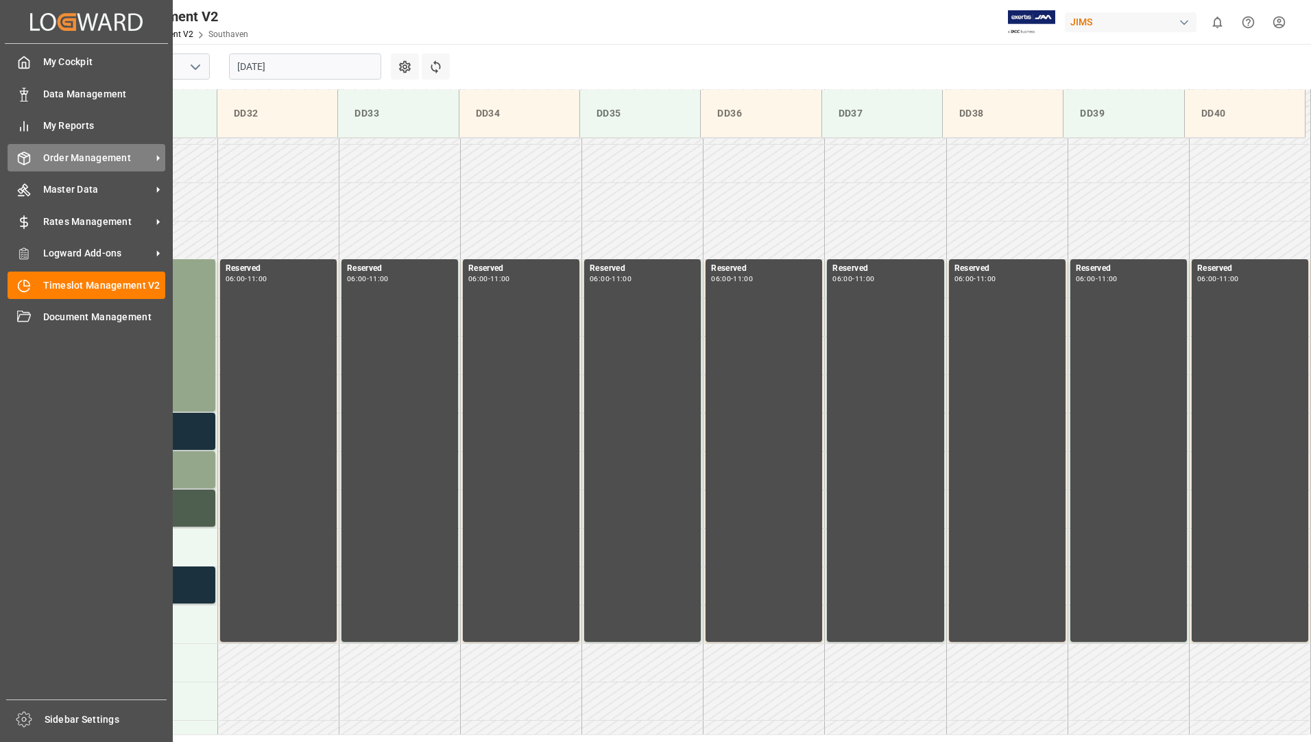
click at [60, 154] on span "Order Management" at bounding box center [97, 158] width 108 height 14
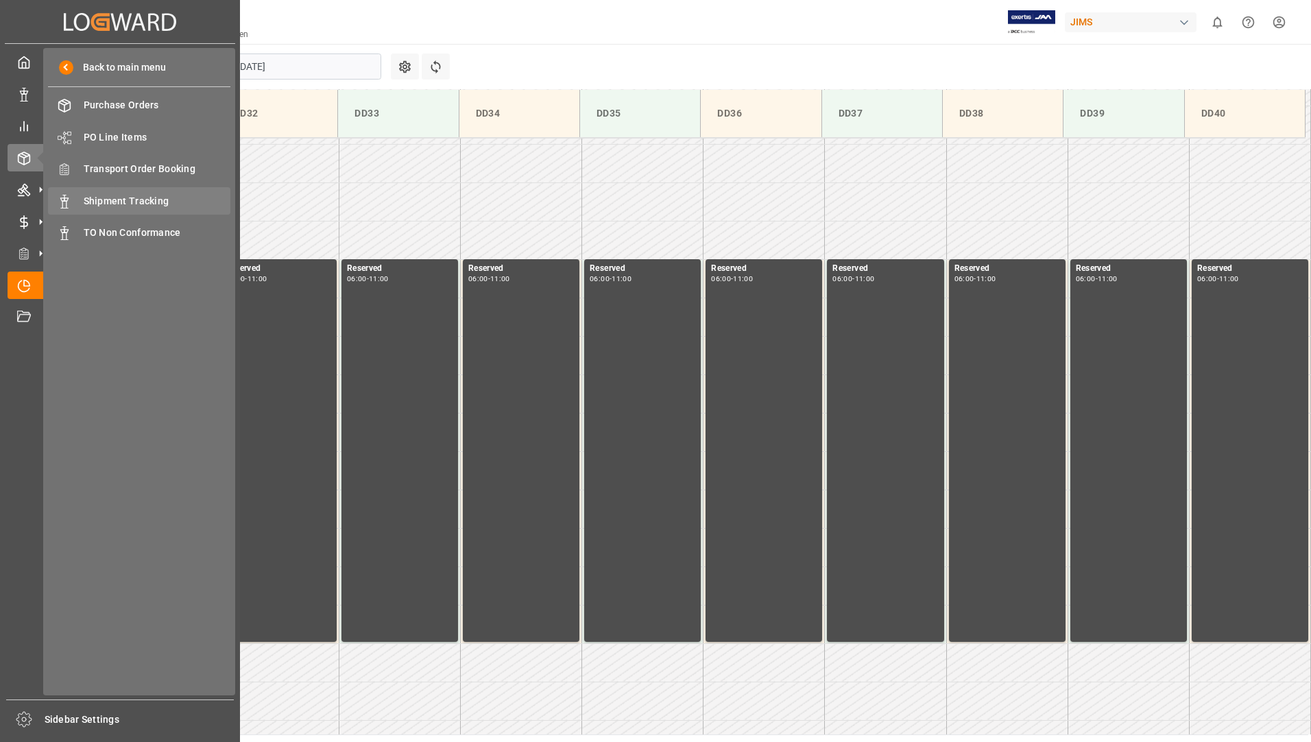
click at [130, 198] on span "Shipment Tracking" at bounding box center [157, 201] width 147 height 14
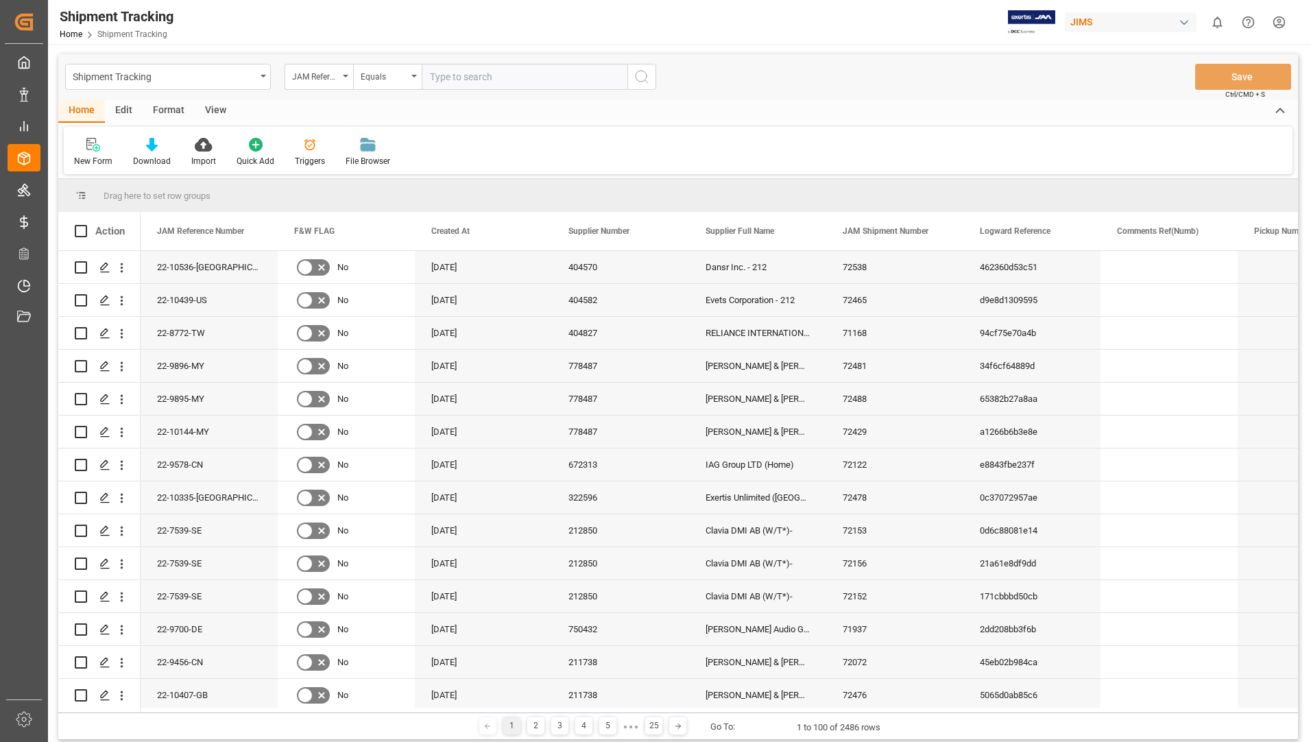
click at [512, 76] on input "text" at bounding box center [525, 77] width 206 height 26
type input "6"
type input "6312319322"
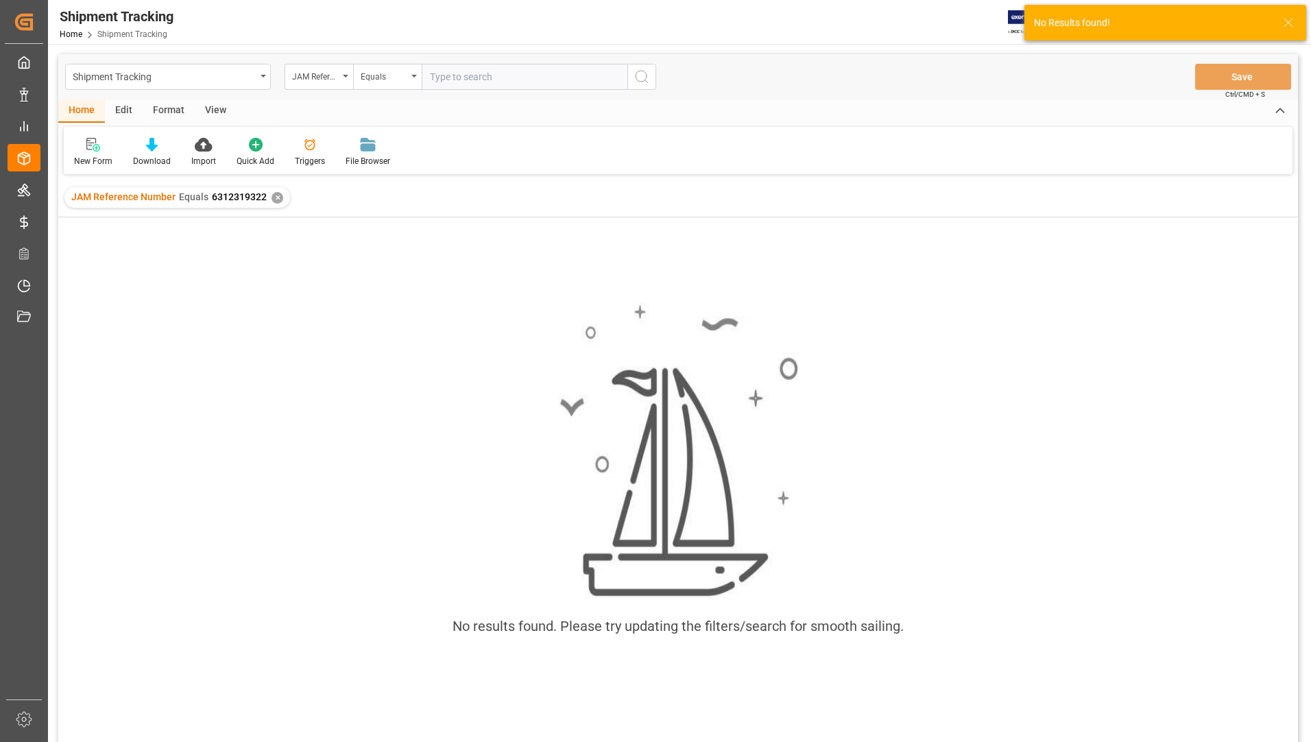
click at [274, 198] on div "✕" at bounding box center [277, 198] width 12 height 12
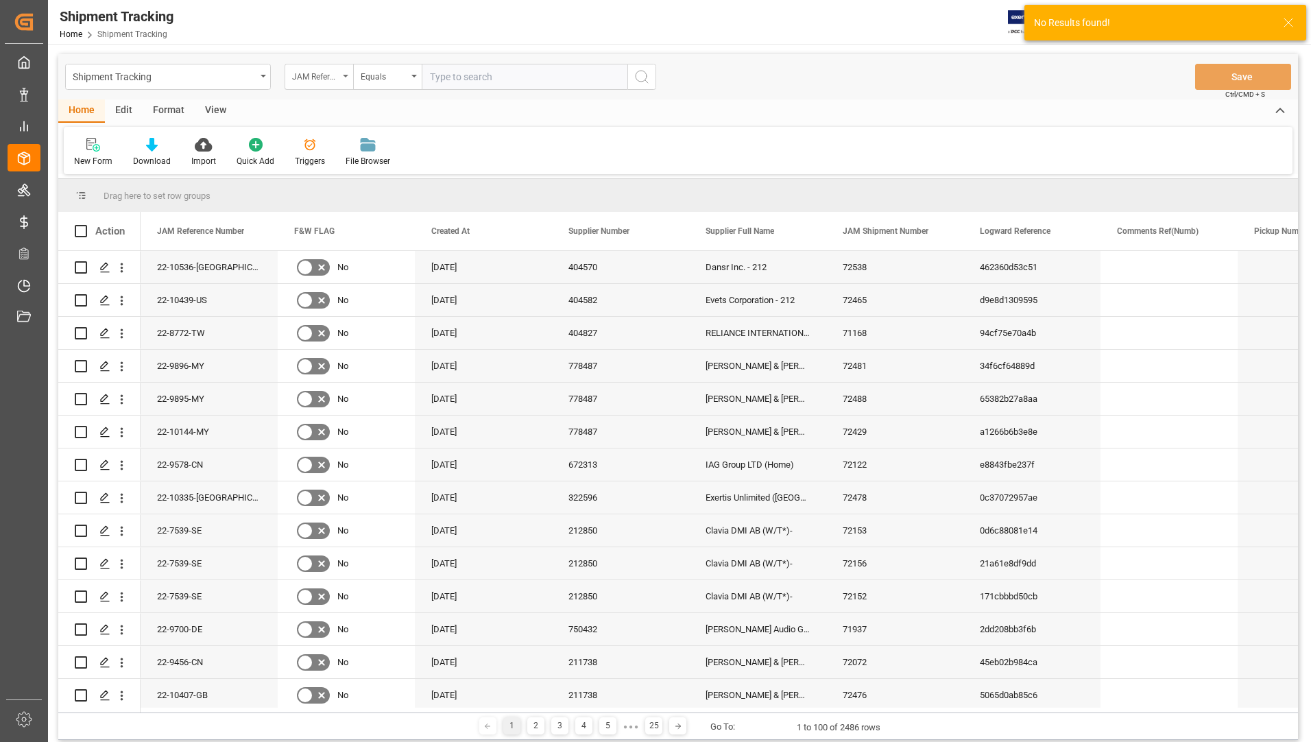
click at [335, 71] on div "JAM Reference Number" at bounding box center [315, 75] width 47 height 16
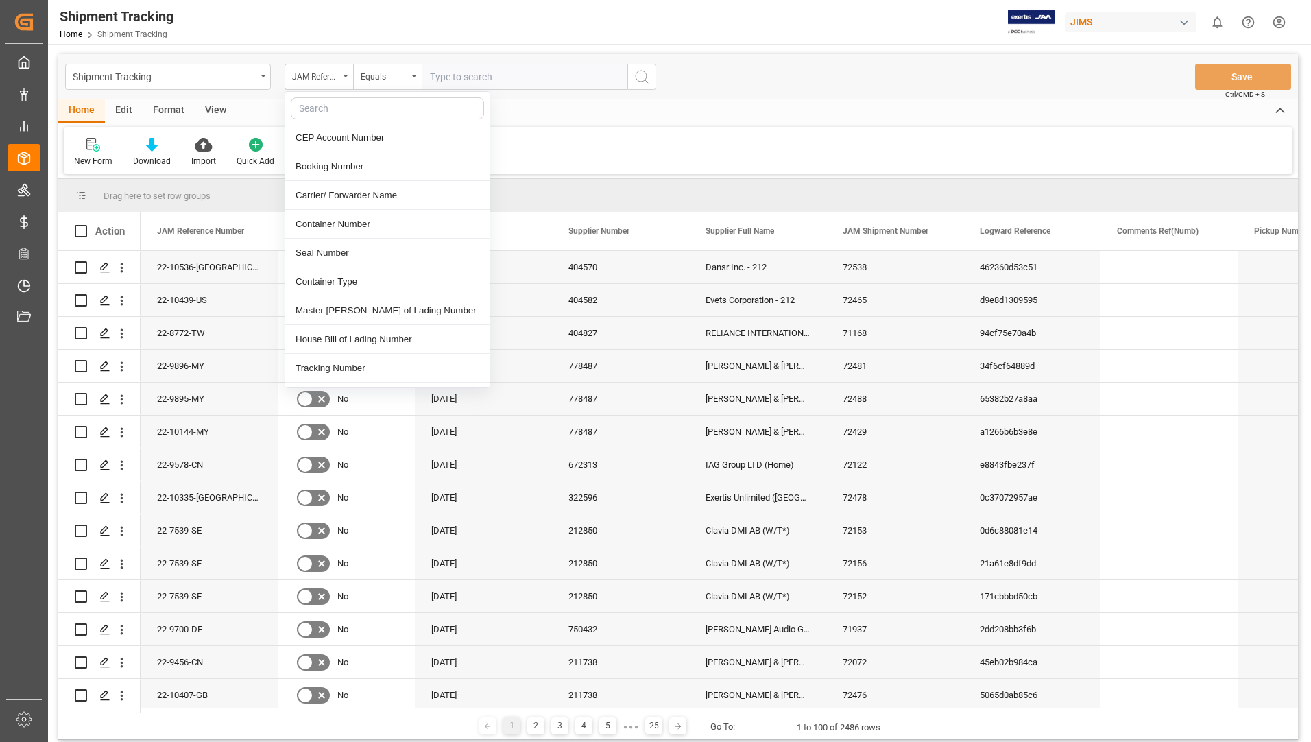
scroll to position [480, 0]
click at [355, 327] on div "Tracking Number" at bounding box center [387, 336] width 204 height 29
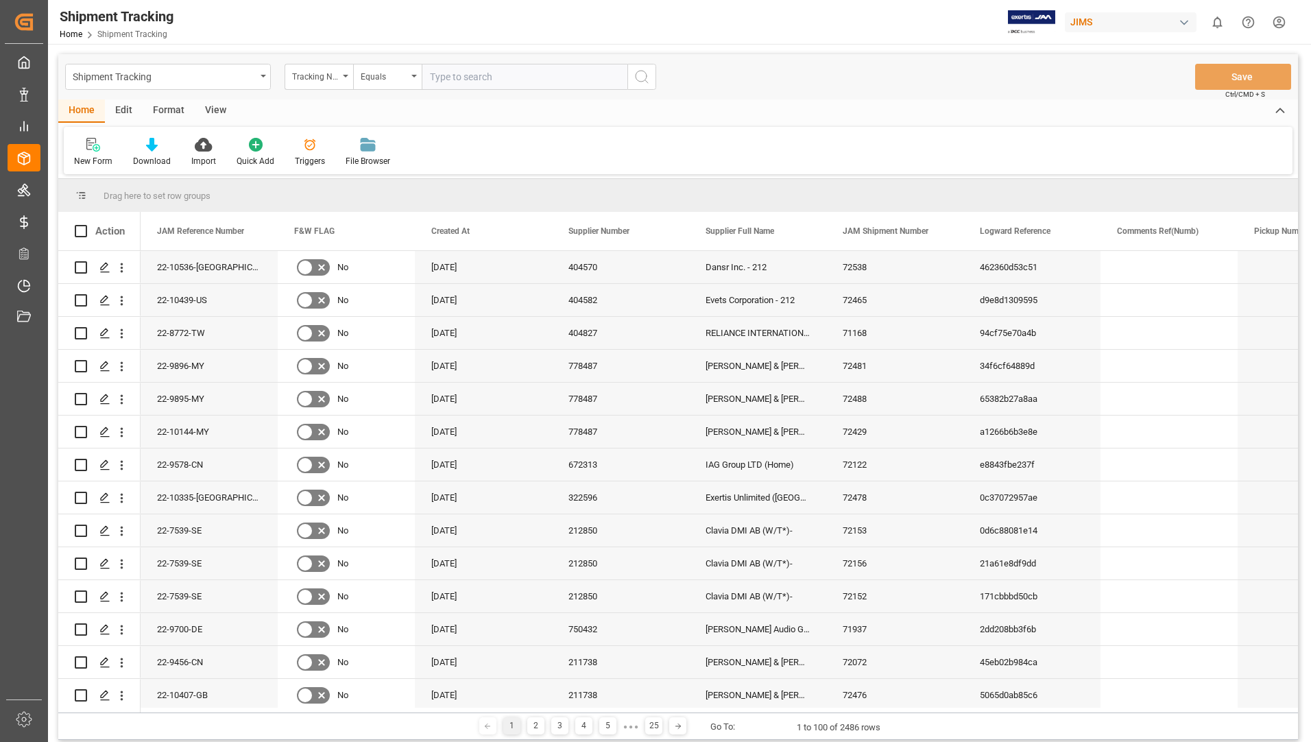
click at [492, 80] on input "text" at bounding box center [525, 77] width 206 height 26
type input "6312319322"
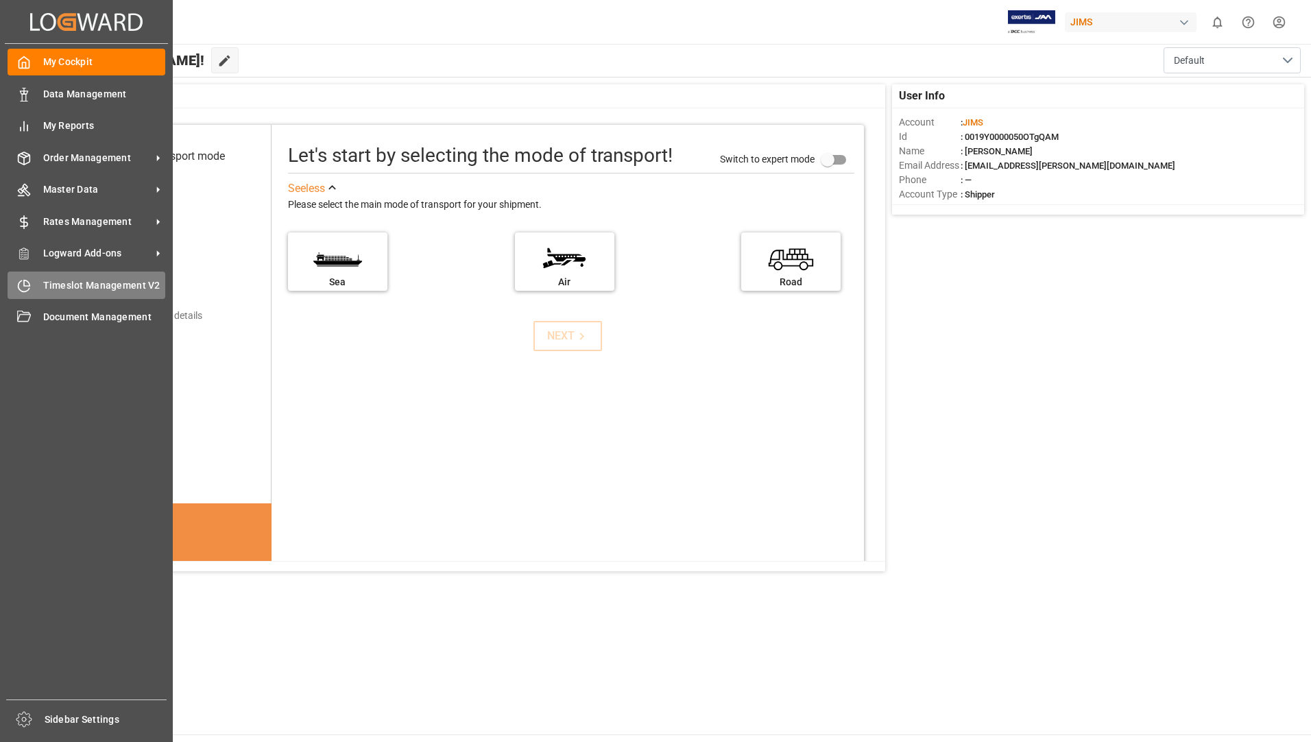
click at [80, 287] on span "Timeslot Management V2" at bounding box center [104, 285] width 123 height 14
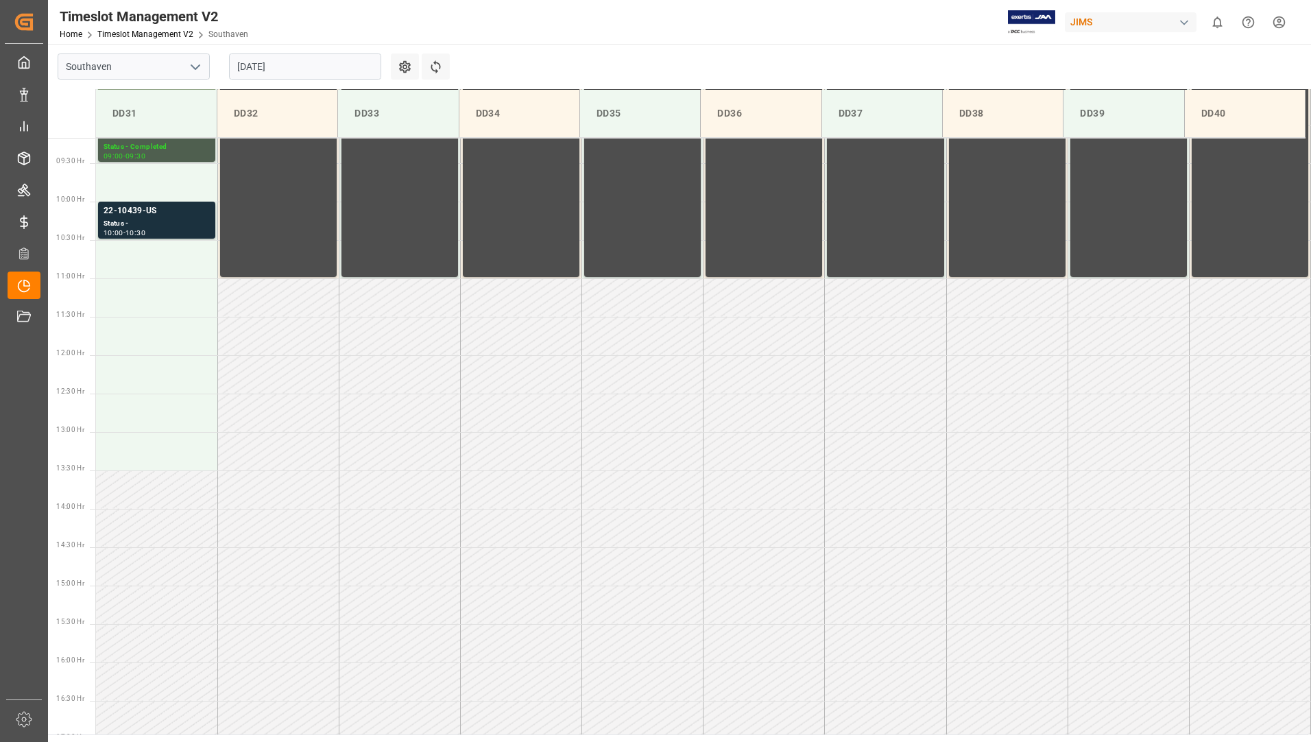
scroll to position [759, 0]
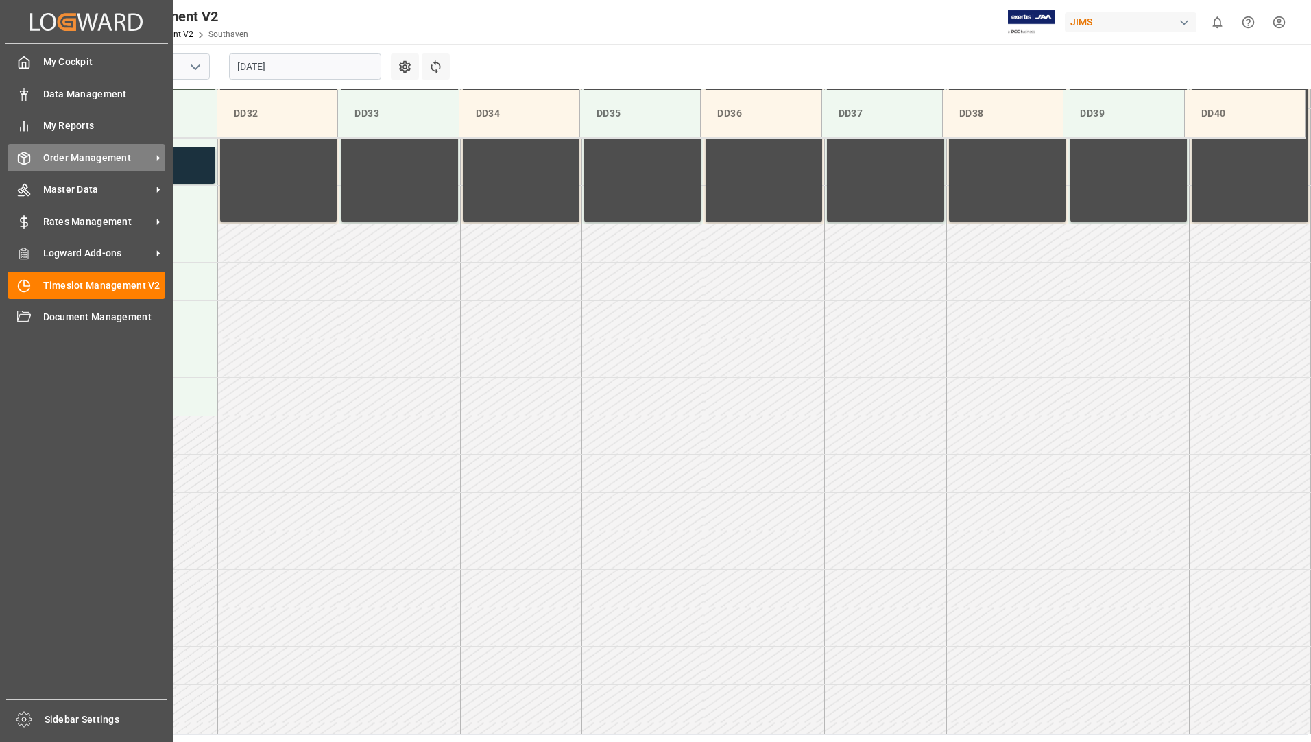
click at [63, 159] on span "Order Management" at bounding box center [97, 158] width 108 height 14
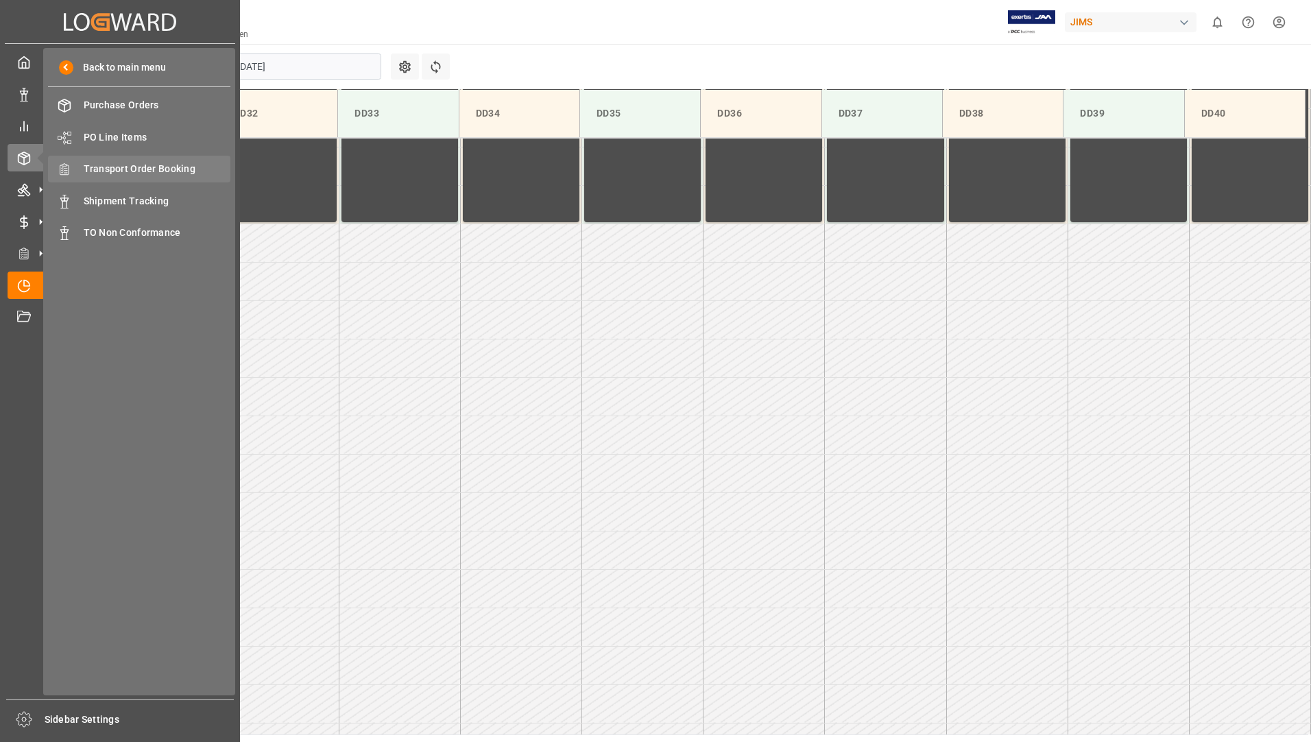
click at [192, 162] on span "Transport Order Booking" at bounding box center [157, 169] width 147 height 14
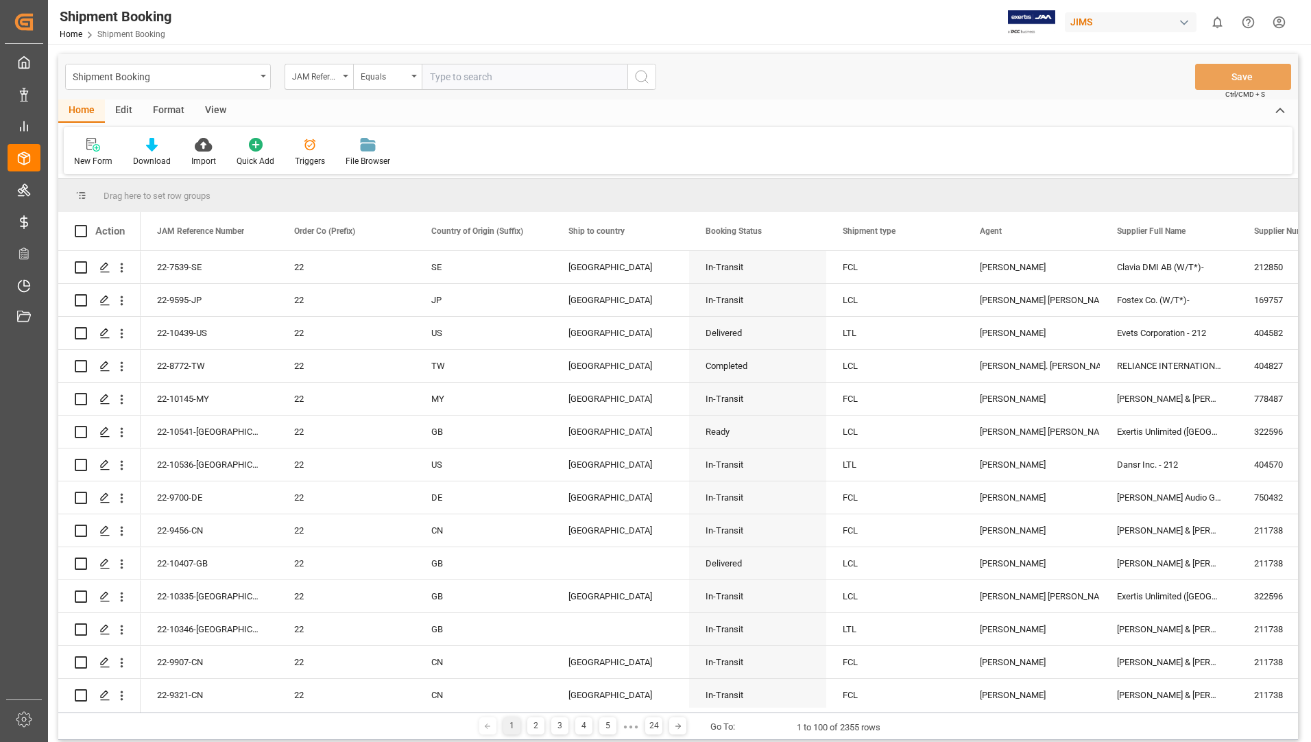
click at [520, 82] on input "text" at bounding box center [525, 77] width 206 height 26
type input "2"
type input "22-10357-GB"
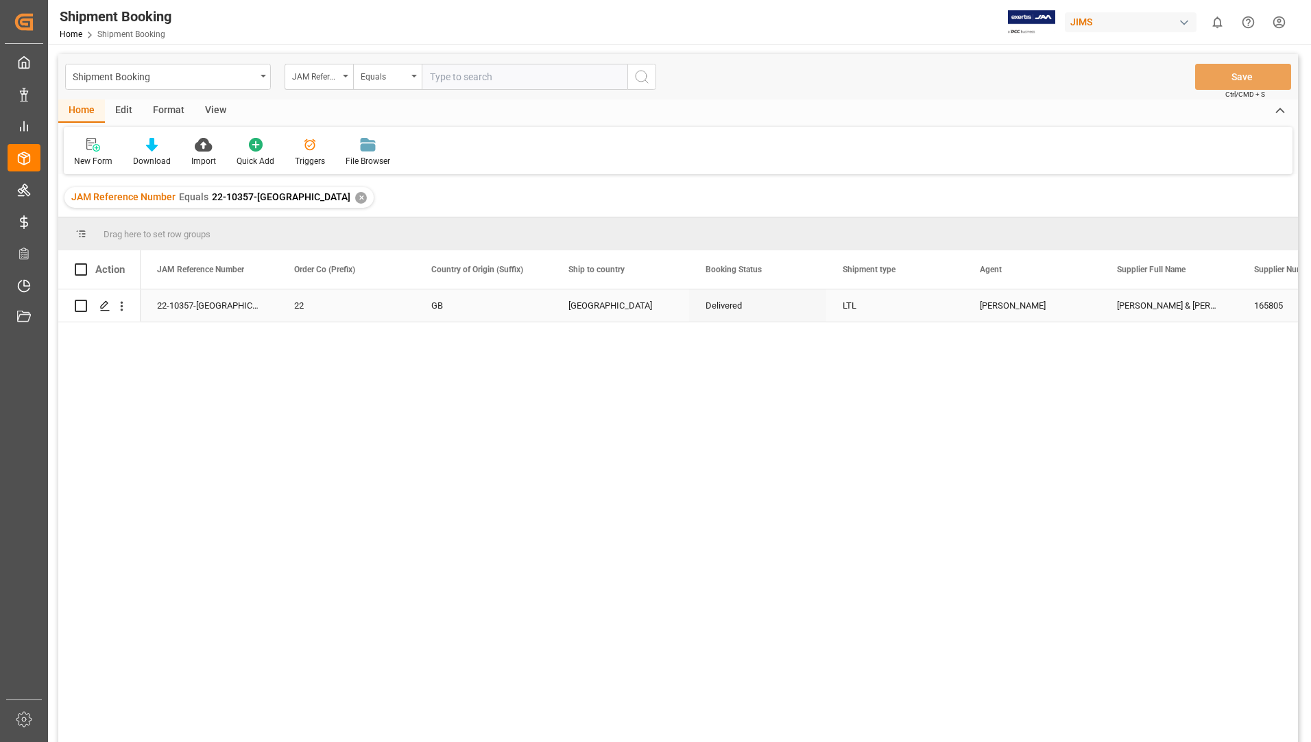
click at [82, 301] on input "Press Space to toggle row selection (unchecked)" at bounding box center [81, 306] width 12 height 12
checkbox input "true"
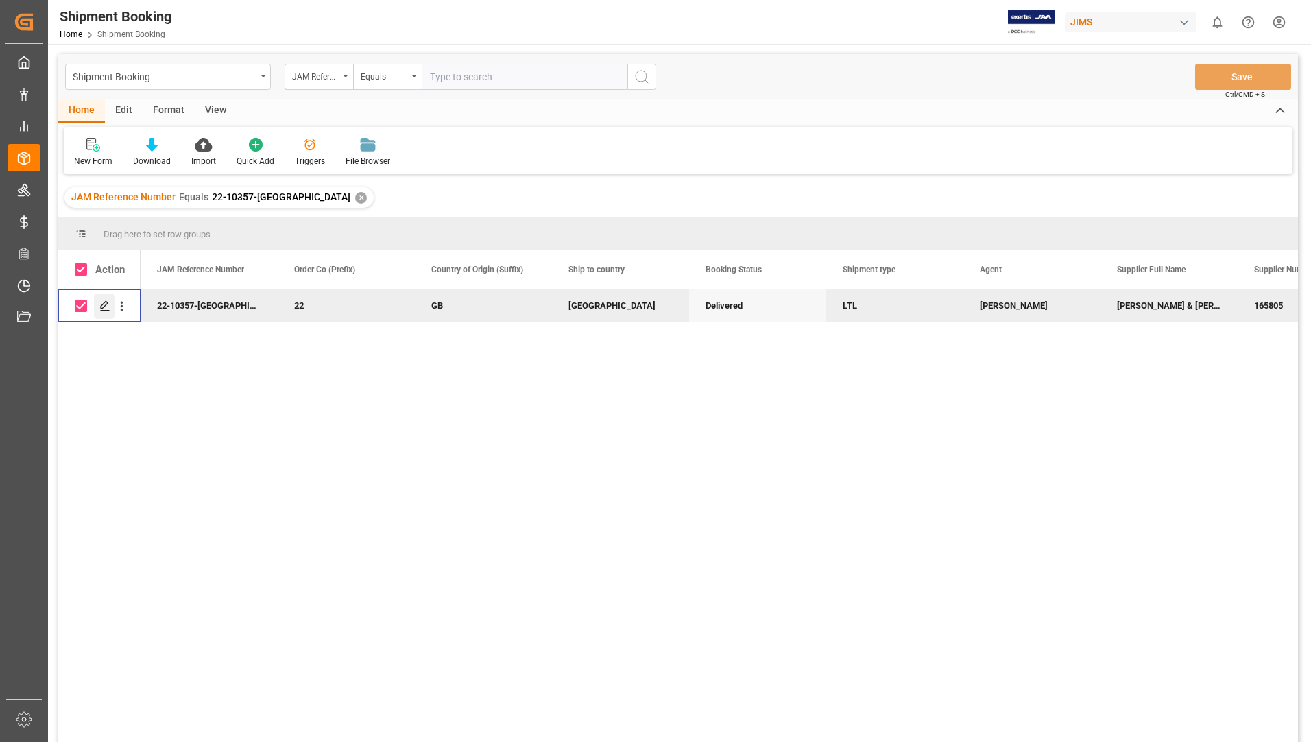
click at [105, 304] on icon "Press SPACE to deselect this row." at bounding box center [104, 305] width 11 height 11
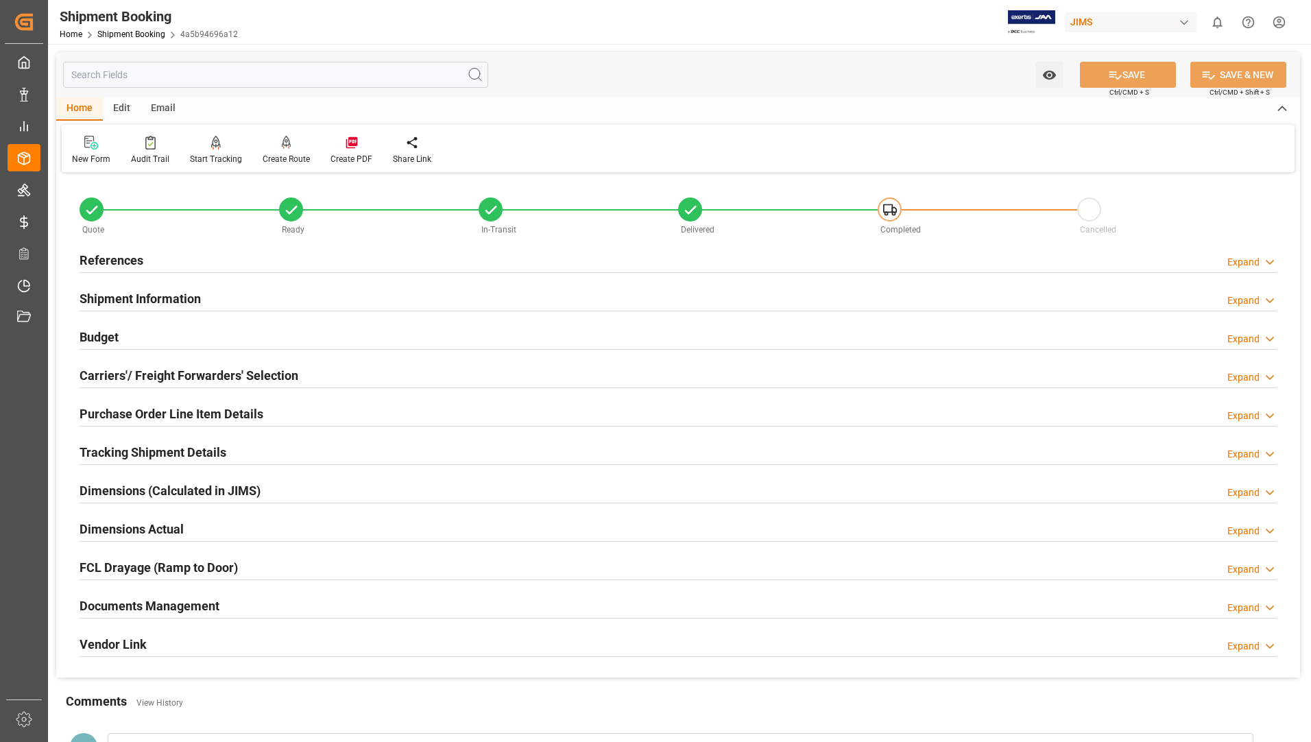
click at [121, 439] on div "Tracking Shipment Details" at bounding box center [153, 451] width 147 height 26
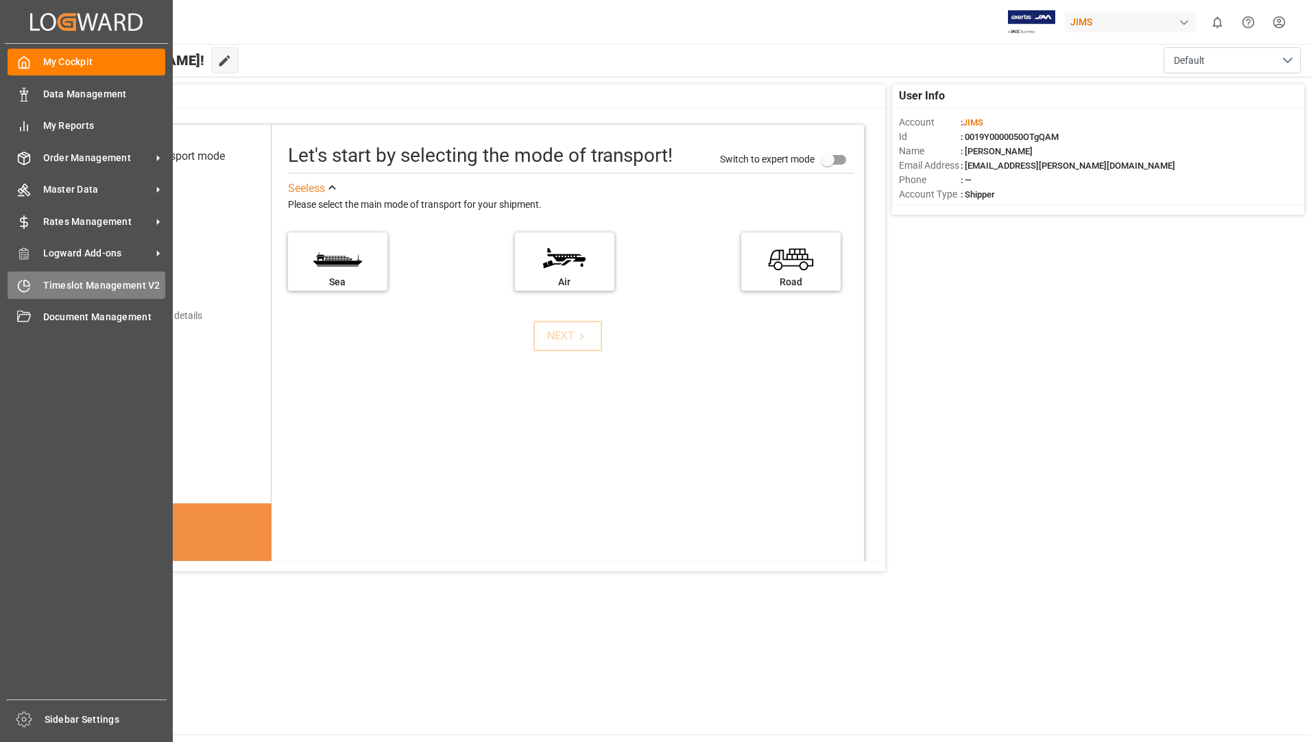
click at [83, 282] on span "Timeslot Management V2" at bounding box center [104, 285] width 123 height 14
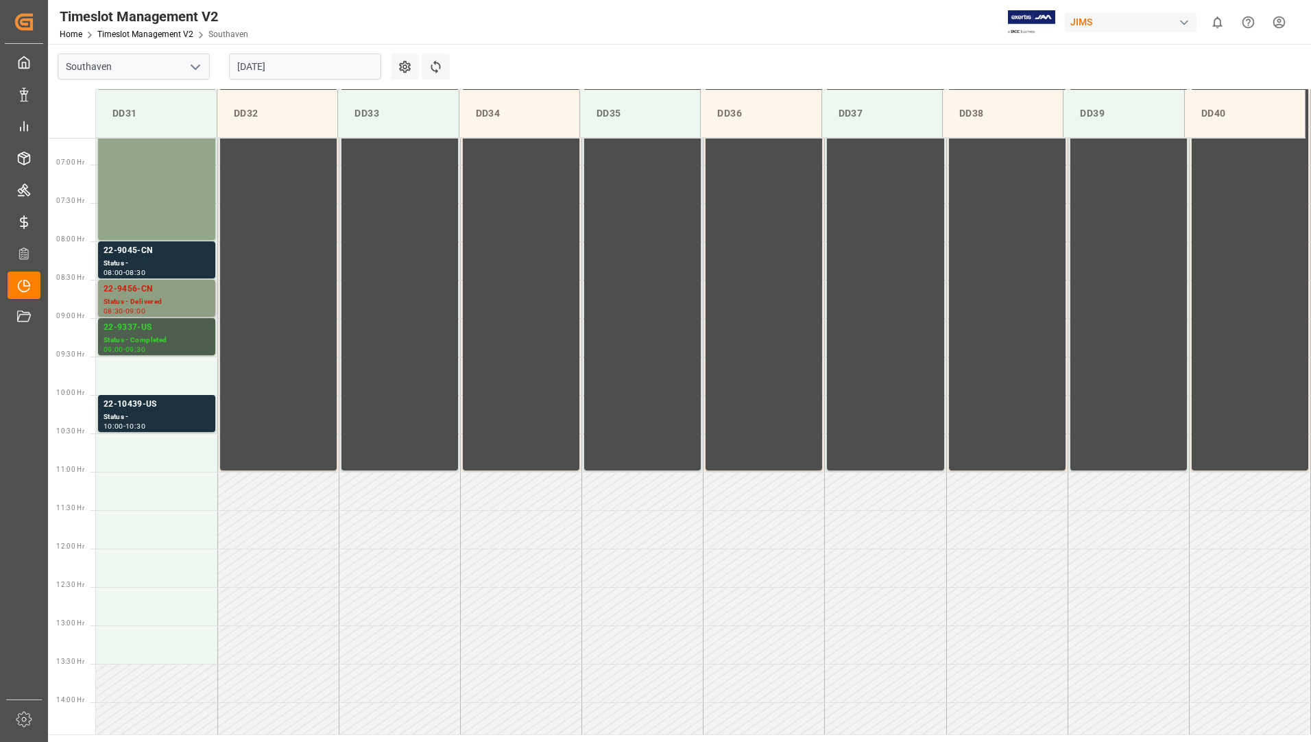
scroll to position [485, 0]
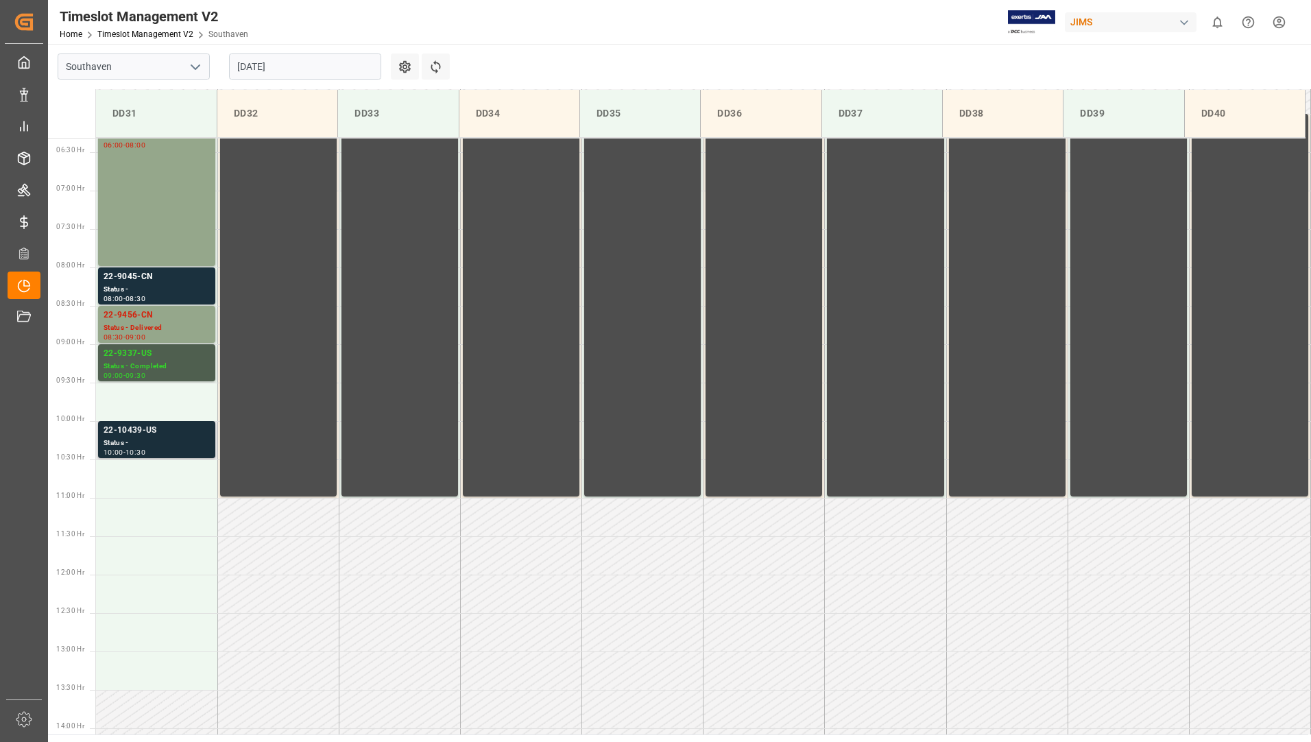
click at [147, 438] on div "Status -" at bounding box center [157, 443] width 106 height 12
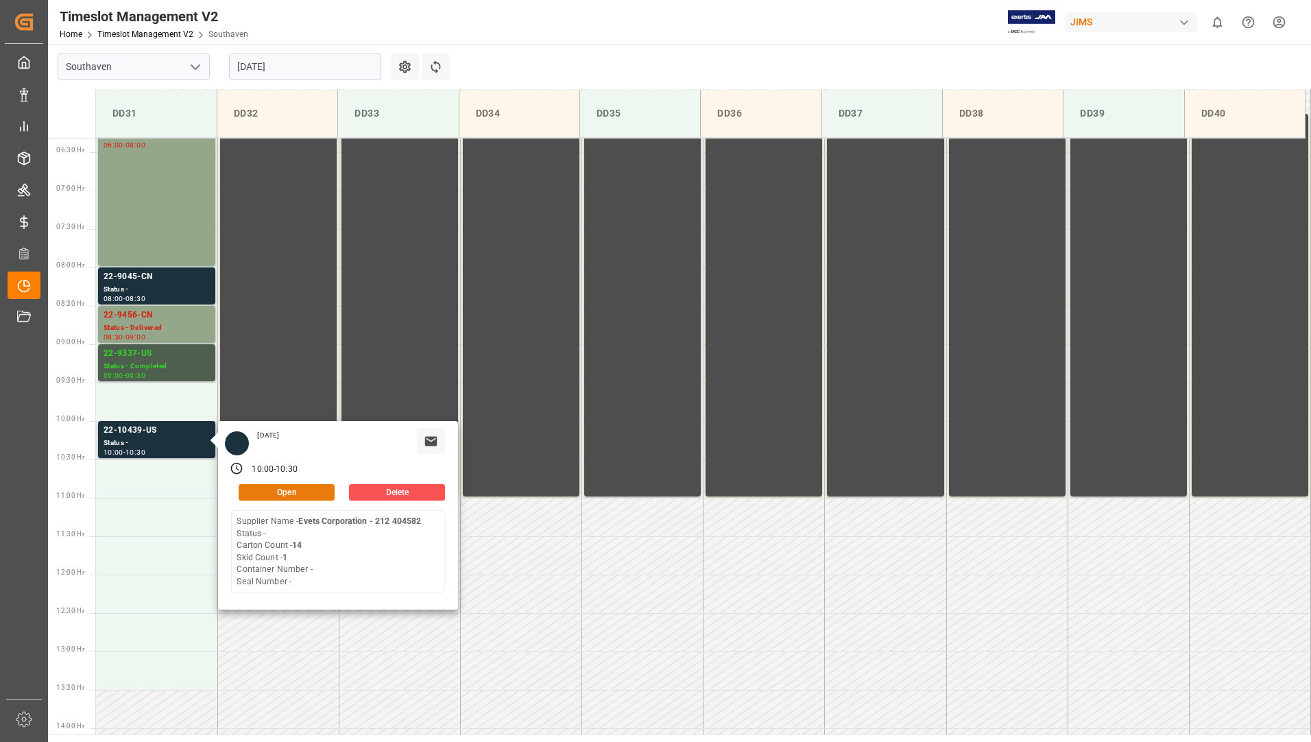
click at [289, 490] on button "Open" at bounding box center [287, 492] width 96 height 16
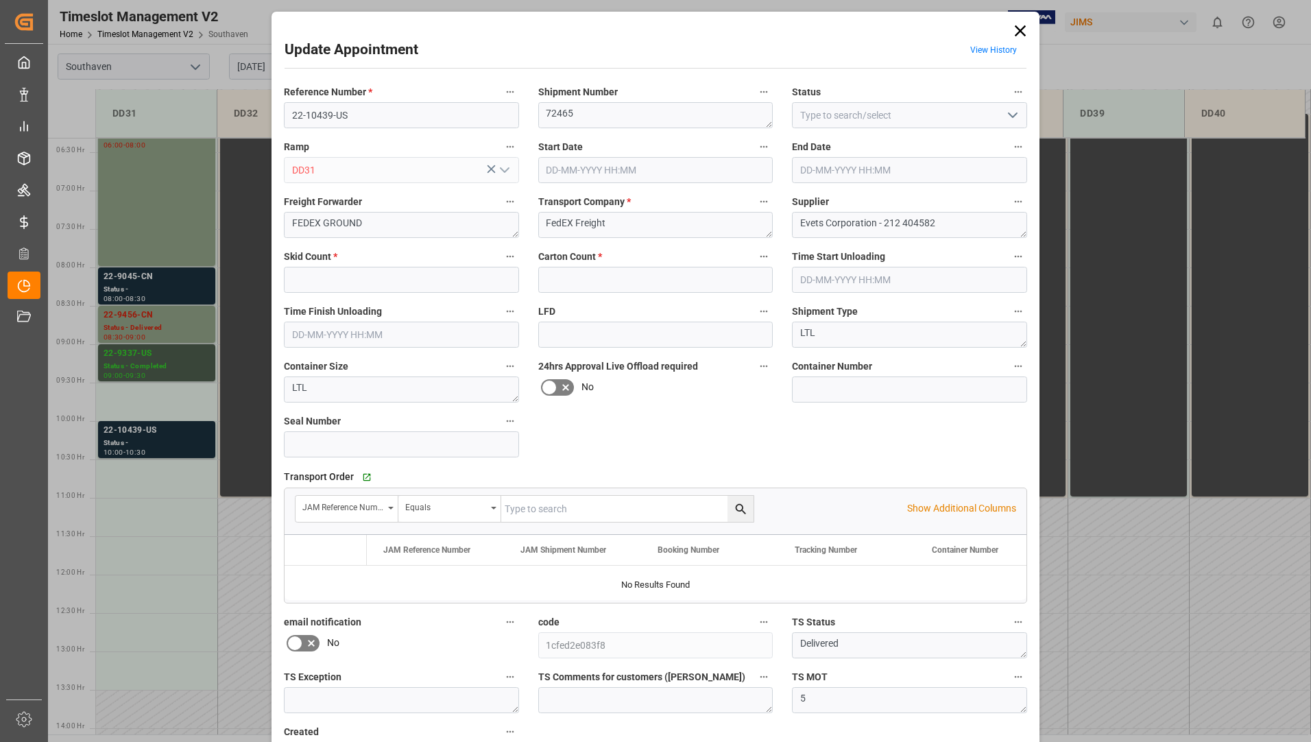
type input "1"
type input "14"
type input "12-08-2025 10:00"
type input "12-08-2025 10:30"
type input "05-08-2025 18:35"
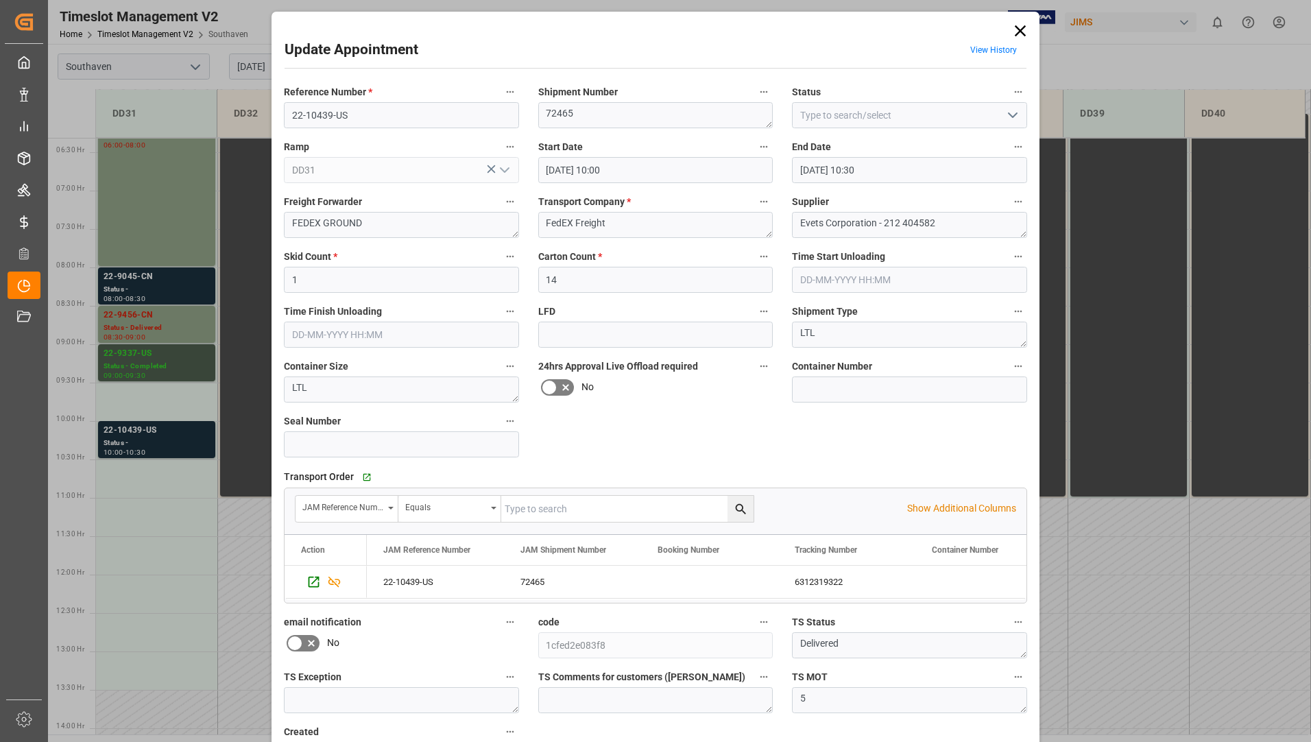
click at [1013, 110] on icon "open menu" at bounding box center [1012, 115] width 16 height 16
click at [972, 164] on div "Completed" at bounding box center [909, 176] width 234 height 31
type input "Completed"
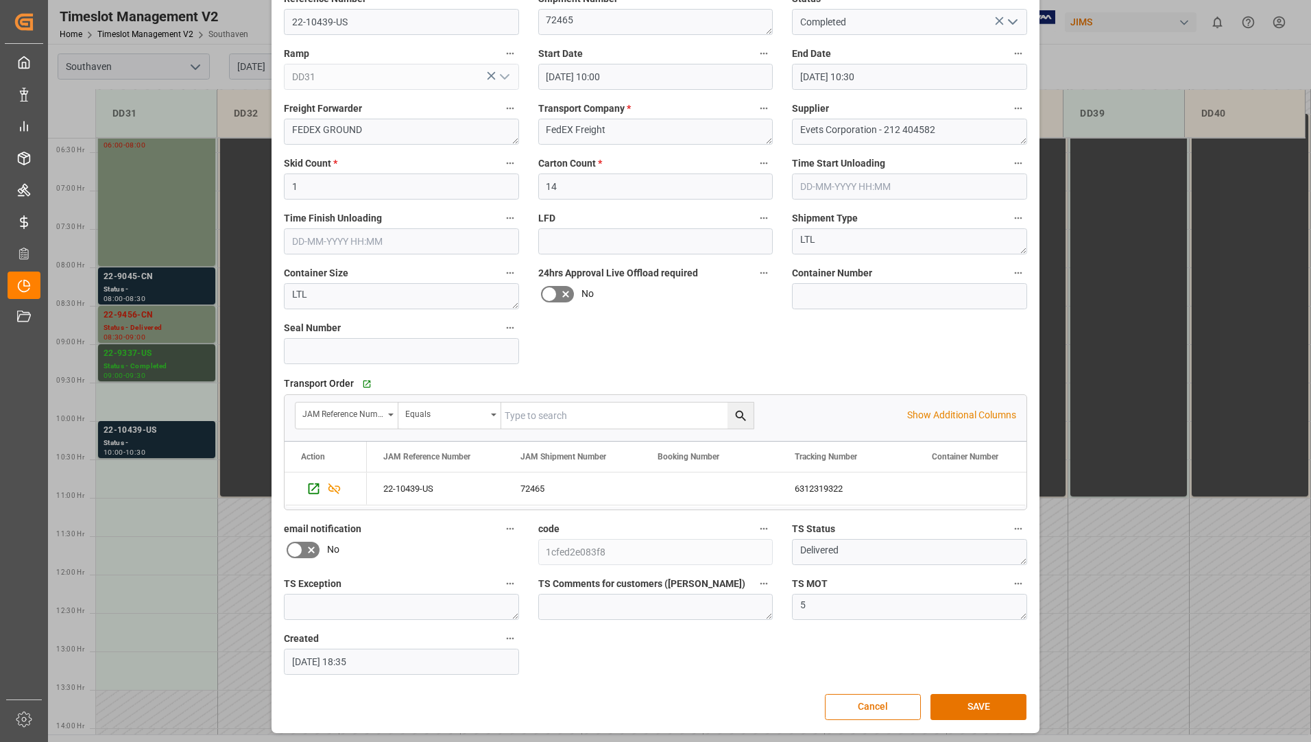
scroll to position [96, 0]
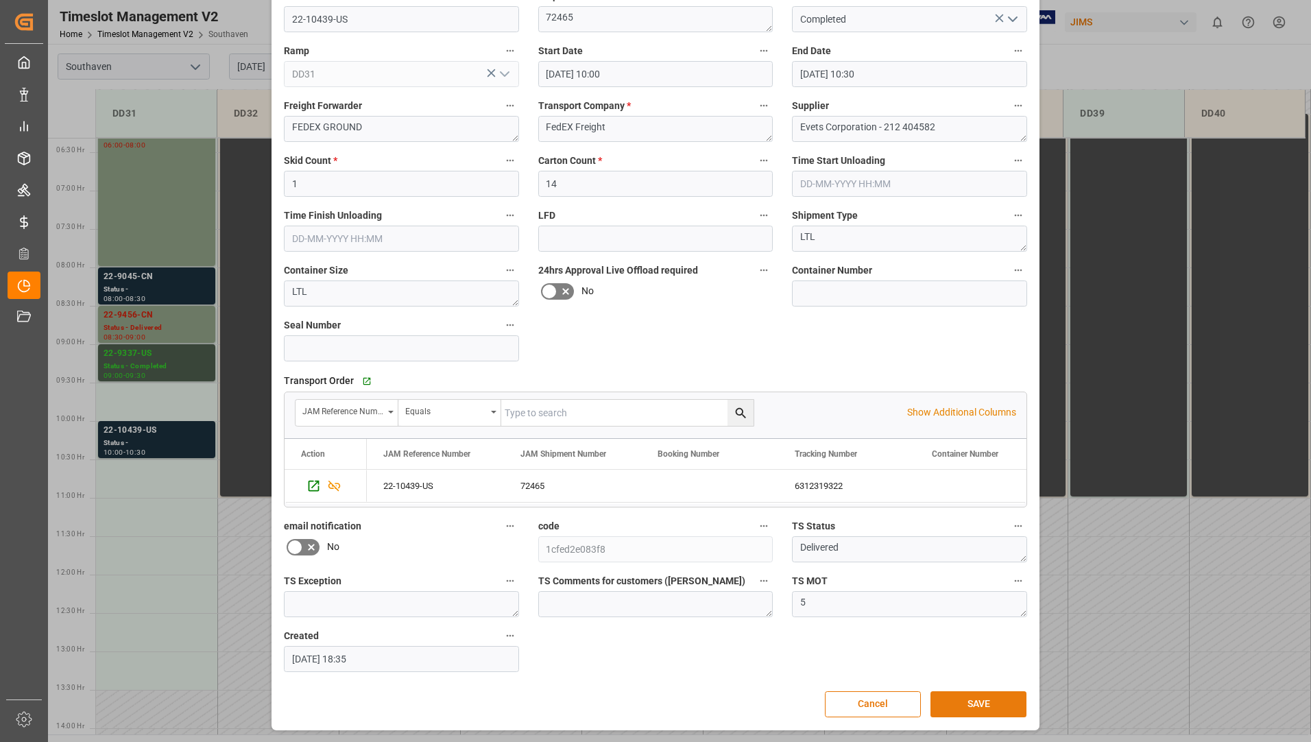
click at [959, 714] on button "SAVE" at bounding box center [978, 704] width 96 height 26
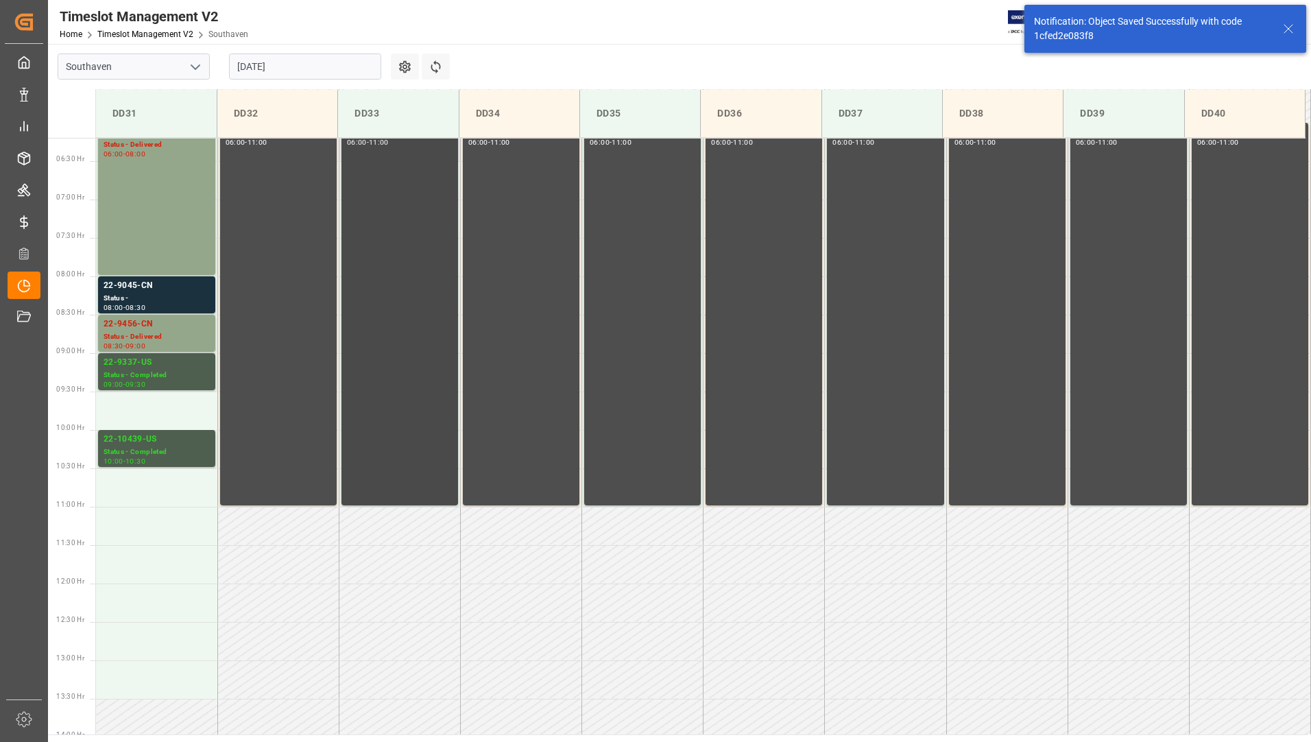
scroll to position [408, 0]
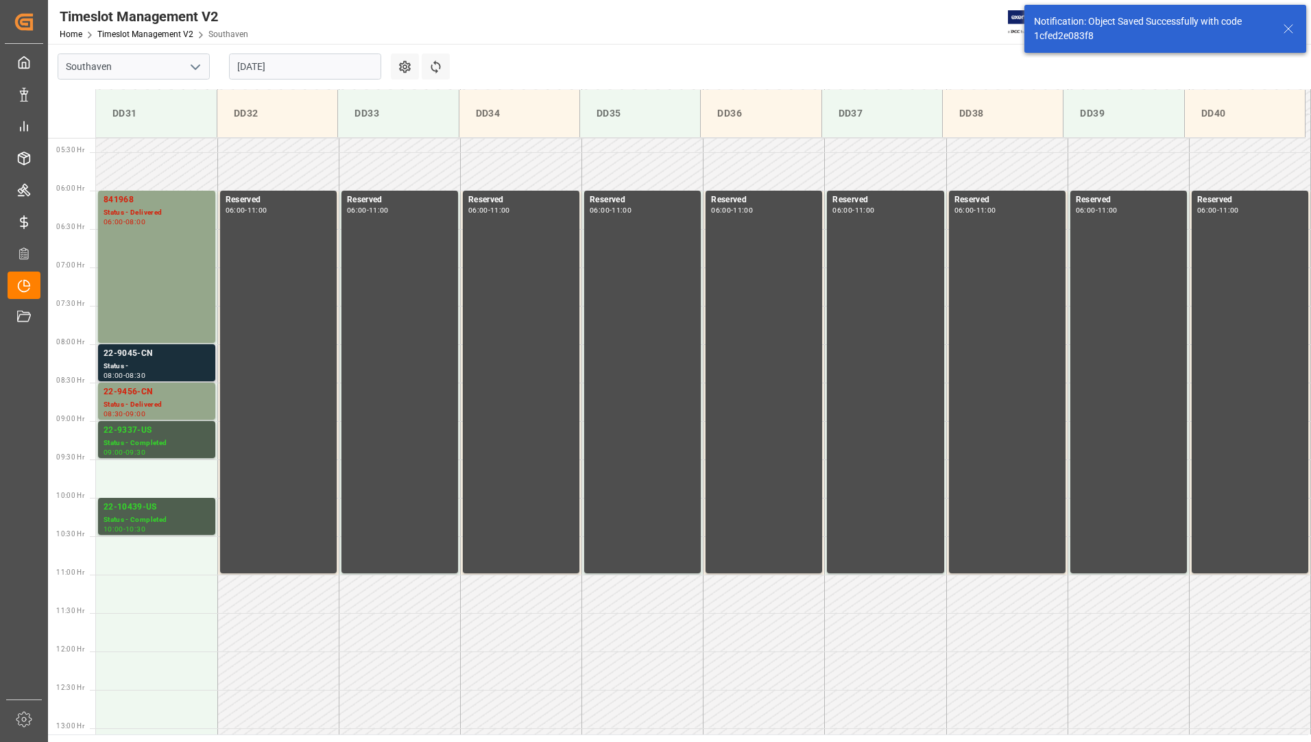
click at [182, 353] on div "22-9045-CN" at bounding box center [157, 354] width 106 height 14
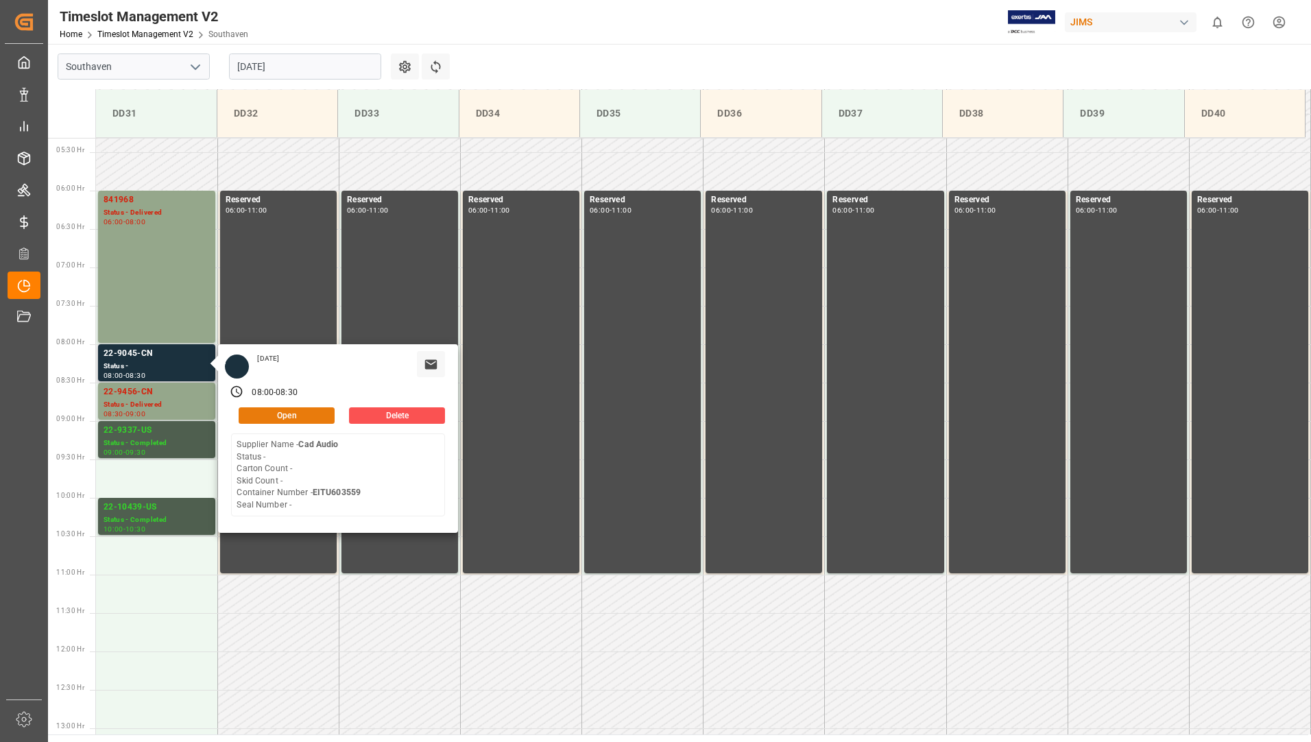
click at [263, 416] on button "Open" at bounding box center [287, 415] width 96 height 16
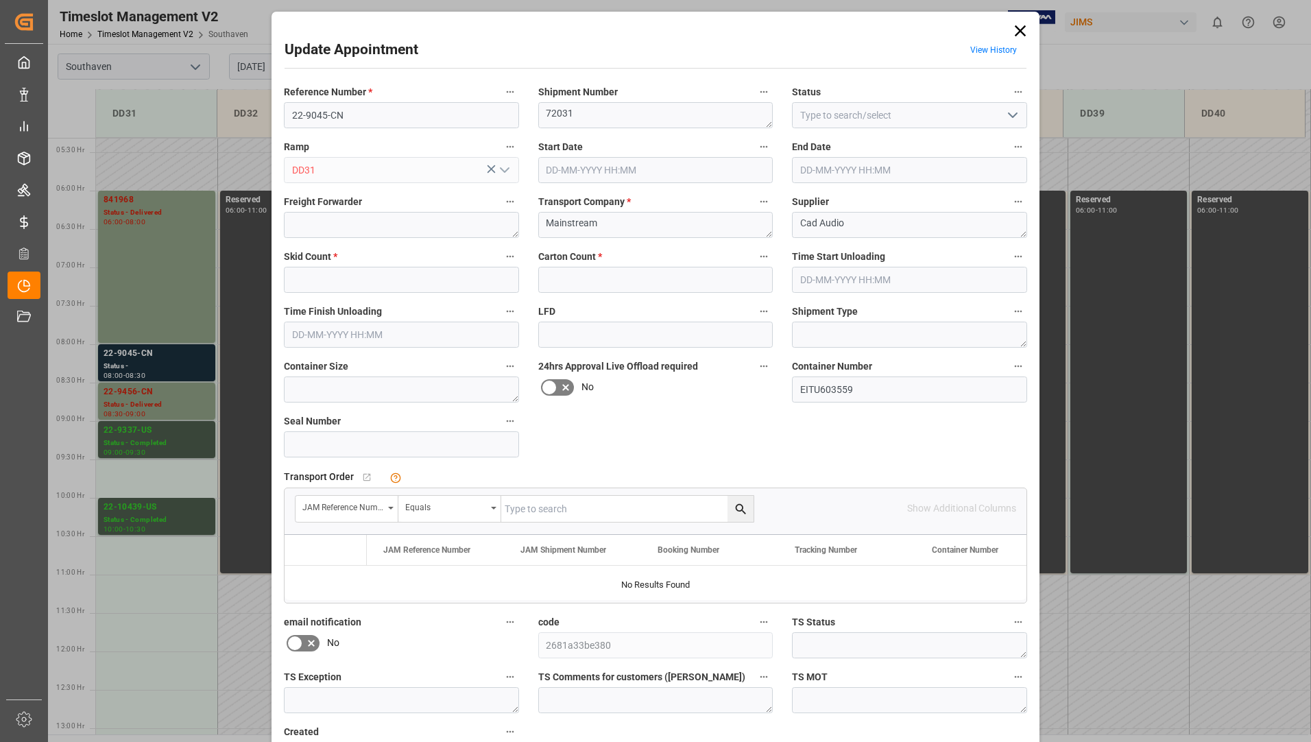
type input "0"
type input "[DATE] 08:00"
type input "12-08-2025 08:30"
type input "12-08-2025 11:28"
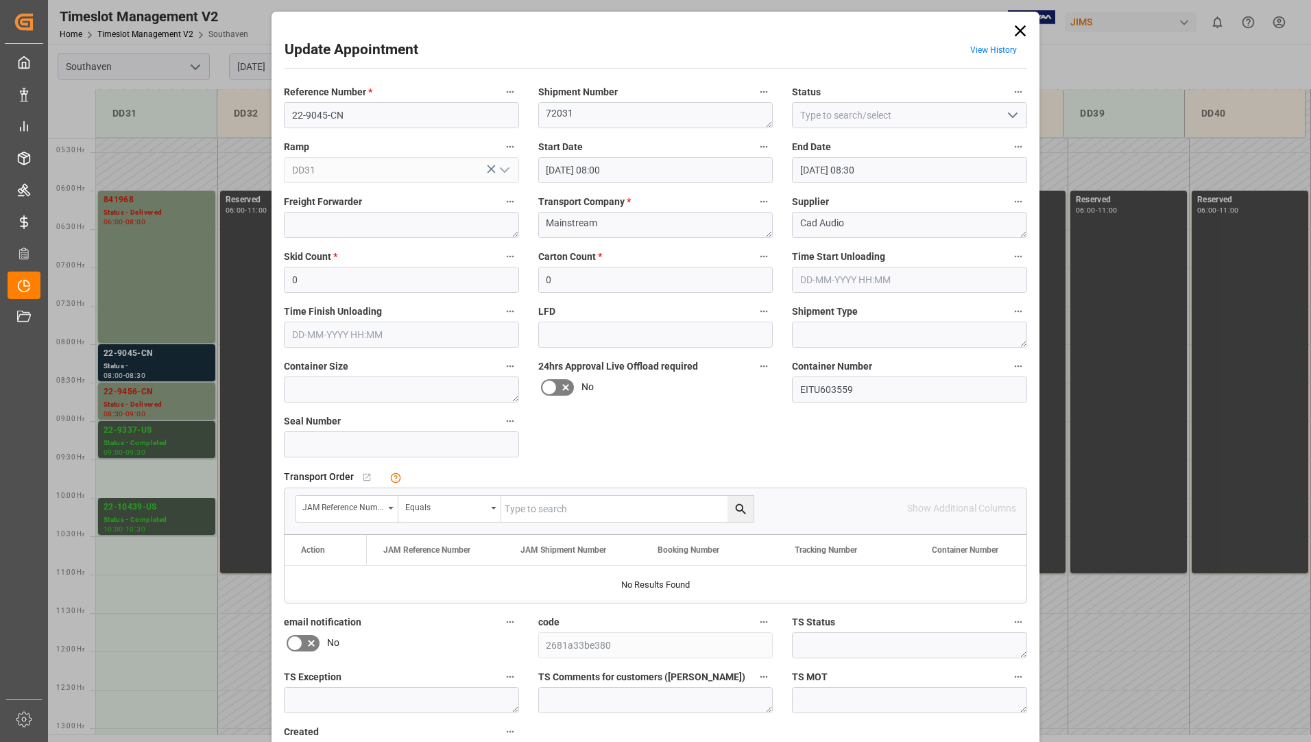
click at [1005, 114] on icon "open menu" at bounding box center [1012, 115] width 16 height 16
click at [975, 151] on div "Delivered" at bounding box center [909, 145] width 234 height 31
type input "Delivered"
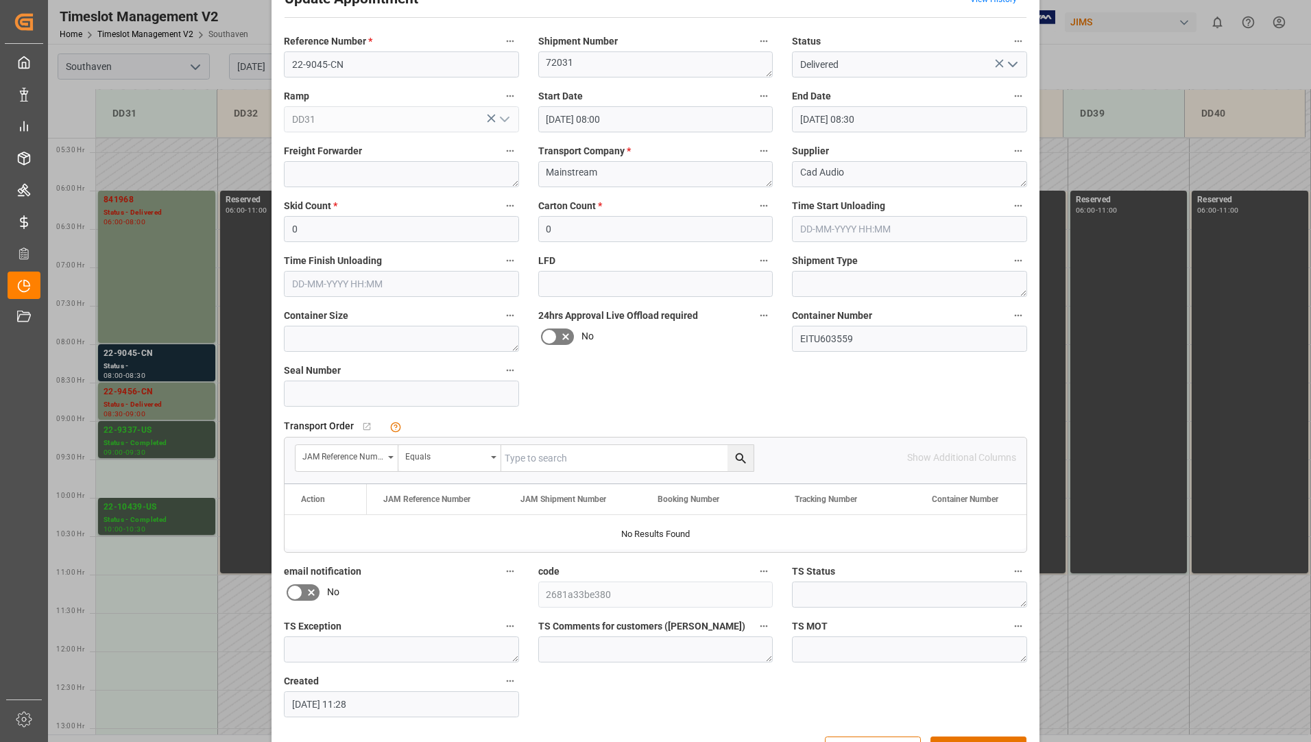
scroll to position [96, 0]
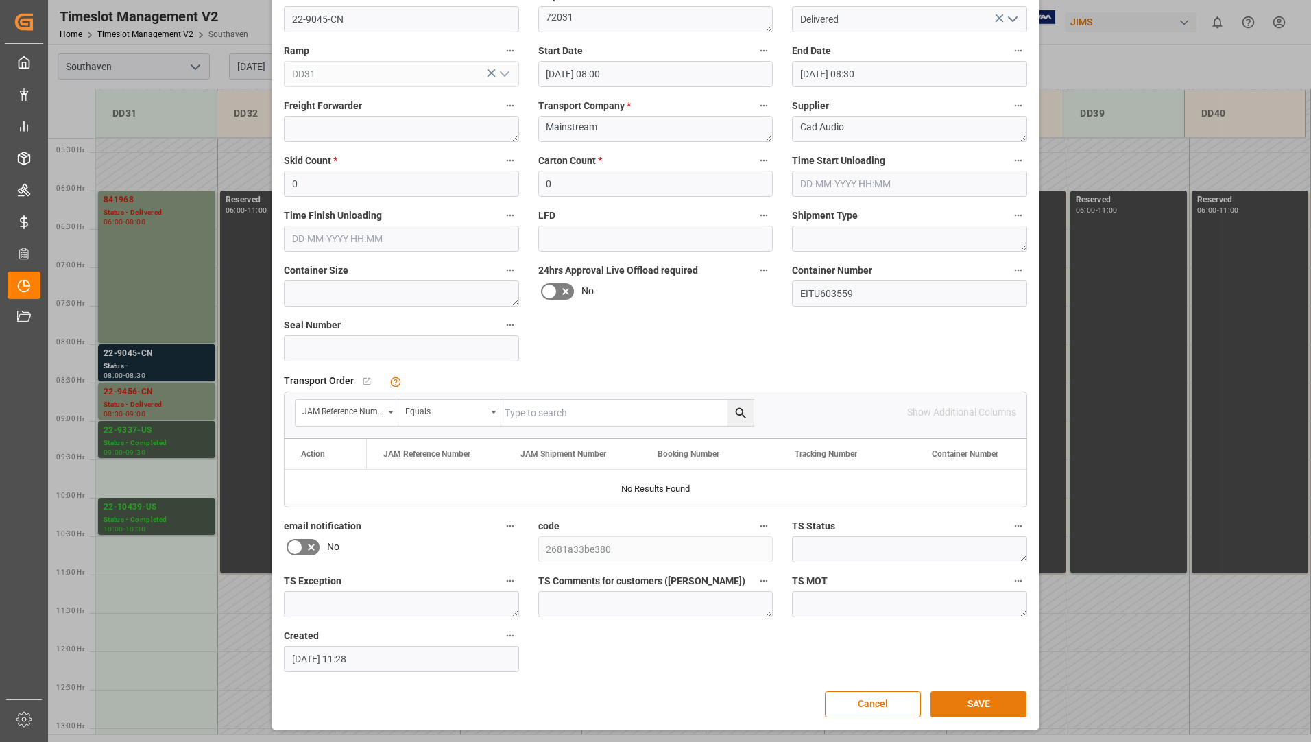
click at [949, 699] on button "SAVE" at bounding box center [978, 704] width 96 height 26
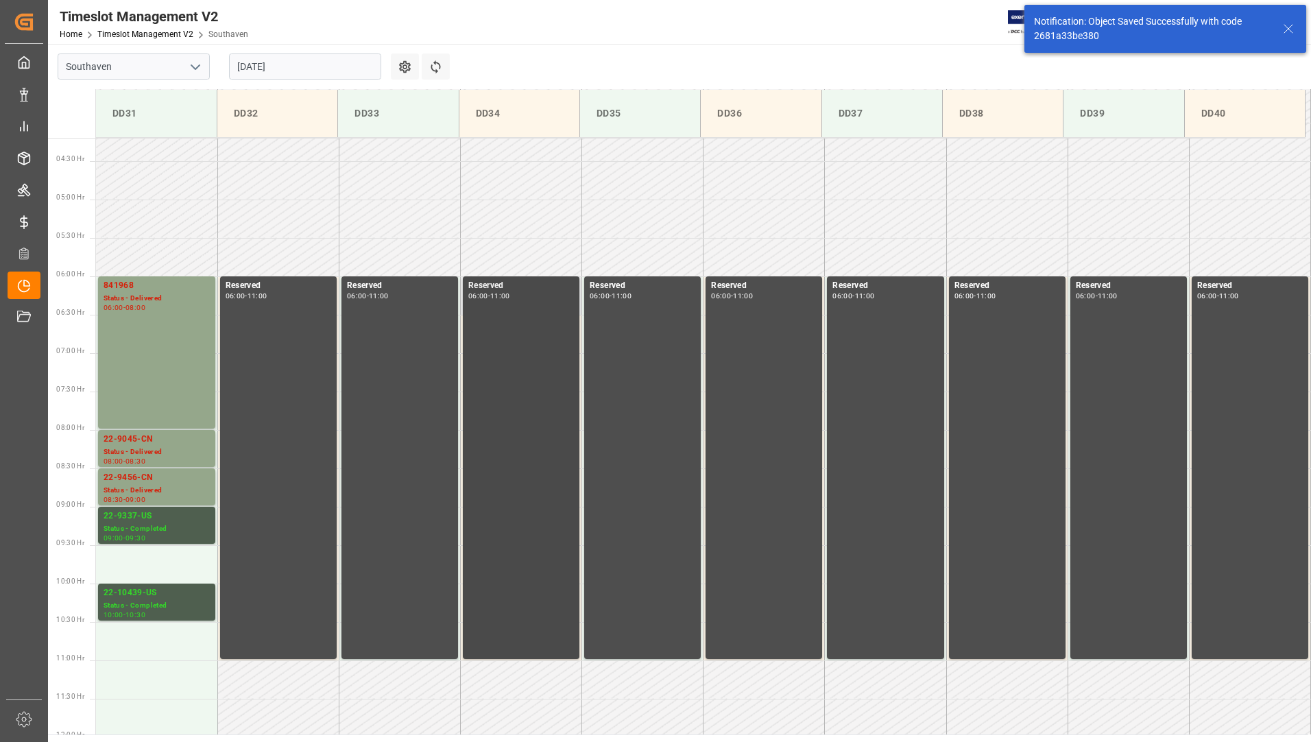
scroll to position [323, 0]
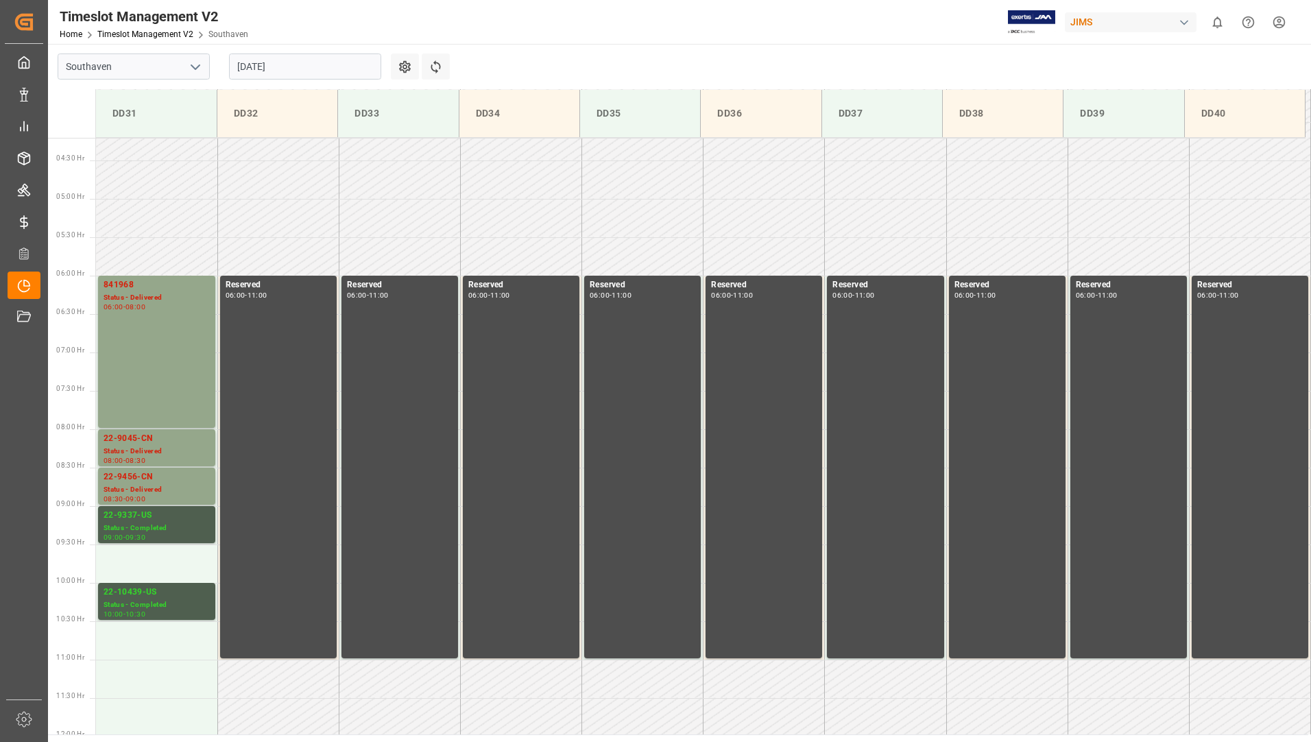
click at [318, 63] on input "[DATE]" at bounding box center [305, 66] width 152 height 26
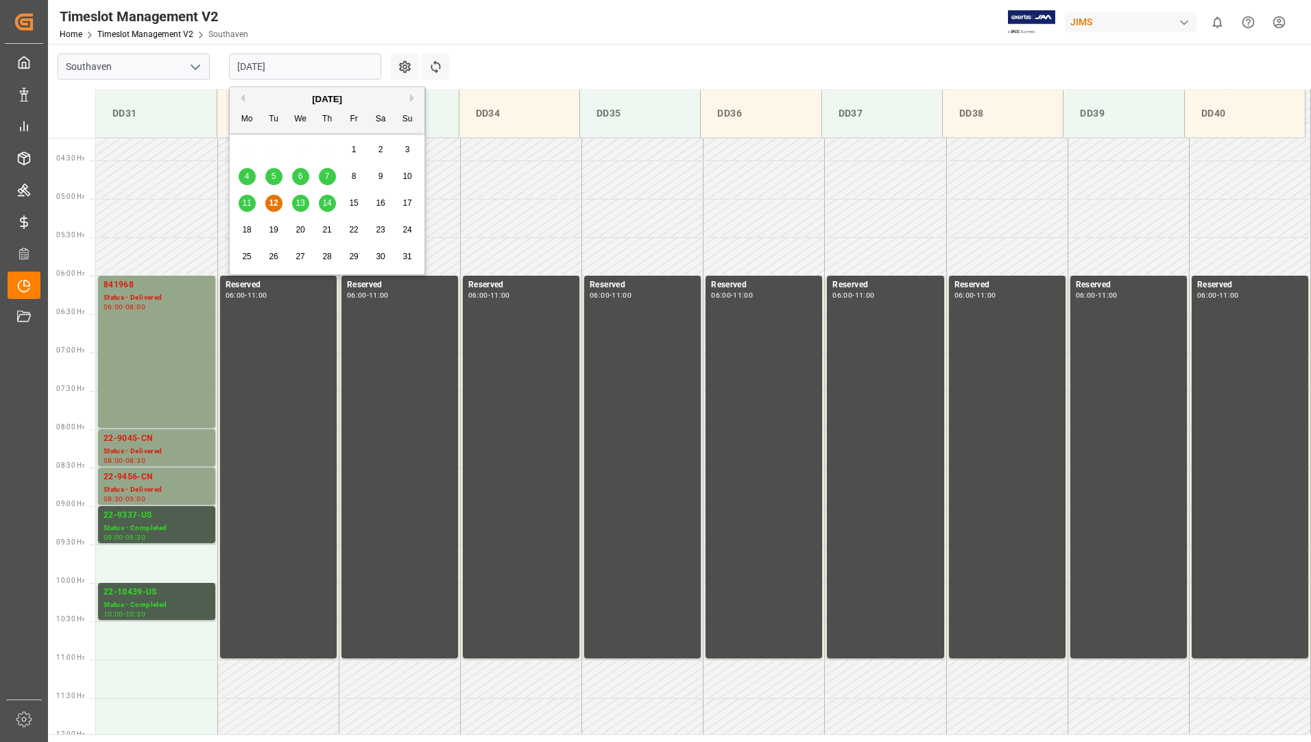
click at [304, 205] on span "13" at bounding box center [299, 203] width 9 height 10
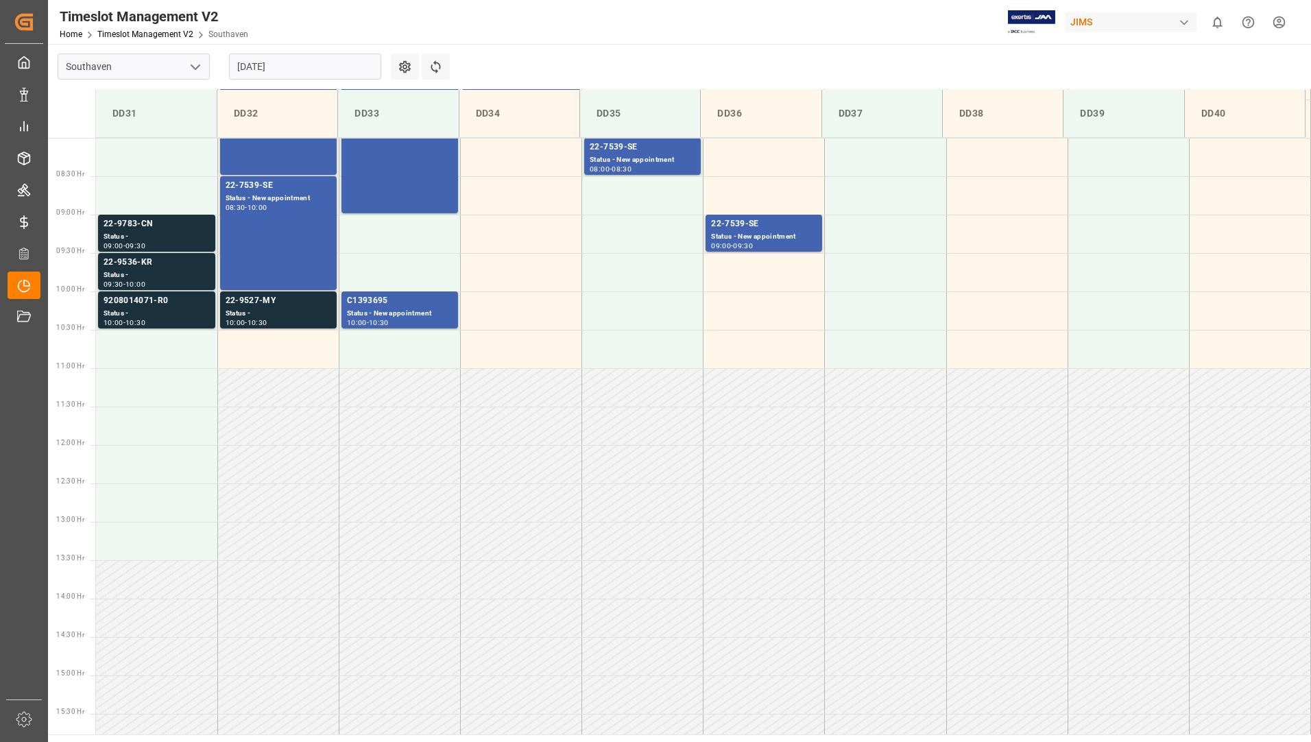
scroll to position [348, 0]
